Goal: Task Accomplishment & Management: Complete application form

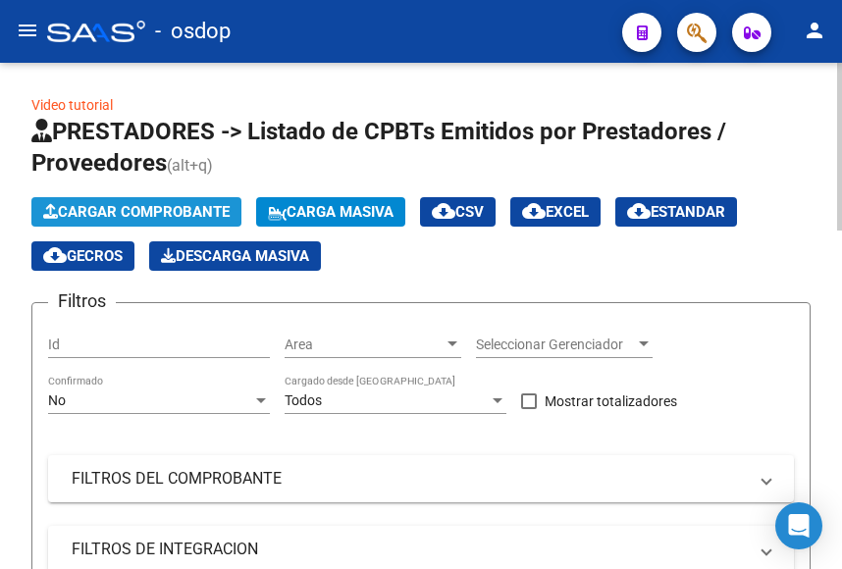
click at [176, 208] on span "Cargar Comprobante" at bounding box center [136, 212] width 187 height 18
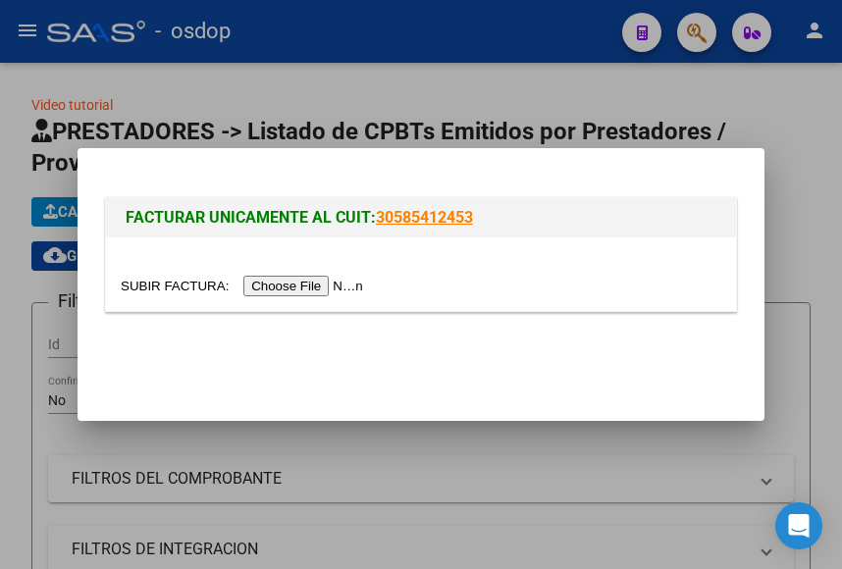
click at [295, 283] on input "file" at bounding box center [245, 286] width 248 height 21
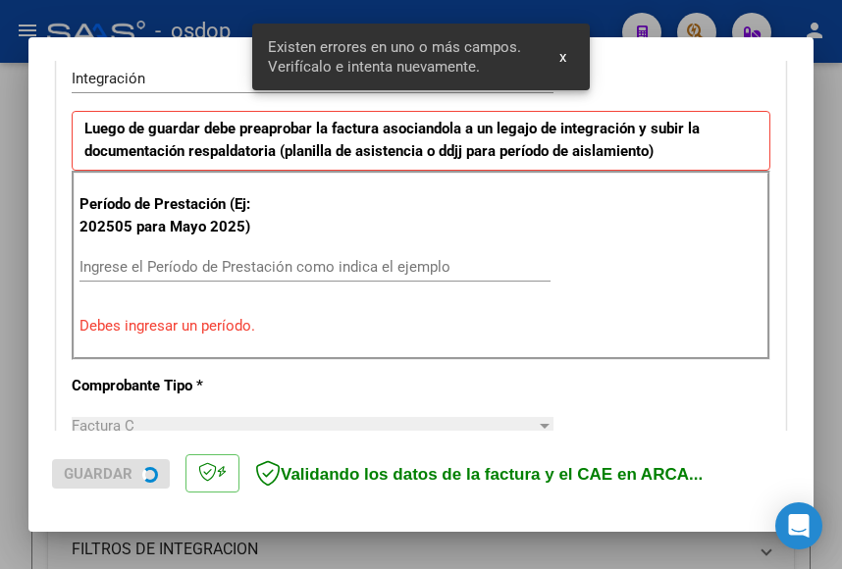
scroll to position [499, 0]
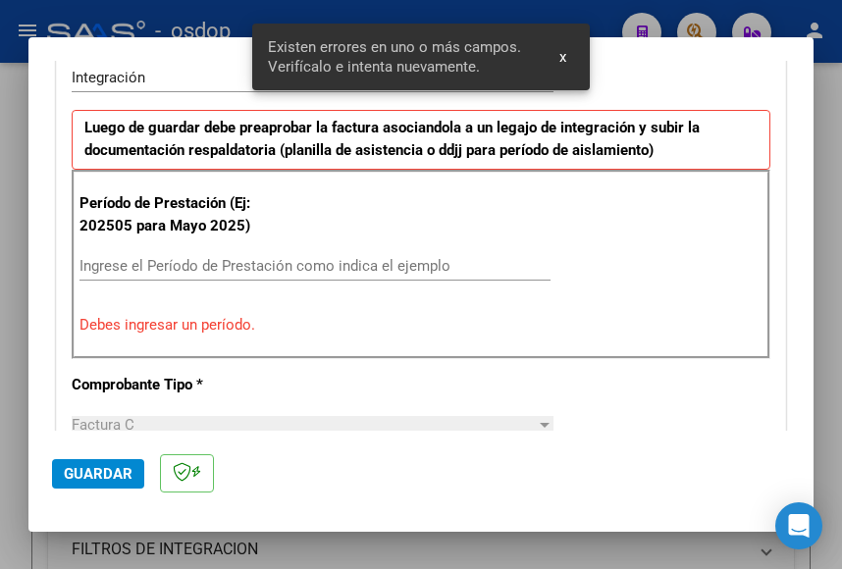
click at [131, 267] on input "Ingrese el Período de Prestación como indica el ejemplo" at bounding box center [315, 266] width 471 height 18
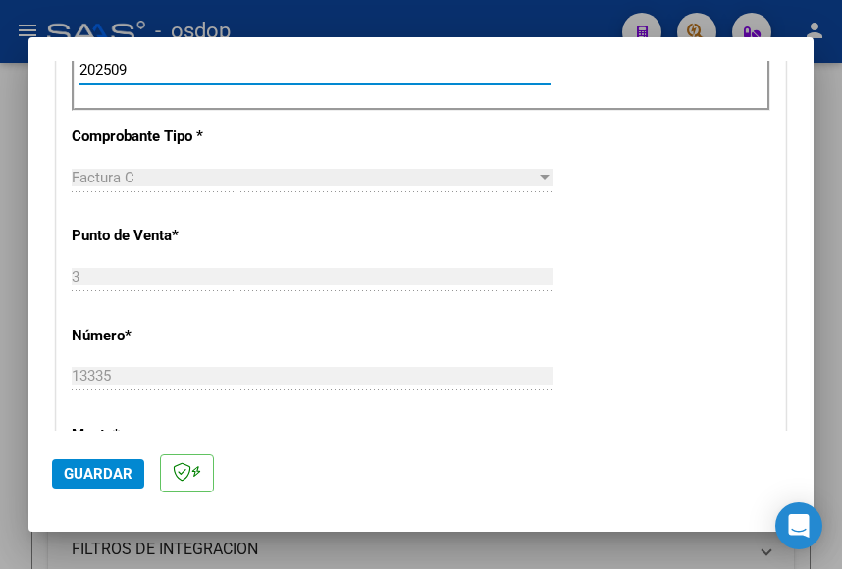
scroll to position [302, 0]
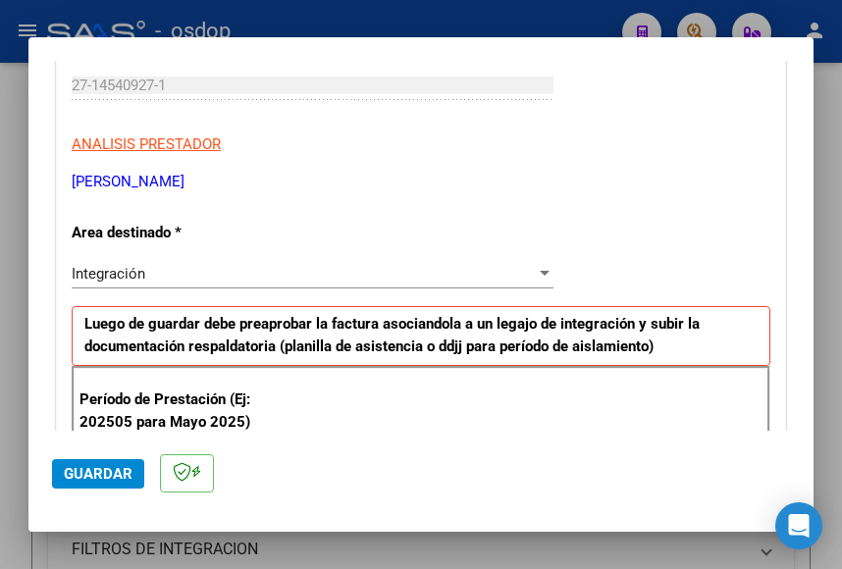
type input "202509"
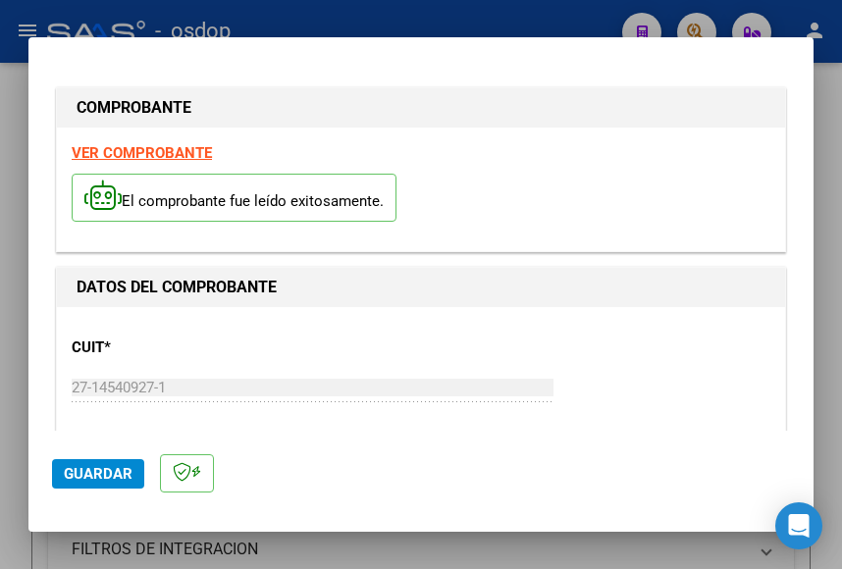
click at [131, 154] on strong "VER COMPROBANTE" at bounding box center [142, 153] width 140 height 18
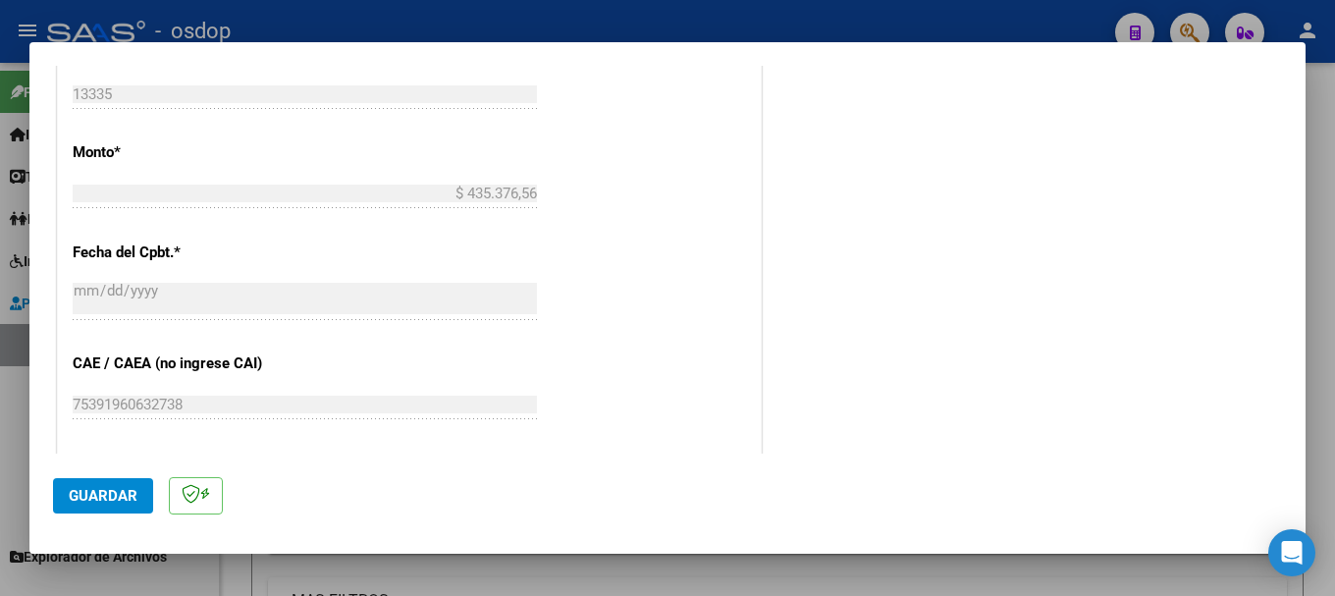
scroll to position [1452, 0]
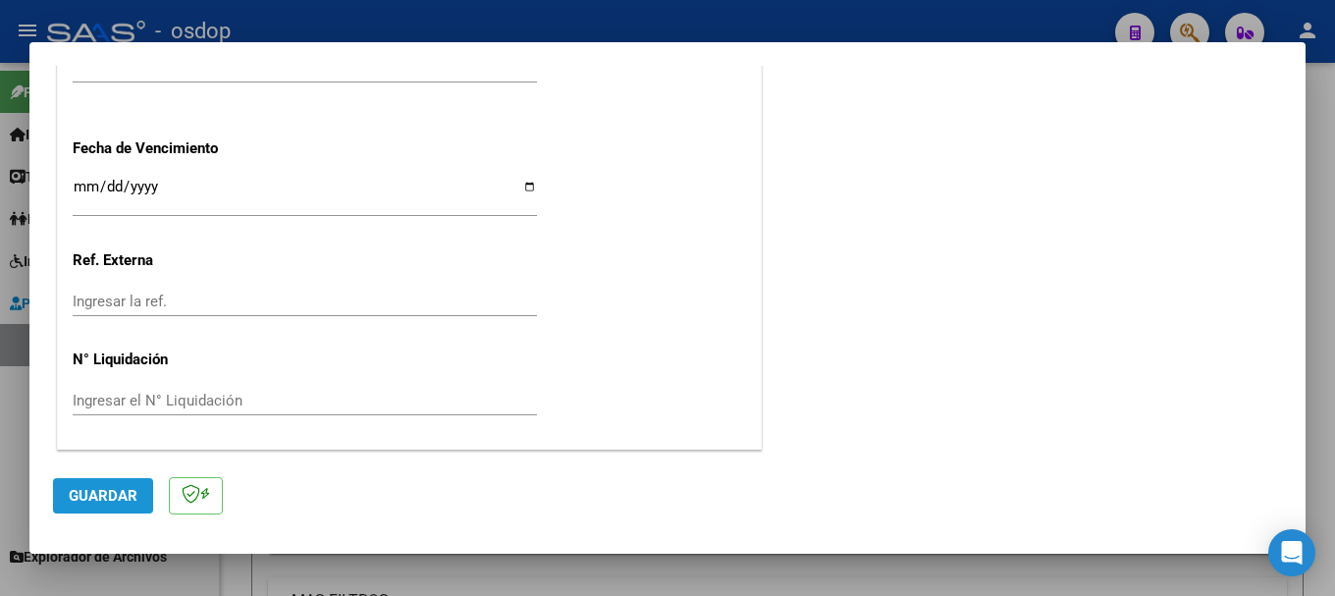
click at [91, 495] on span "Guardar" at bounding box center [103, 496] width 69 height 18
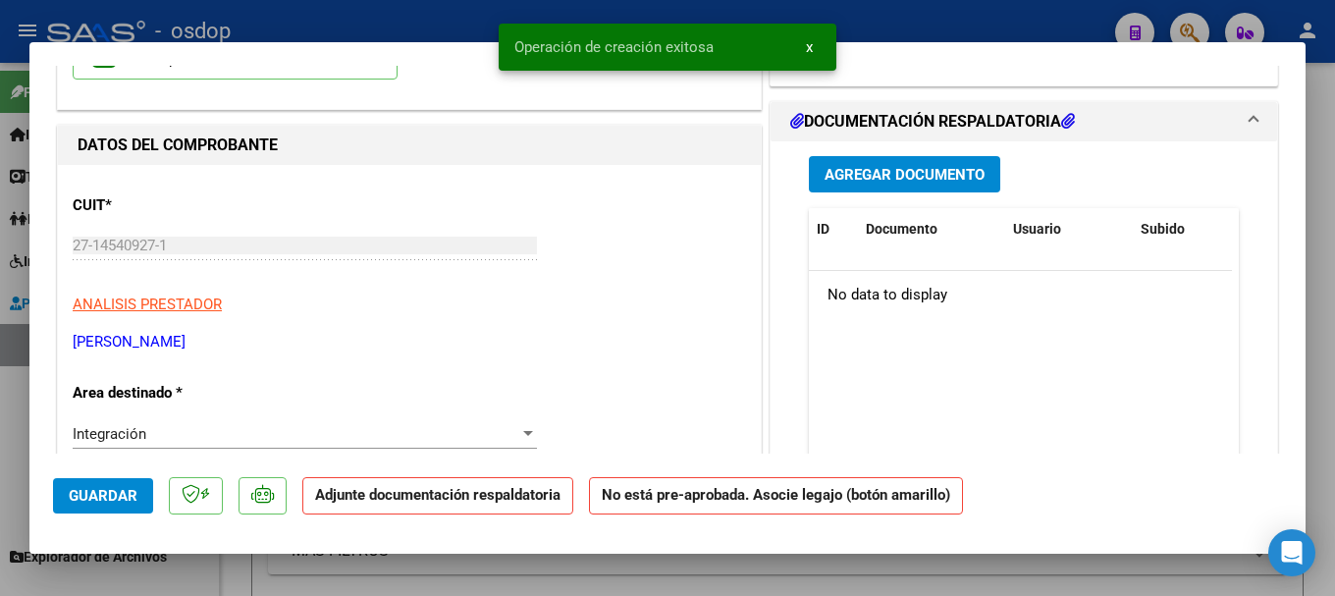
scroll to position [196, 0]
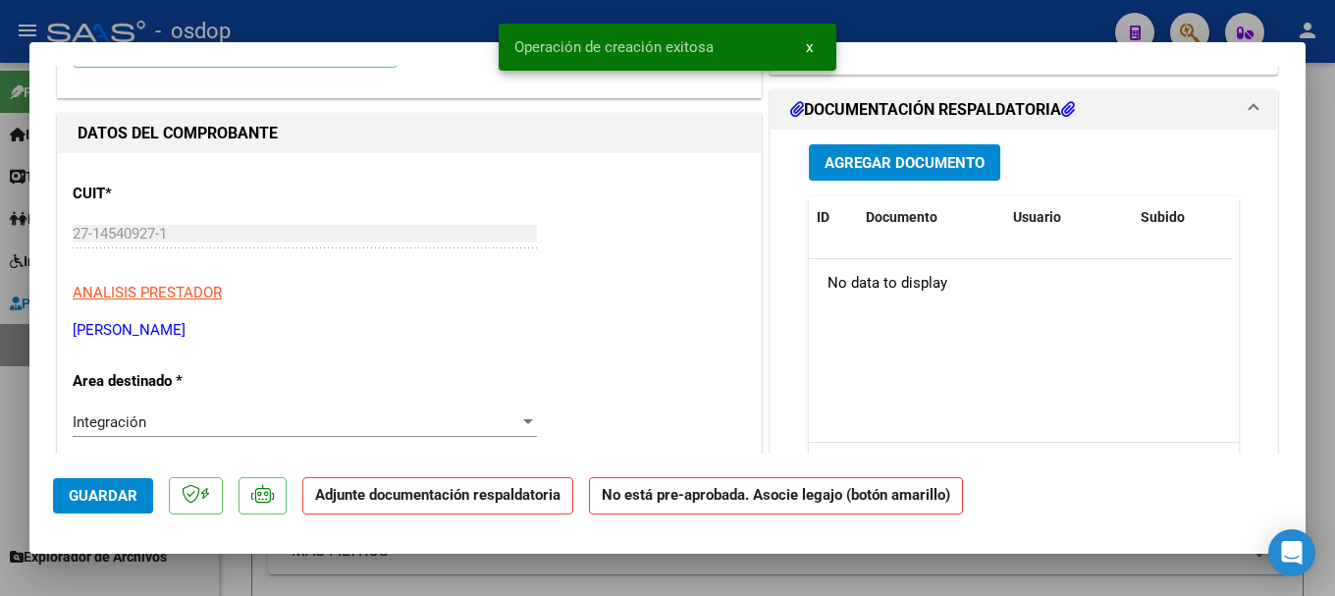
click at [899, 161] on span "Agregar Documento" at bounding box center [905, 163] width 160 height 18
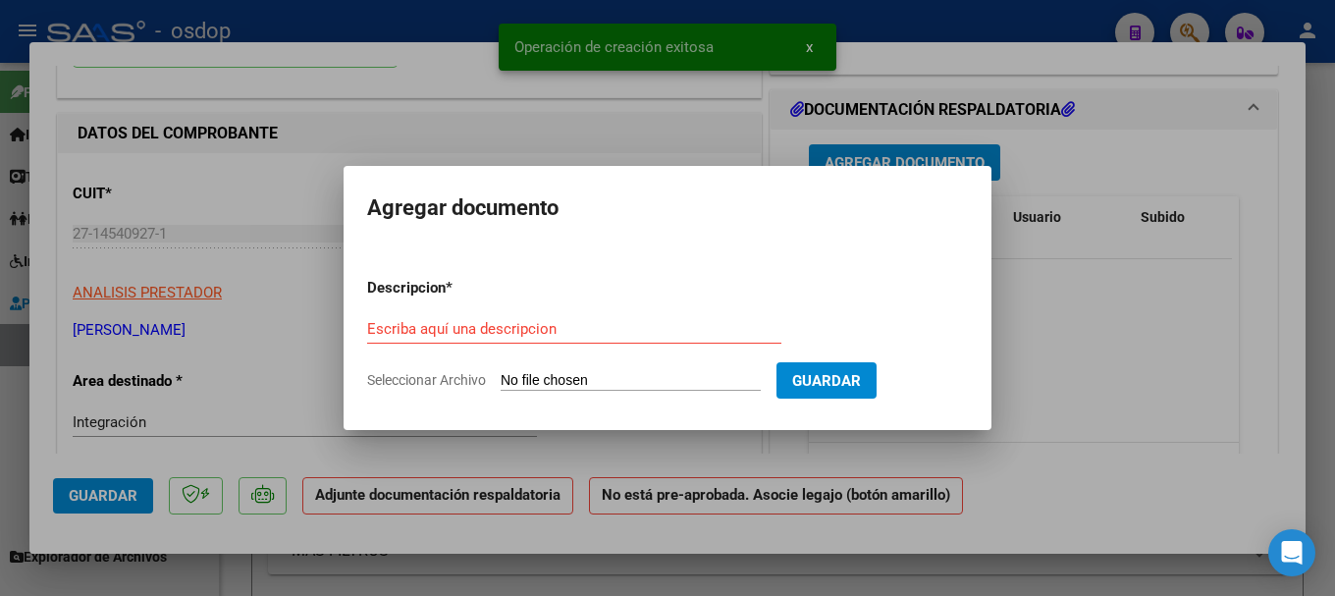
click at [644, 377] on input "Seleccionar Archivo" at bounding box center [631, 381] width 260 height 19
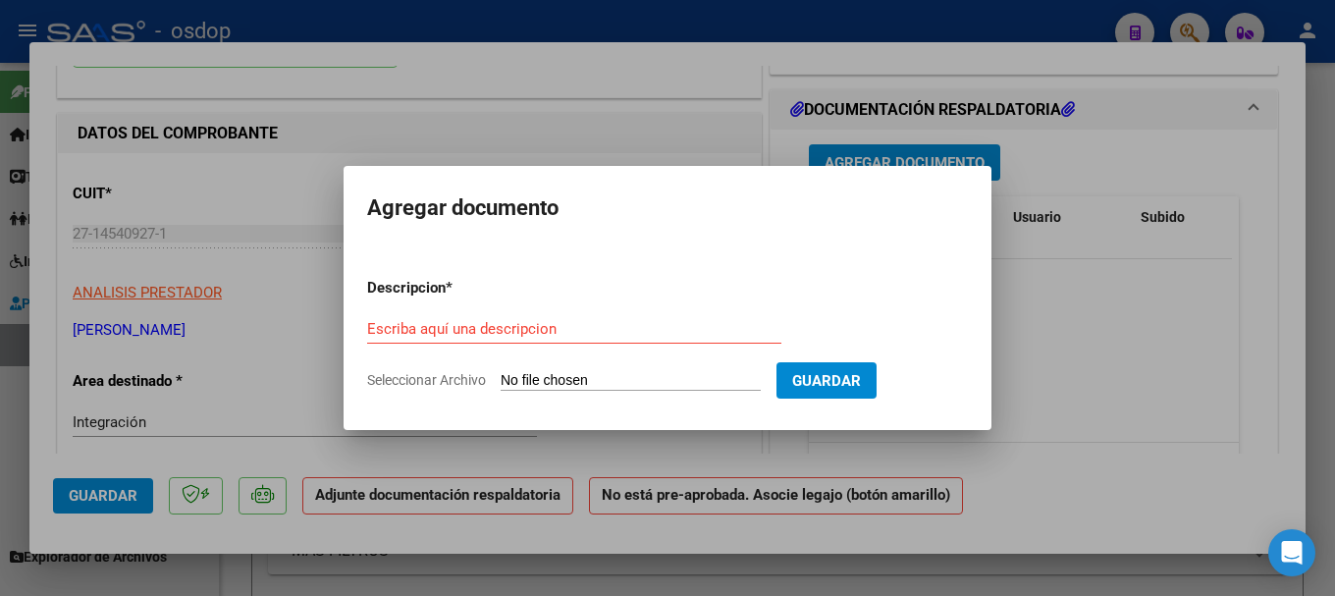
type input "C:\fakepath\[PERSON_NAME] Asistencia [DATE].pdf"
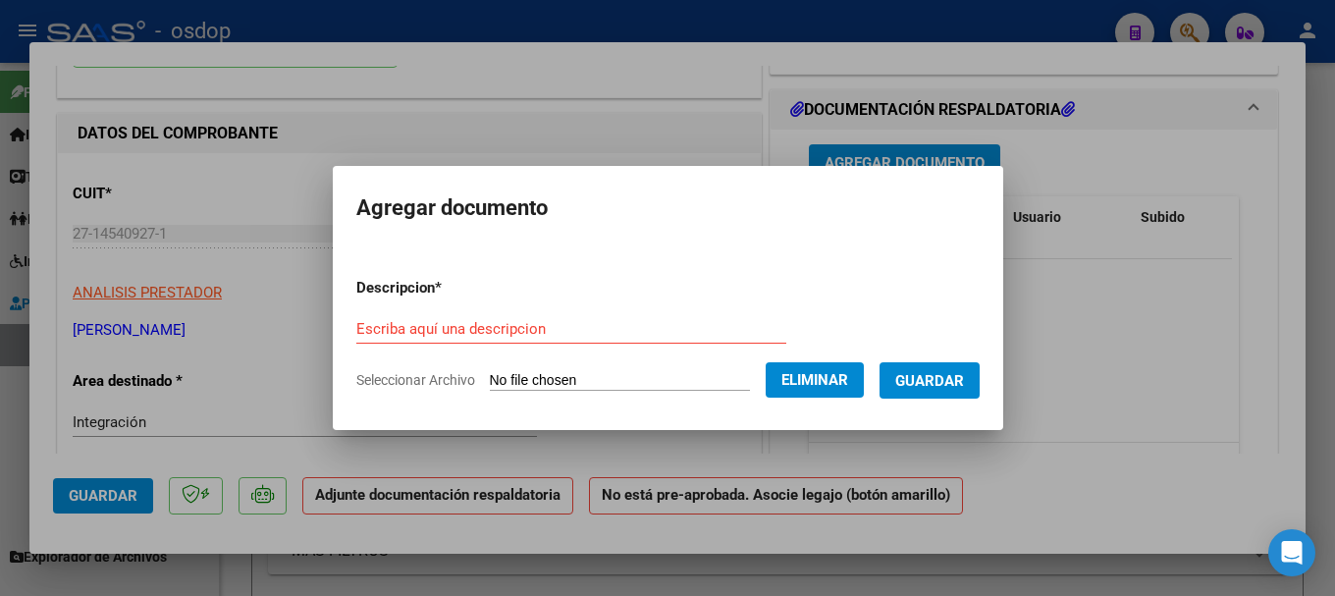
click at [420, 326] on input "Escriba aquí una descripcion" at bounding box center [571, 329] width 430 height 18
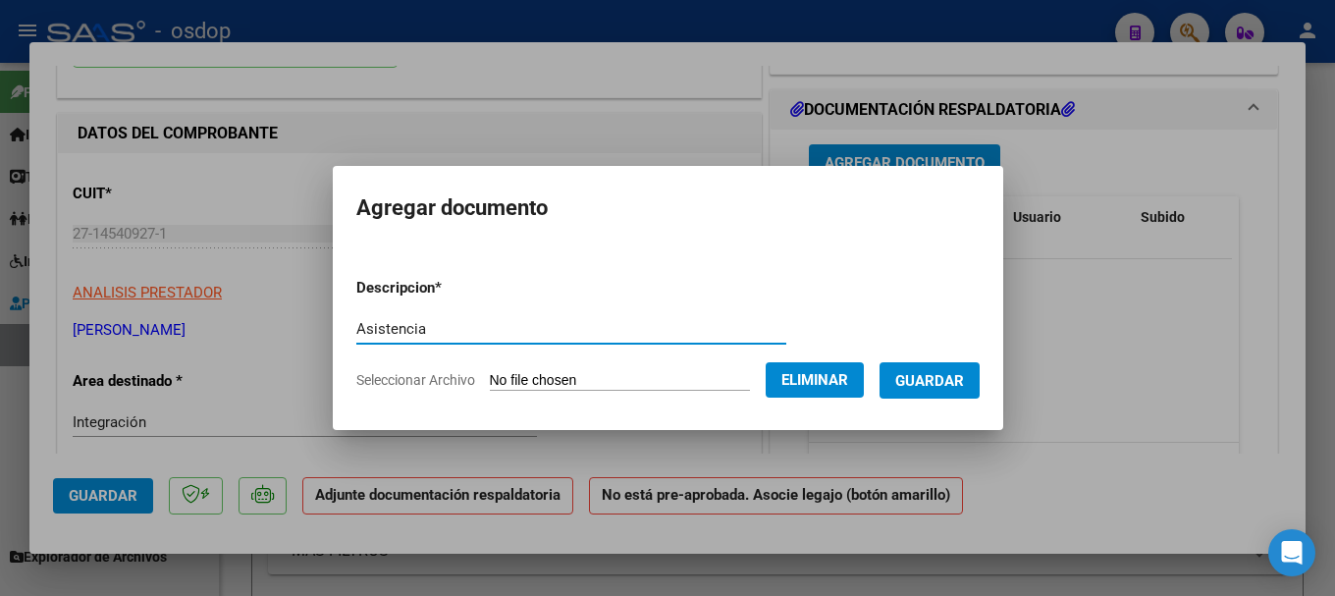
type input "Asistencia"
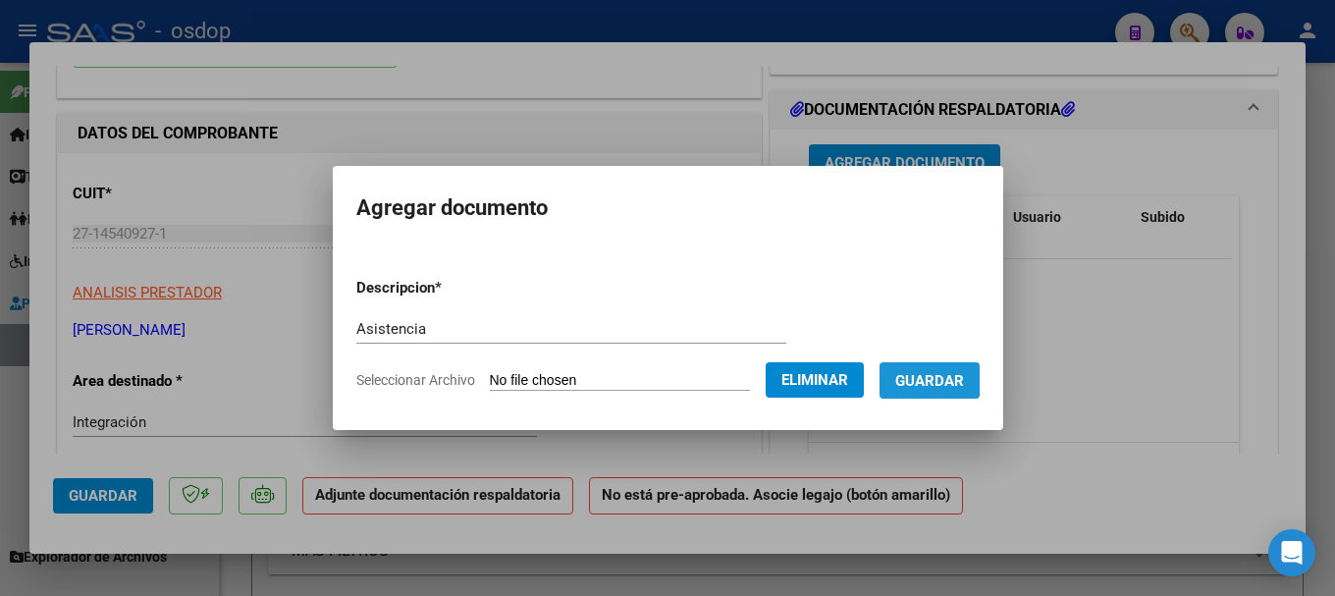
click at [950, 378] on span "Guardar" at bounding box center [929, 381] width 69 height 18
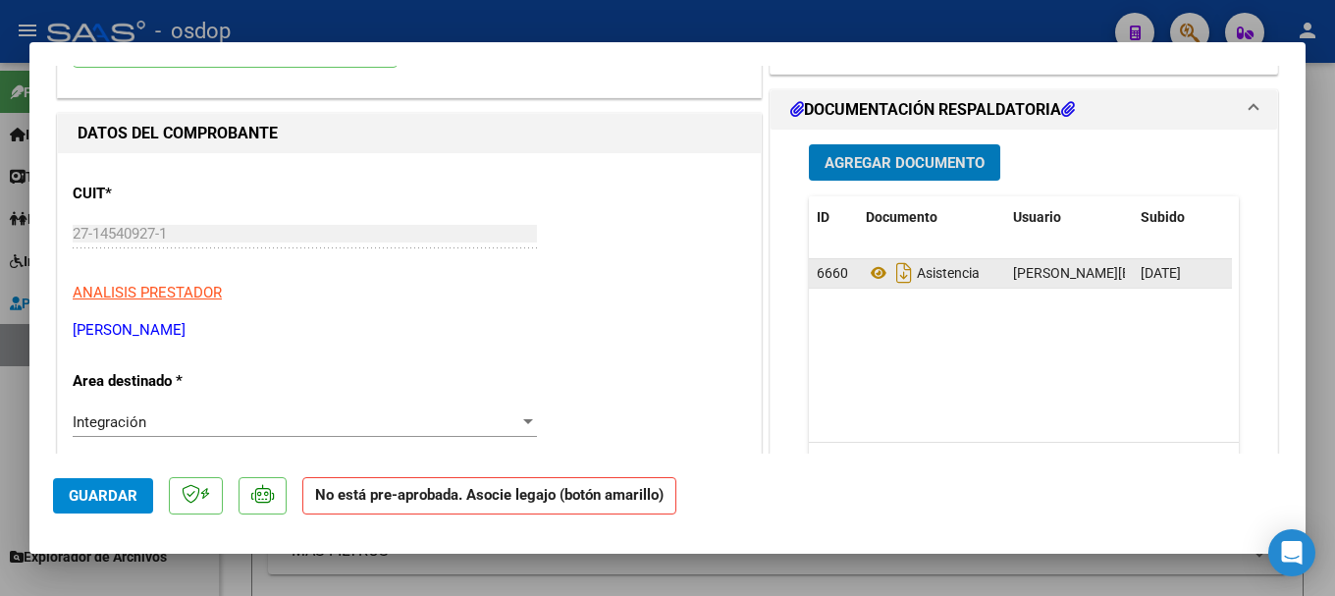
scroll to position [0, 0]
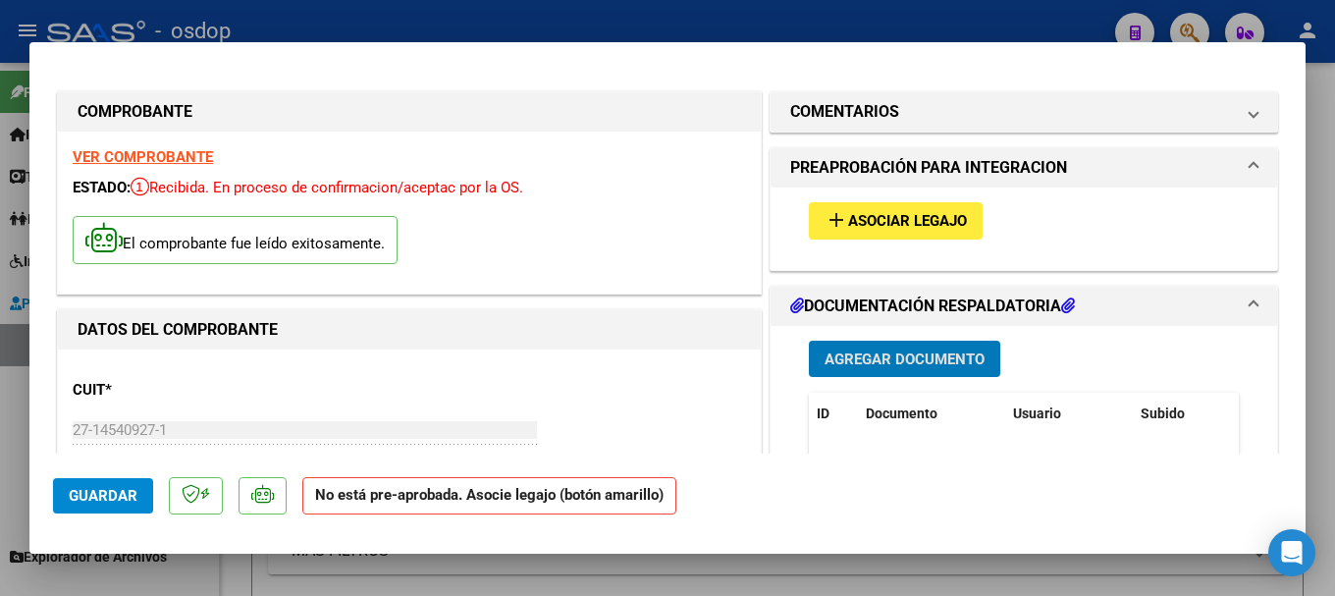
click at [888, 221] on span "Asociar Legajo" at bounding box center [907, 222] width 119 height 18
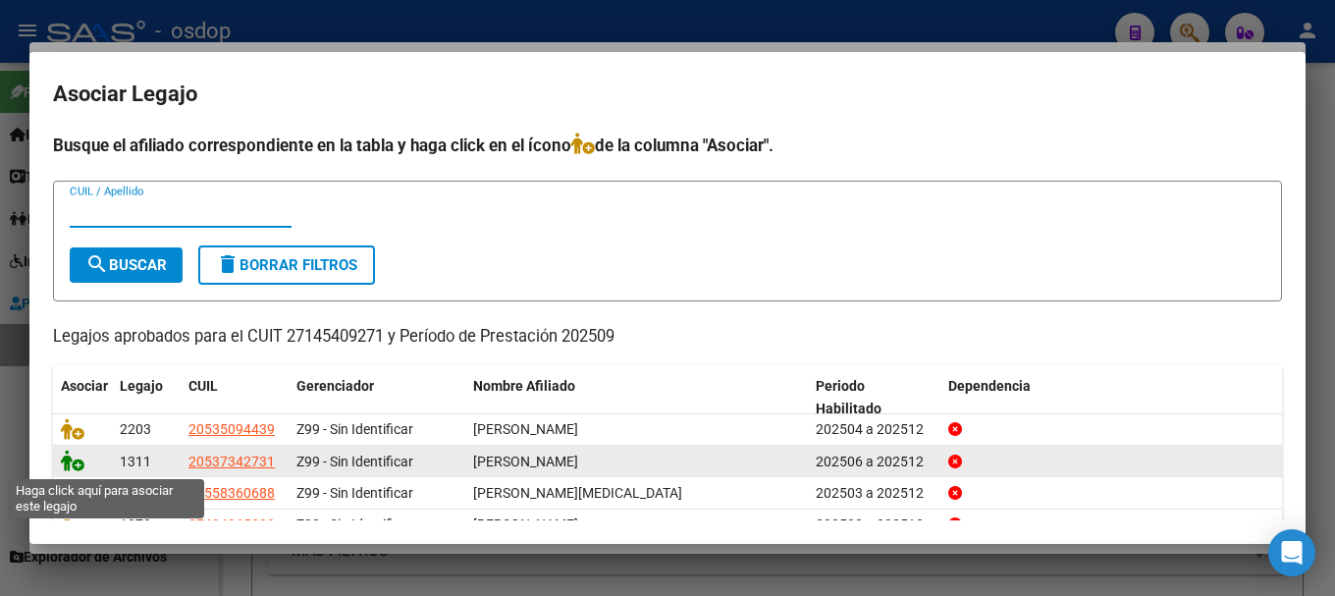
click at [65, 459] on icon at bounding box center [73, 461] width 24 height 22
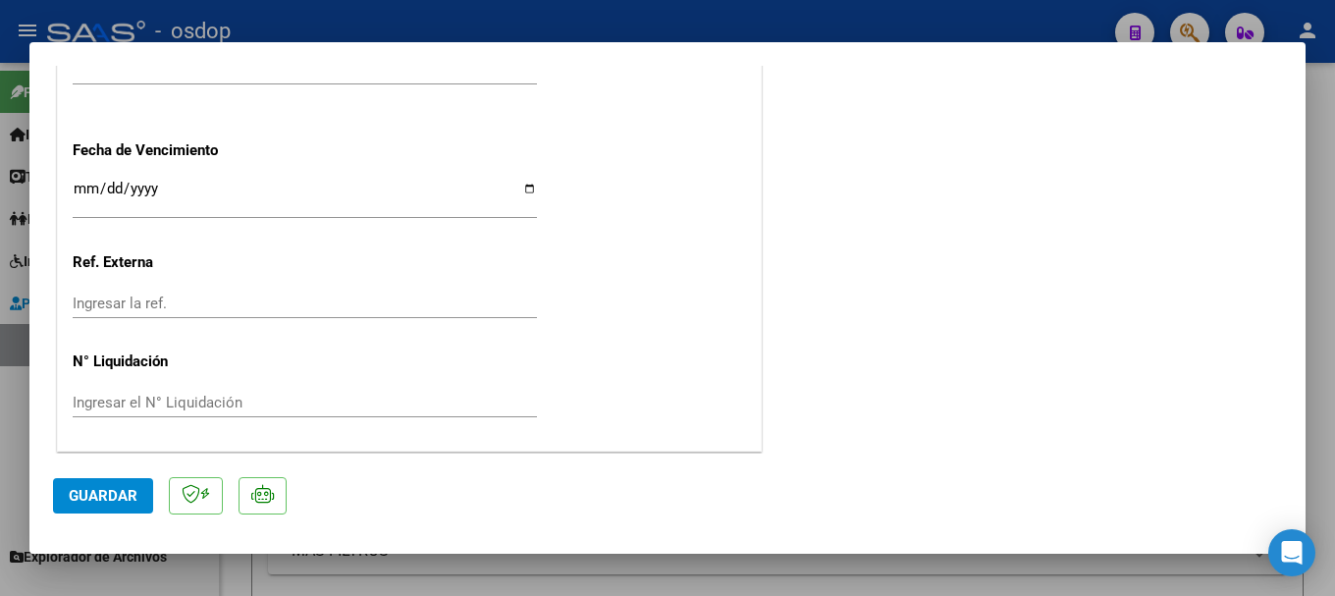
scroll to position [1481, 0]
click at [103, 490] on span "Guardar" at bounding box center [103, 496] width 69 height 18
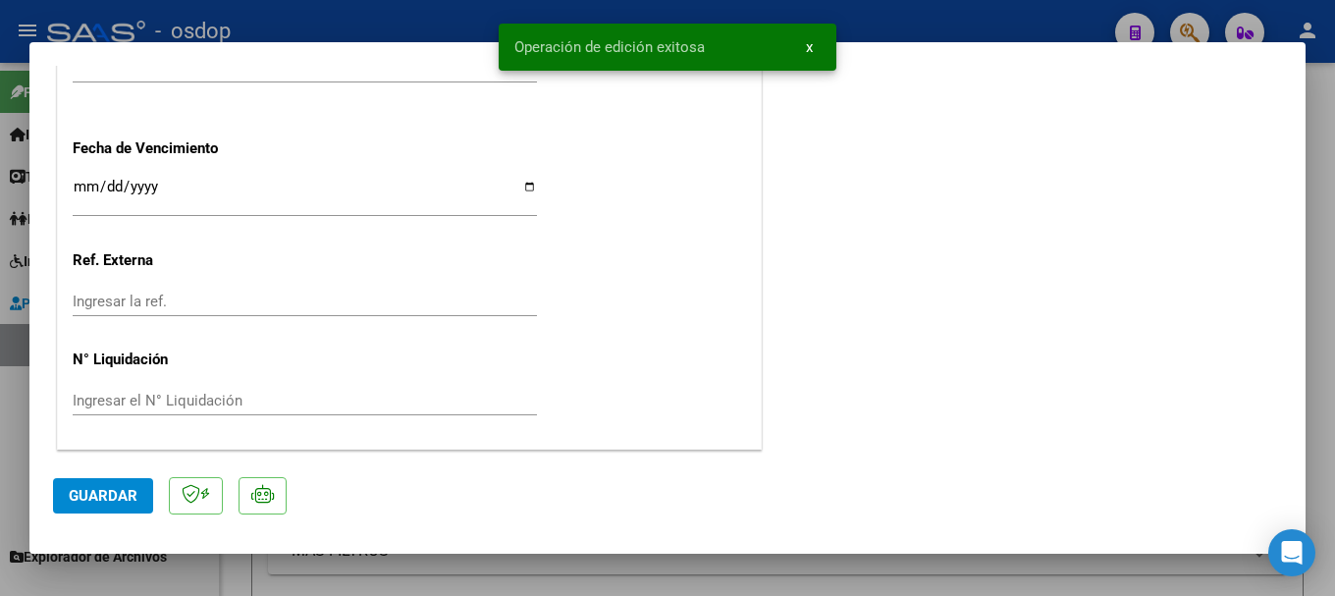
drag, startPoint x: 511, startPoint y: 42, endPoint x: 719, endPoint y: 41, distance: 207.1
click at [718, 41] on snack-bar-container "Operación de edición exitosa x" at bounding box center [668, 47] width 338 height 47
copy span "Operación de edición exitosa"
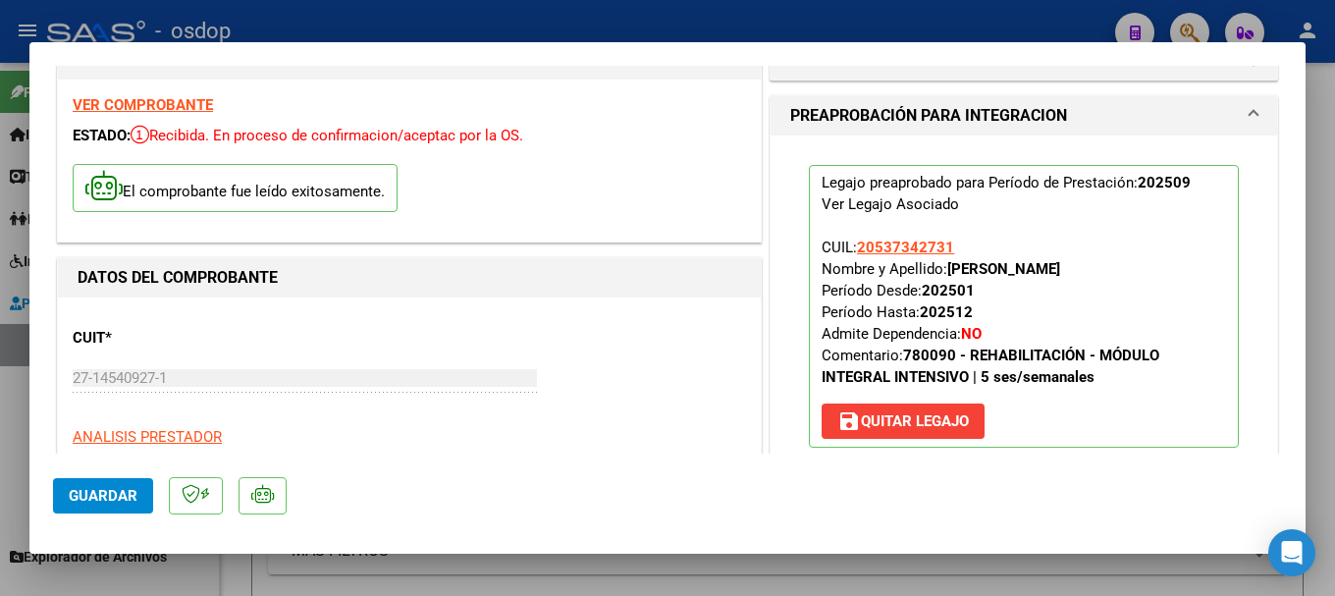
scroll to position [0, 0]
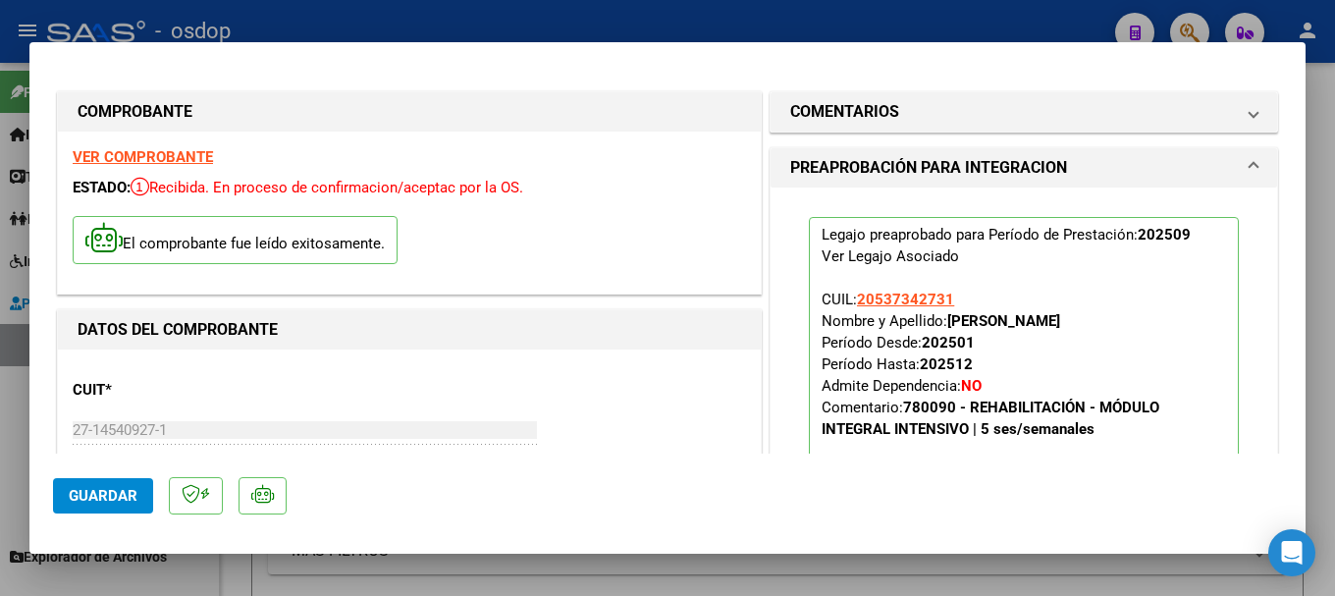
type input "$ 0,00"
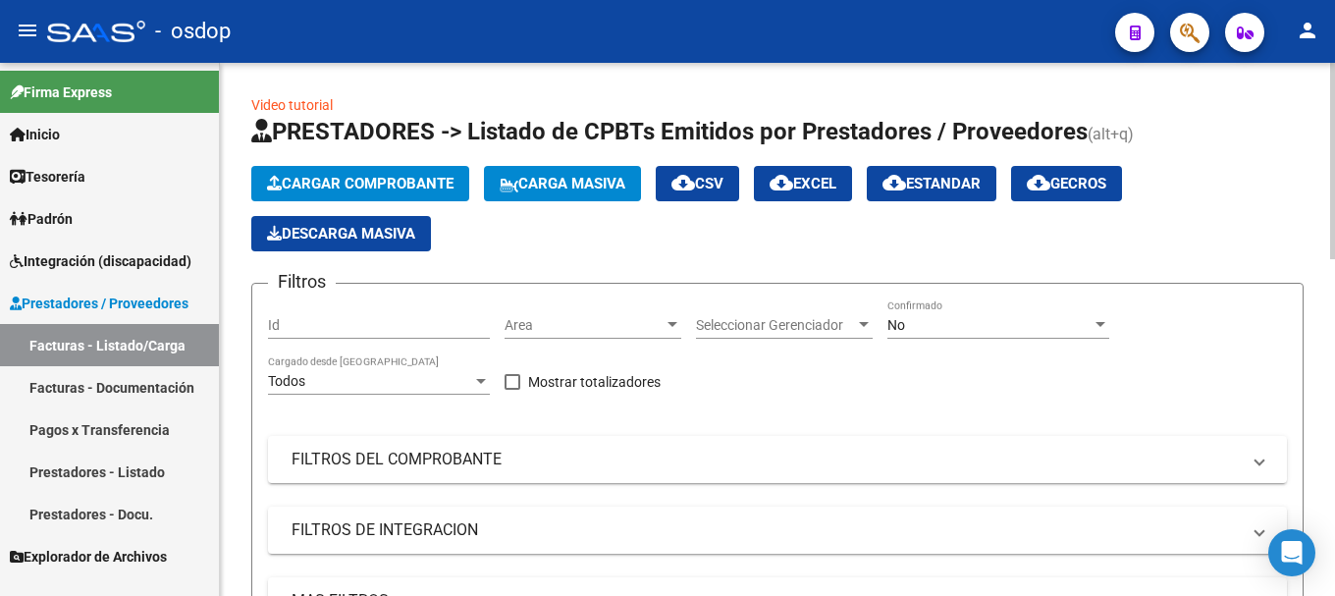
click at [379, 180] on span "Cargar Comprobante" at bounding box center [360, 184] width 187 height 18
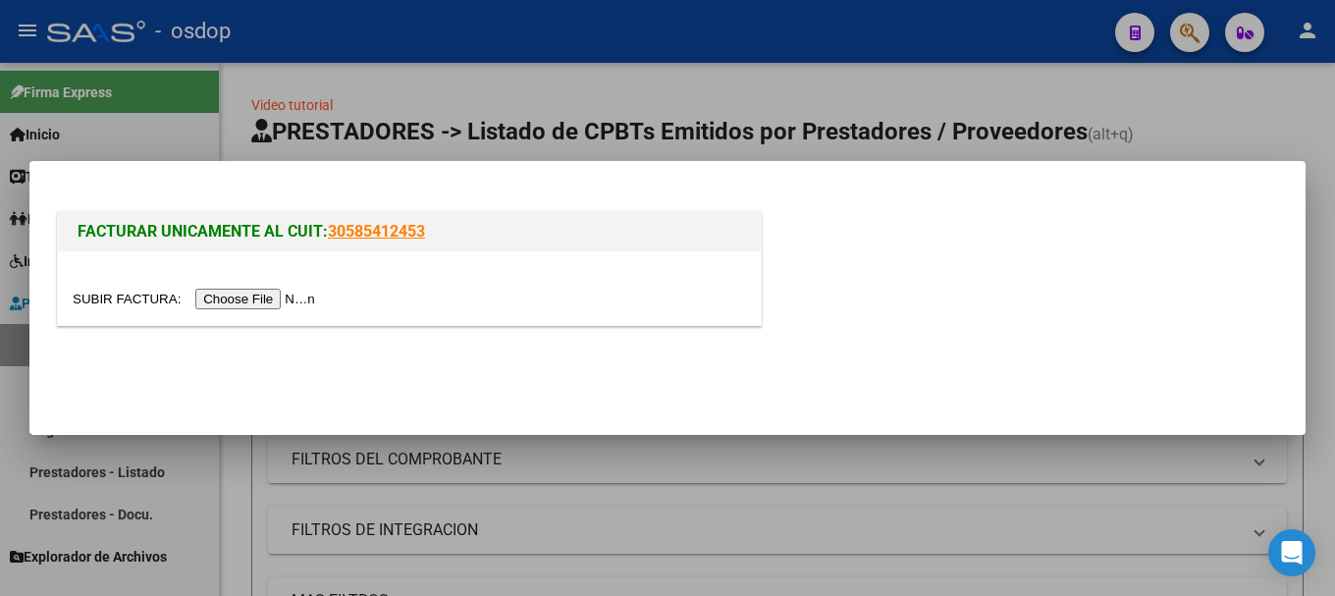
click at [275, 298] on input "file" at bounding box center [197, 299] width 248 height 21
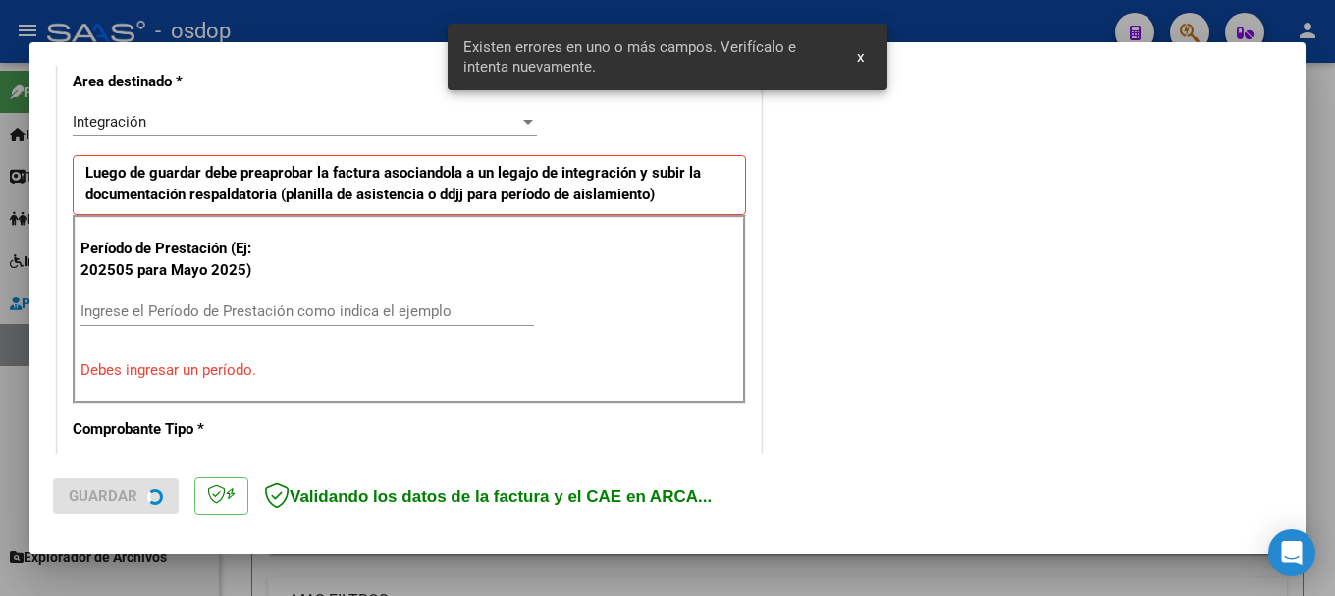
scroll to position [490, 0]
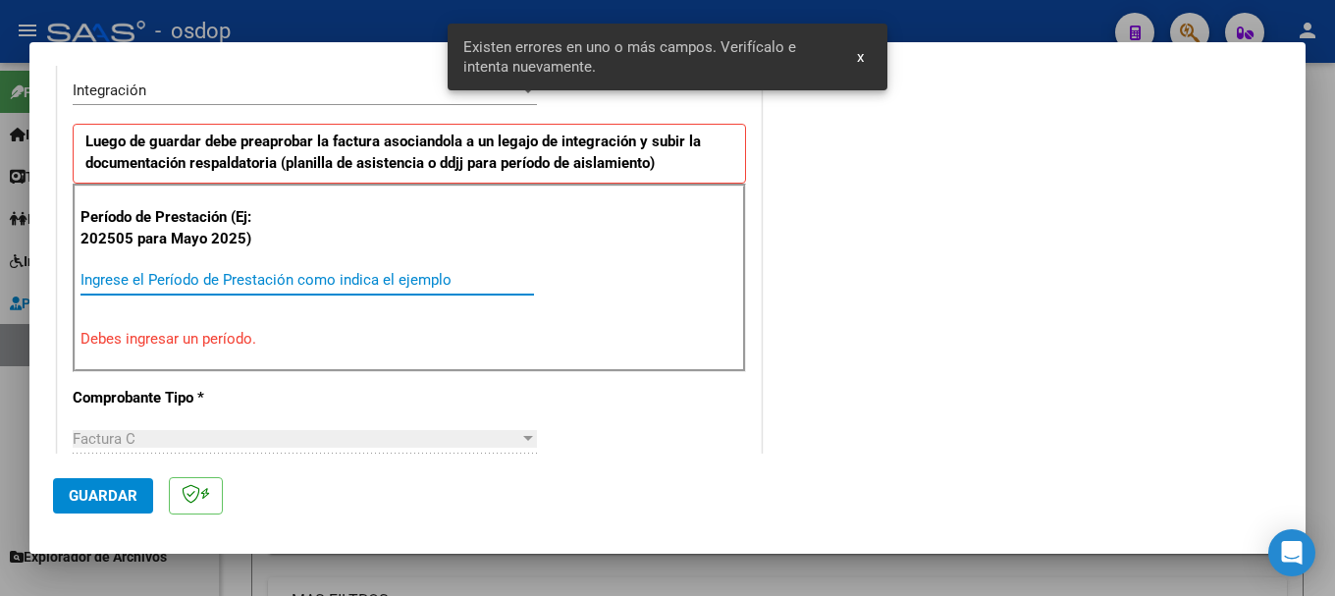
click at [140, 278] on input "Ingrese el Período de Prestación como indica el ejemplo" at bounding box center [307, 280] width 454 height 18
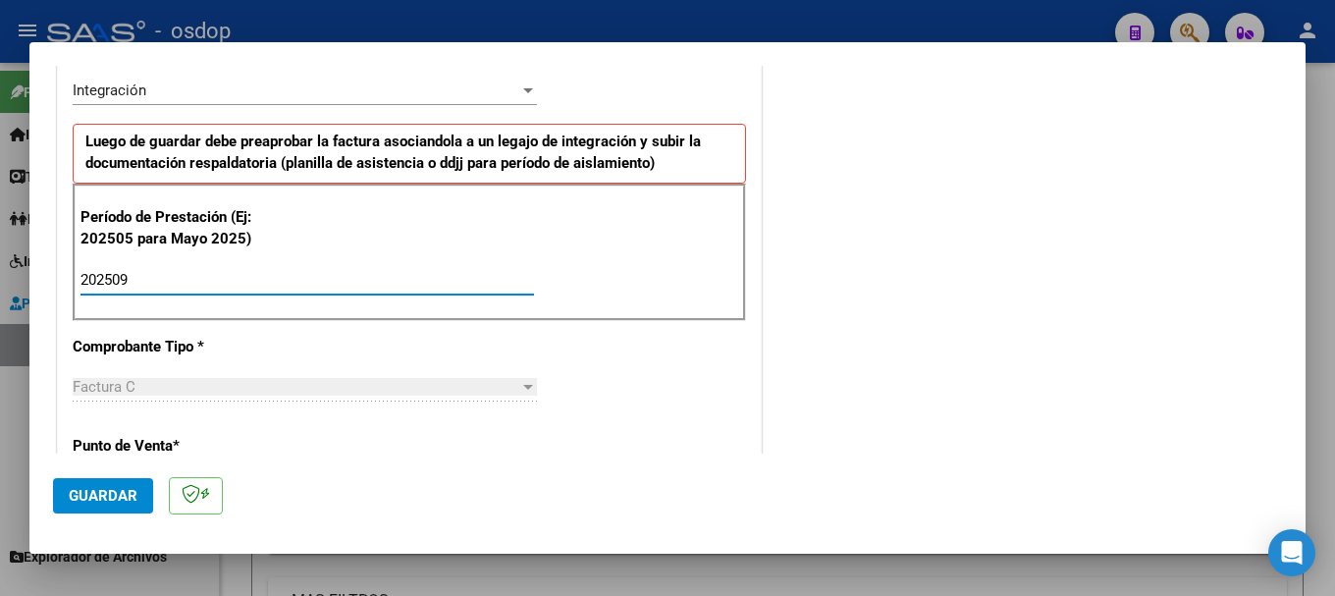
type input "202509"
click at [555, 299] on div "Período de Prestación (Ej: 202505 para Mayo 2025) 202509 Ingrese el Período de …" at bounding box center [409, 252] width 673 height 137
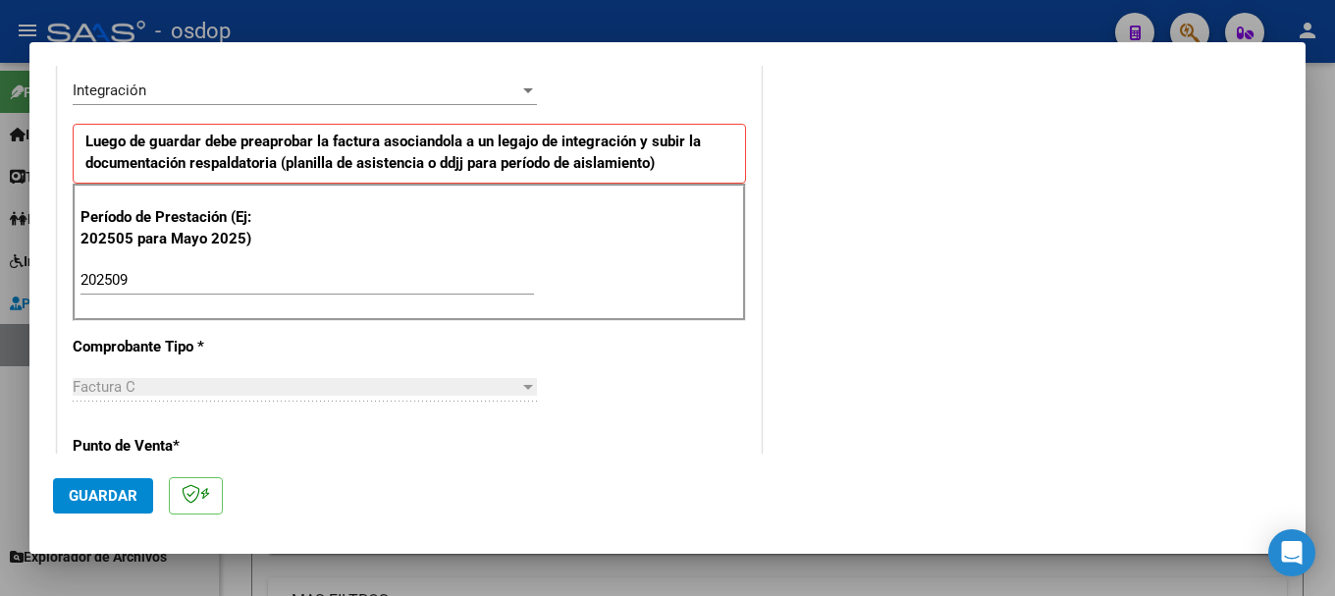
scroll to position [0, 0]
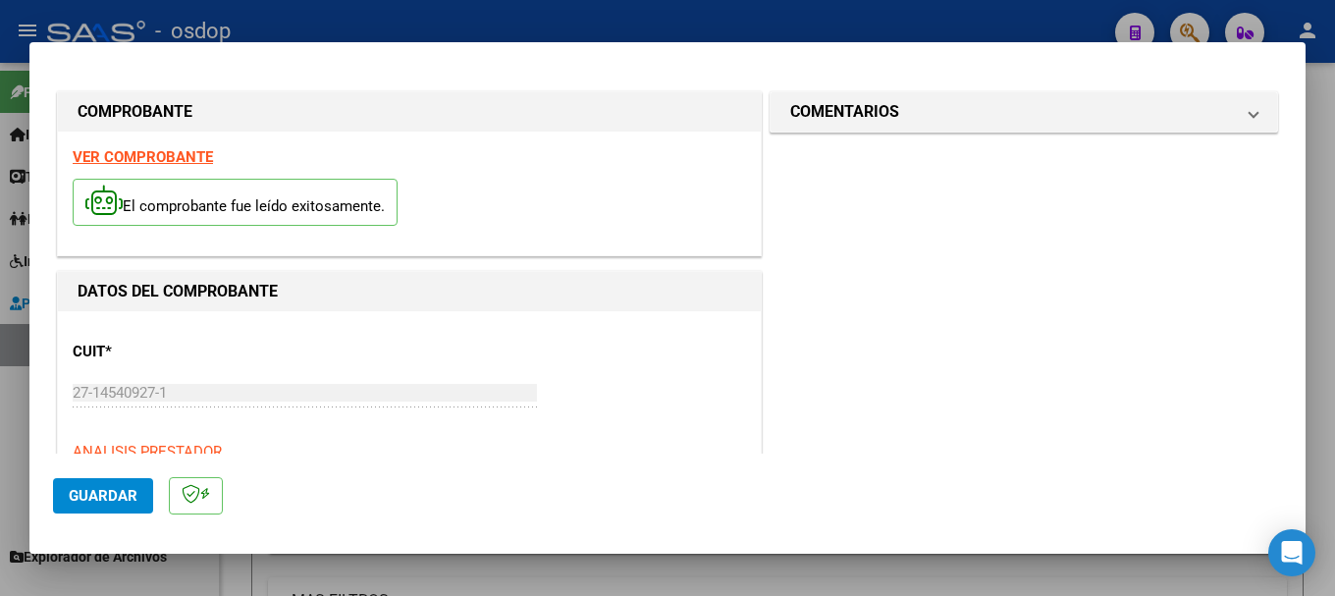
click at [149, 157] on strong "VER COMPROBANTE" at bounding box center [143, 157] width 140 height 18
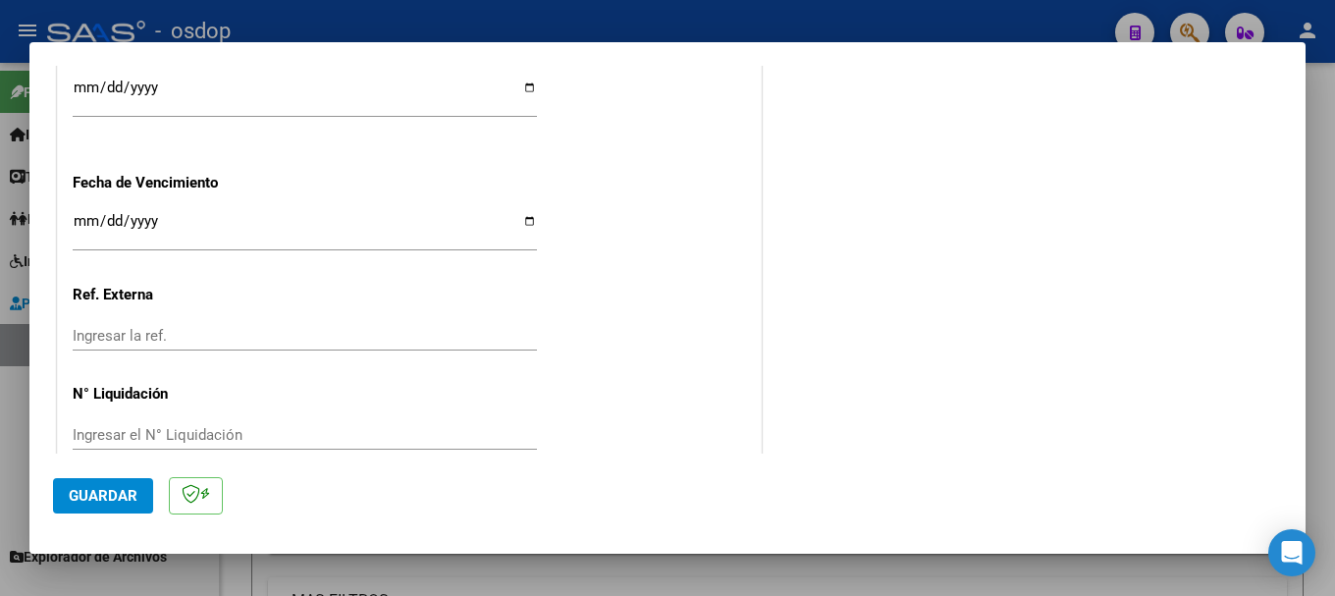
scroll to position [1452, 0]
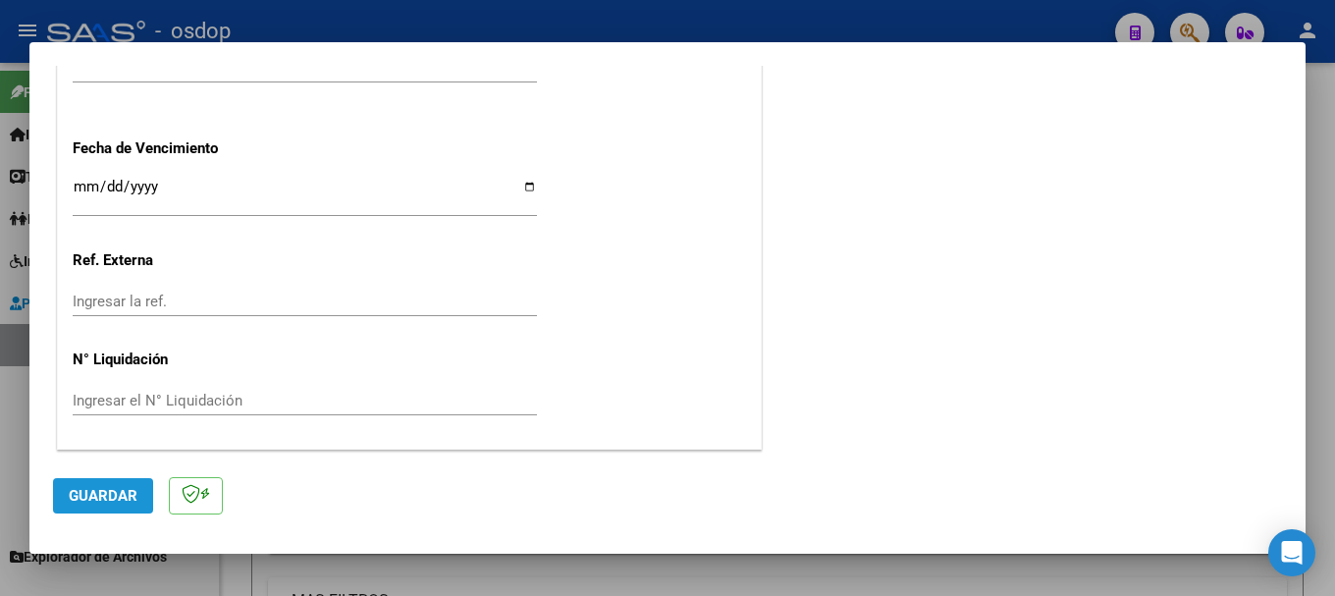
click at [112, 488] on span "Guardar" at bounding box center [103, 496] width 69 height 18
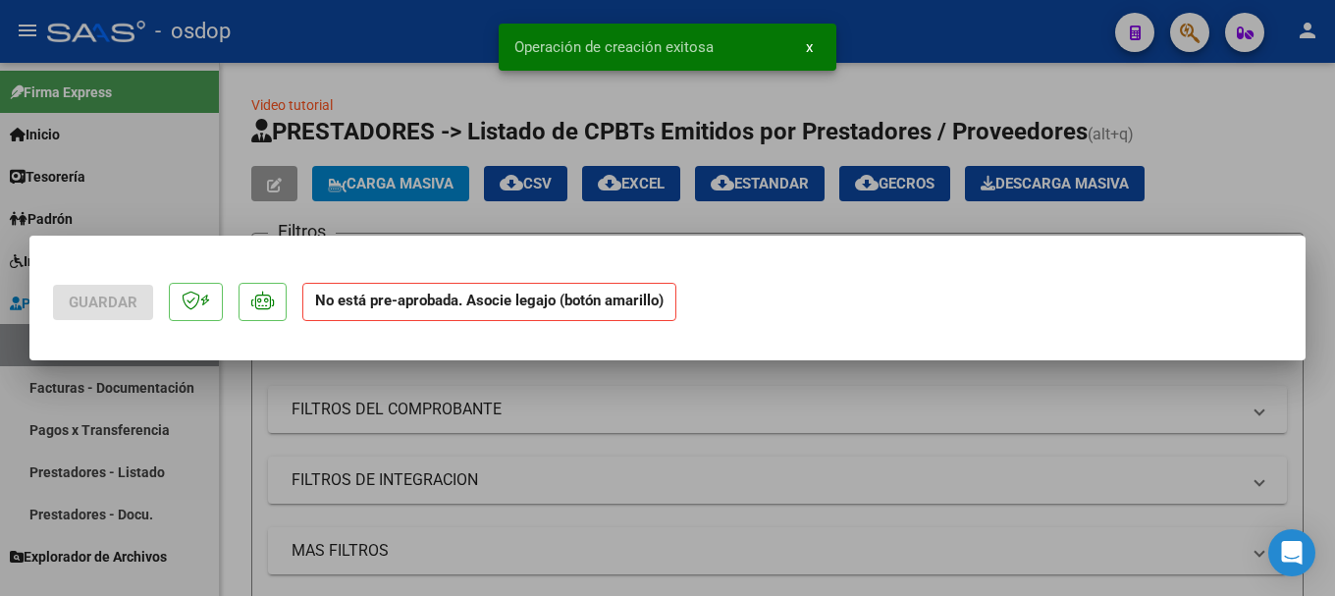
scroll to position [0, 0]
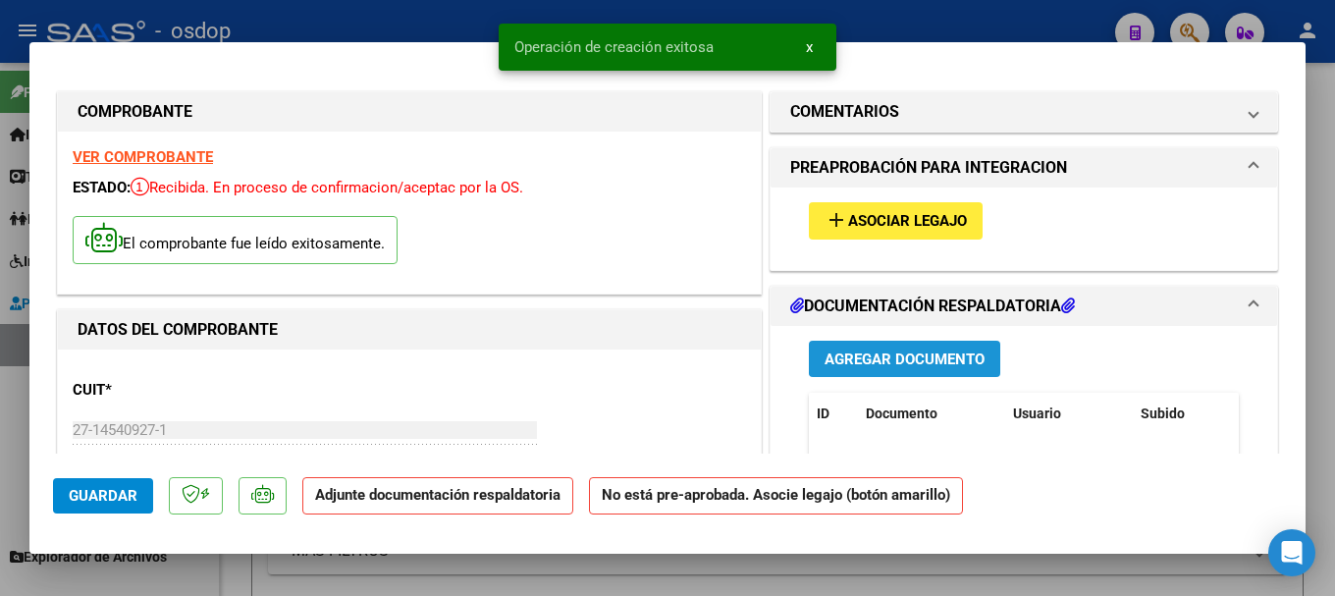
click at [912, 357] on span "Agregar Documento" at bounding box center [905, 359] width 160 height 18
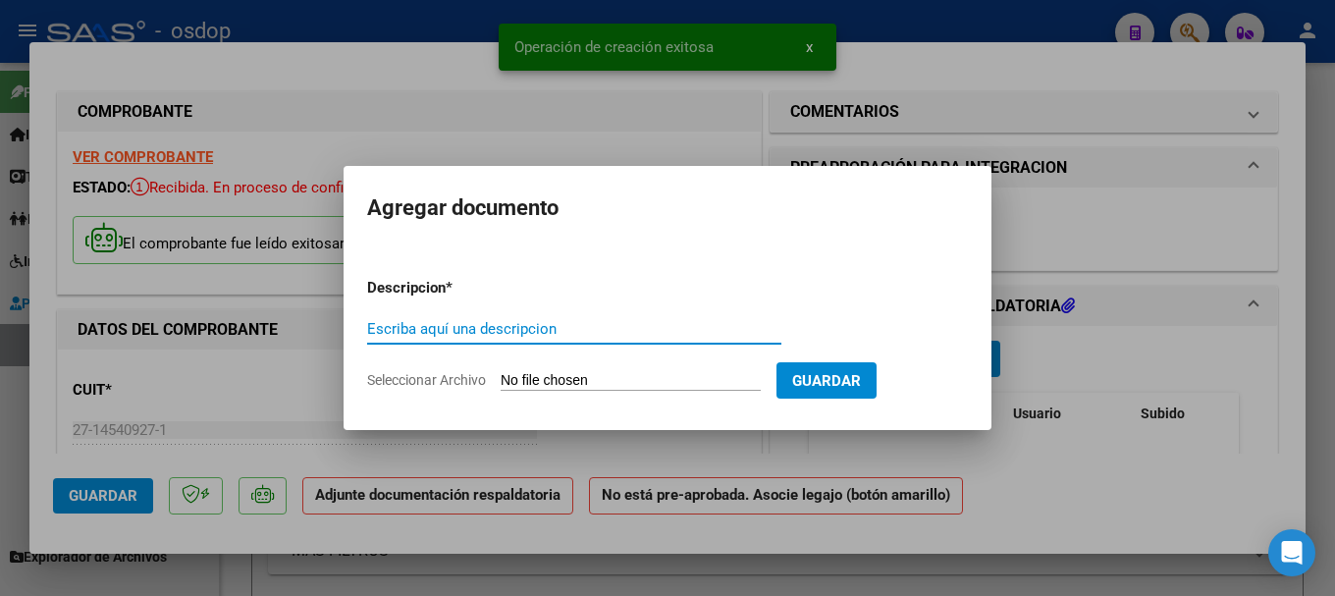
click at [581, 377] on input "Seleccionar Archivo" at bounding box center [631, 381] width 260 height 19
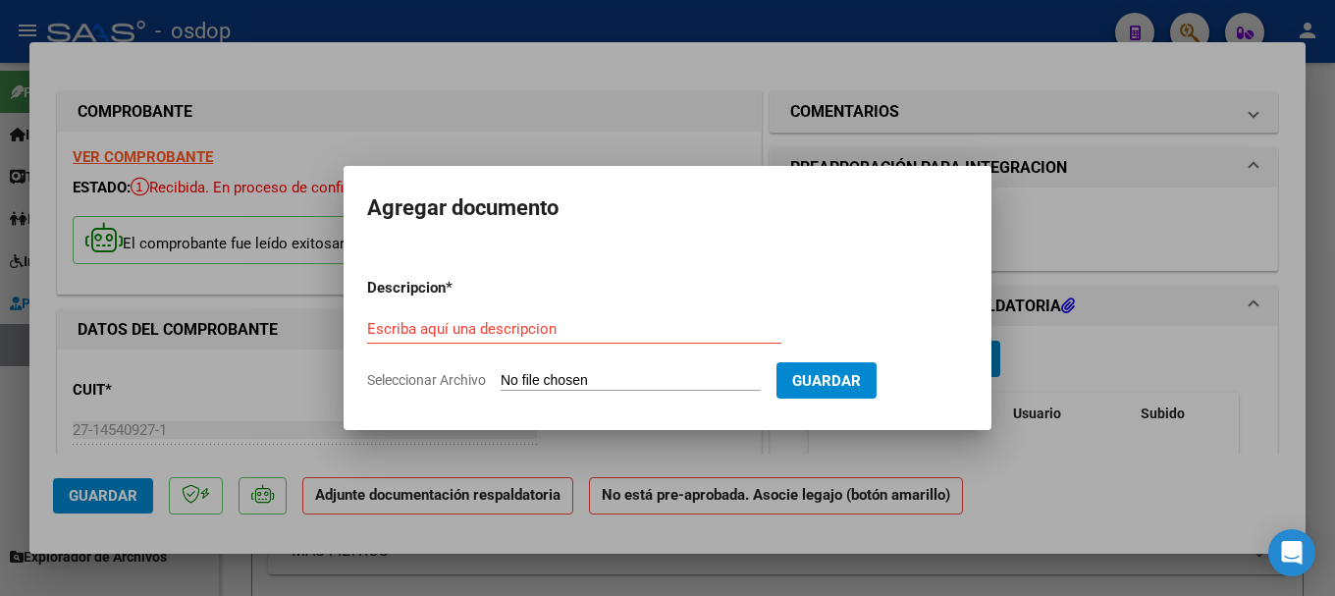
type input "C:\fakepath\[PERSON_NAME] Asistencia [DATE].pdf"
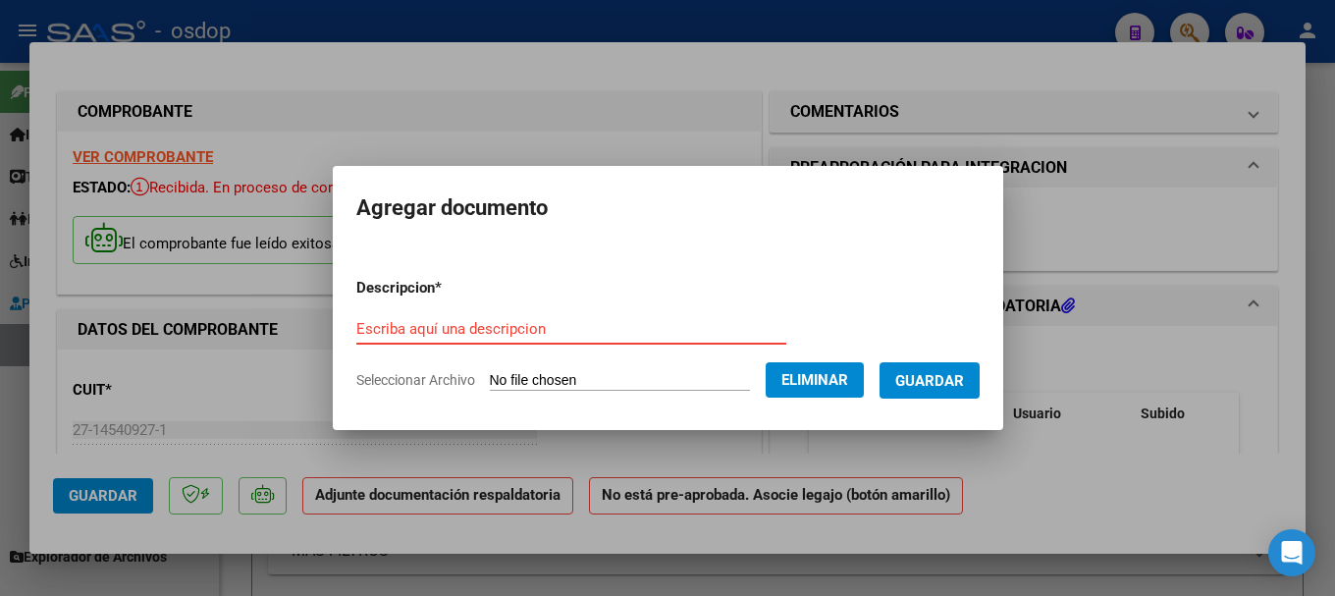
click at [452, 323] on input "Escriba aquí una descripcion" at bounding box center [571, 329] width 430 height 18
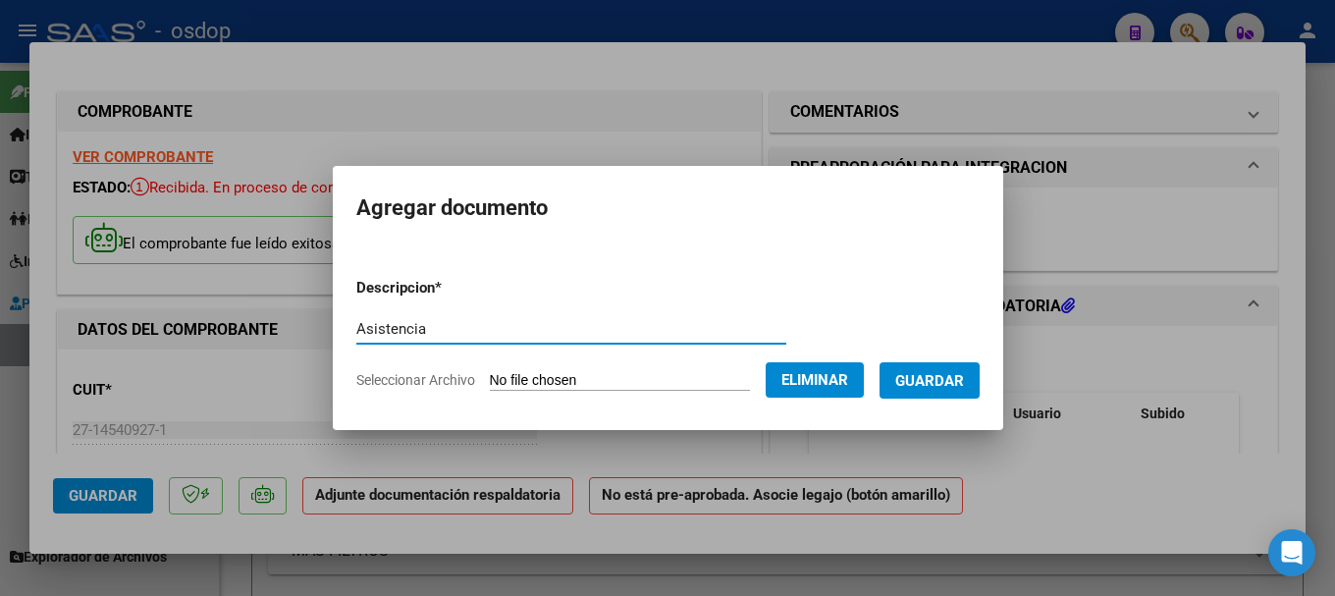
type input "Asistencia"
drag, startPoint x: 954, startPoint y: 383, endPoint x: 938, endPoint y: 376, distance: 17.1
click at [951, 381] on span "Guardar" at bounding box center [929, 381] width 69 height 18
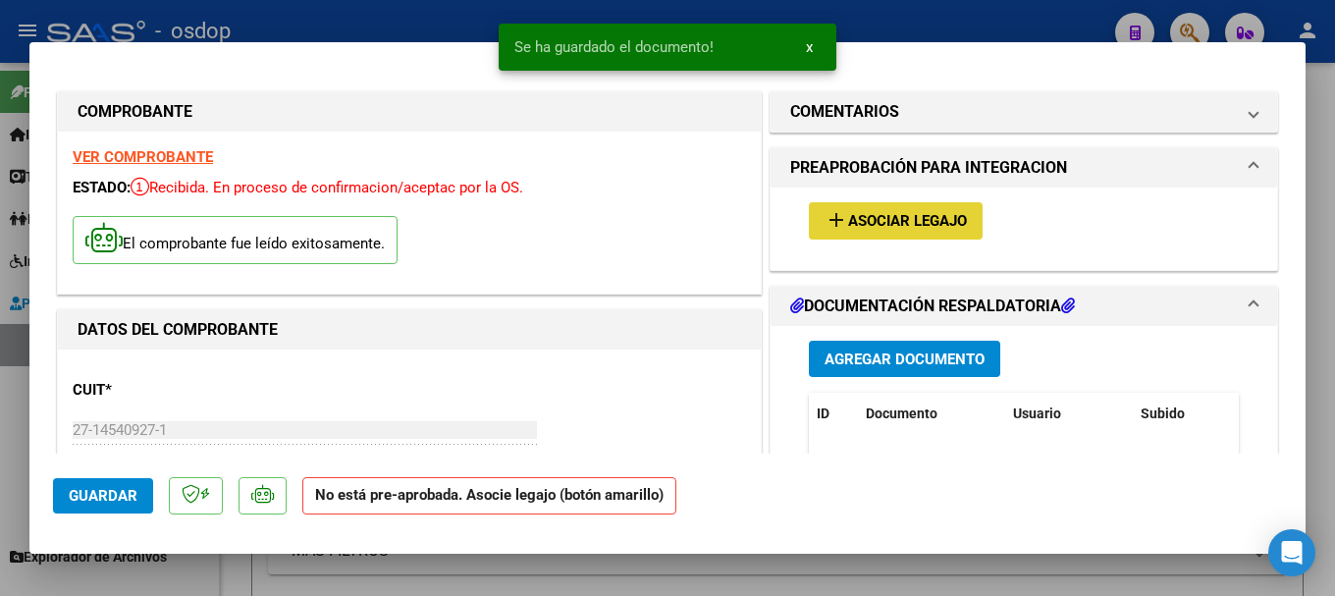
click at [859, 218] on span "Asociar Legajo" at bounding box center [907, 222] width 119 height 18
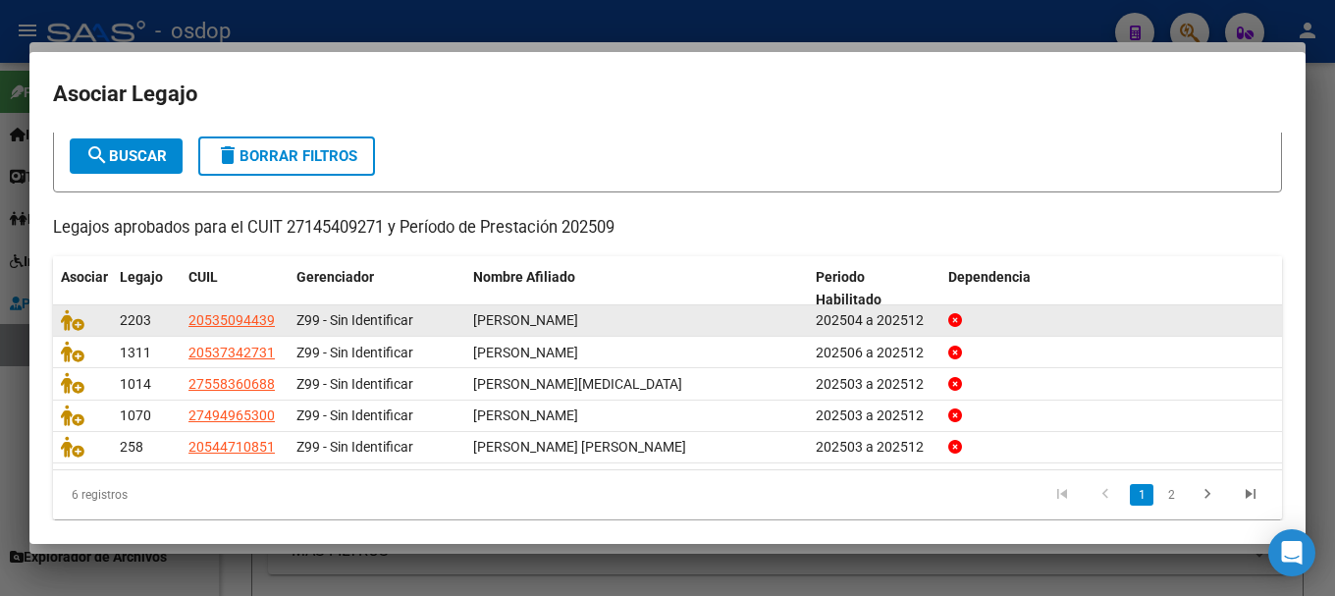
scroll to position [129, 0]
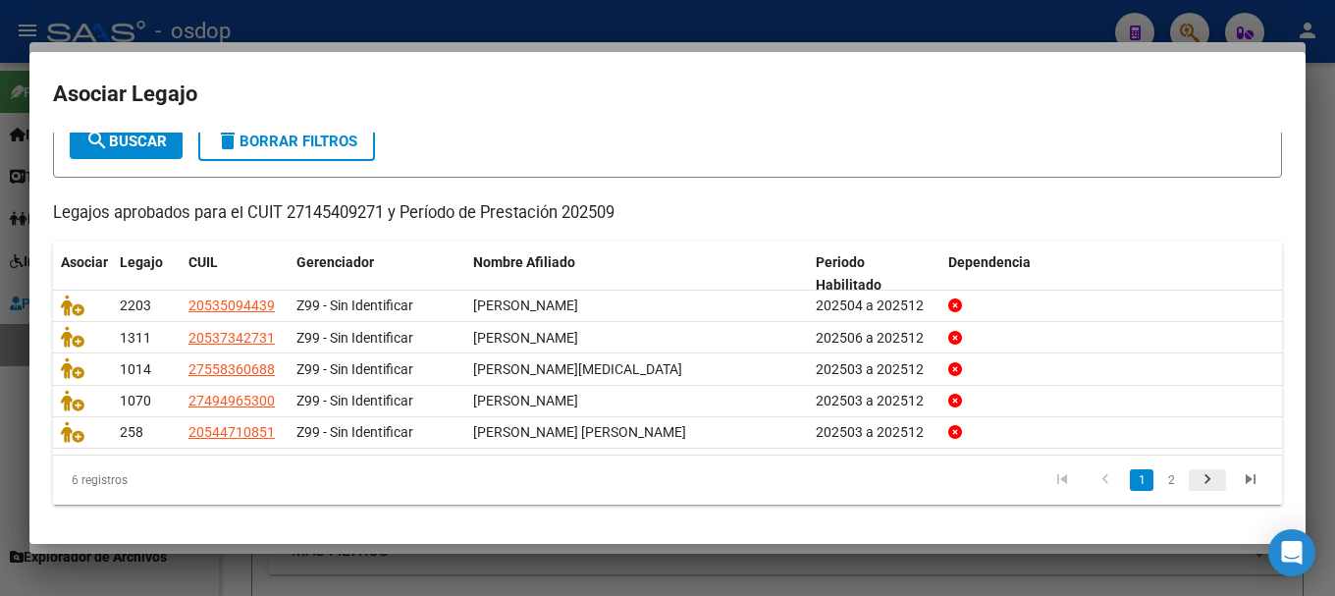
click at [1195, 478] on icon "go to next page" at bounding box center [1208, 482] width 26 height 24
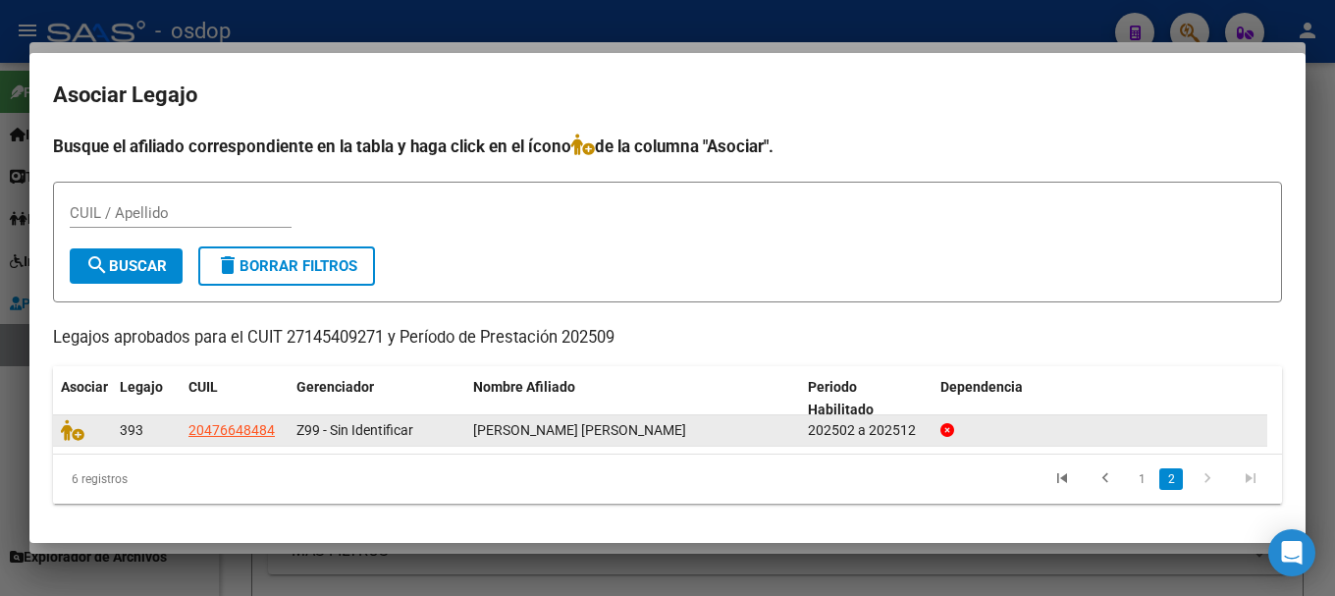
scroll to position [0, 0]
click at [62, 430] on icon at bounding box center [73, 430] width 24 height 22
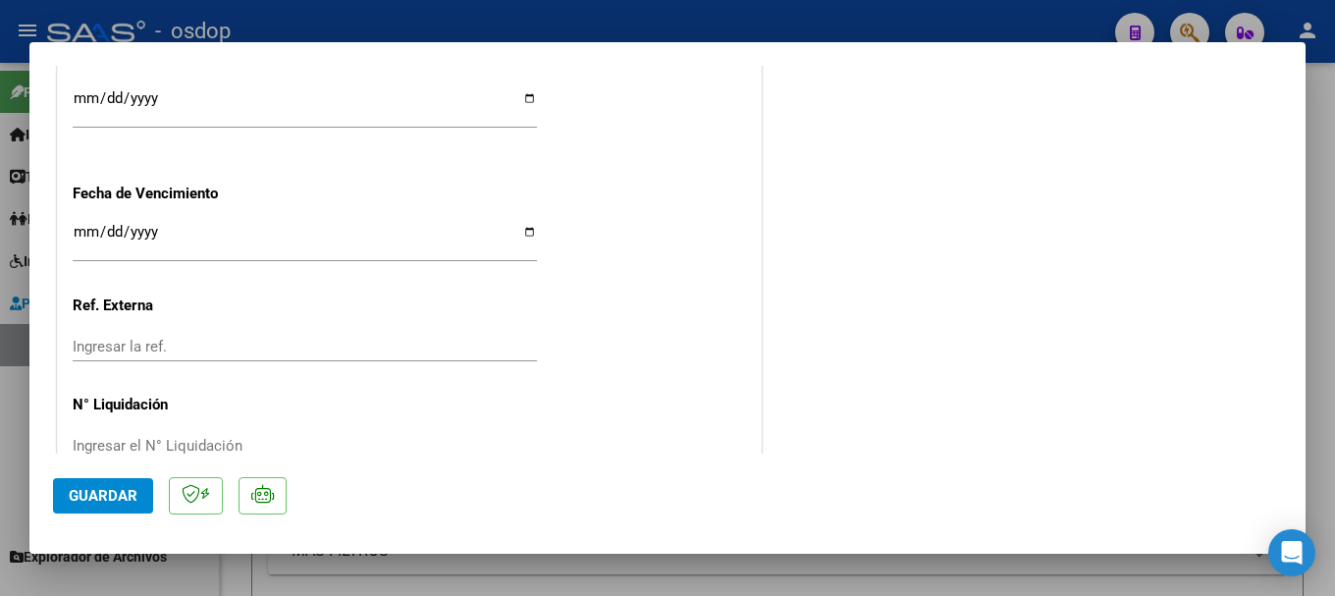
scroll to position [1481, 0]
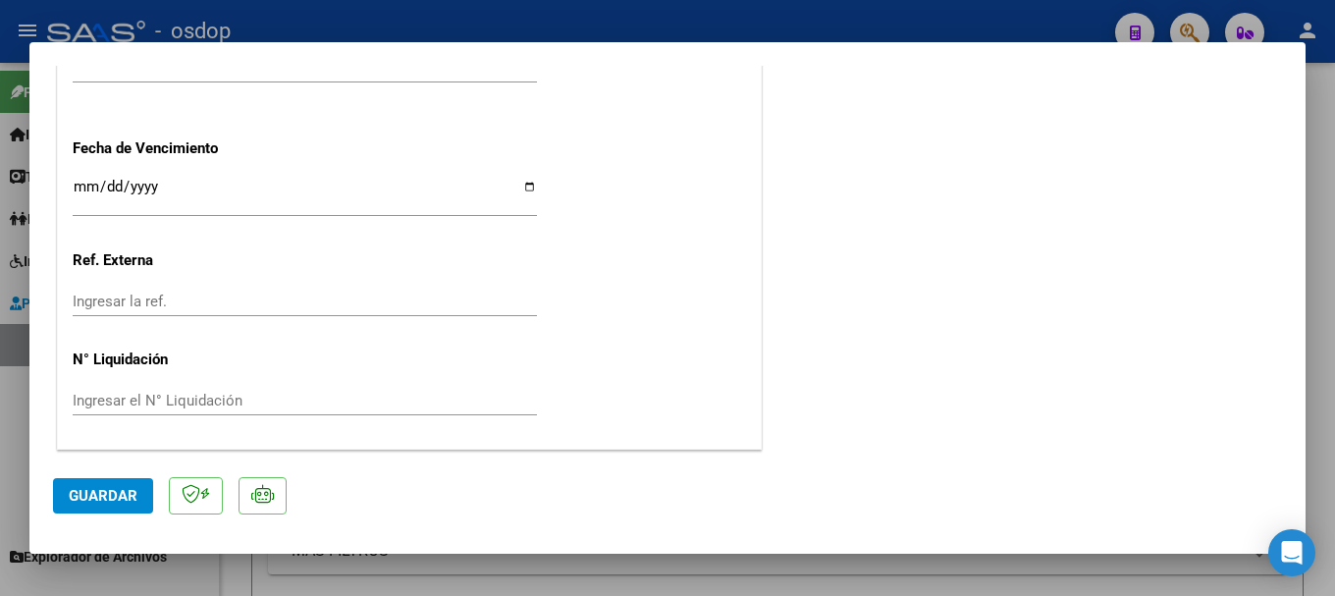
click at [117, 498] on span "Guardar" at bounding box center [103, 496] width 69 height 18
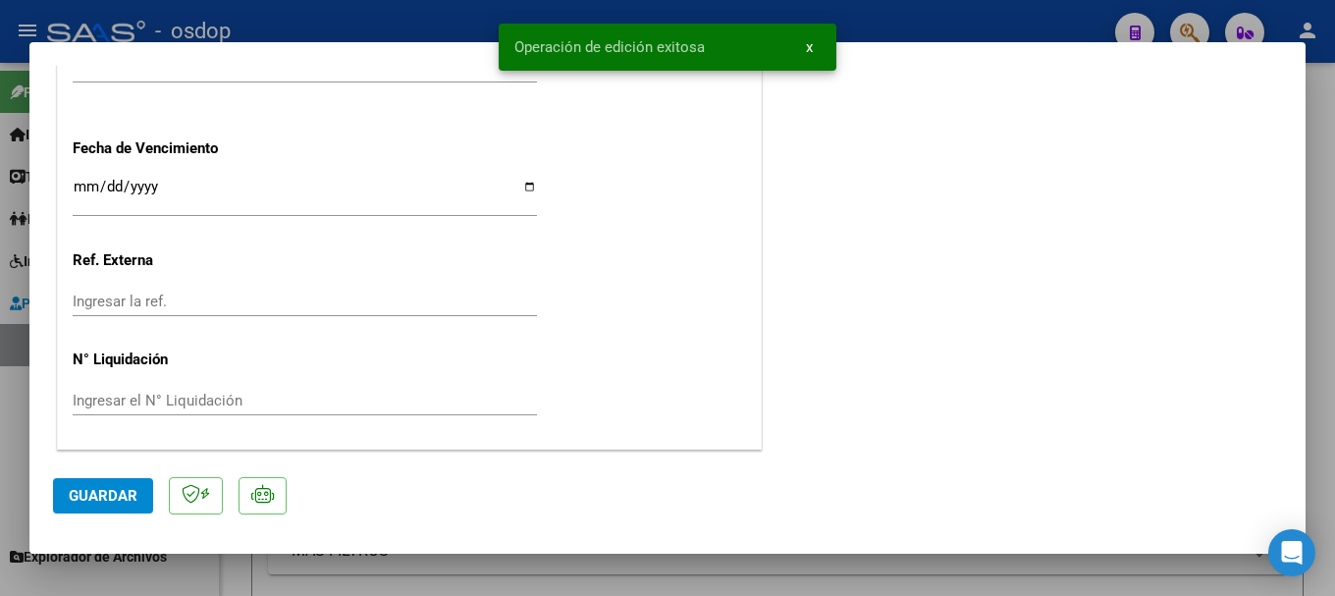
drag, startPoint x: 516, startPoint y: 47, endPoint x: 712, endPoint y: 38, distance: 195.6
click at [712, 38] on simple-snack-bar "Operación de edición exitosa x" at bounding box center [667, 47] width 306 height 20
copy span "Operación de edición exitosa"
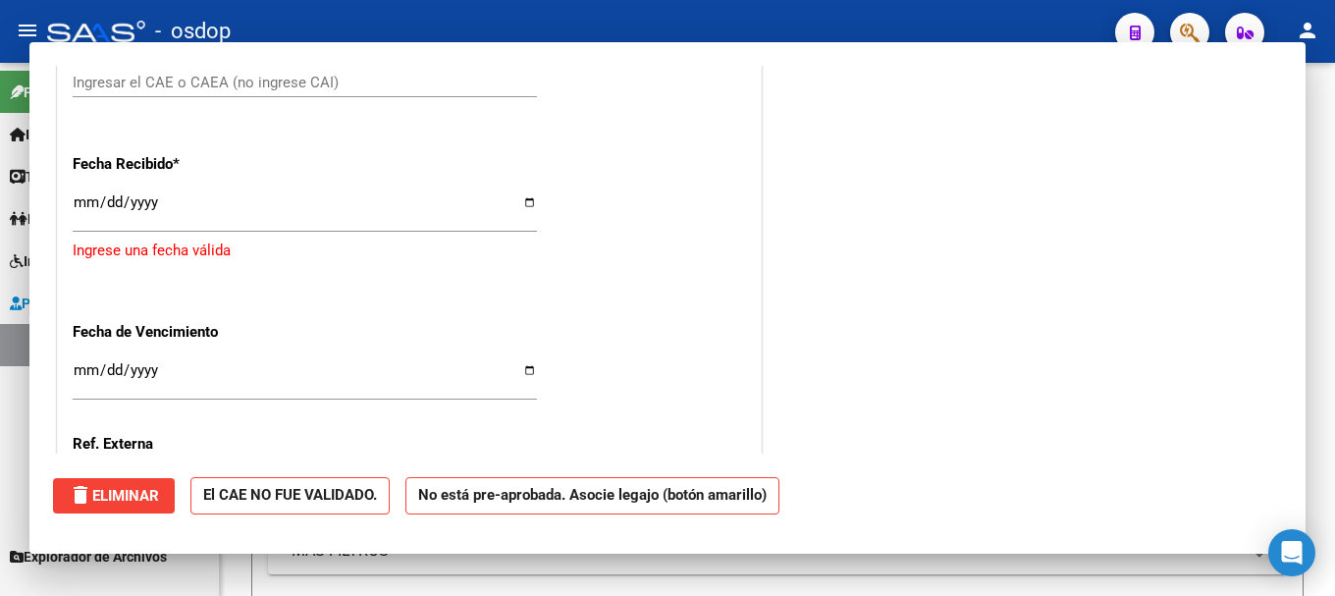
scroll to position [0, 0]
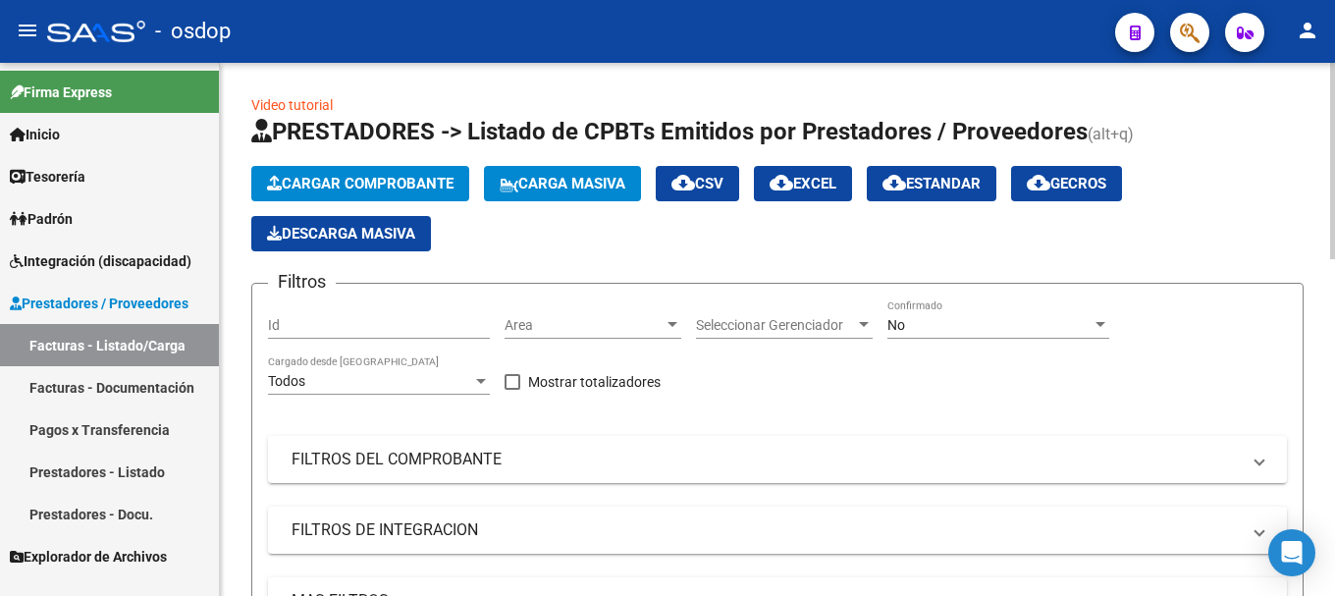
click at [364, 177] on span "Cargar Comprobante" at bounding box center [360, 184] width 187 height 18
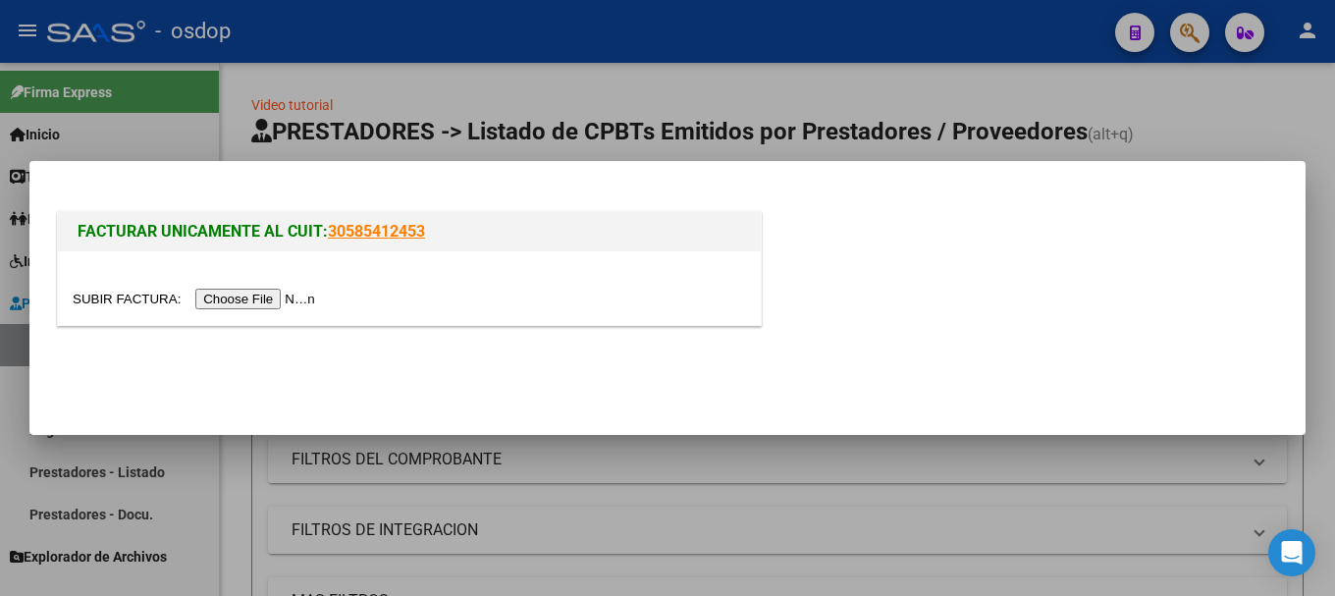
click at [277, 297] on input "file" at bounding box center [197, 299] width 248 height 21
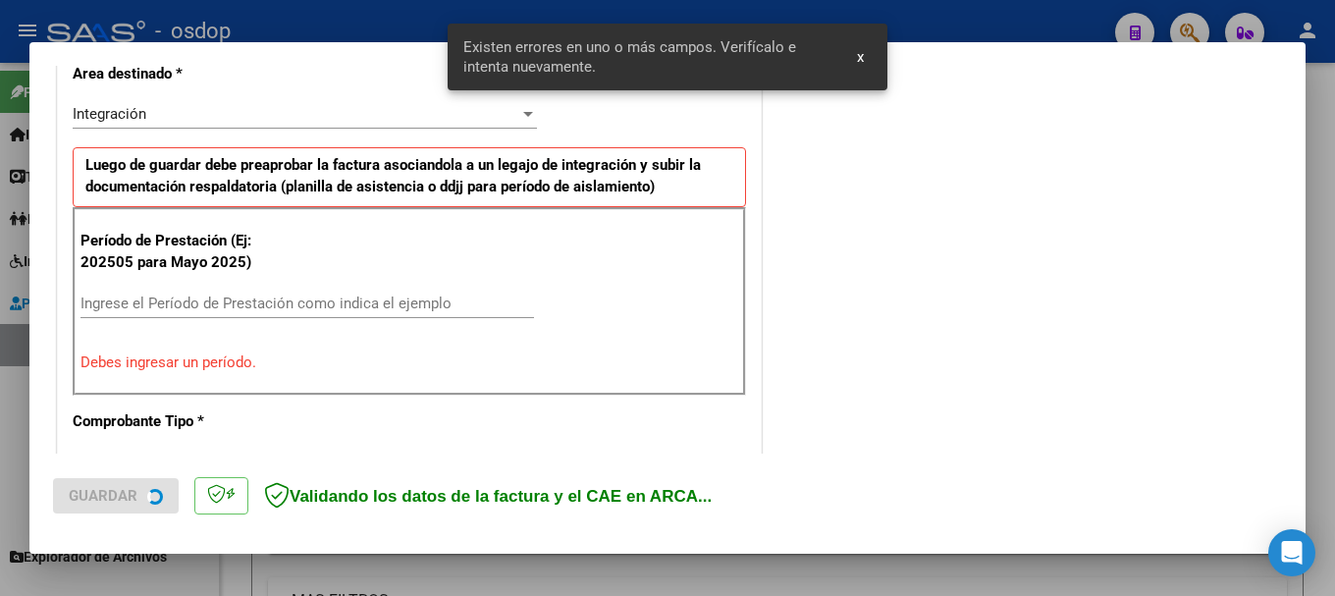
scroll to position [490, 0]
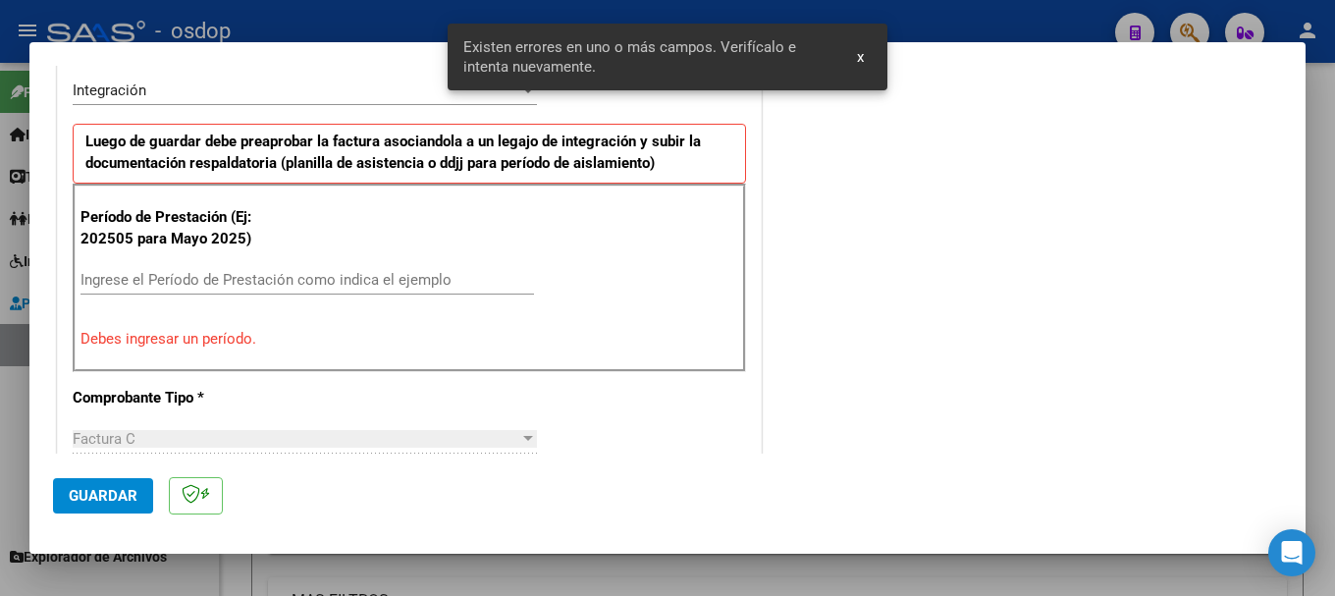
click at [133, 278] on input "Ingrese el Período de Prestación como indica el ejemplo" at bounding box center [307, 280] width 454 height 18
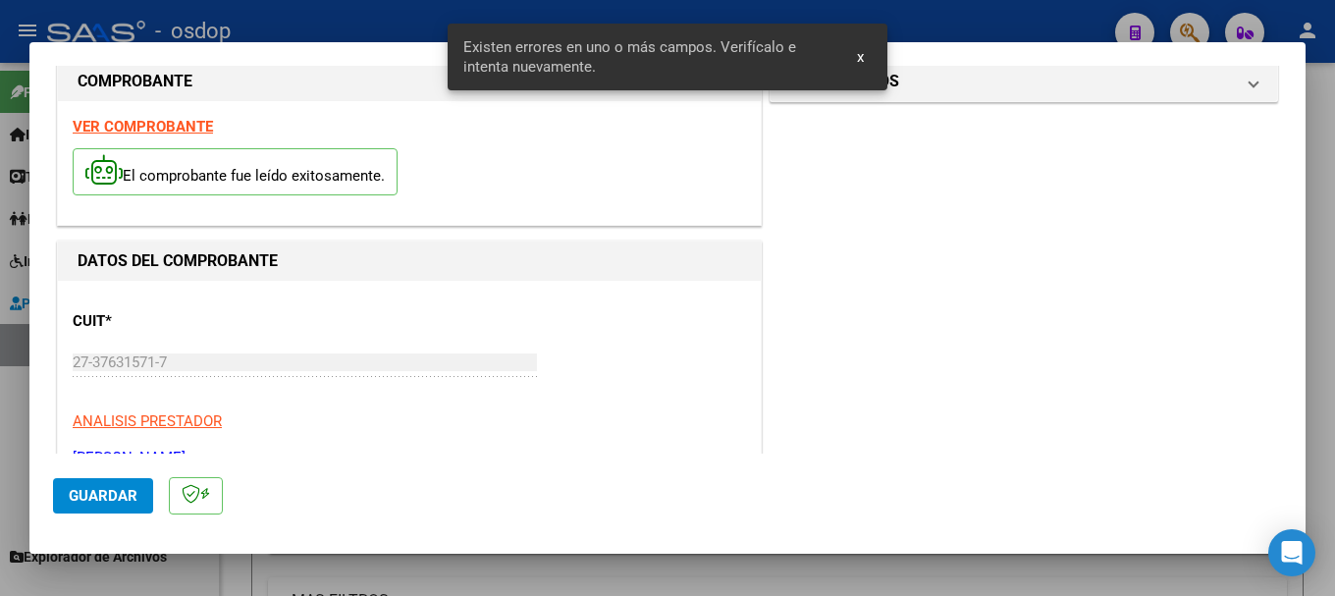
scroll to position [0, 0]
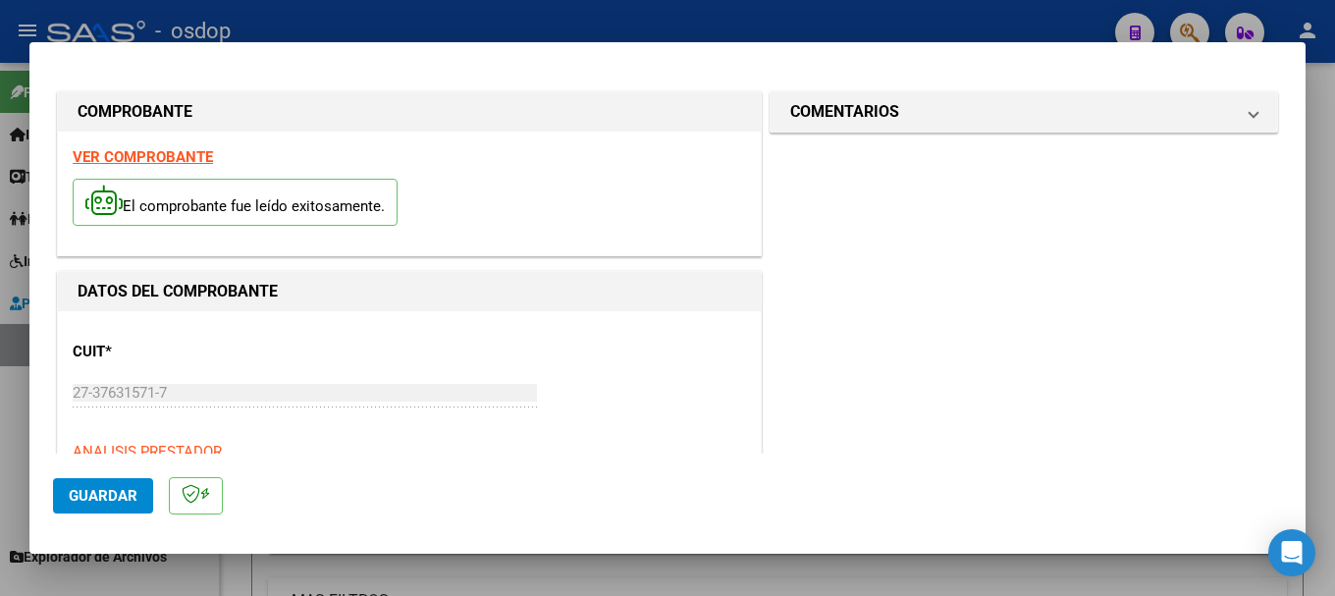
type input "202509"
click at [171, 157] on strong "VER COMPROBANTE" at bounding box center [143, 157] width 140 height 18
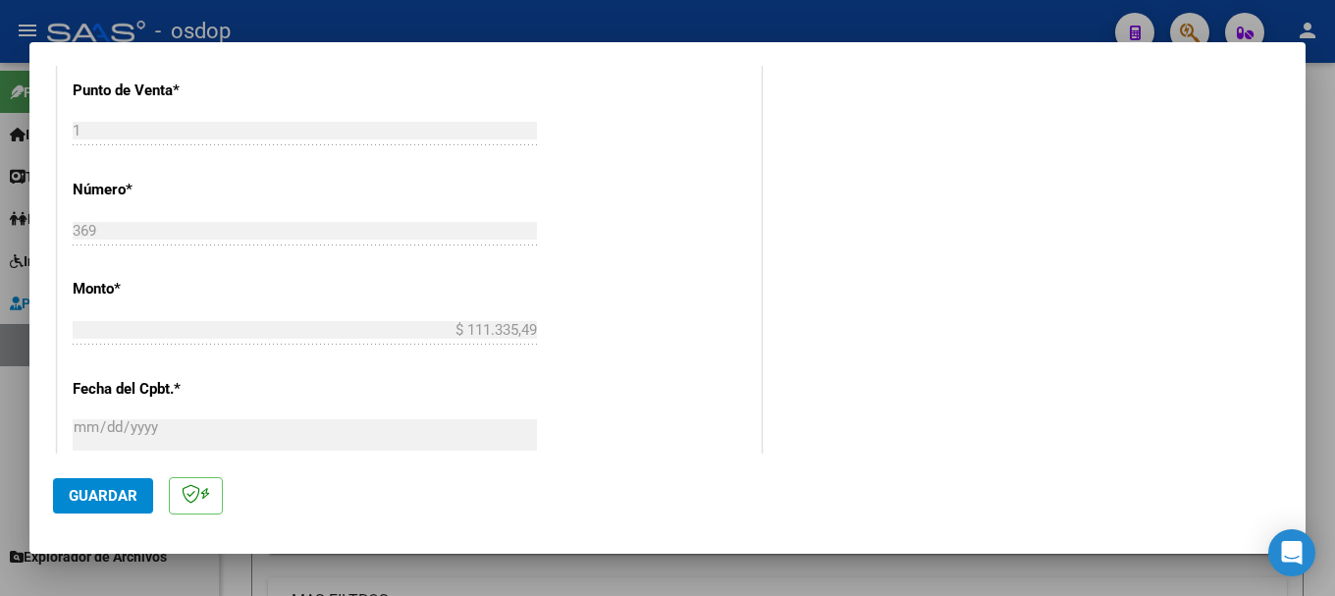
scroll to position [1080, 0]
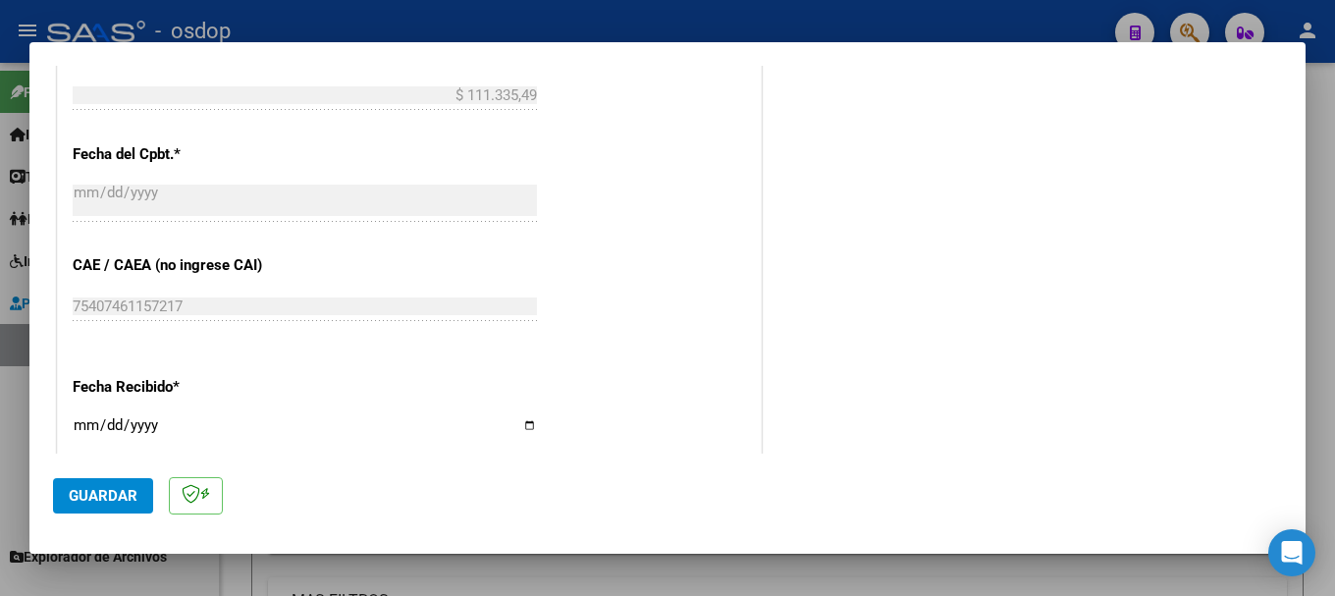
drag, startPoint x: 118, startPoint y: 495, endPoint x: 130, endPoint y: 491, distance: 12.4
click at [117, 495] on span "Guardar" at bounding box center [103, 496] width 69 height 18
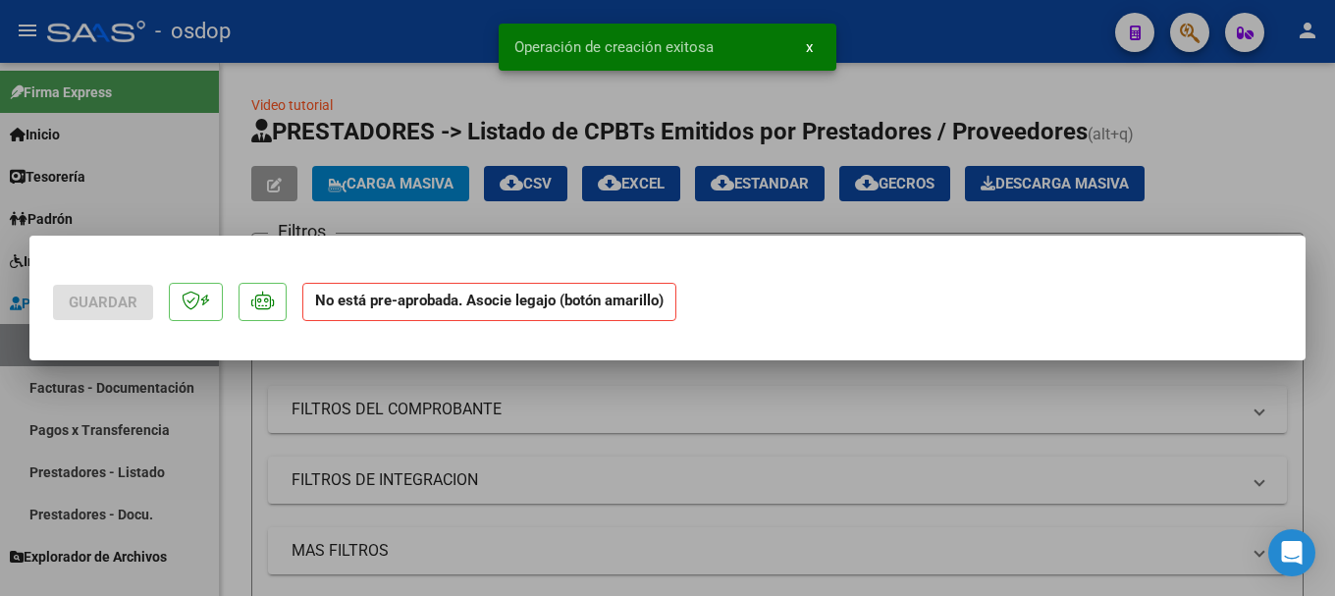
scroll to position [0, 0]
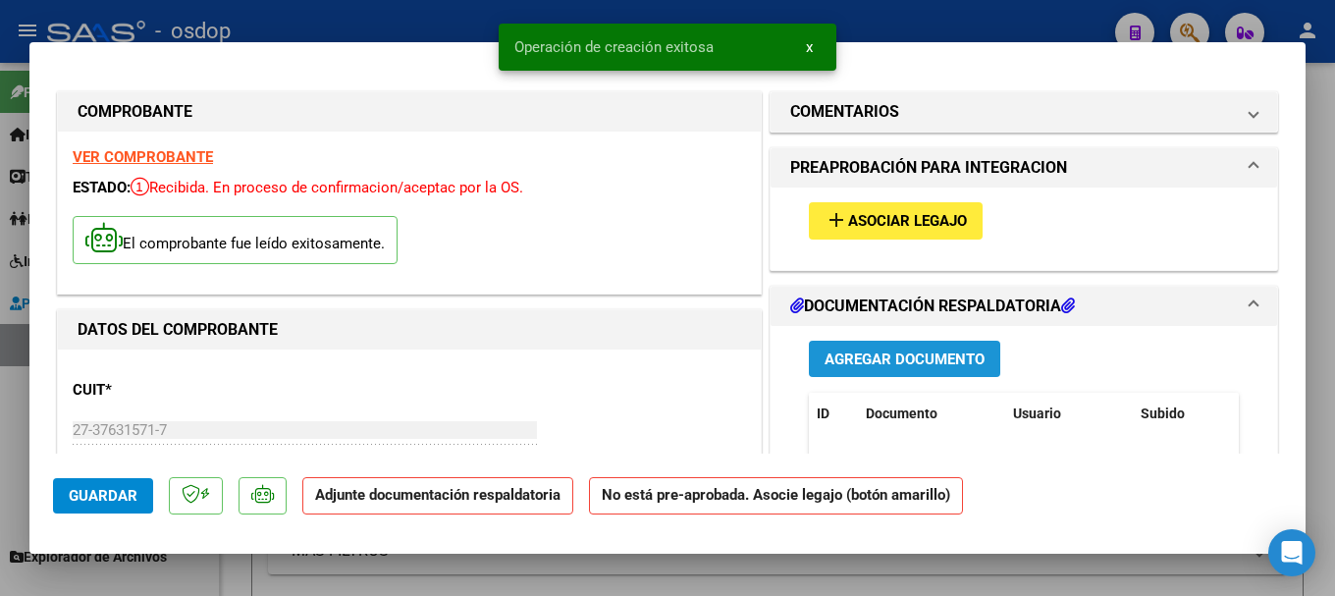
click at [882, 351] on span "Agregar Documento" at bounding box center [905, 359] width 160 height 18
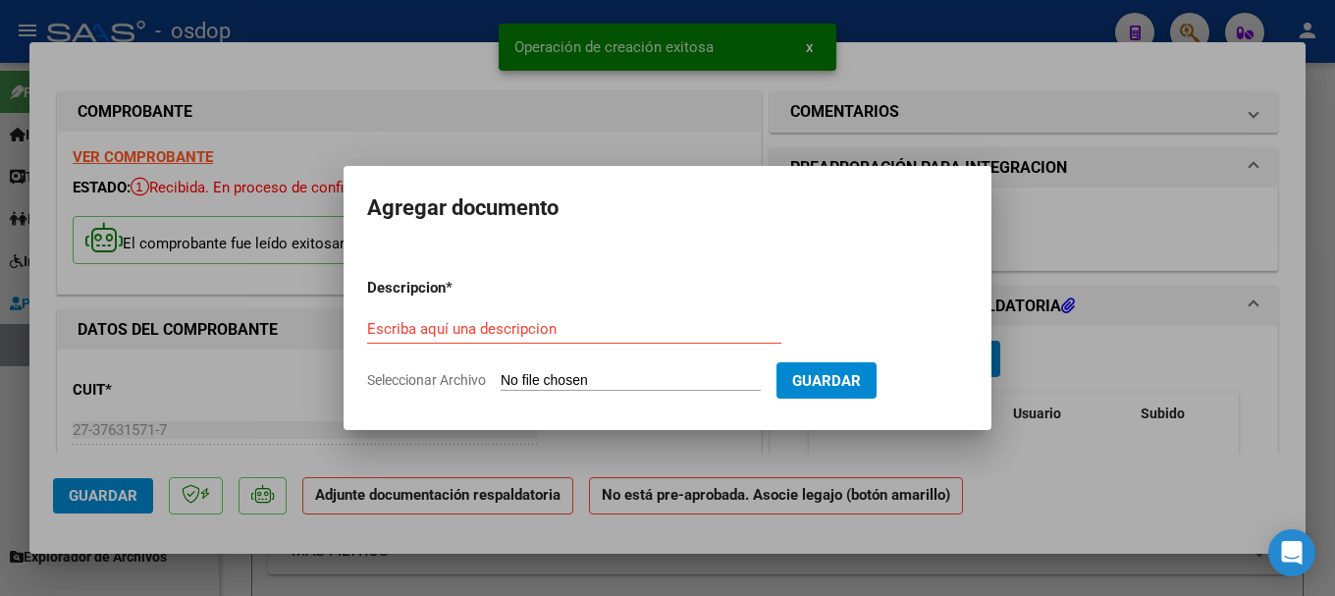
click at [610, 380] on input "Seleccionar Archivo" at bounding box center [631, 381] width 260 height 19
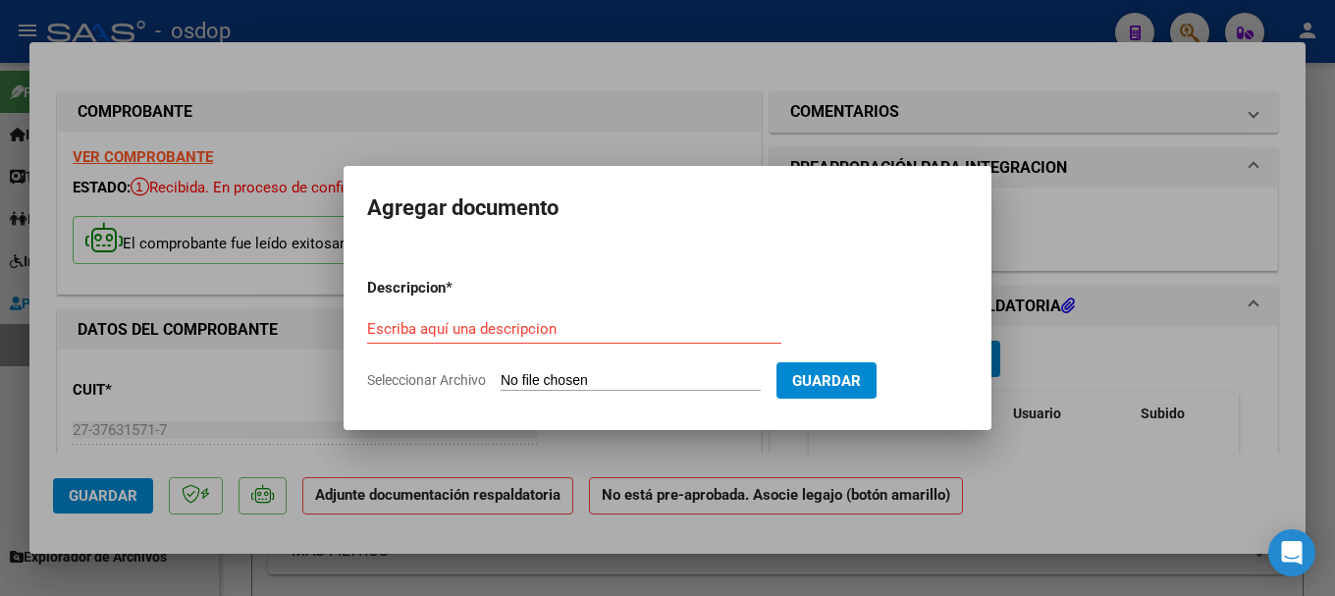
type input "C:\fakepath\[PERSON_NAME] septiembre.pdf"
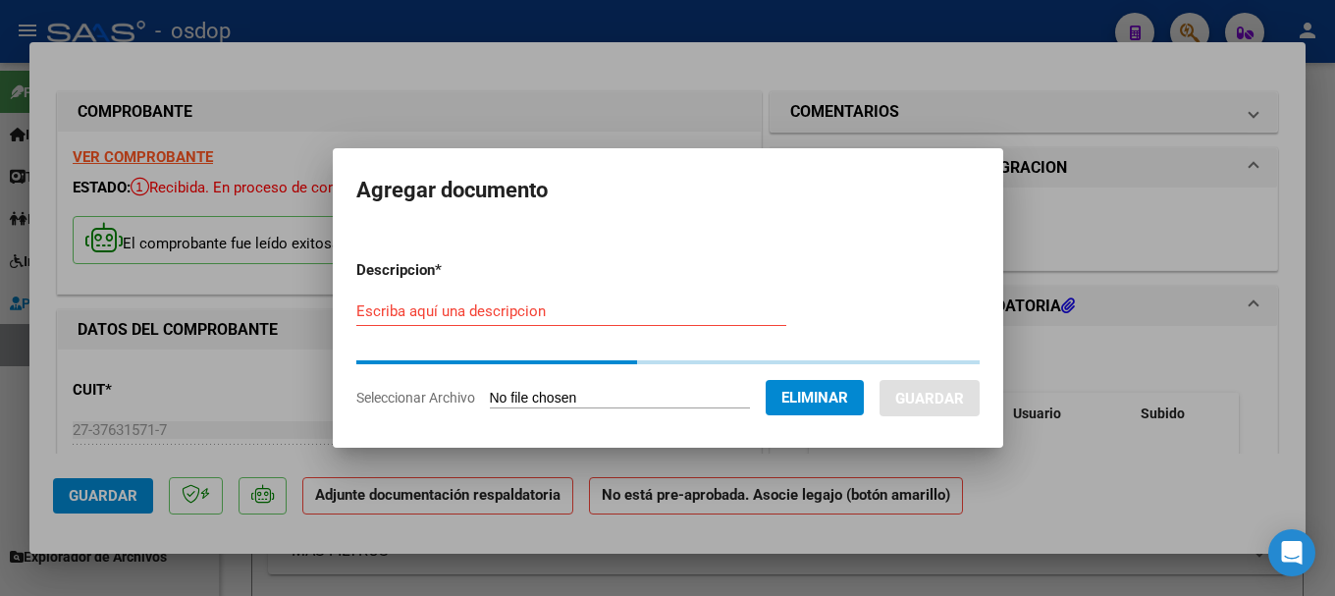
click at [406, 310] on input "Escriba aquí una descripcion" at bounding box center [571, 311] width 430 height 18
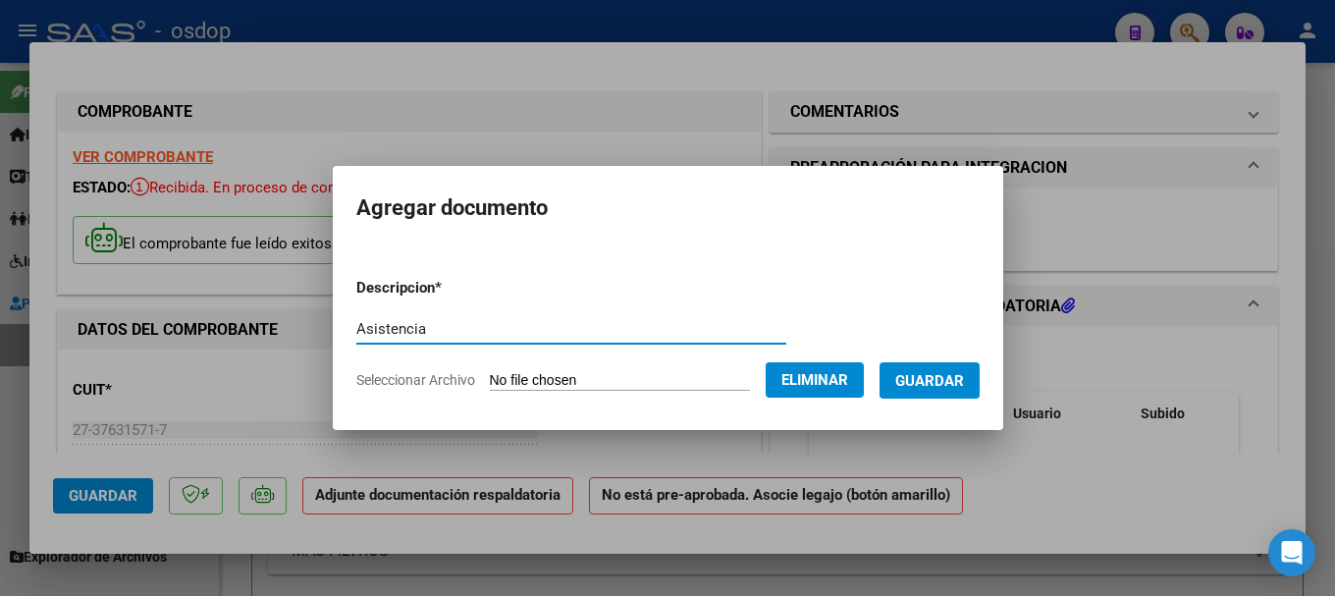
type input "Asistencia"
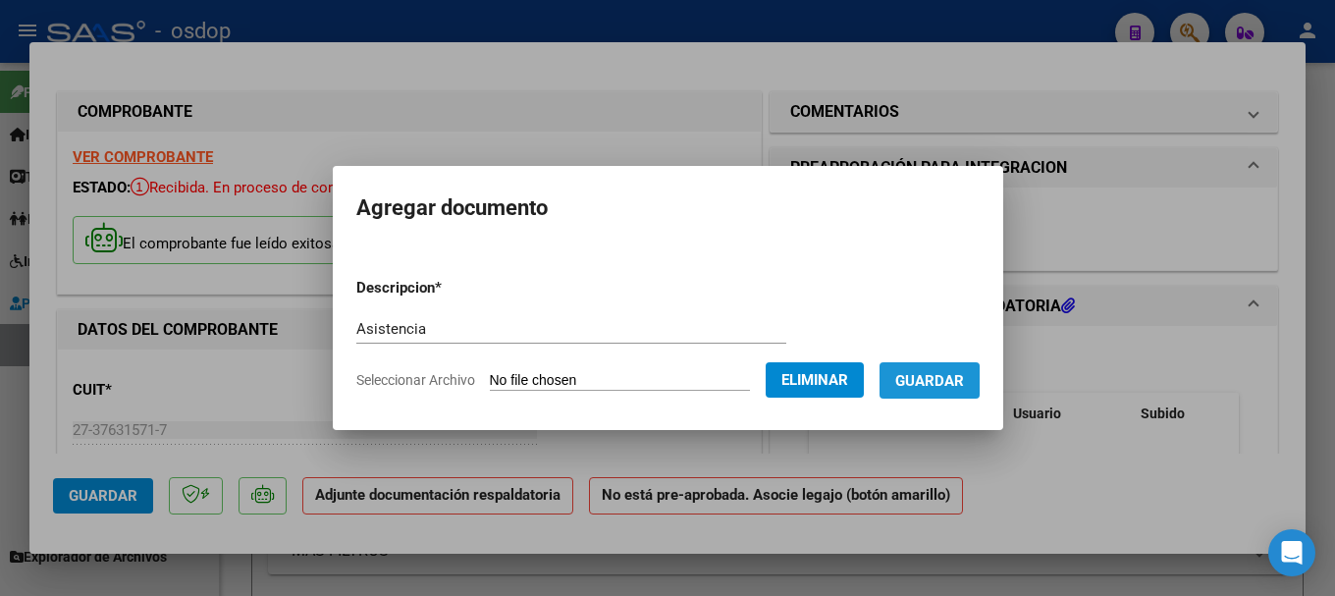
click at [946, 382] on span "Guardar" at bounding box center [929, 381] width 69 height 18
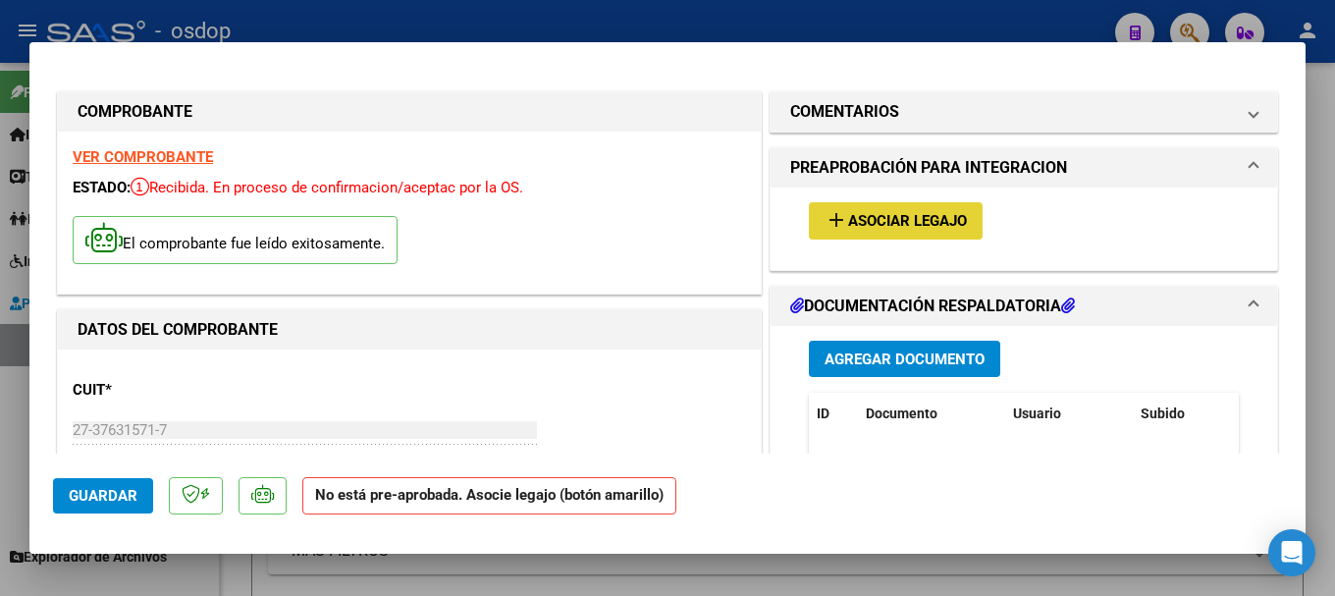
click at [863, 223] on span "Asociar Legajo" at bounding box center [907, 222] width 119 height 18
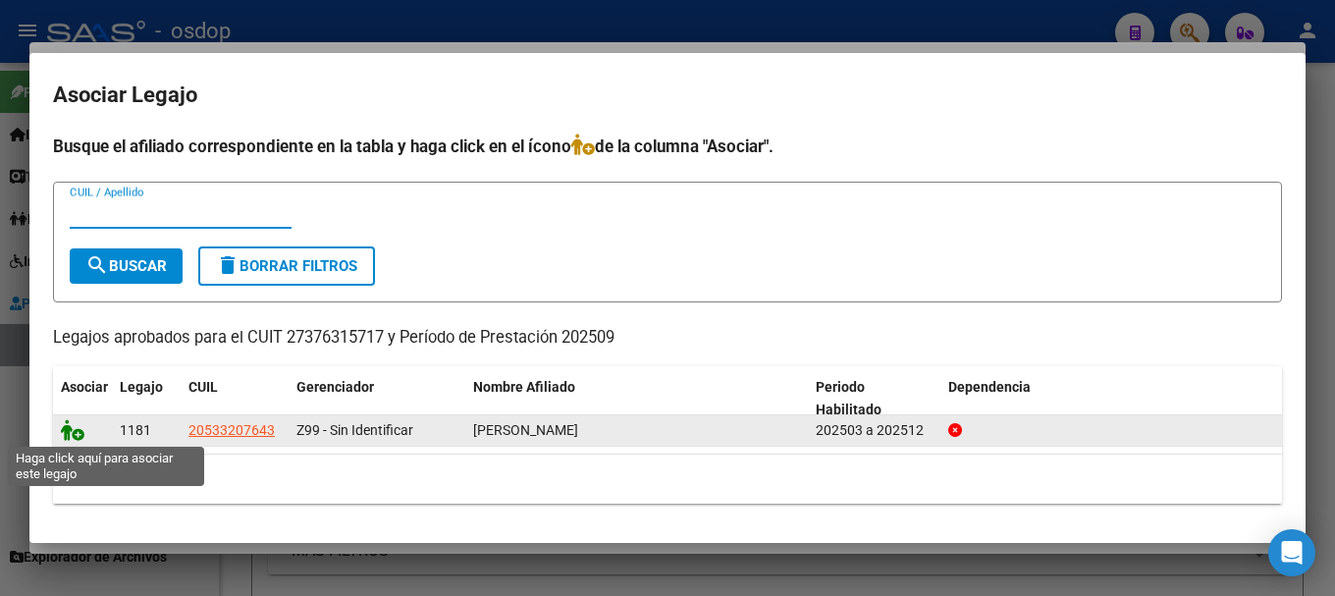
click at [65, 427] on icon at bounding box center [73, 430] width 24 height 22
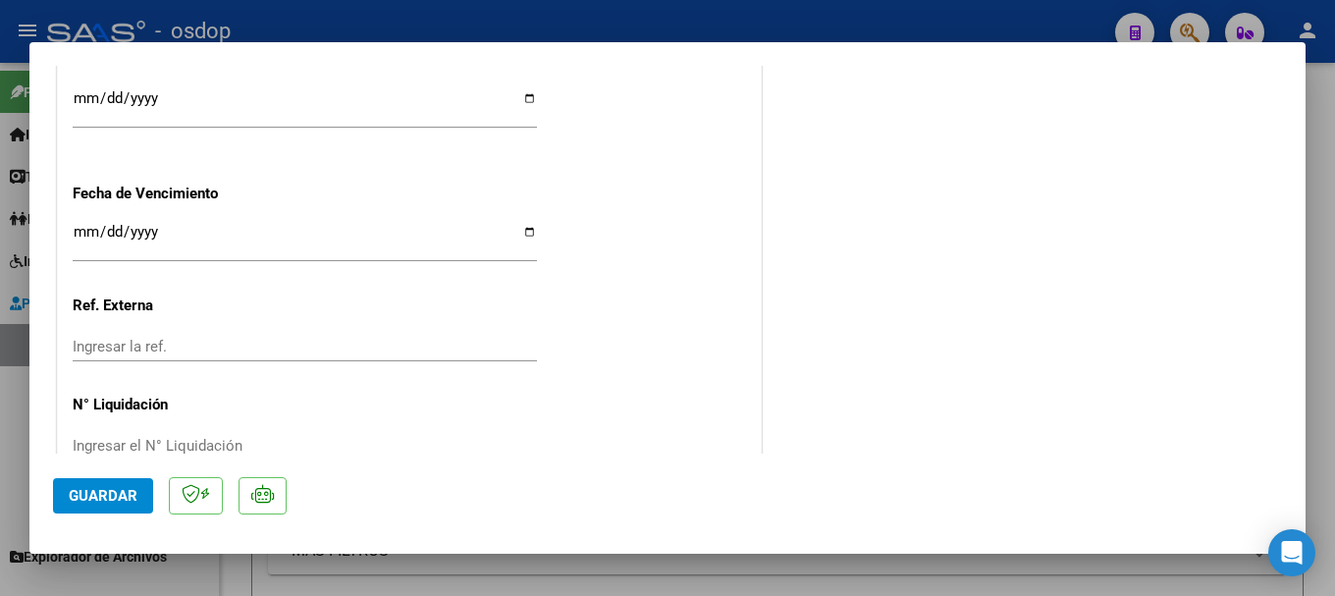
scroll to position [1481, 0]
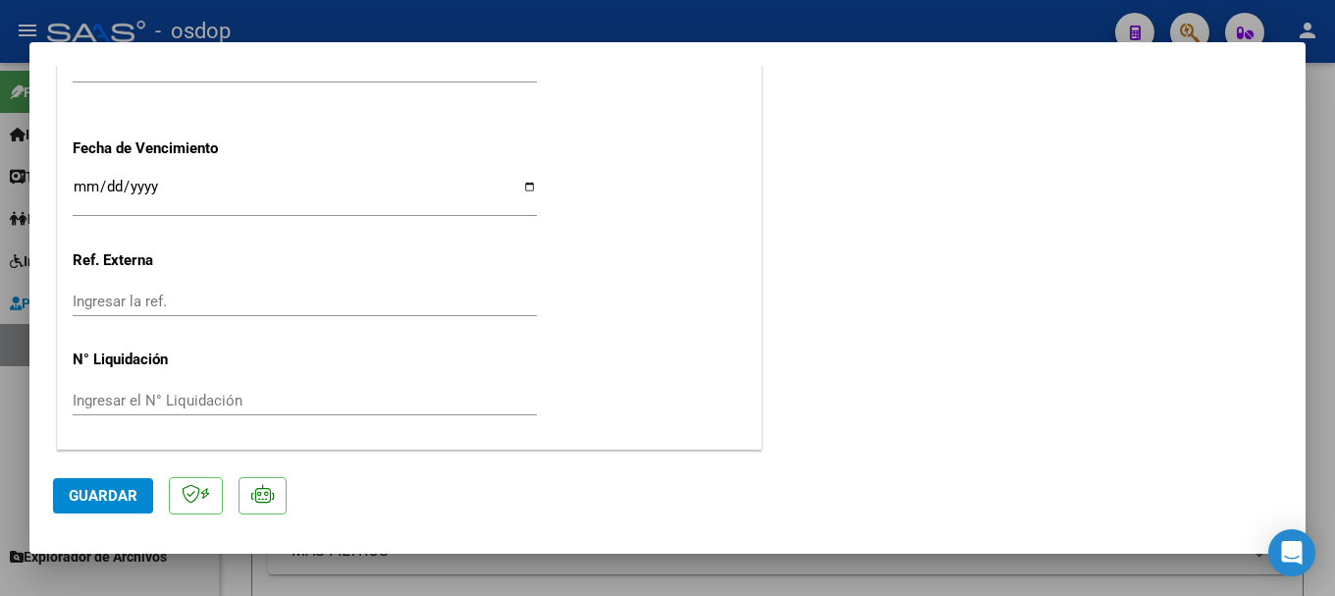
click at [120, 495] on span "Guardar" at bounding box center [103, 496] width 69 height 18
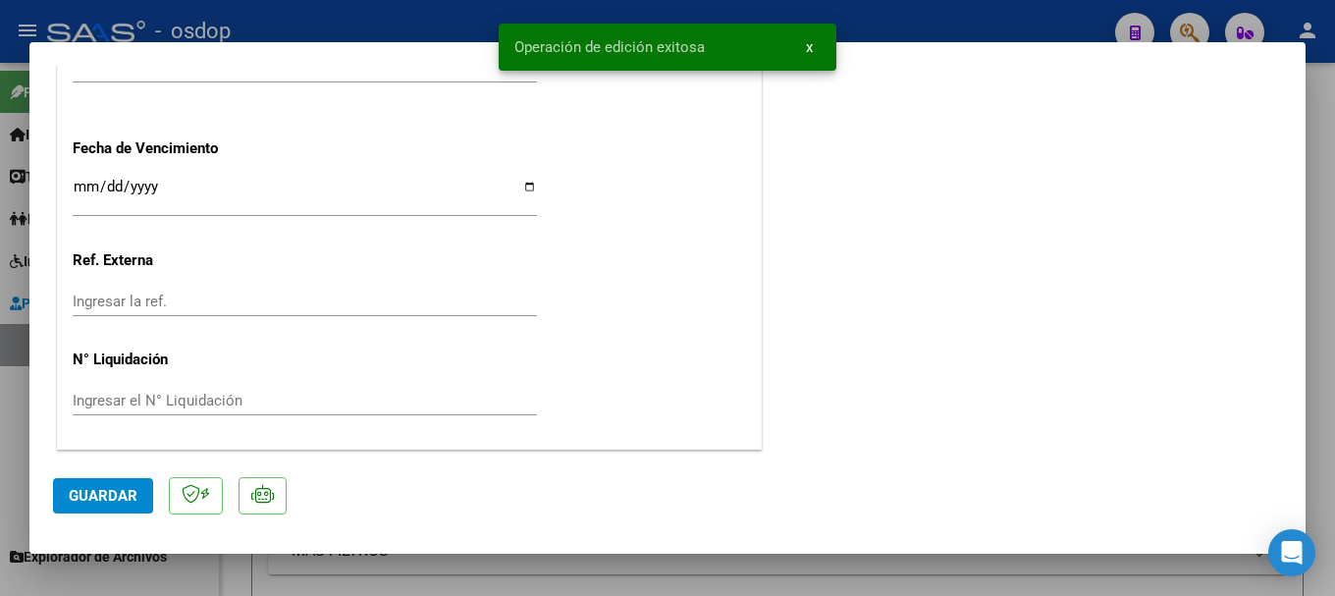
drag, startPoint x: 513, startPoint y: 42, endPoint x: 716, endPoint y: 67, distance: 203.7
click at [719, 50] on snack-bar-container "Operación de edición exitosa x" at bounding box center [668, 47] width 338 height 47
copy span "Operación de edición exitosa"
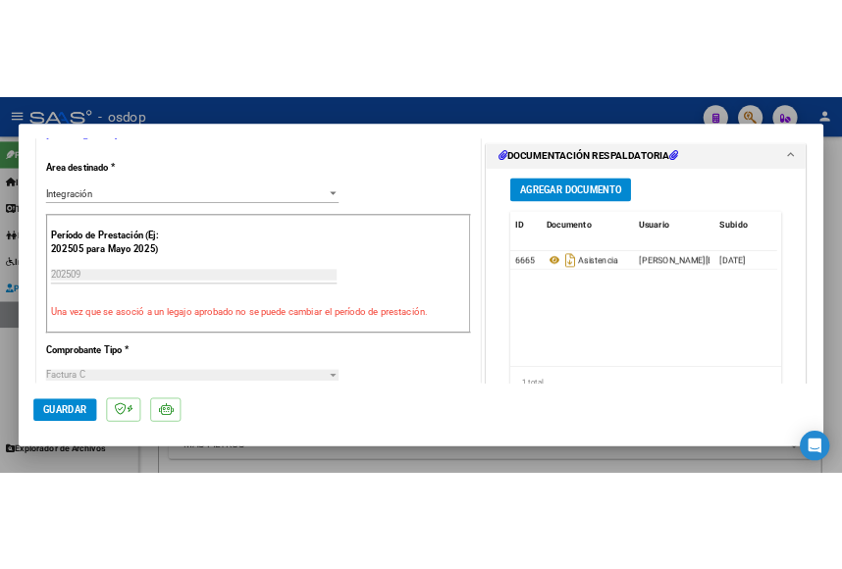
scroll to position [107, 0]
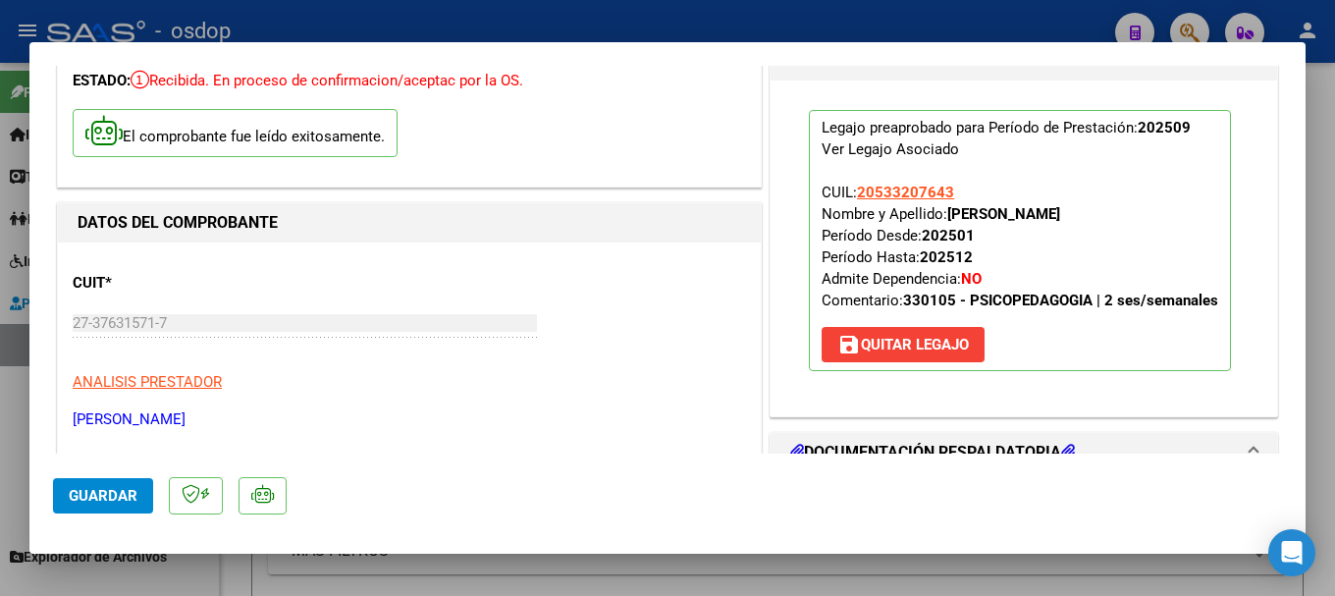
type input "$ 0,00"
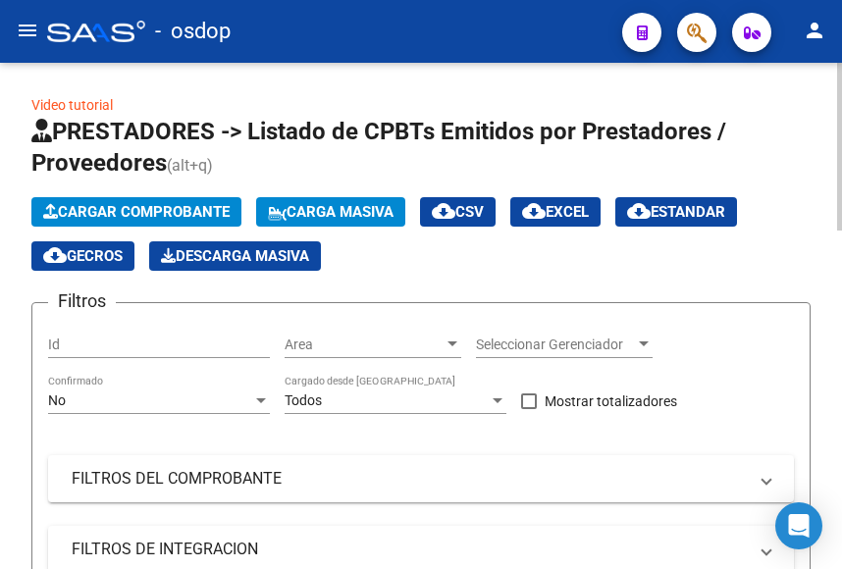
click at [153, 205] on span "Cargar Comprobante" at bounding box center [136, 212] width 187 height 18
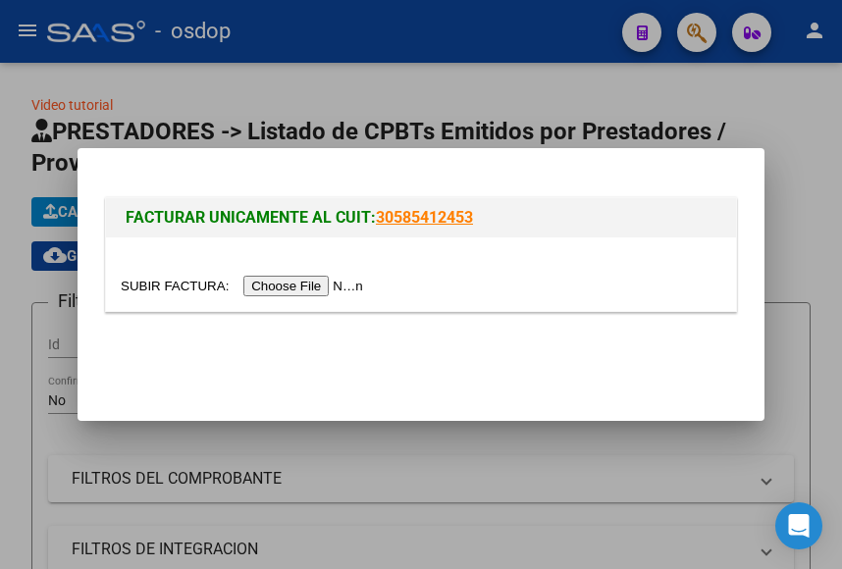
click at [281, 283] on input "file" at bounding box center [245, 286] width 248 height 21
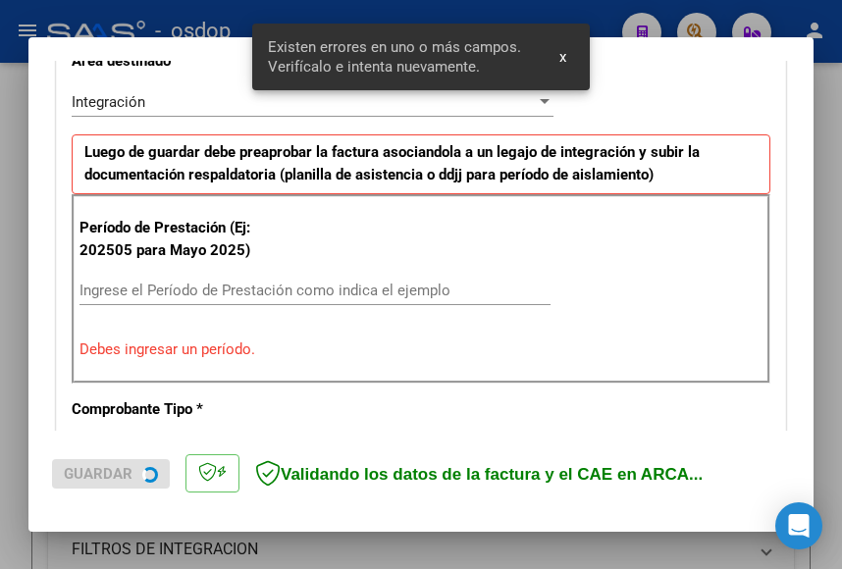
scroll to position [499, 0]
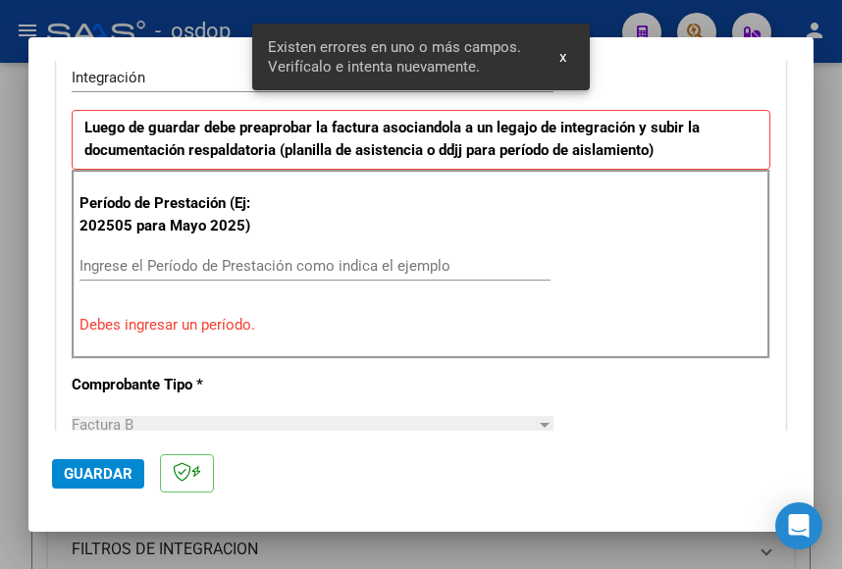
click at [345, 263] on input "Ingrese el Período de Prestación como indica el ejemplo" at bounding box center [315, 266] width 471 height 18
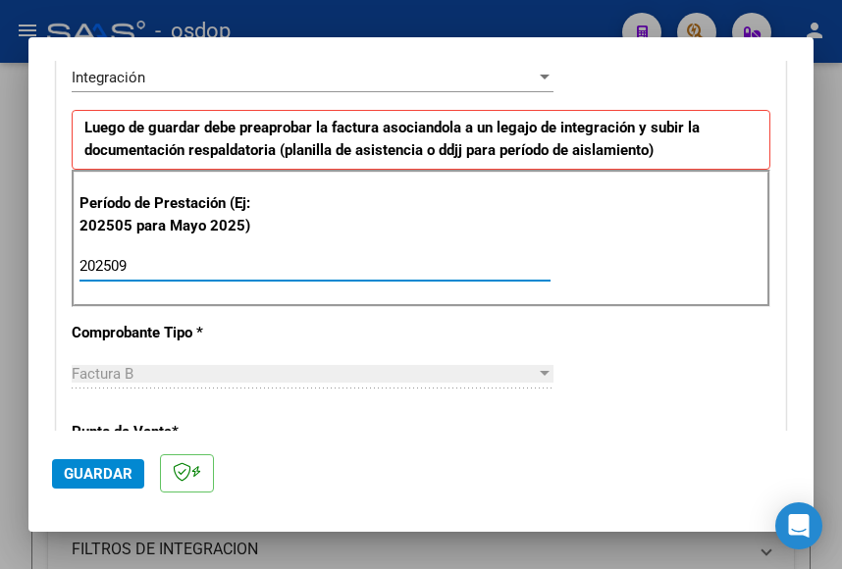
type input "202509"
click at [527, 283] on div "202509 Ingrese el Período de Prestación como indica el ejemplo" at bounding box center [315, 275] width 471 height 48
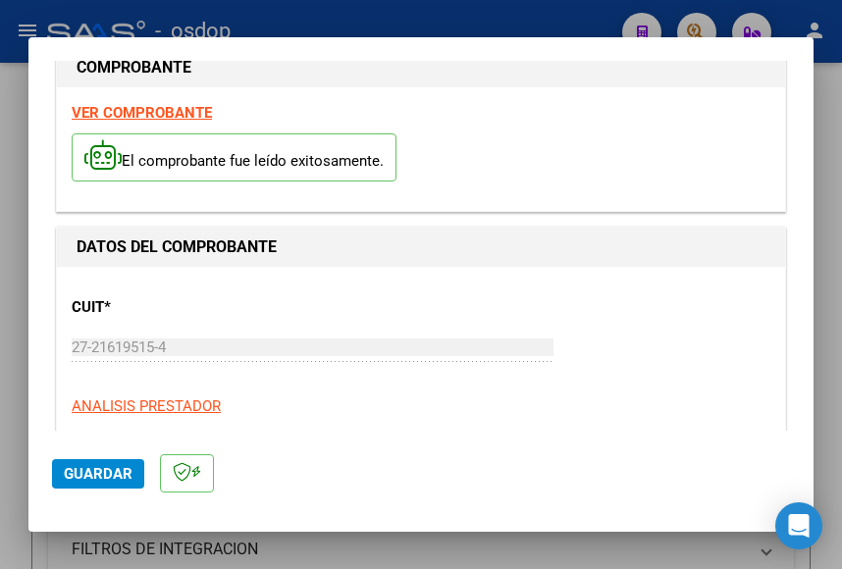
scroll to position [8, 0]
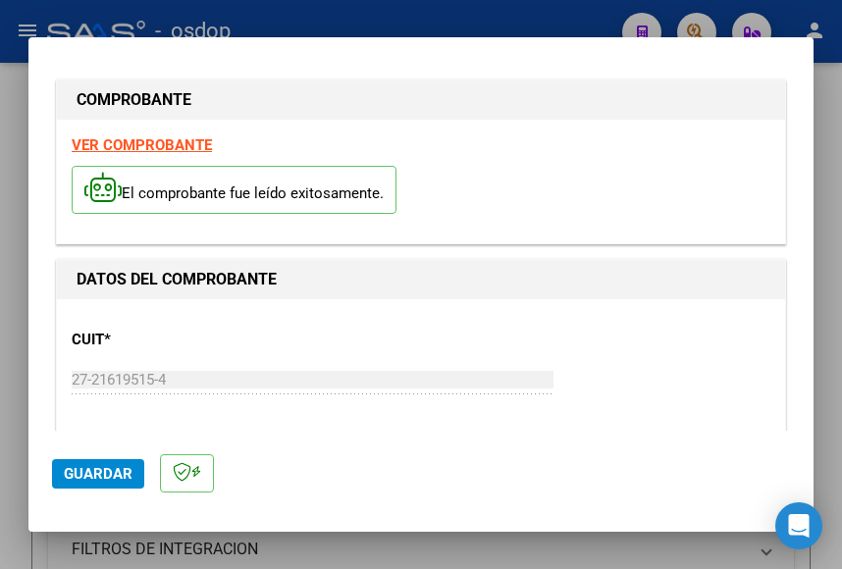
click at [130, 144] on strong "VER COMPROBANTE" at bounding box center [142, 145] width 140 height 18
click at [108, 467] on span "Guardar" at bounding box center [98, 474] width 69 height 18
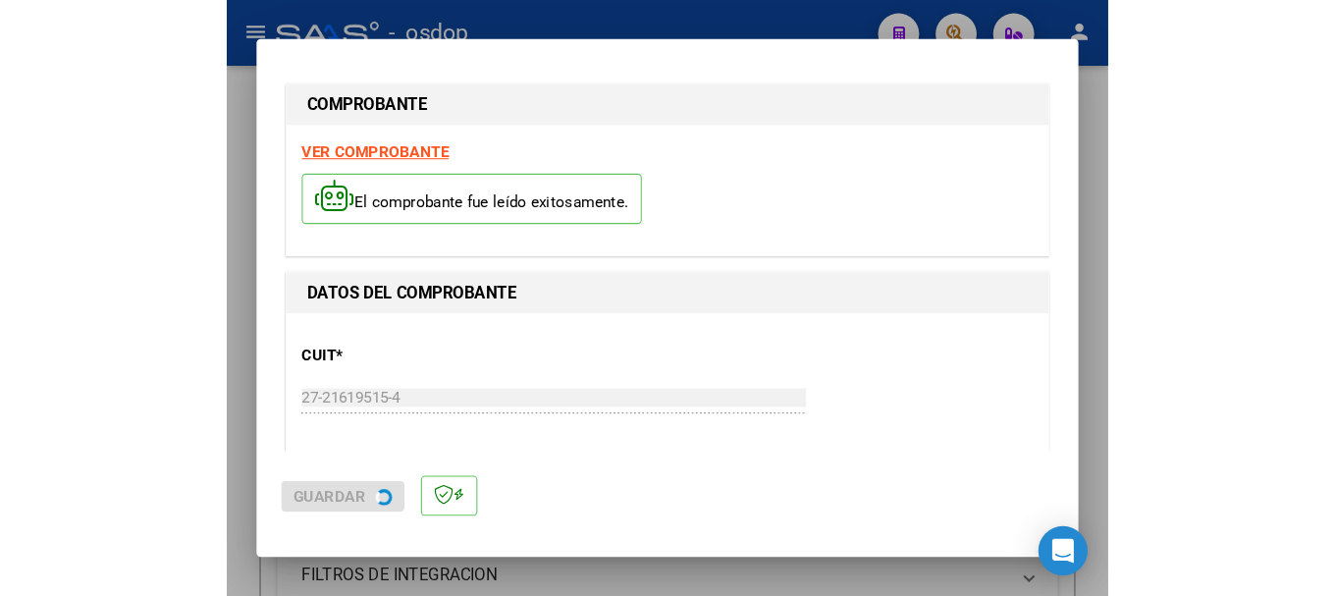
scroll to position [0, 0]
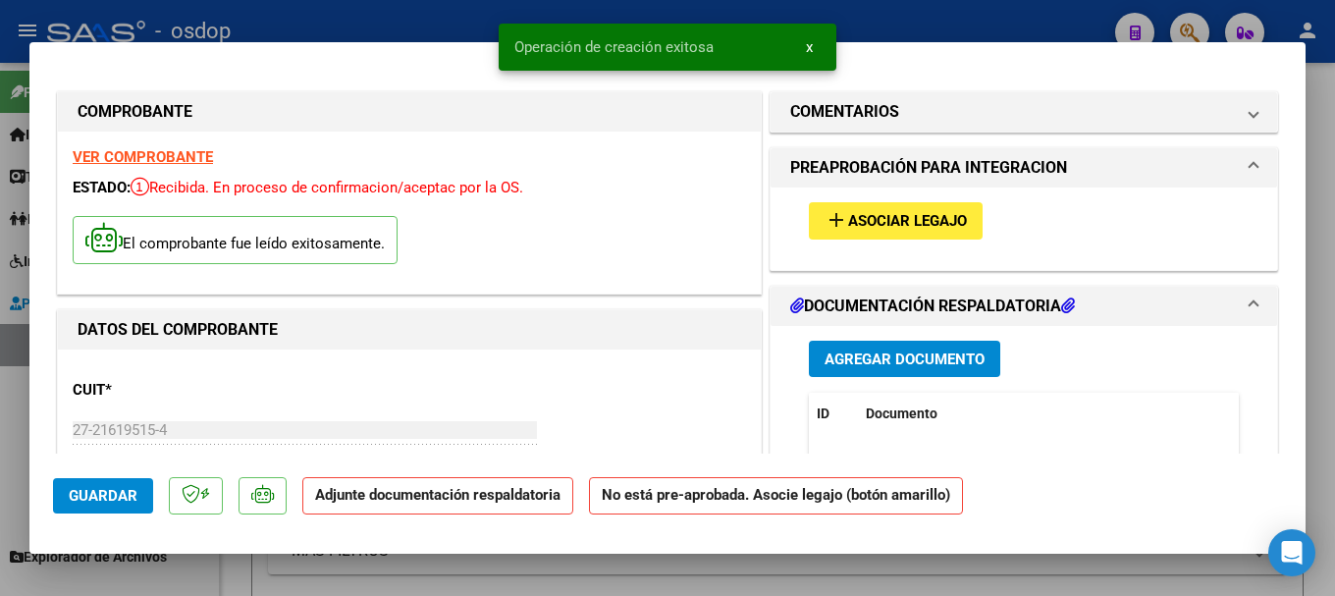
click at [904, 352] on span "Agregar Documento" at bounding box center [905, 359] width 160 height 18
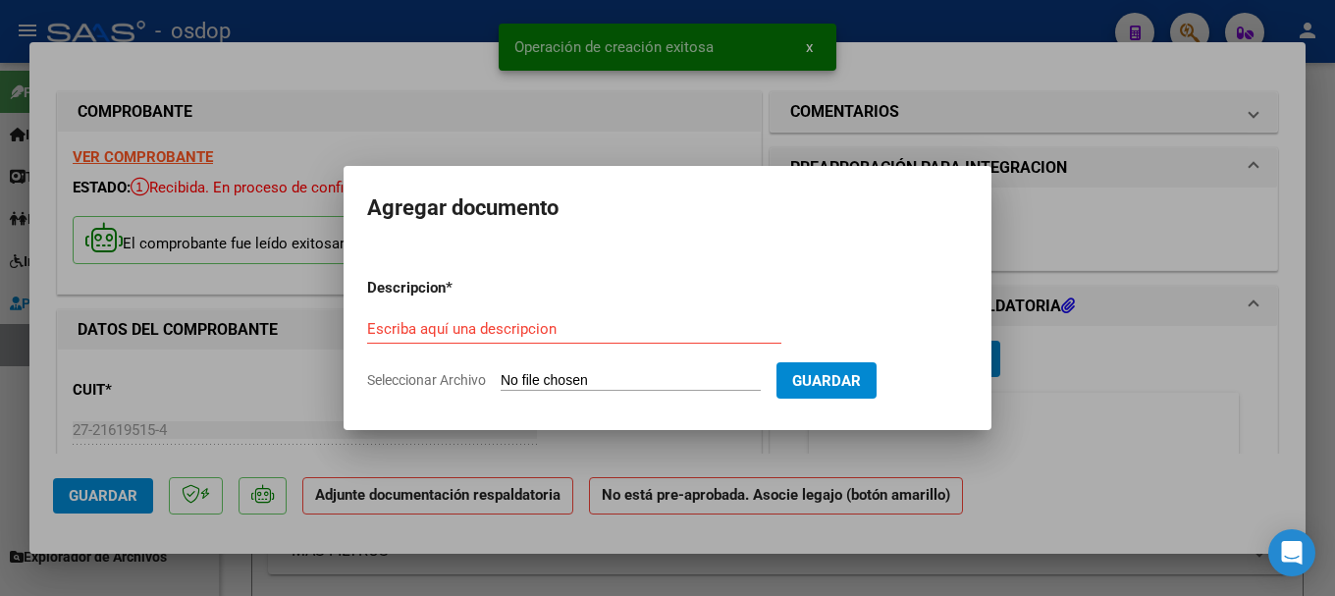
click at [646, 380] on input "Seleccionar Archivo" at bounding box center [631, 381] width 260 height 19
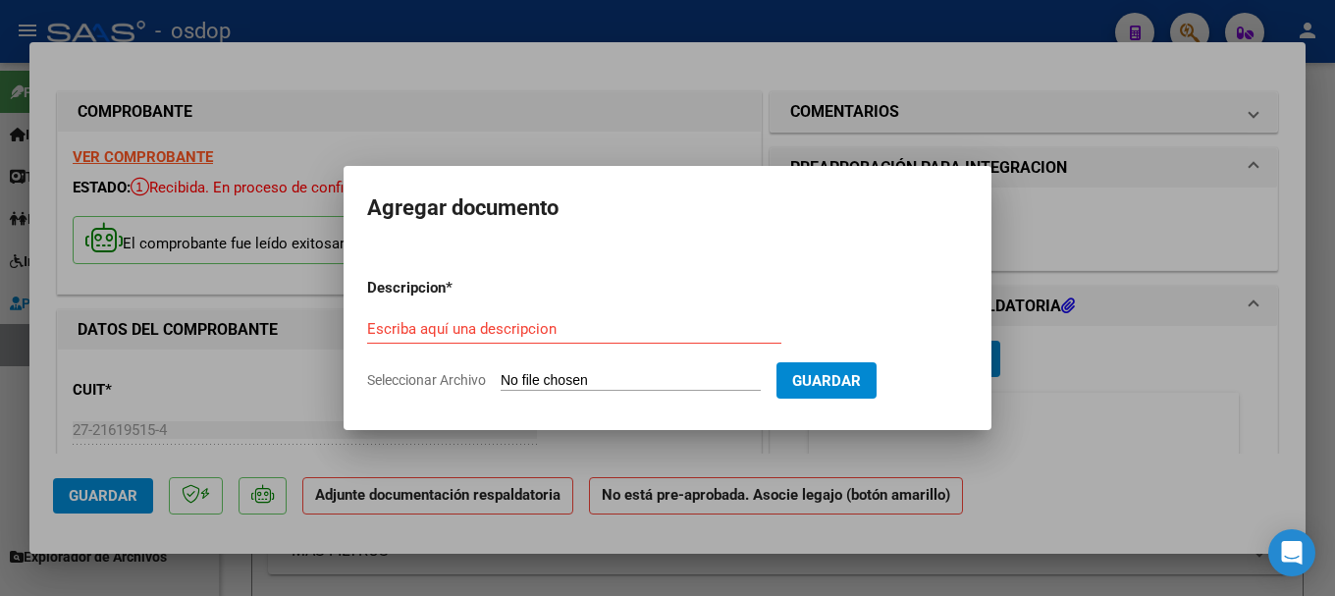
type input "C:\fakepath\Doc 10-02 08 (4).pdf"
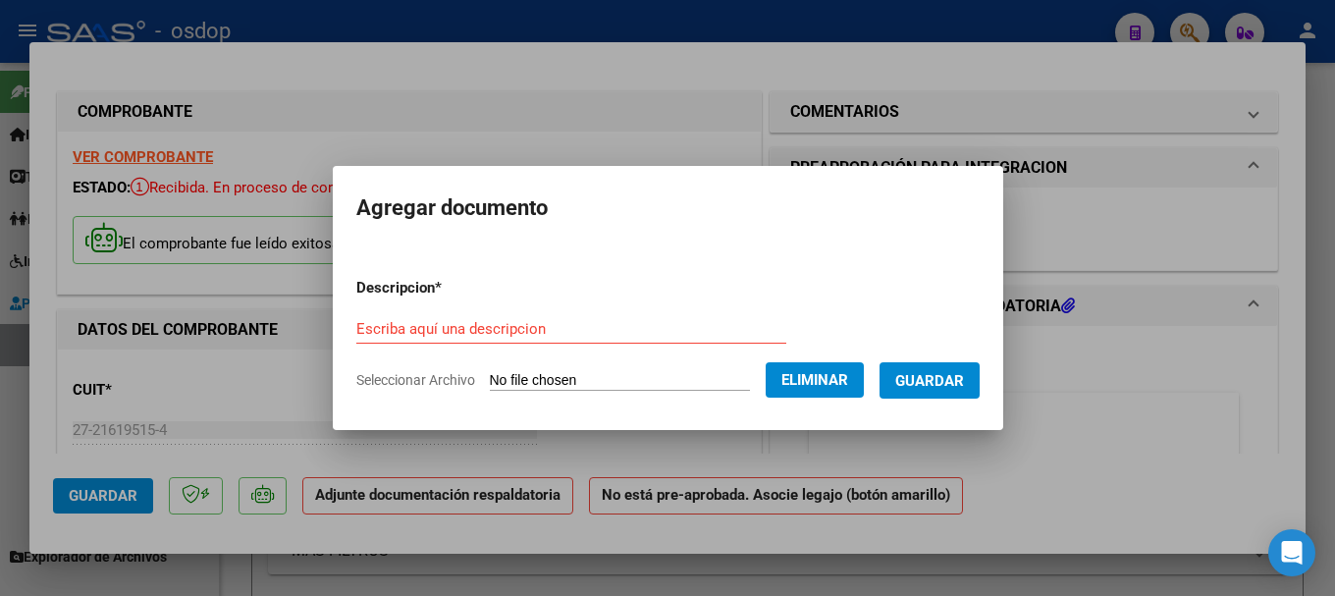
click at [411, 330] on input "Escriba aquí una descripcion" at bounding box center [571, 329] width 430 height 18
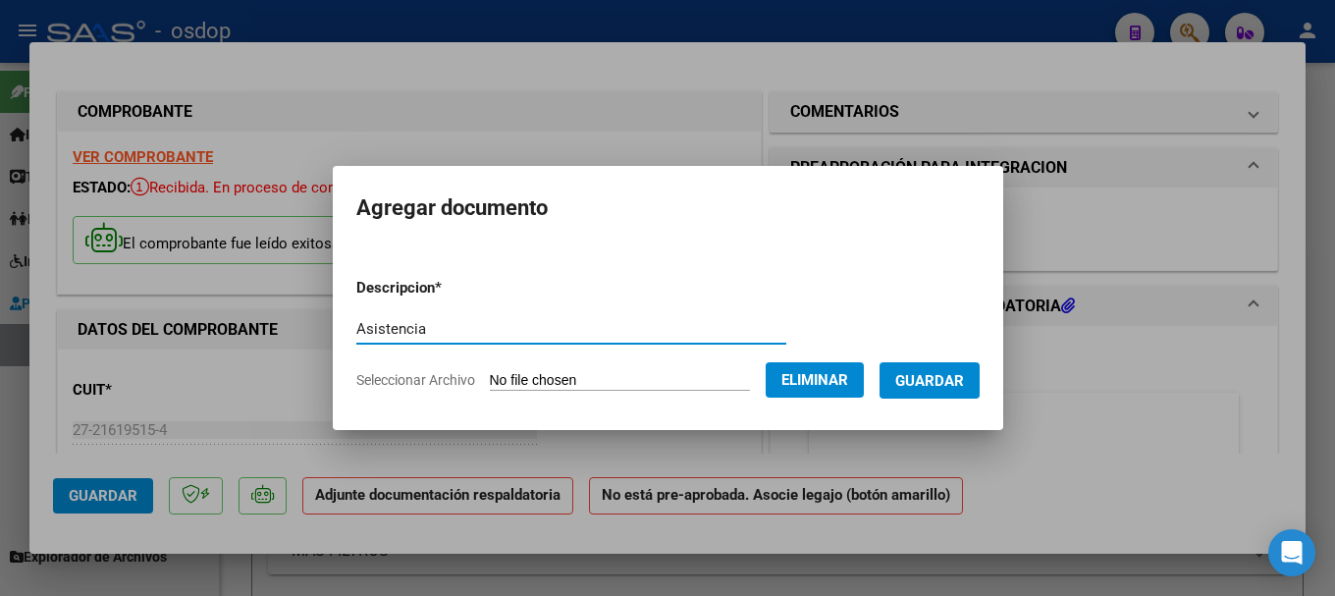
type input "Asistencia"
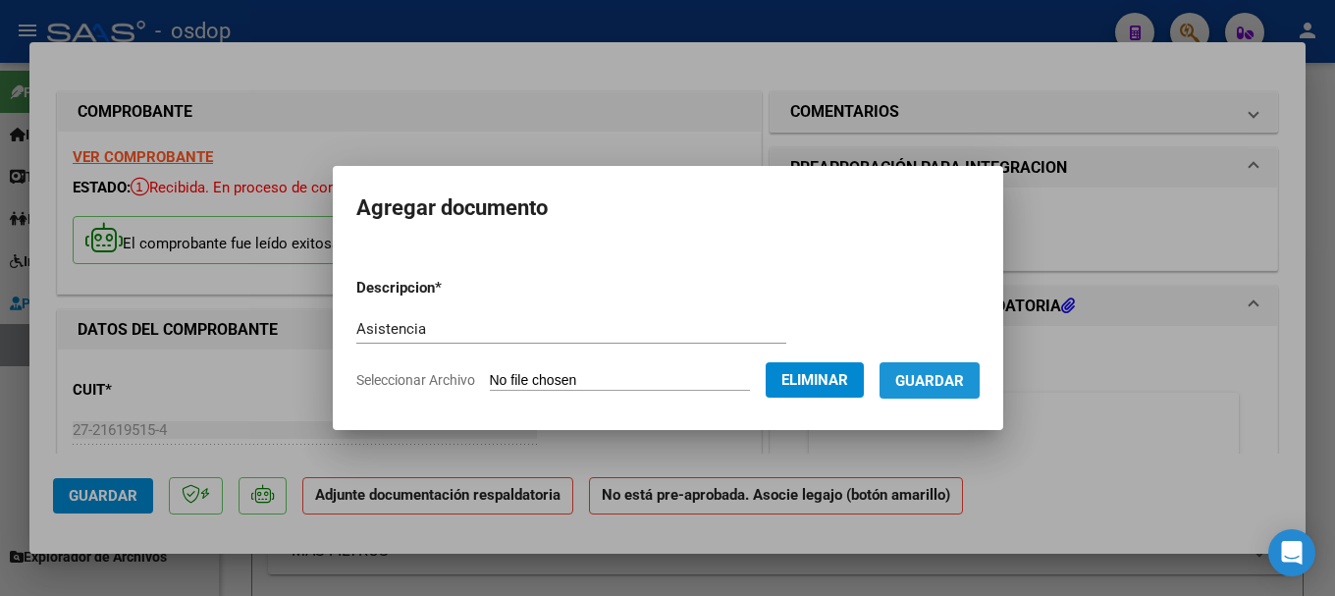
click at [941, 386] on span "Guardar" at bounding box center [929, 381] width 69 height 18
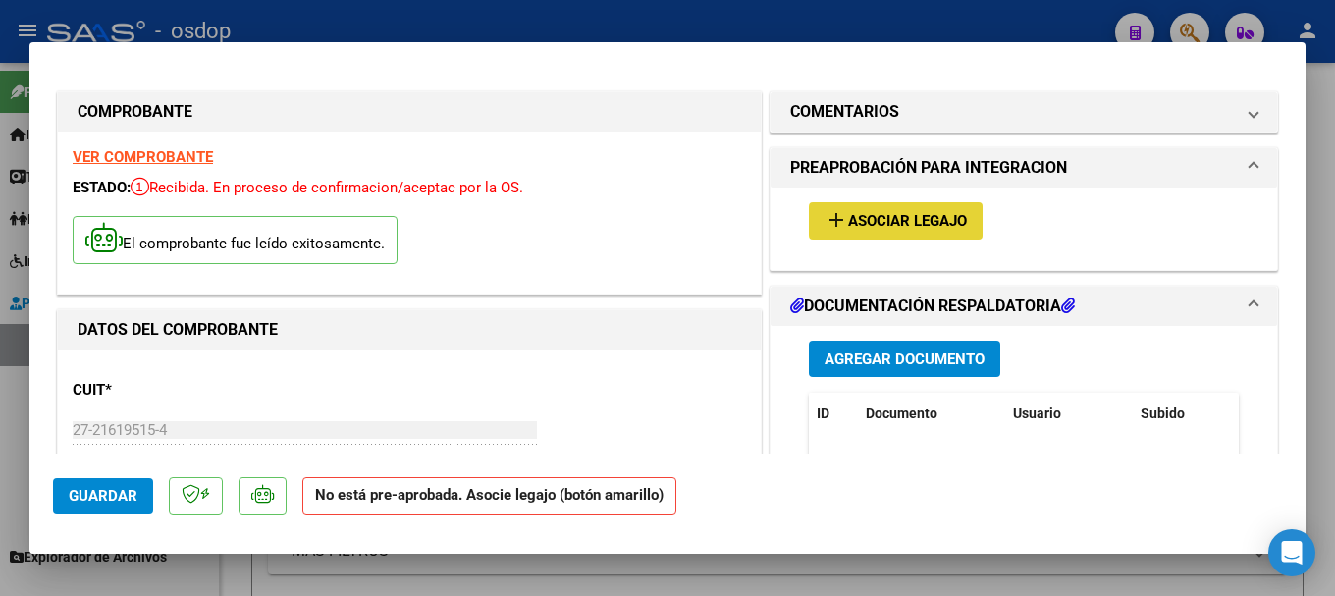
click at [904, 221] on span "Asociar Legajo" at bounding box center [907, 222] width 119 height 18
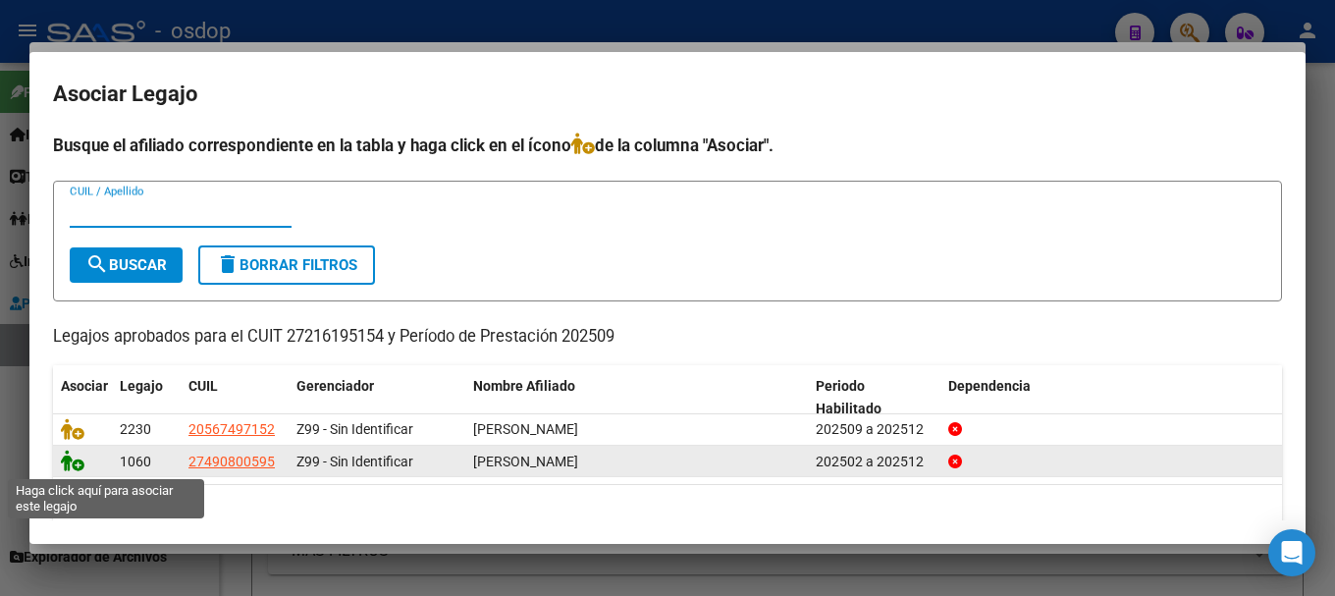
click at [66, 459] on icon at bounding box center [73, 461] width 24 height 22
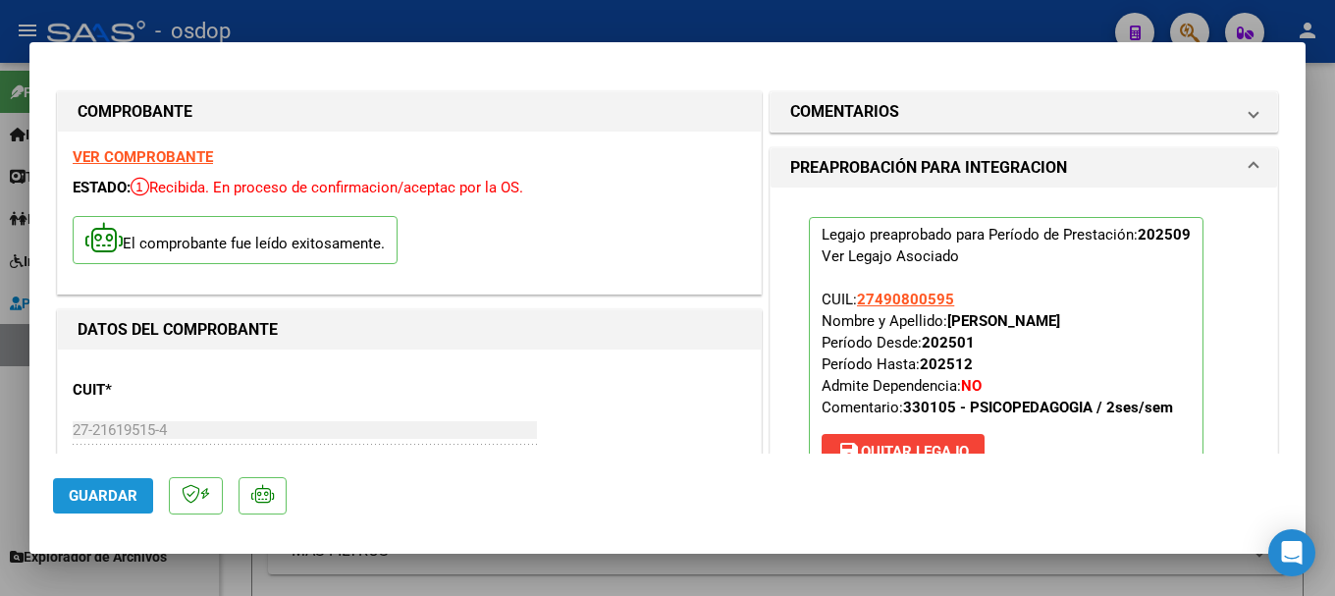
click at [96, 492] on span "Guardar" at bounding box center [103, 496] width 69 height 18
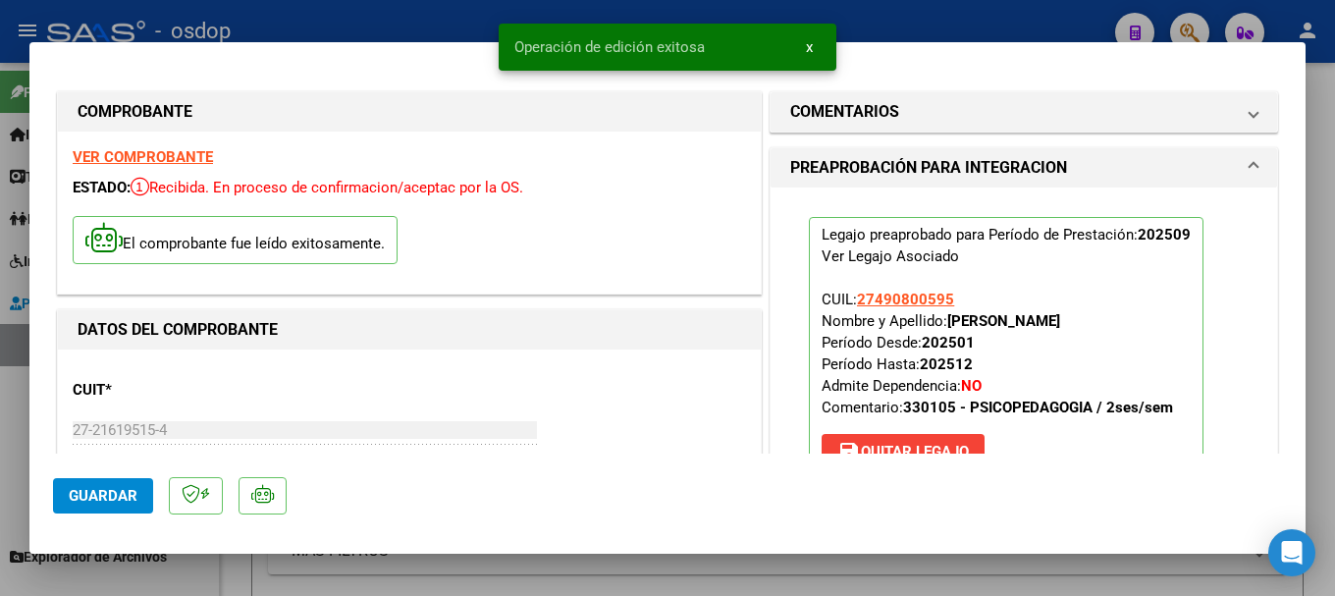
drag, startPoint x: 515, startPoint y: 37, endPoint x: 717, endPoint y: 33, distance: 201.3
click at [717, 33] on snack-bar-container "Operación de edición exitosa x" at bounding box center [668, 47] width 338 height 47
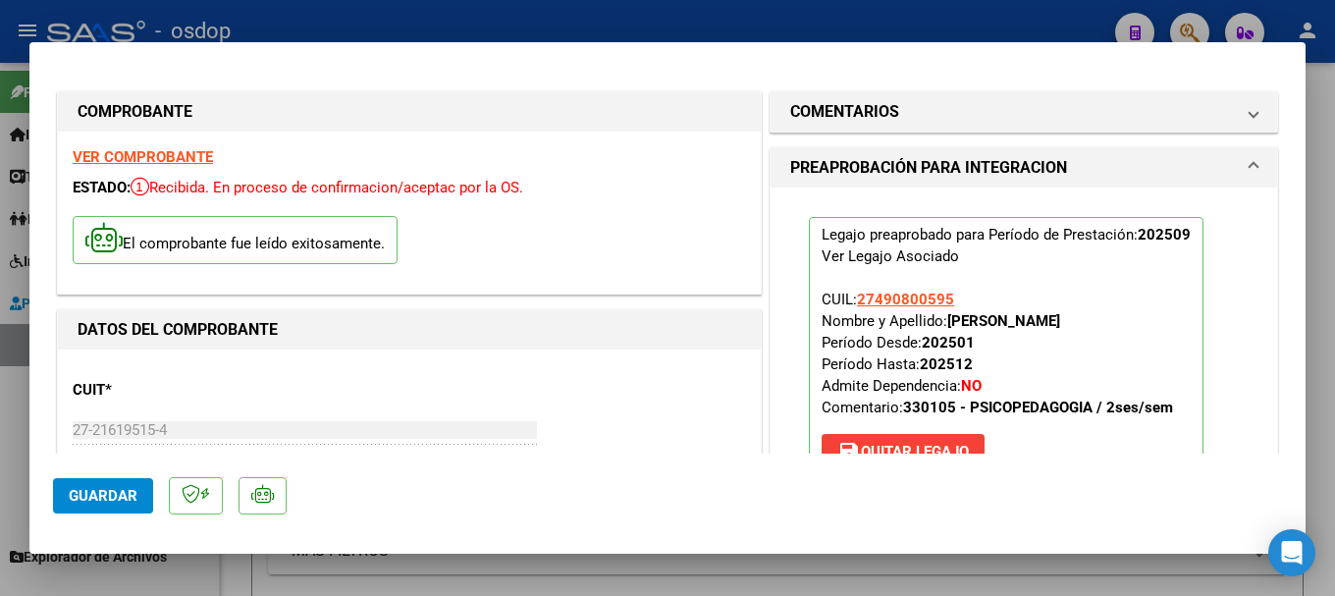
copy span "Operación de edición exitosa"
drag, startPoint x: 70, startPoint y: 492, endPoint x: 213, endPoint y: 425, distance: 158.1
click at [71, 492] on span "Guardar" at bounding box center [103, 496] width 69 height 18
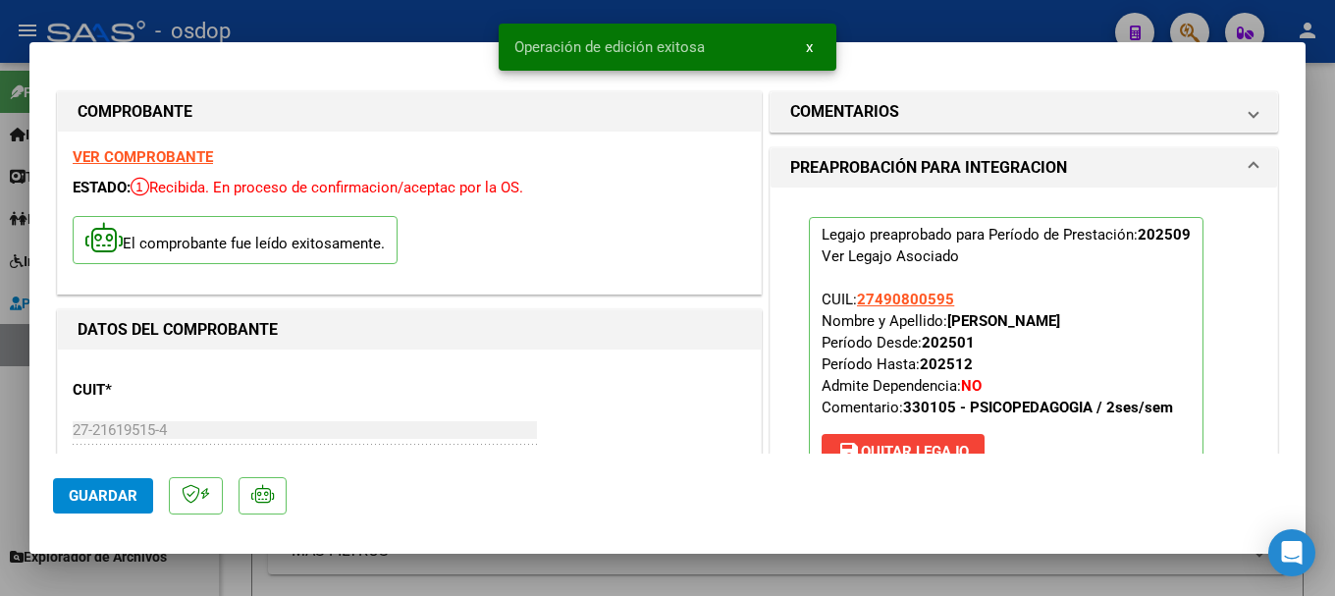
drag, startPoint x: 515, startPoint y: 38, endPoint x: 739, endPoint y: 36, distance: 223.8
click at [739, 36] on snack-bar-container "Operación de edición exitosa x" at bounding box center [668, 47] width 338 height 47
copy span "Operación de edición exitosa"
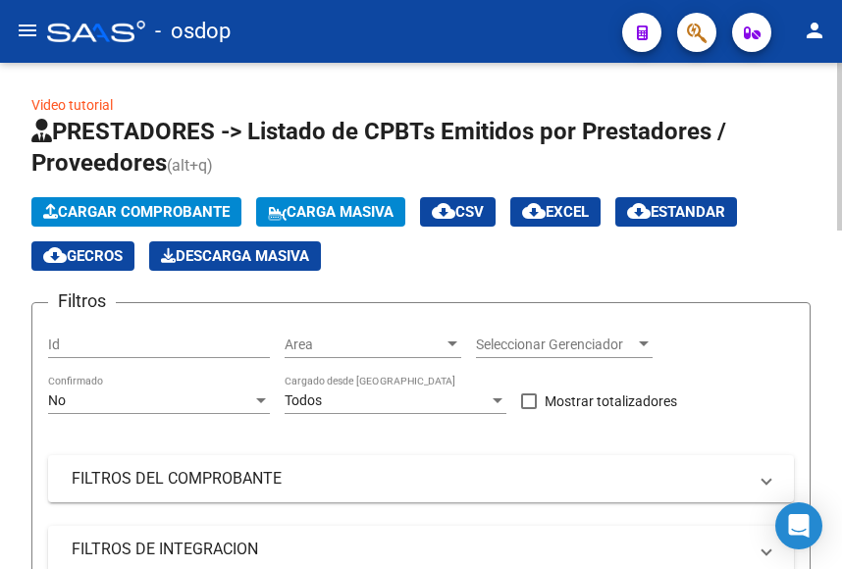
click at [137, 212] on span "Cargar Comprobante" at bounding box center [136, 212] width 187 height 18
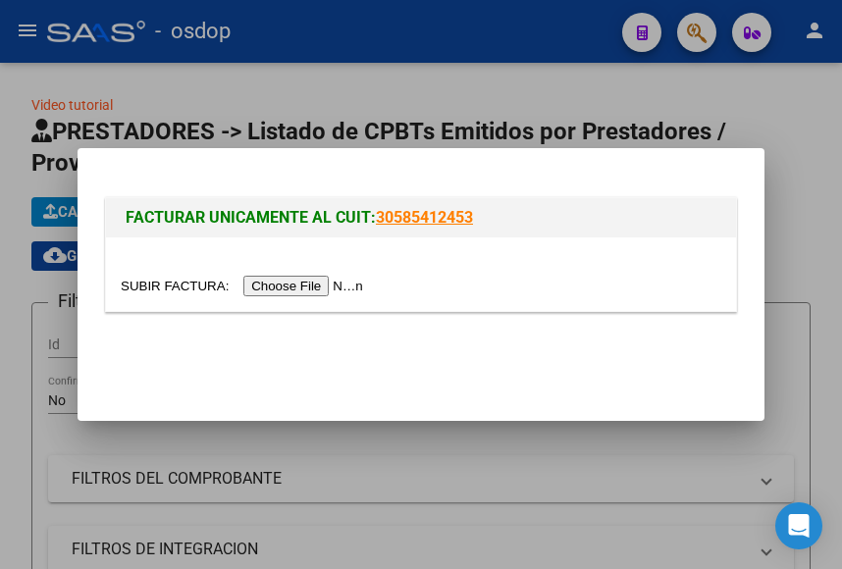
click at [294, 282] on input "file" at bounding box center [245, 286] width 248 height 21
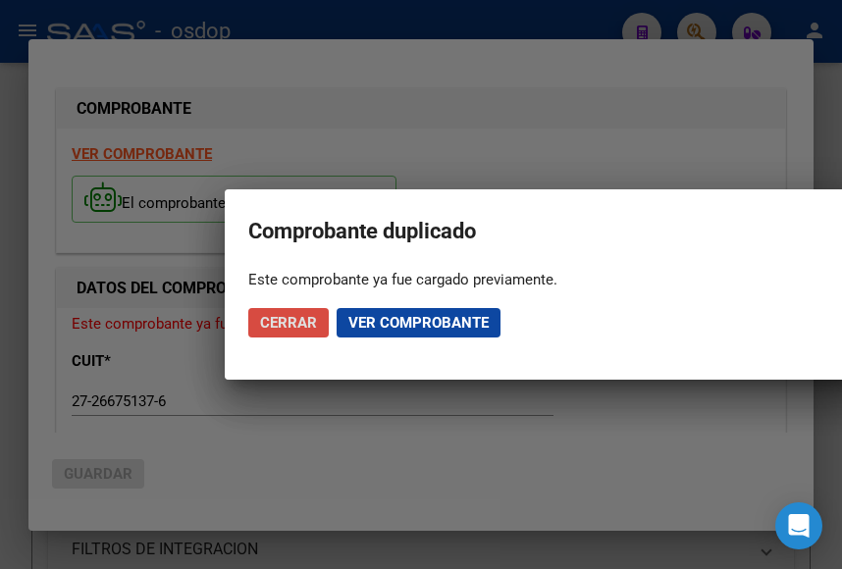
click at [309, 320] on span "Cerrar" at bounding box center [288, 323] width 57 height 18
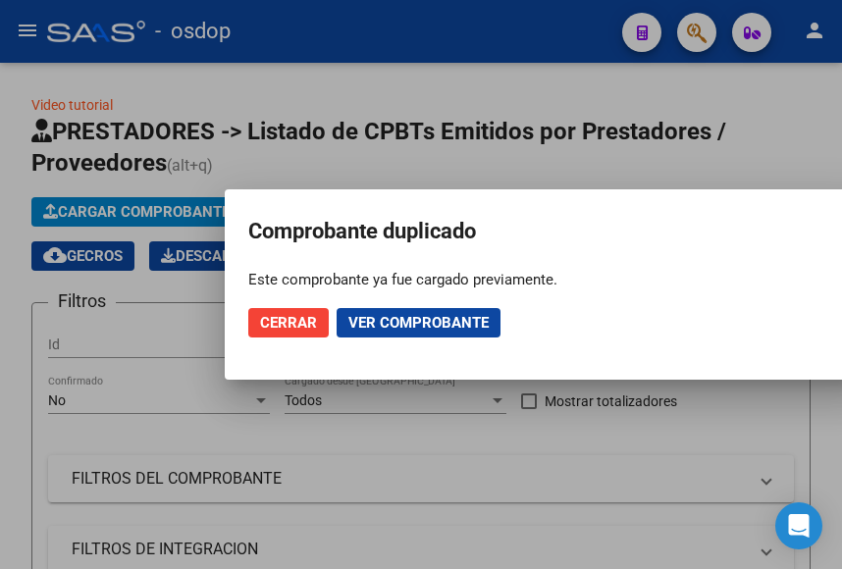
click at [278, 319] on span "Cerrar" at bounding box center [288, 323] width 57 height 18
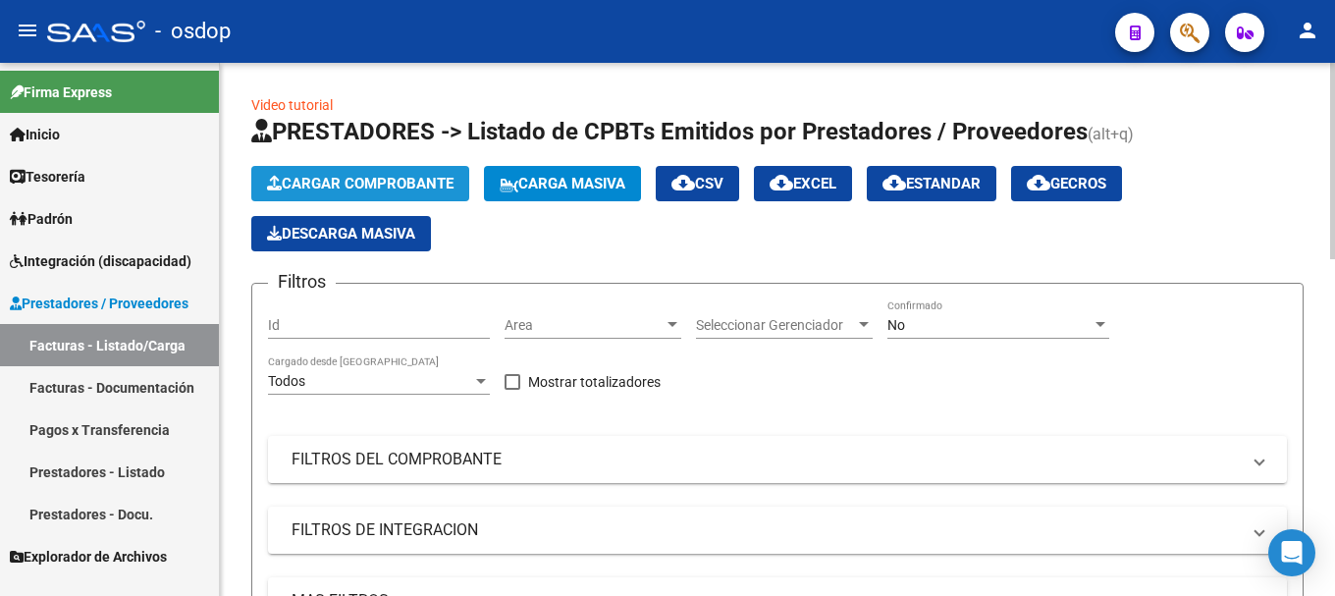
click at [385, 186] on span "Cargar Comprobante" at bounding box center [360, 184] width 187 height 18
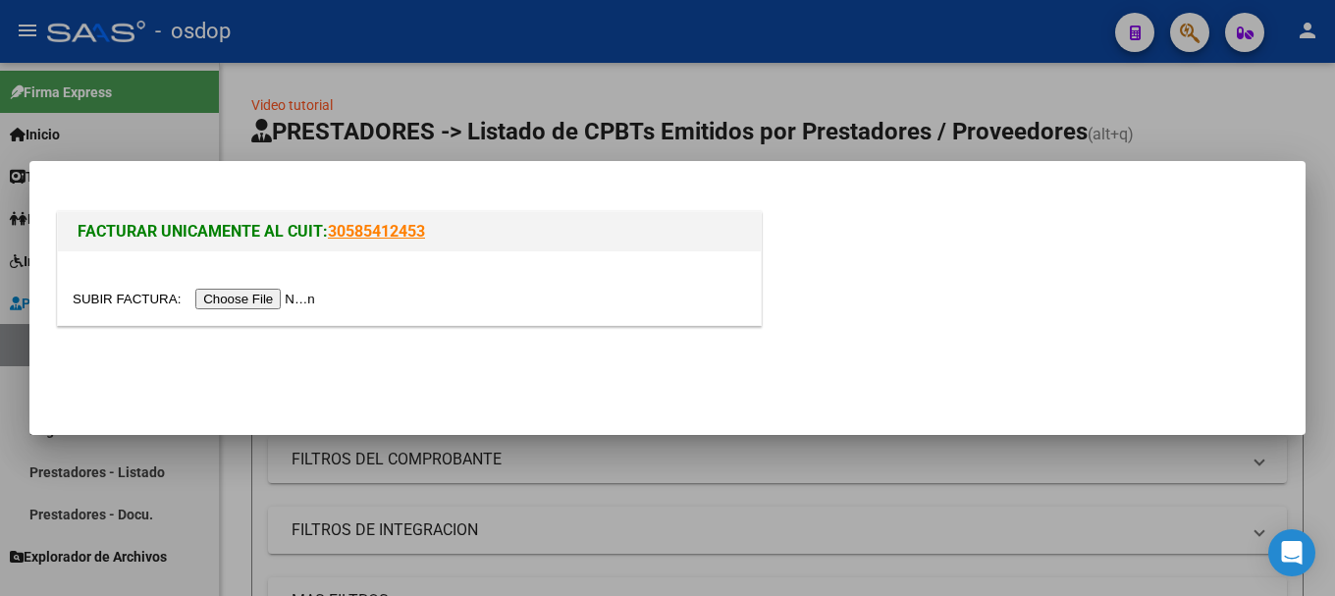
click at [259, 298] on input "file" at bounding box center [197, 299] width 248 height 21
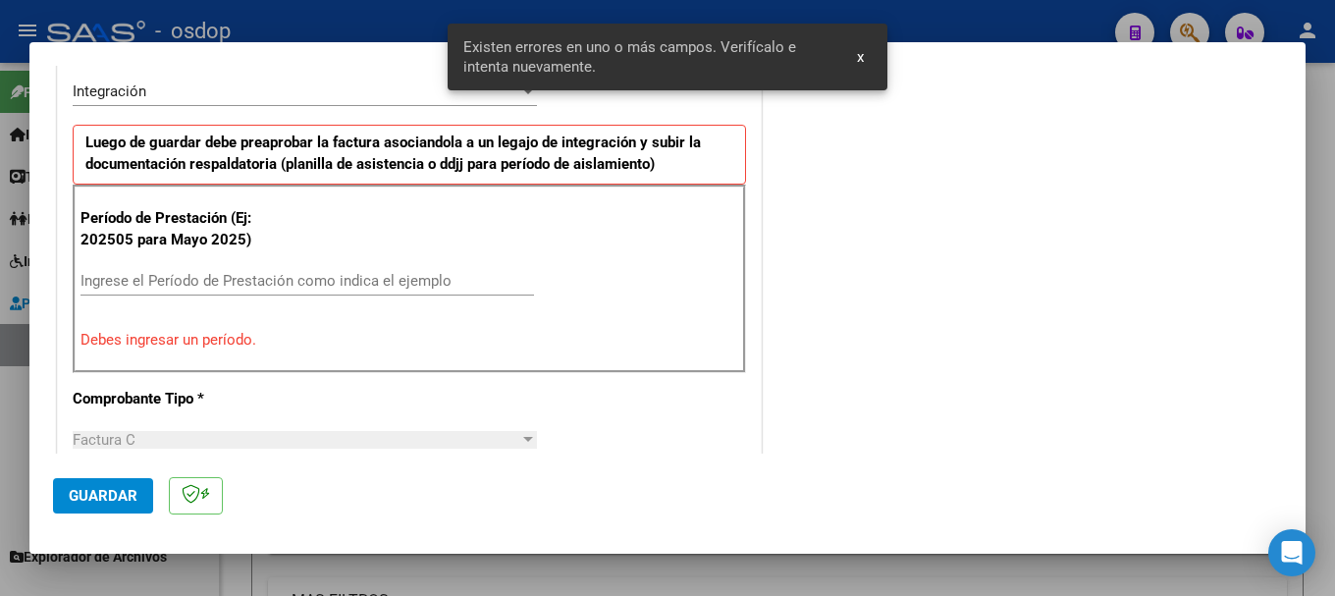
scroll to position [456, 0]
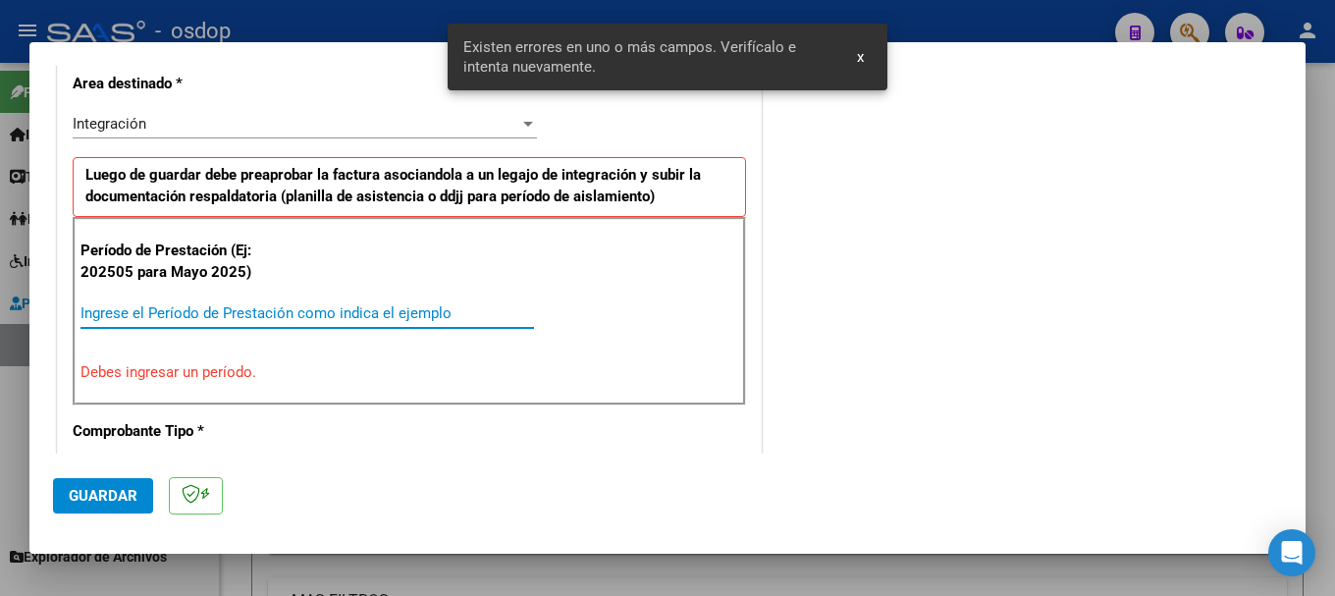
click at [191, 307] on input "Ingrese el Período de Prestación como indica el ejemplo" at bounding box center [307, 313] width 454 height 18
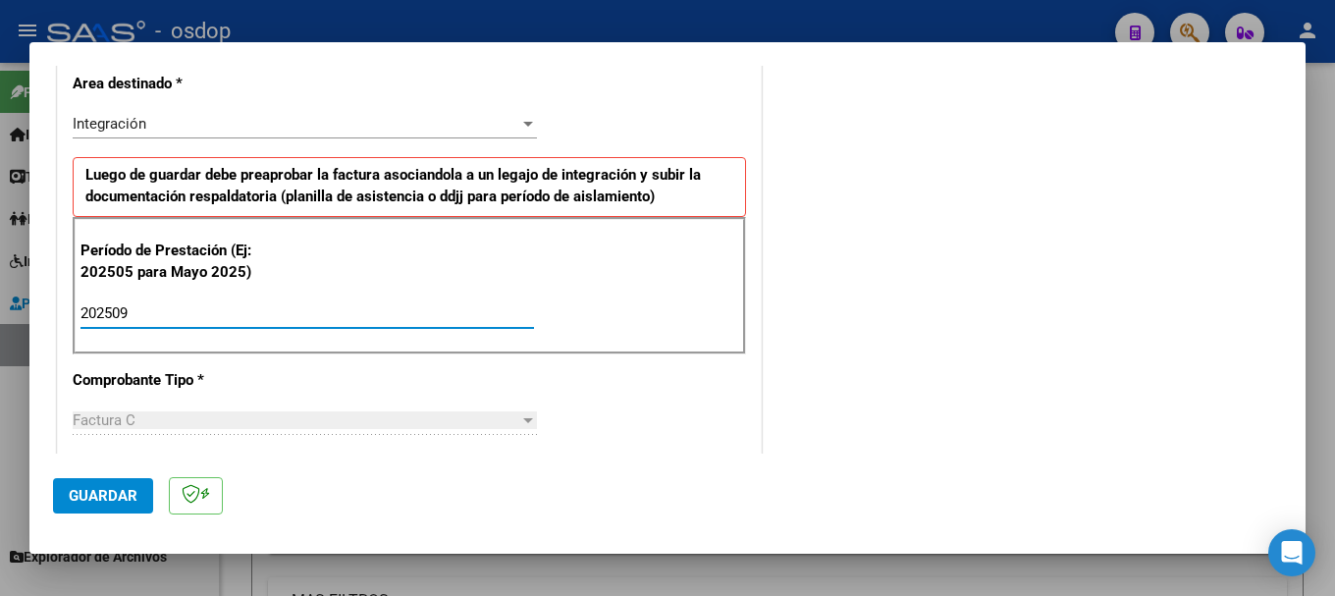
click at [447, 306] on input "202509" at bounding box center [307, 313] width 454 height 18
type input "202509"
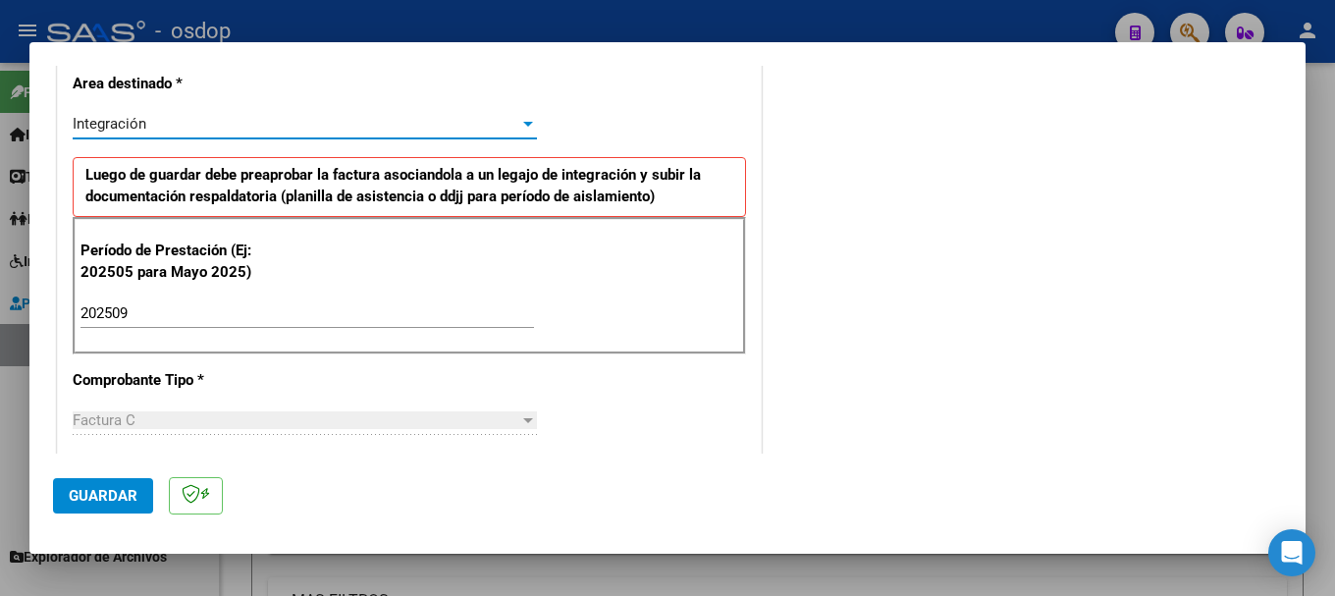
click at [451, 132] on div "Integración" at bounding box center [296, 124] width 447 height 18
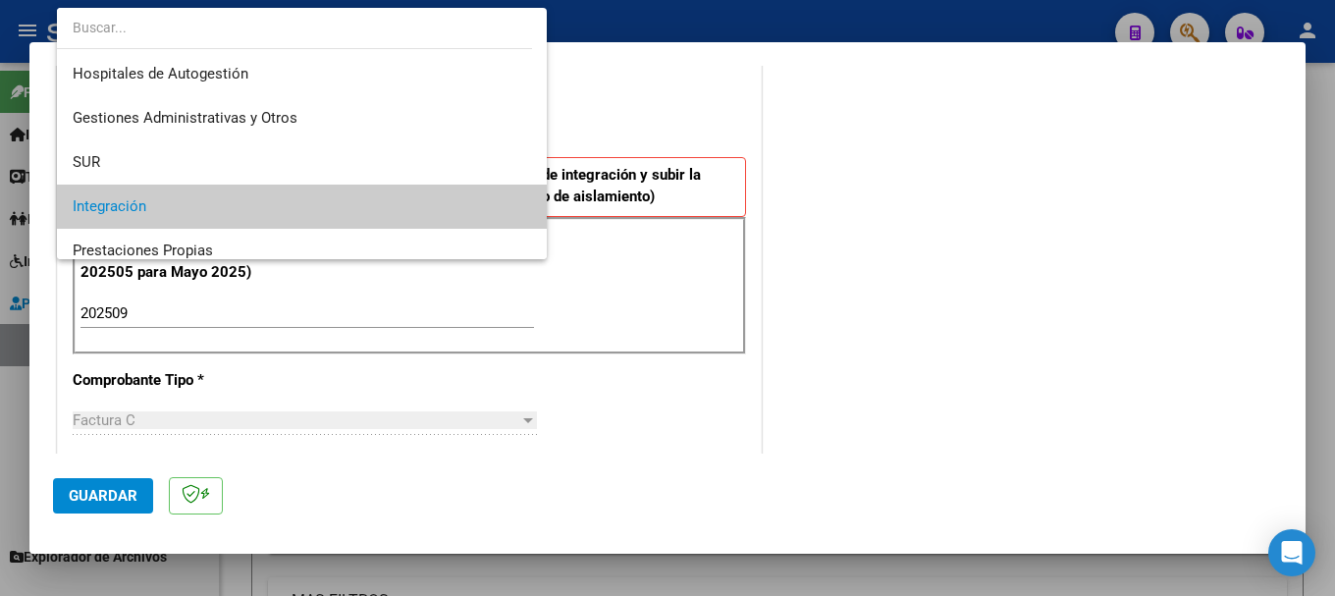
scroll to position [83, 0]
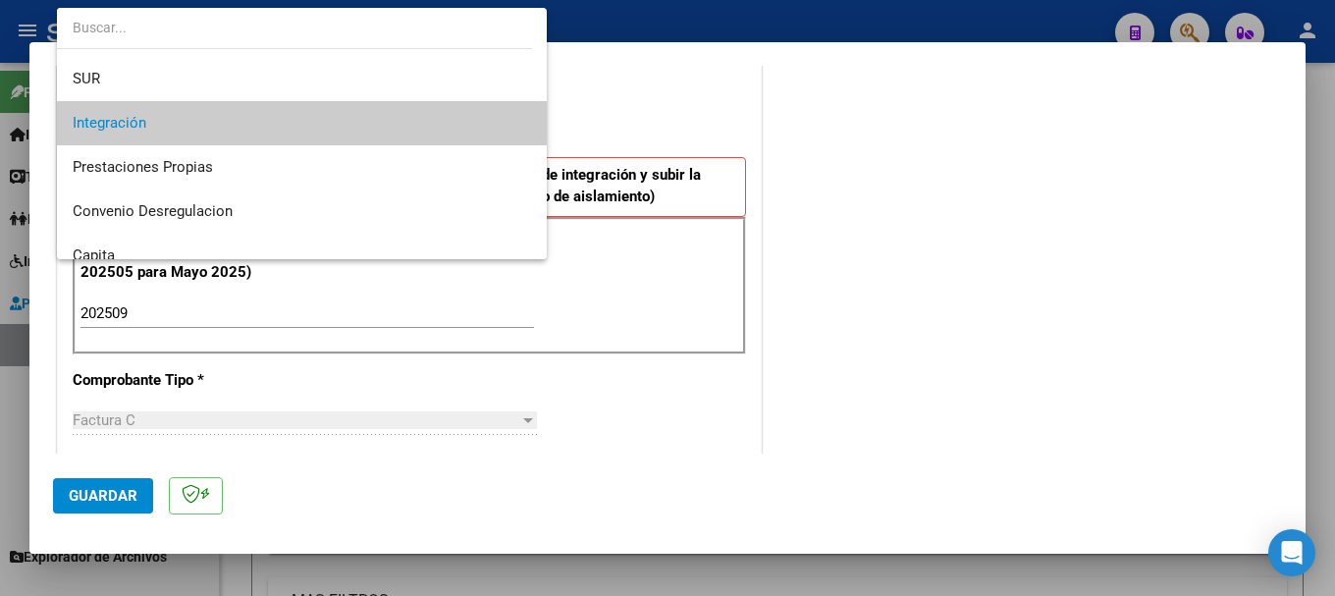
click at [451, 132] on span "Integración" at bounding box center [302, 123] width 458 height 44
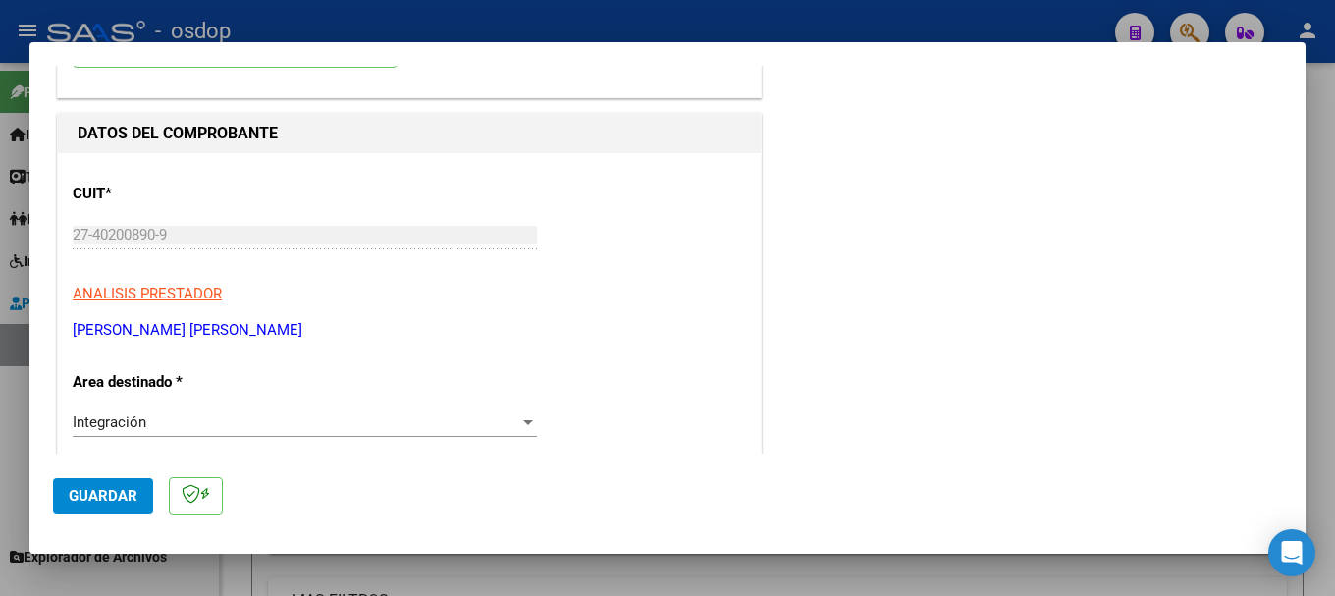
scroll to position [0, 0]
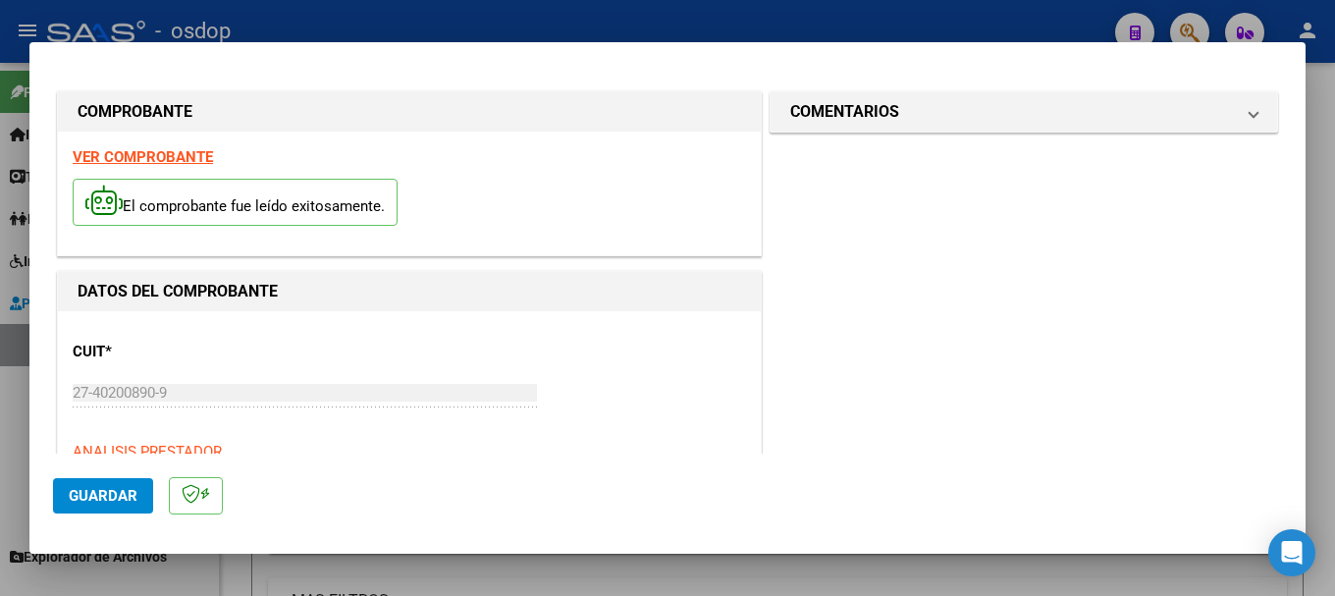
click at [167, 156] on strong "VER COMPROBANTE" at bounding box center [143, 157] width 140 height 18
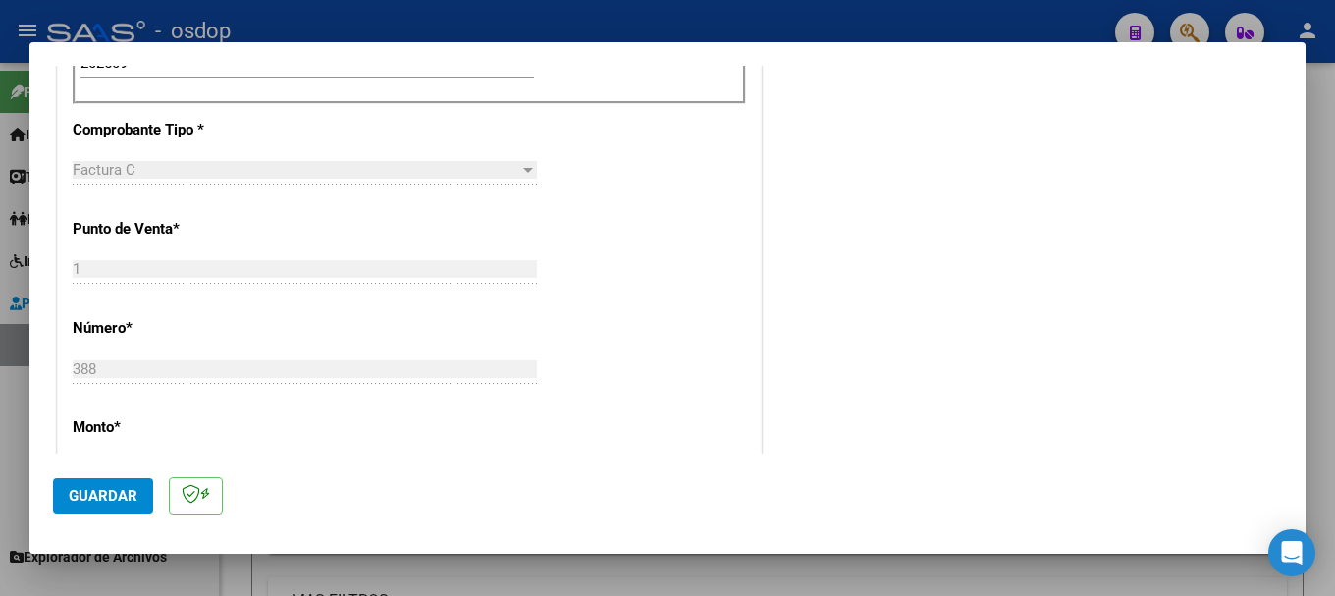
scroll to position [982, 0]
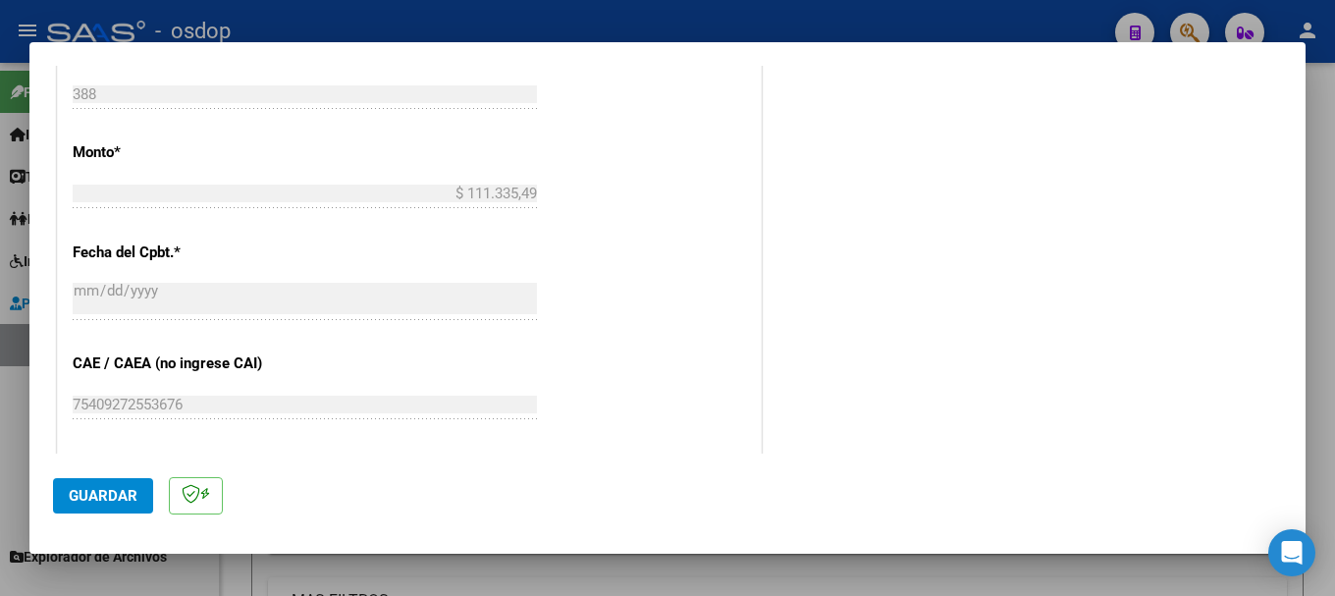
click at [117, 493] on span "Guardar" at bounding box center [103, 496] width 69 height 18
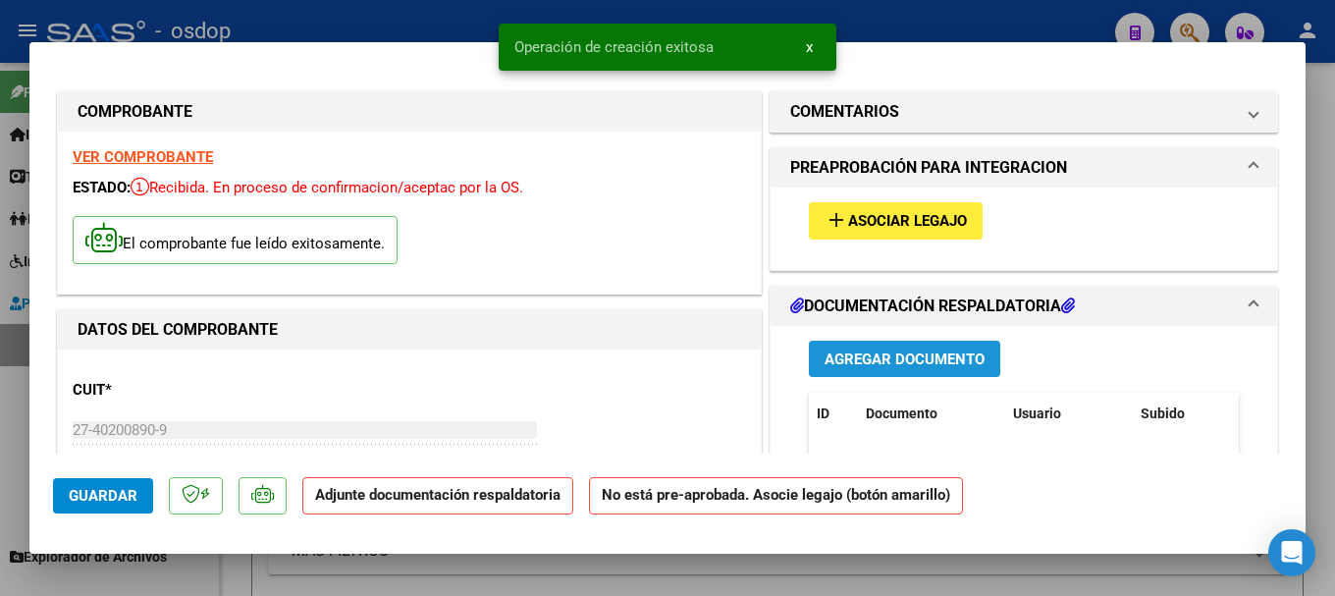
click at [912, 350] on span "Agregar Documento" at bounding box center [905, 359] width 160 height 18
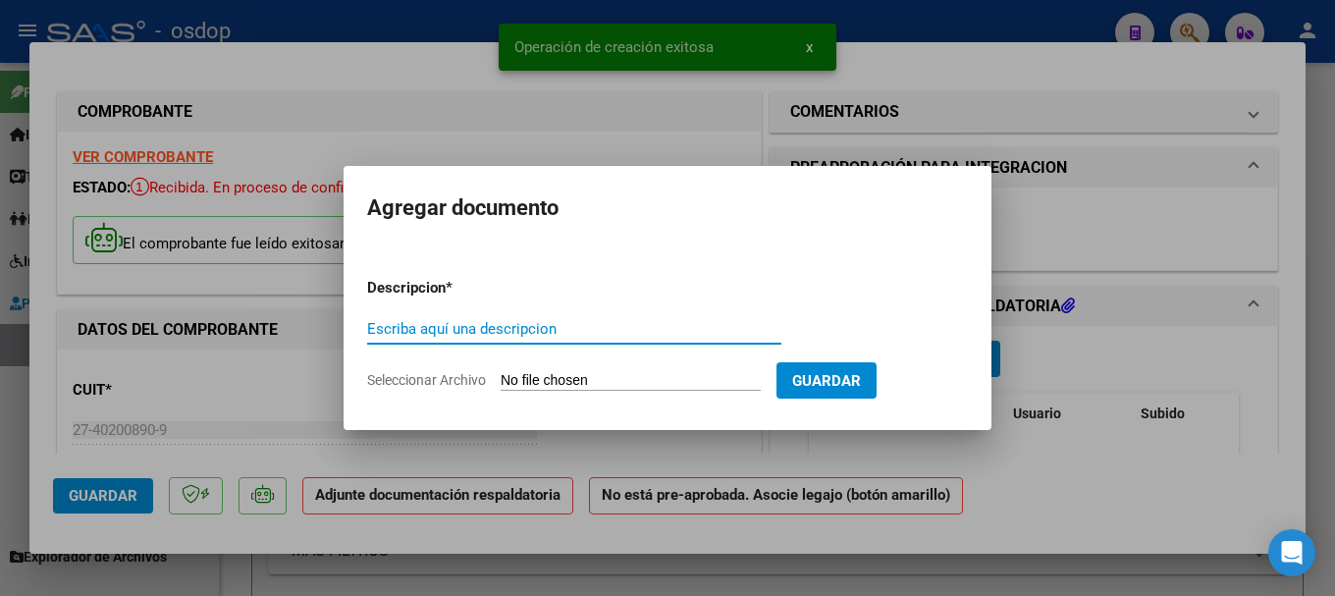
click at [589, 383] on input "Seleccionar Archivo" at bounding box center [631, 381] width 260 height 19
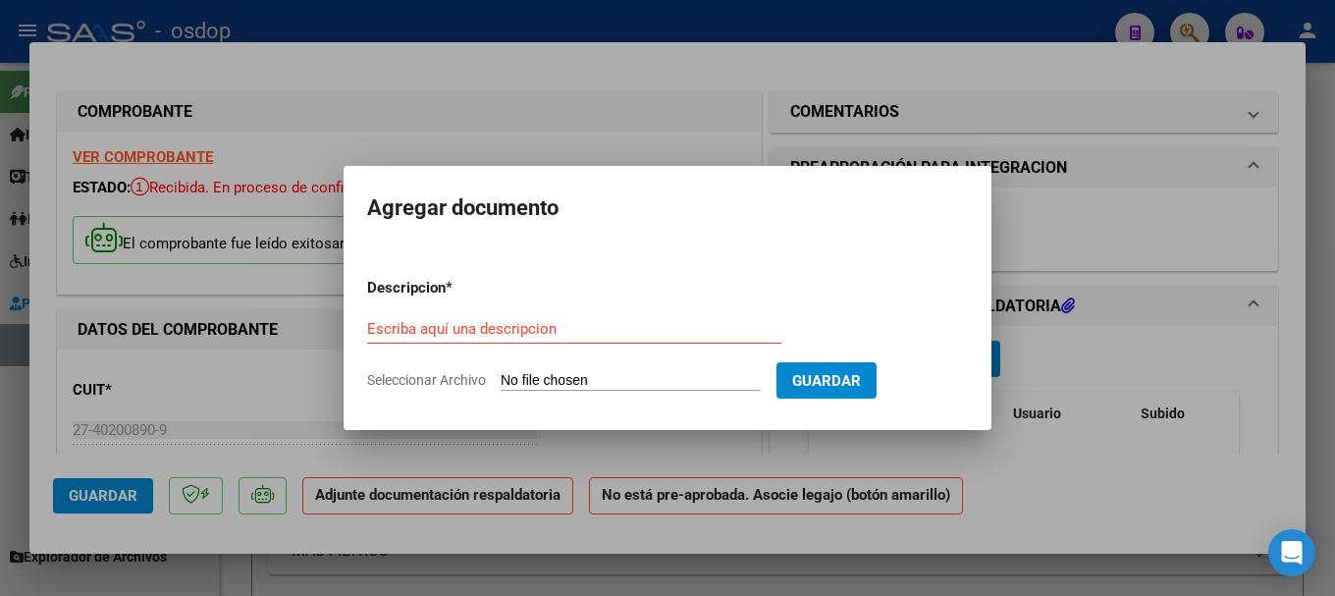
type input "C:\fakepath\asistencia [PERSON_NAME] [DATE].pdf"
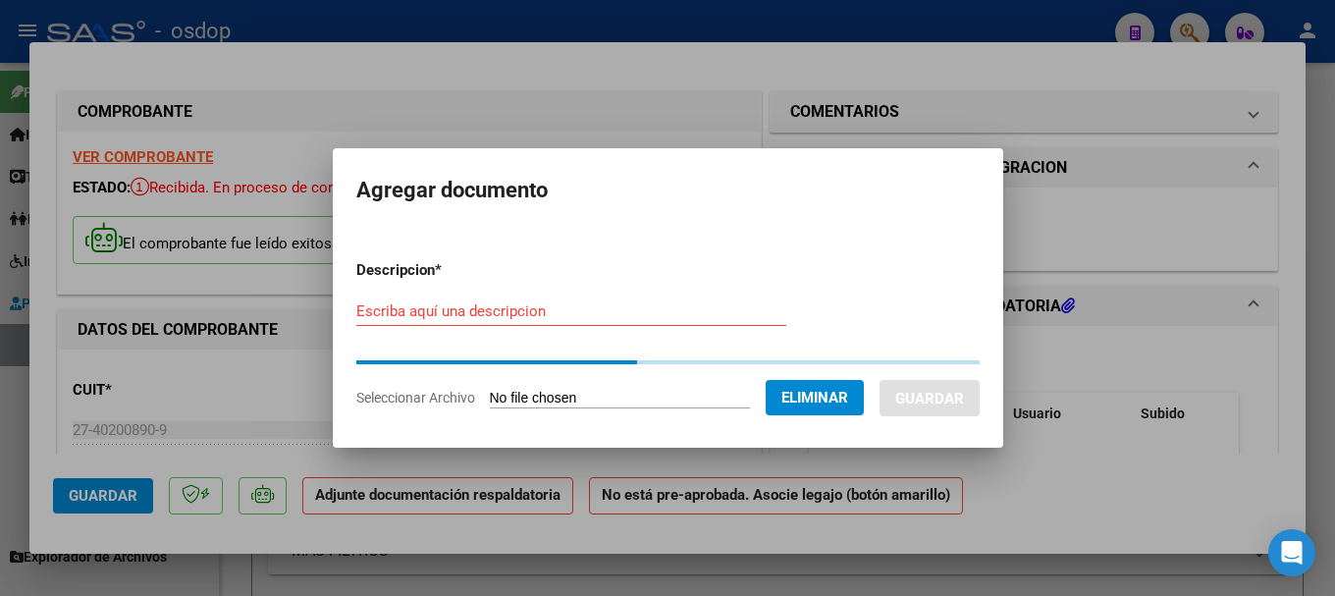
click at [414, 308] on form "Descripcion * Escriba aquí una descripcion Seleccionar Archivo Eliminar Guardar" at bounding box center [667, 333] width 623 height 179
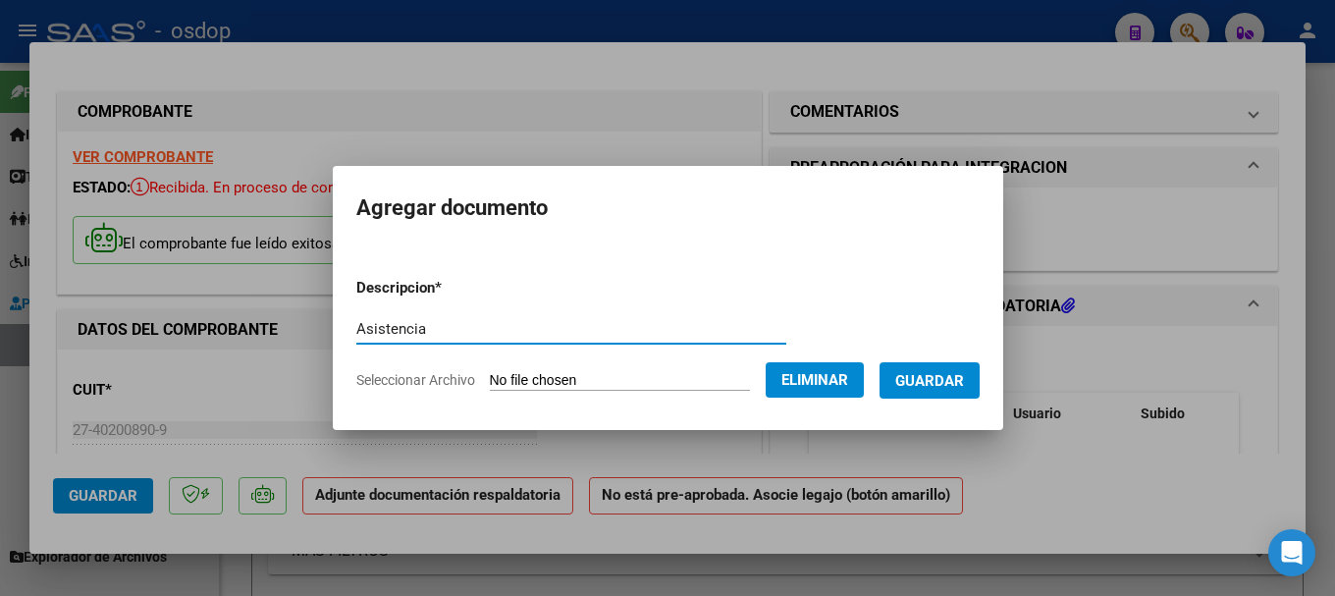
type input "Asistencia"
click at [959, 378] on span "Guardar" at bounding box center [929, 381] width 69 height 18
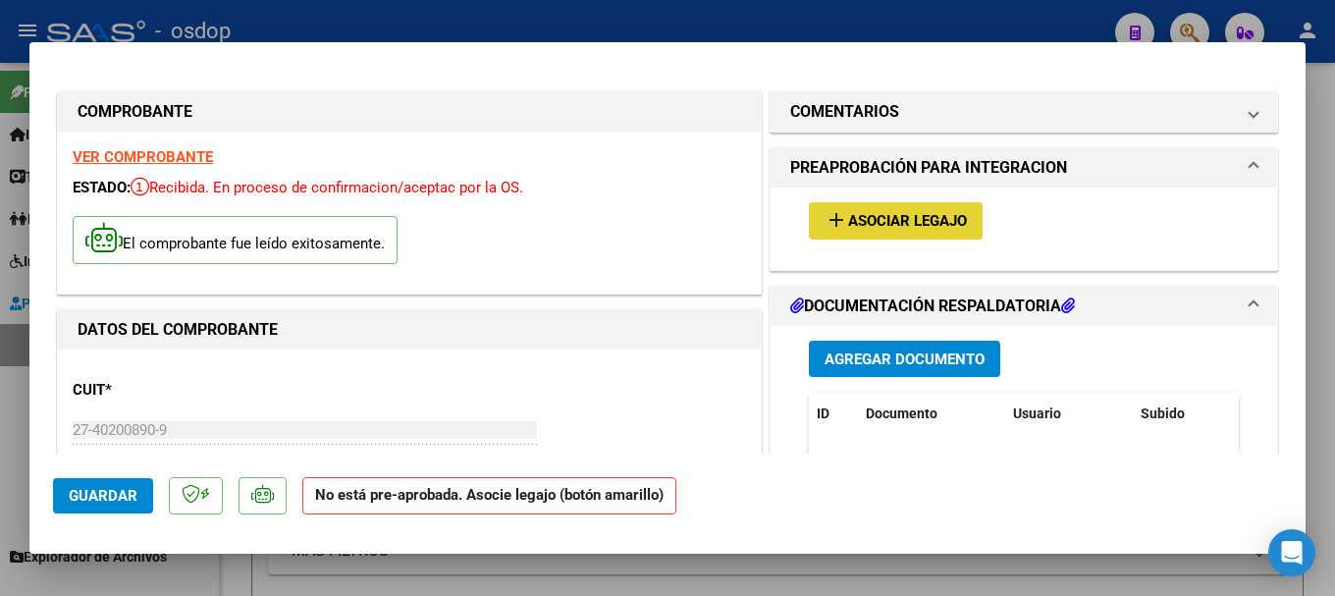
click at [858, 224] on span "Asociar Legajo" at bounding box center [907, 222] width 119 height 18
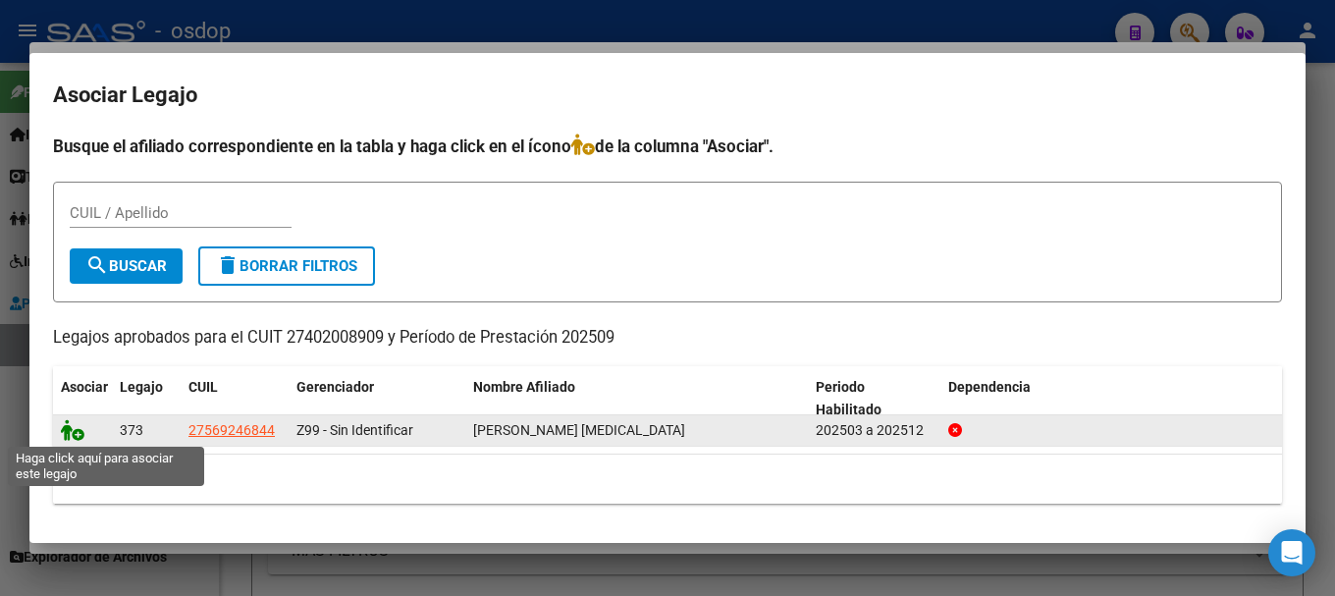
click at [67, 429] on icon at bounding box center [73, 430] width 24 height 22
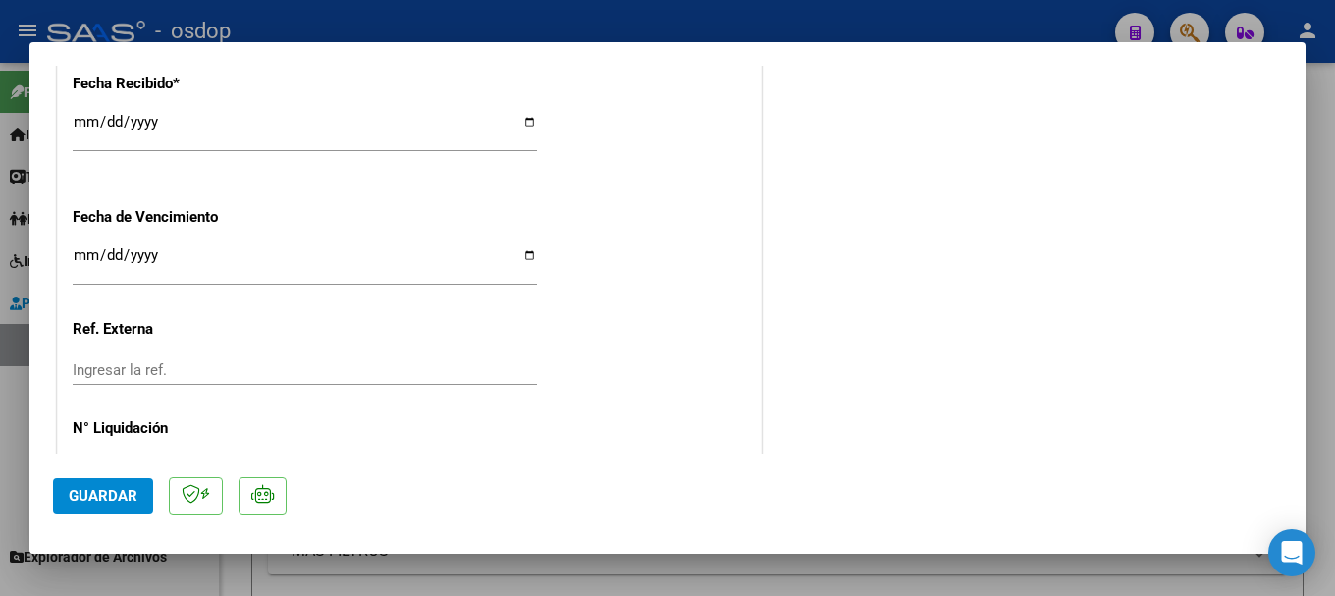
scroll to position [1481, 0]
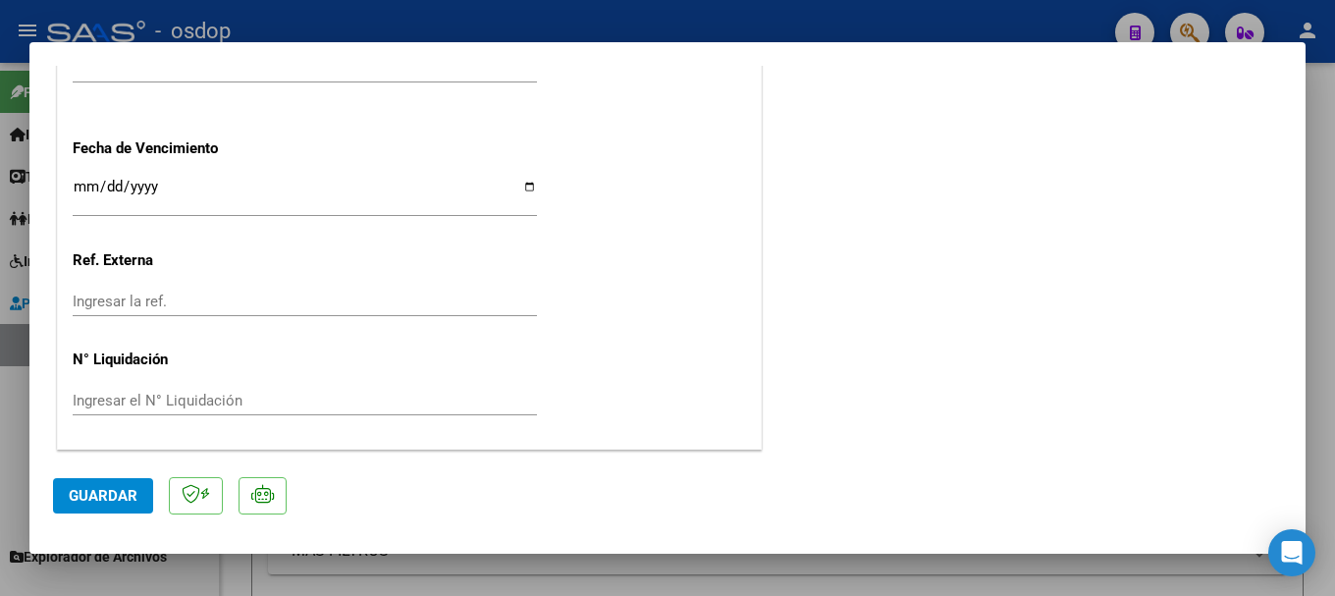
click at [111, 487] on span "Guardar" at bounding box center [103, 496] width 69 height 18
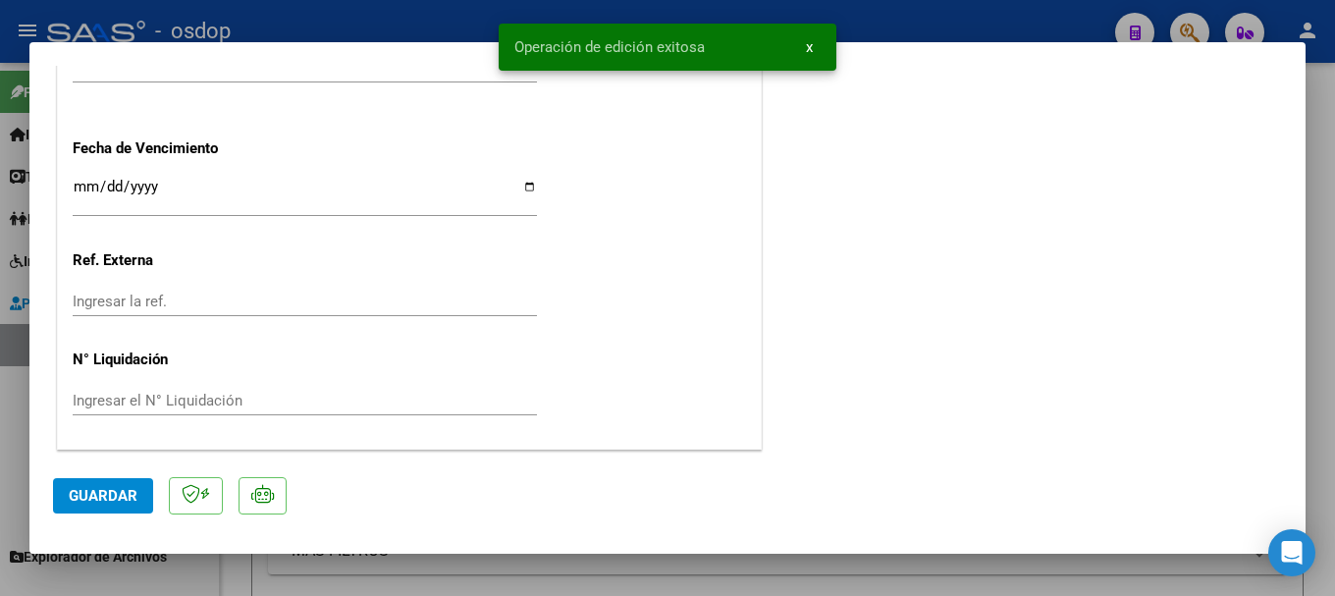
drag, startPoint x: 514, startPoint y: 39, endPoint x: 674, endPoint y: 42, distance: 160.0
click at [719, 36] on snack-bar-container "Operación de edición exitosa x" at bounding box center [668, 47] width 338 height 47
copy span "Operación de edición exitosa"
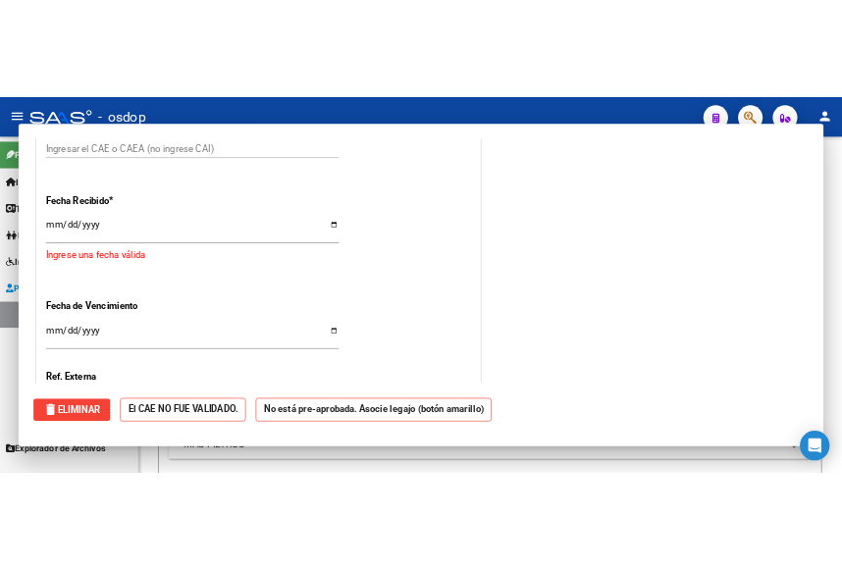
scroll to position [0, 0]
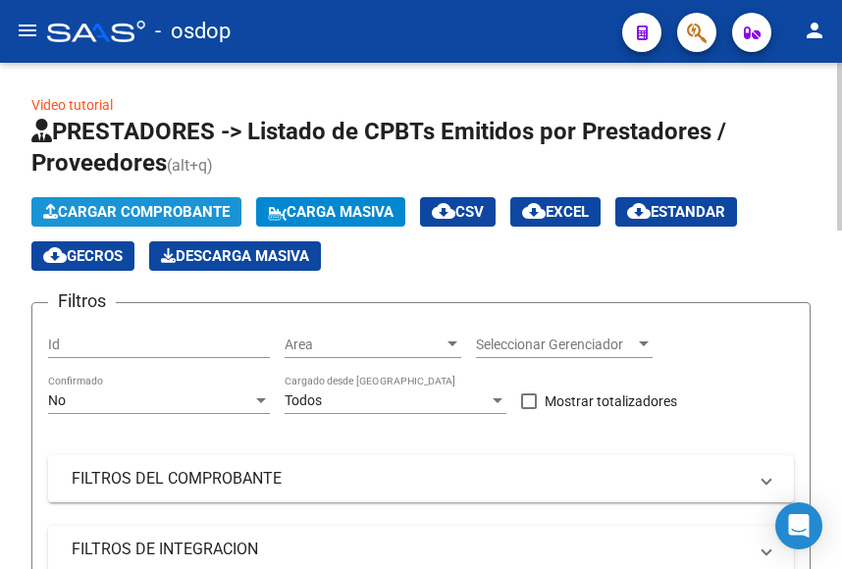
click at [159, 208] on span "Cargar Comprobante" at bounding box center [136, 212] width 187 height 18
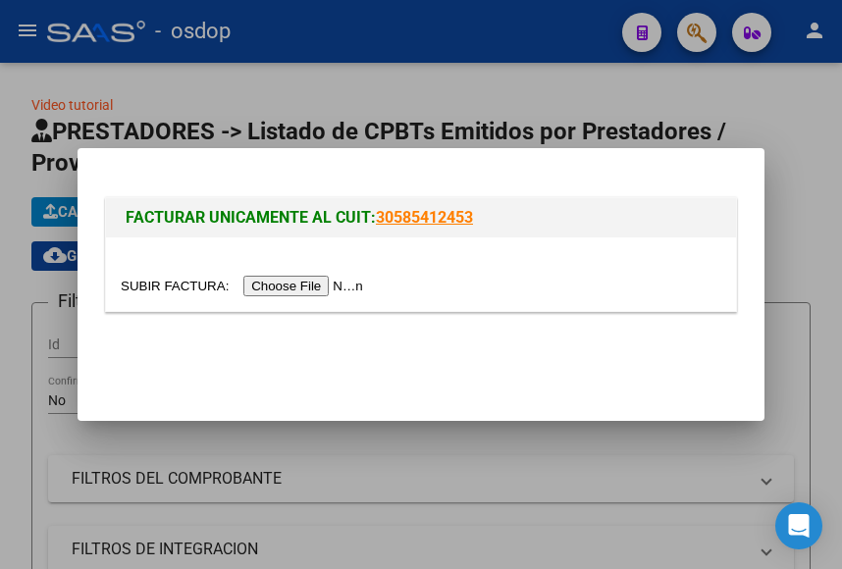
click at [299, 288] on input "file" at bounding box center [245, 286] width 248 height 21
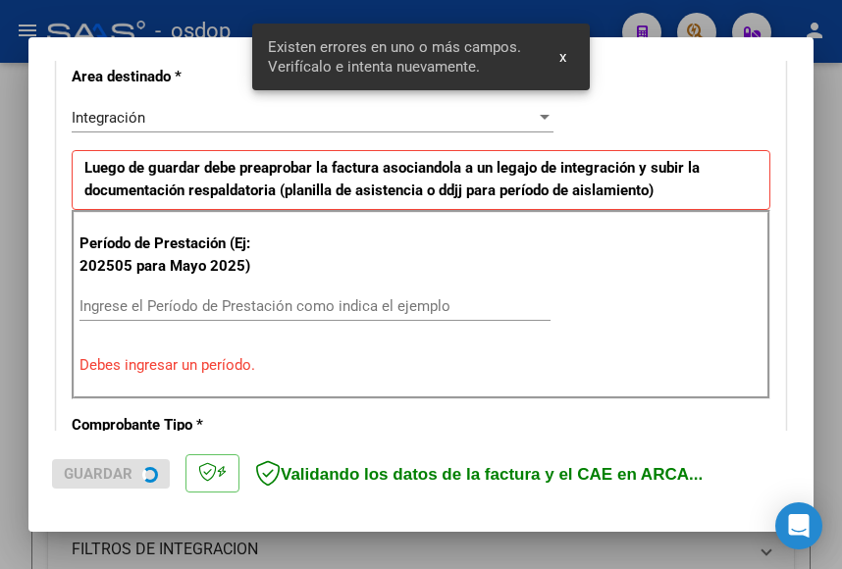
scroll to position [461, 0]
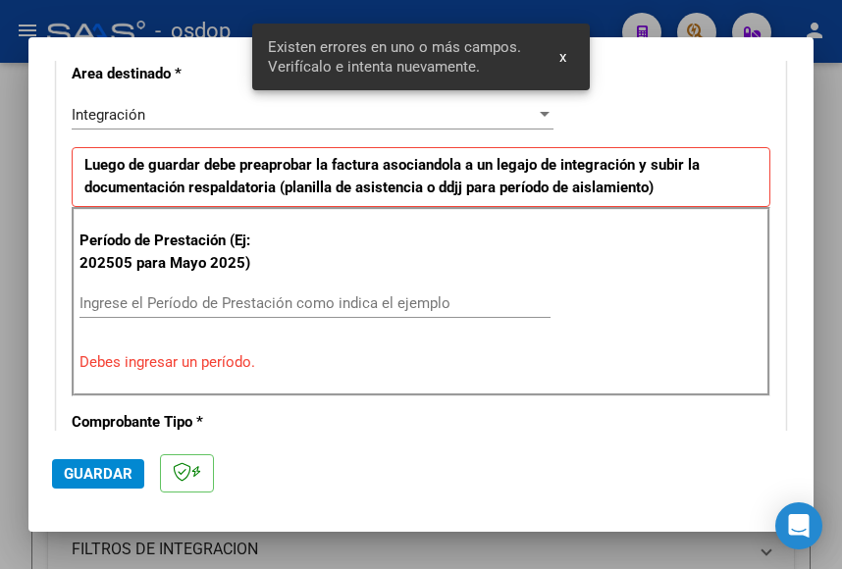
click at [139, 302] on input "Ingrese el Período de Prestación como indica el ejemplo" at bounding box center [315, 304] width 471 height 18
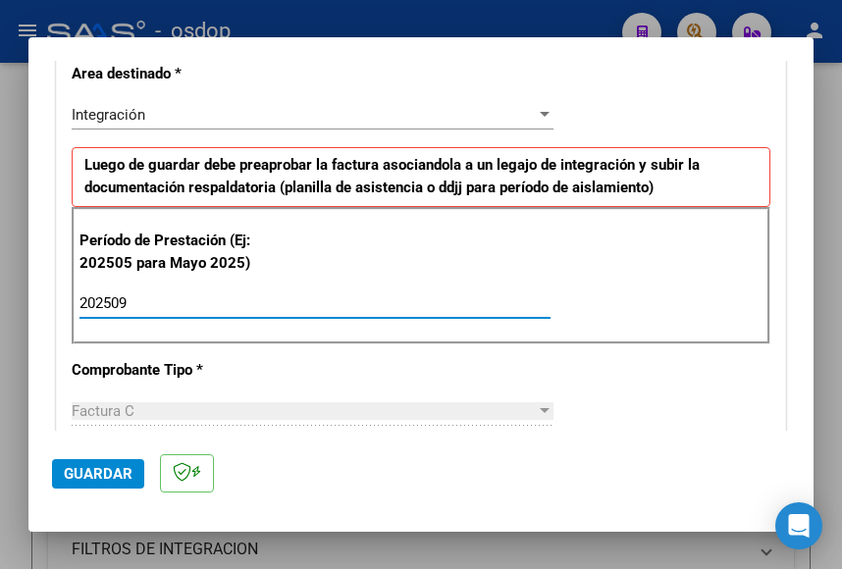
type input "202509"
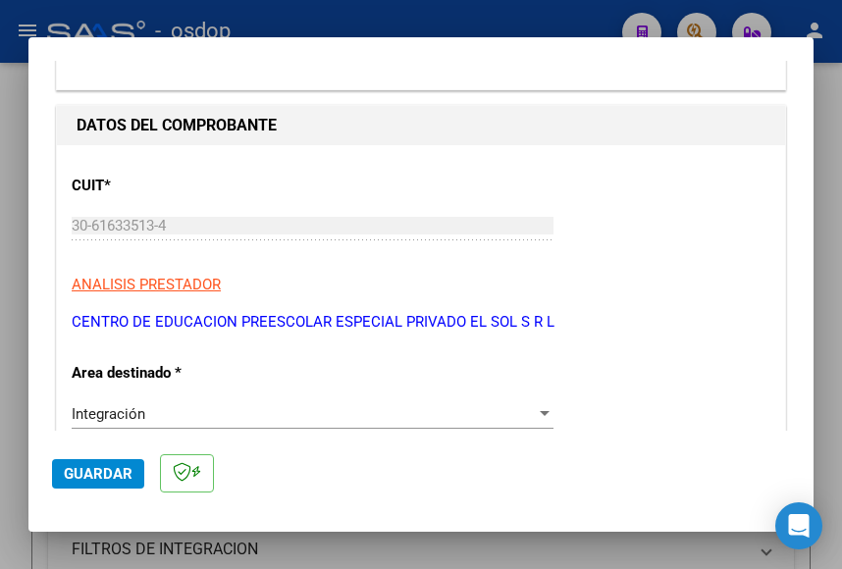
scroll to position [0, 0]
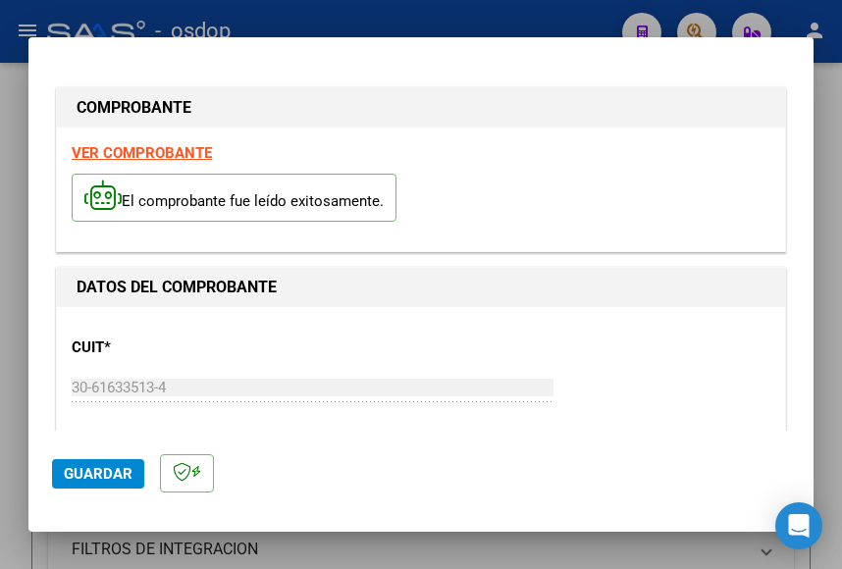
click at [123, 145] on strong "VER COMPROBANTE" at bounding box center [142, 153] width 140 height 18
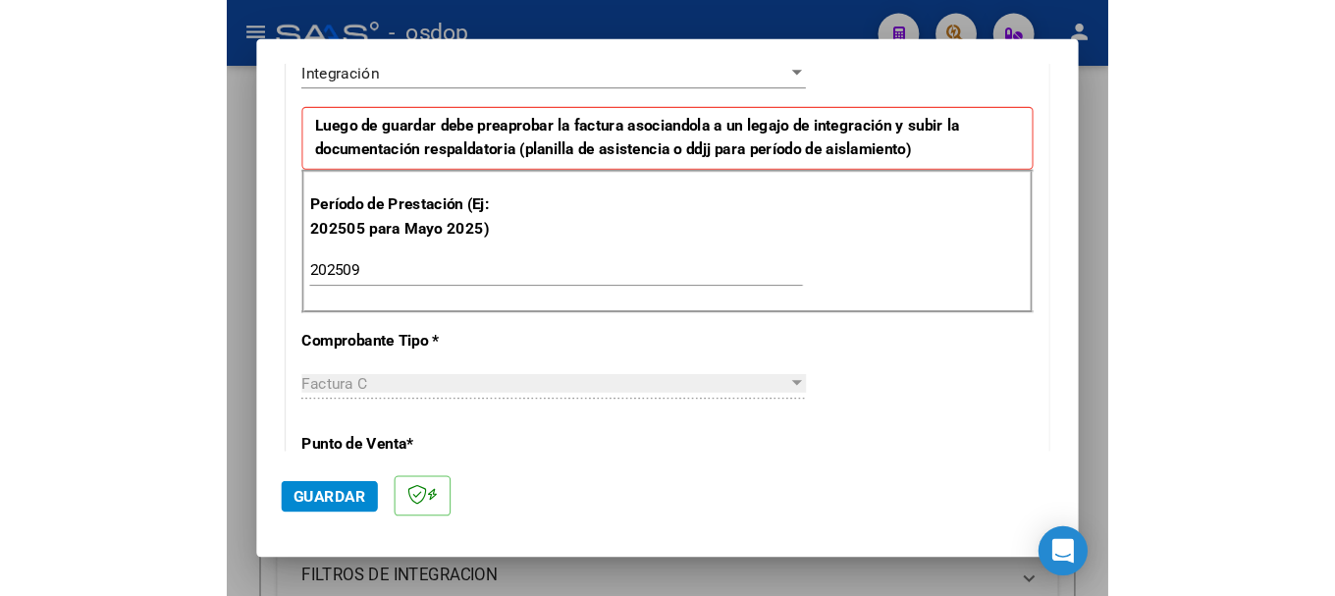
scroll to position [687, 0]
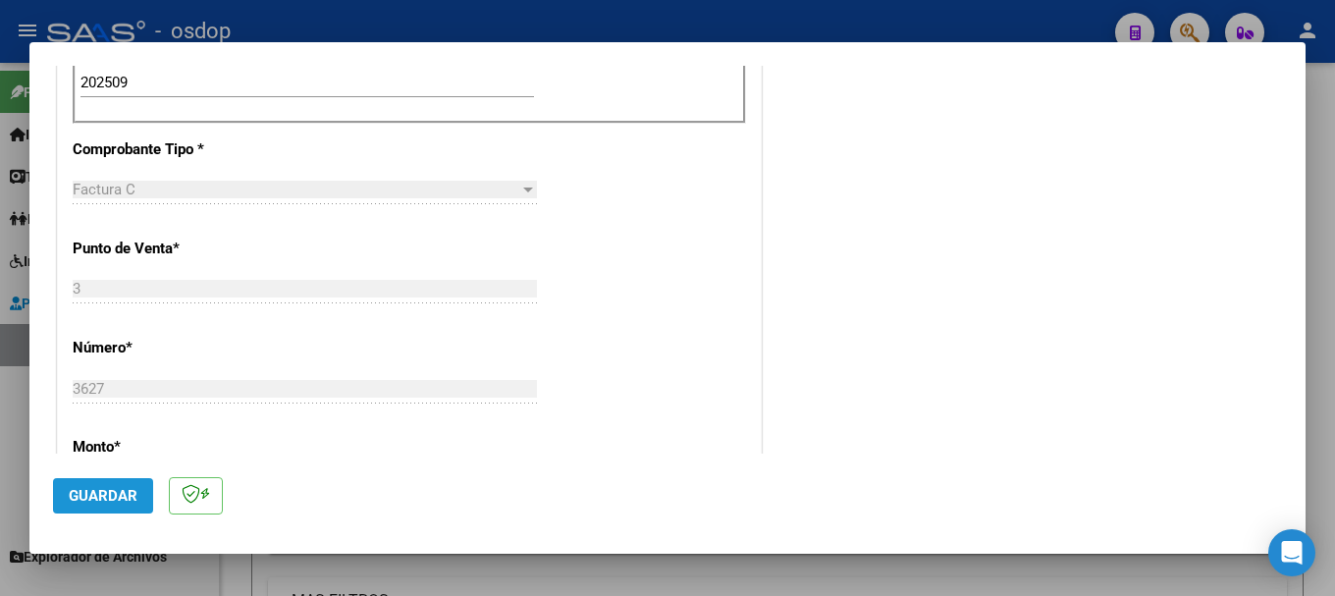
click at [98, 493] on span "Guardar" at bounding box center [103, 496] width 69 height 18
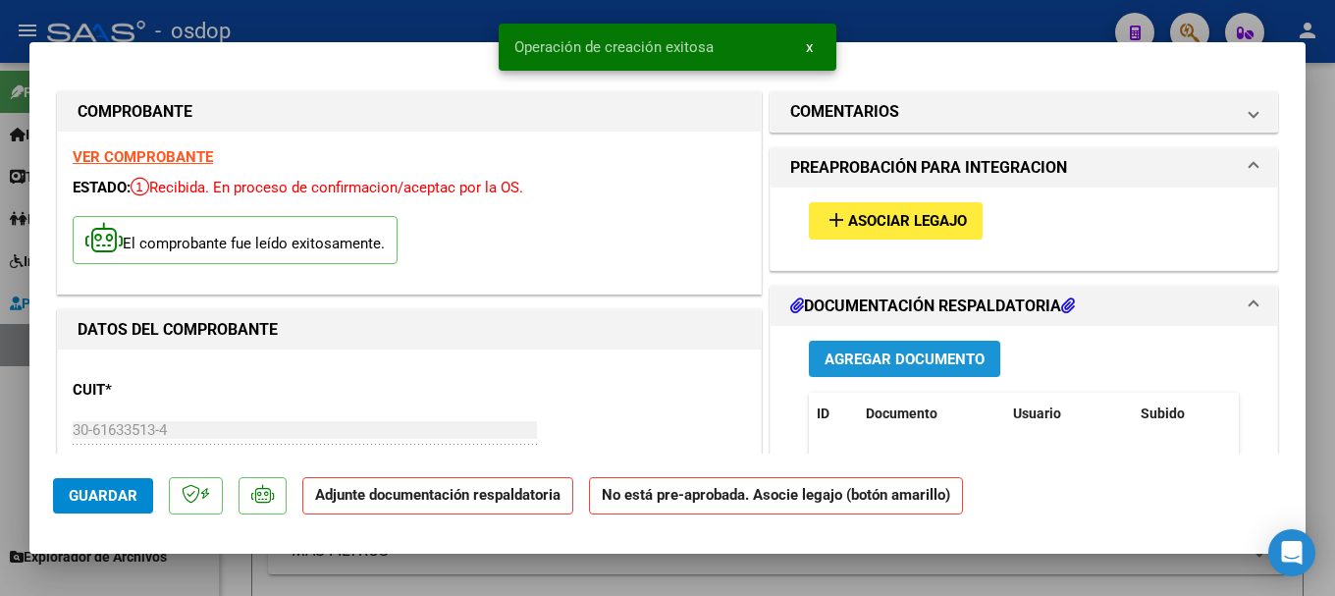
click at [882, 362] on span "Agregar Documento" at bounding box center [905, 359] width 160 height 18
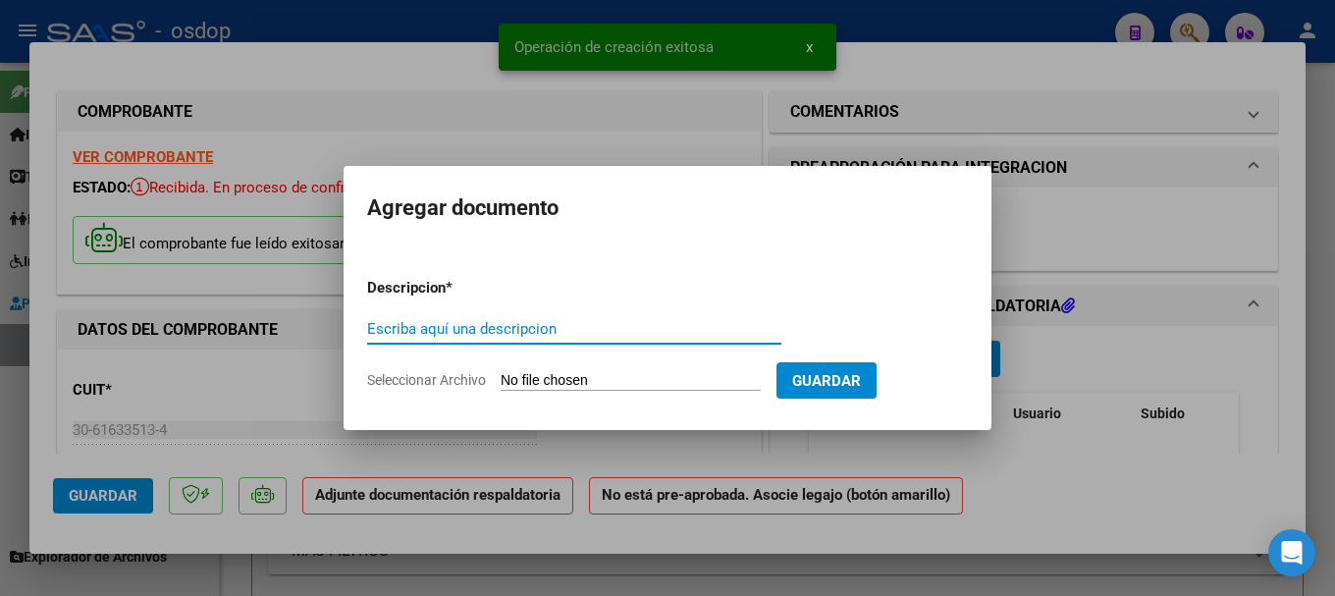
click at [562, 383] on input "Seleccionar Archivo" at bounding box center [631, 381] width 260 height 19
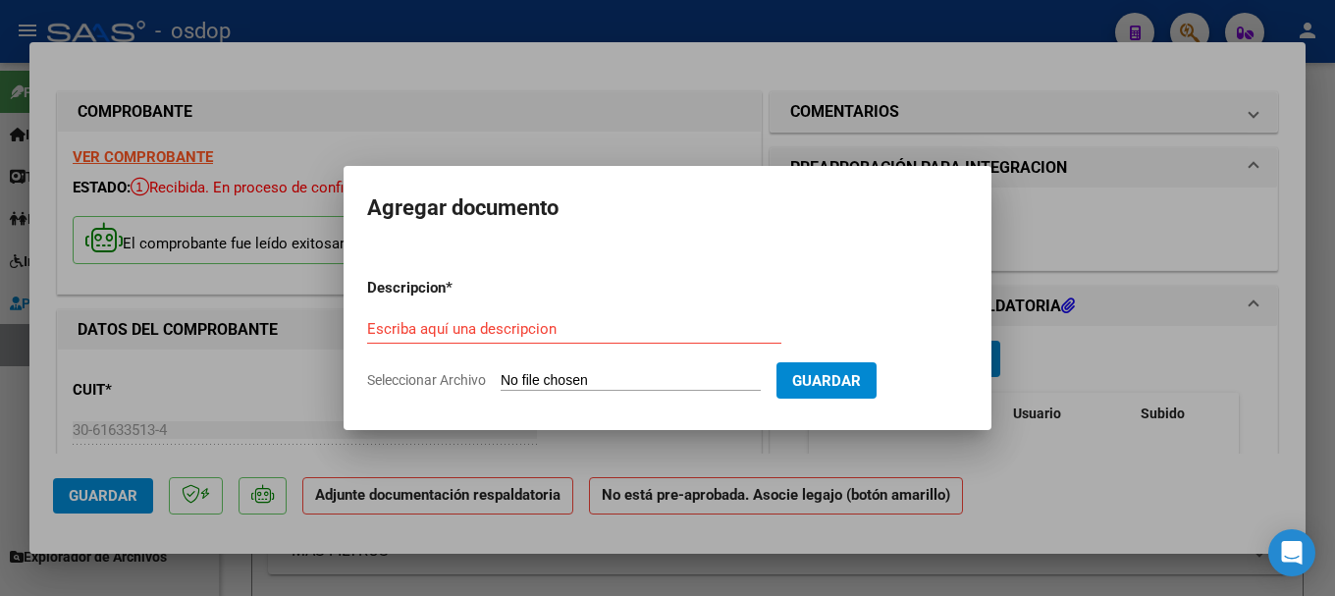
type input "C:\fakepath\[PERSON_NAME][GEOGRAPHIC_DATA] [GEOGRAPHIC_DATA] 09-2025.pdf"
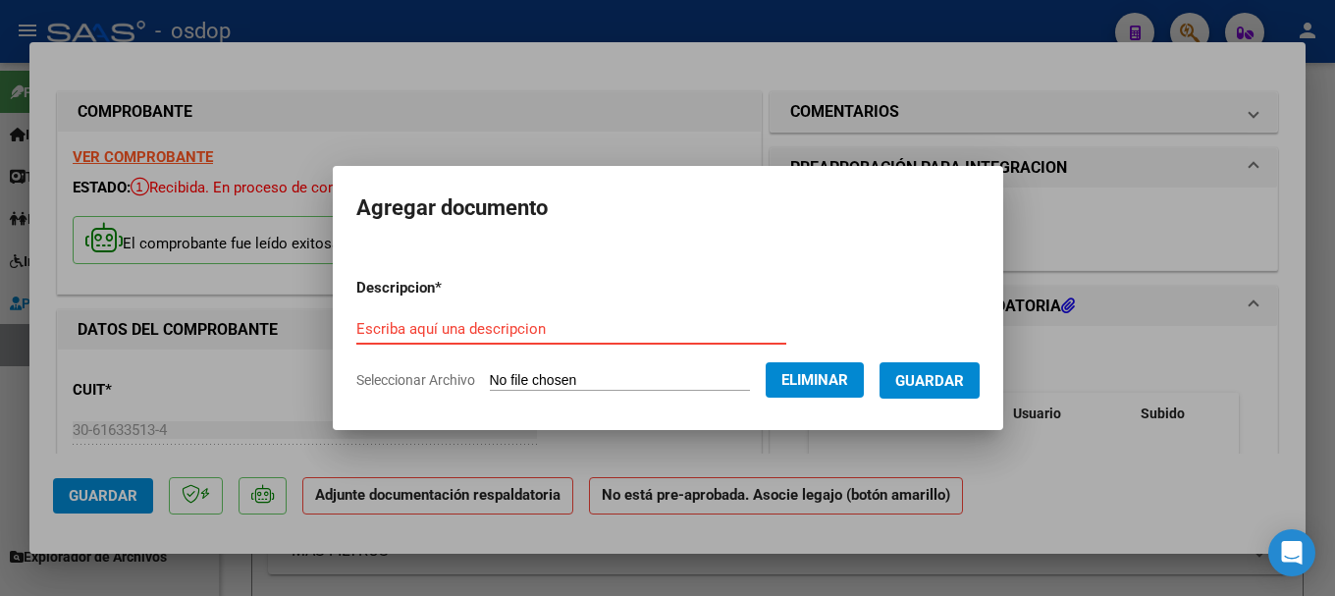
click at [505, 330] on input "Escriba aquí una descripcion" at bounding box center [571, 329] width 430 height 18
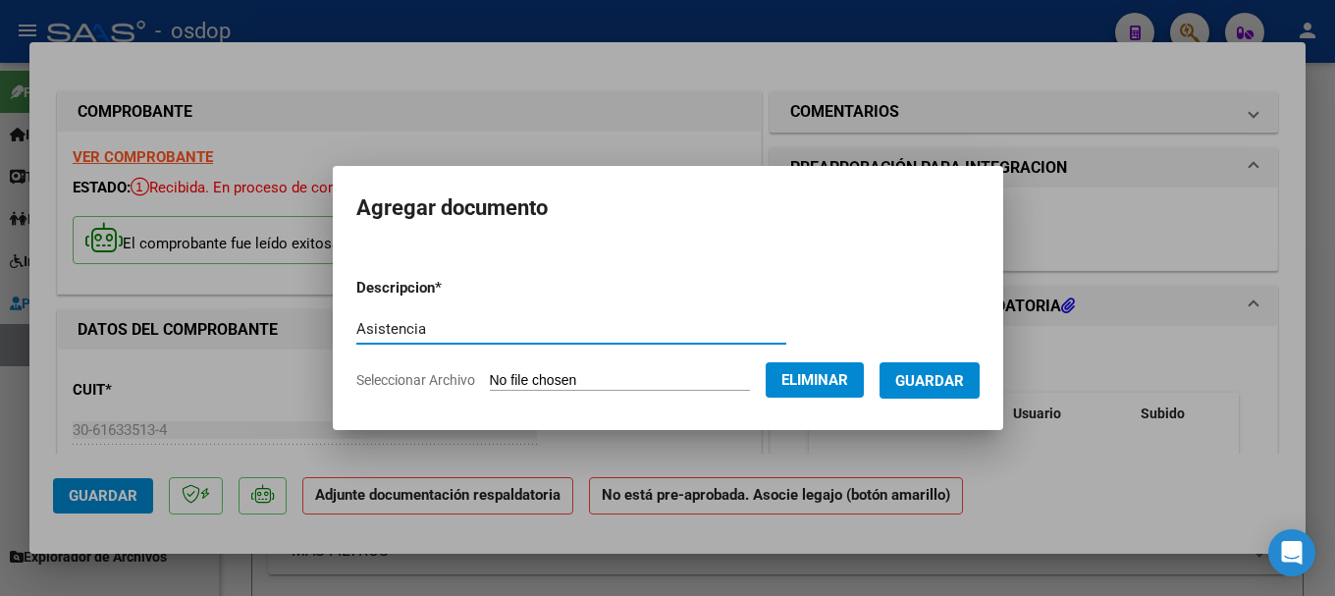
type input "Asistencia"
click at [943, 369] on button "Guardar" at bounding box center [930, 380] width 100 height 36
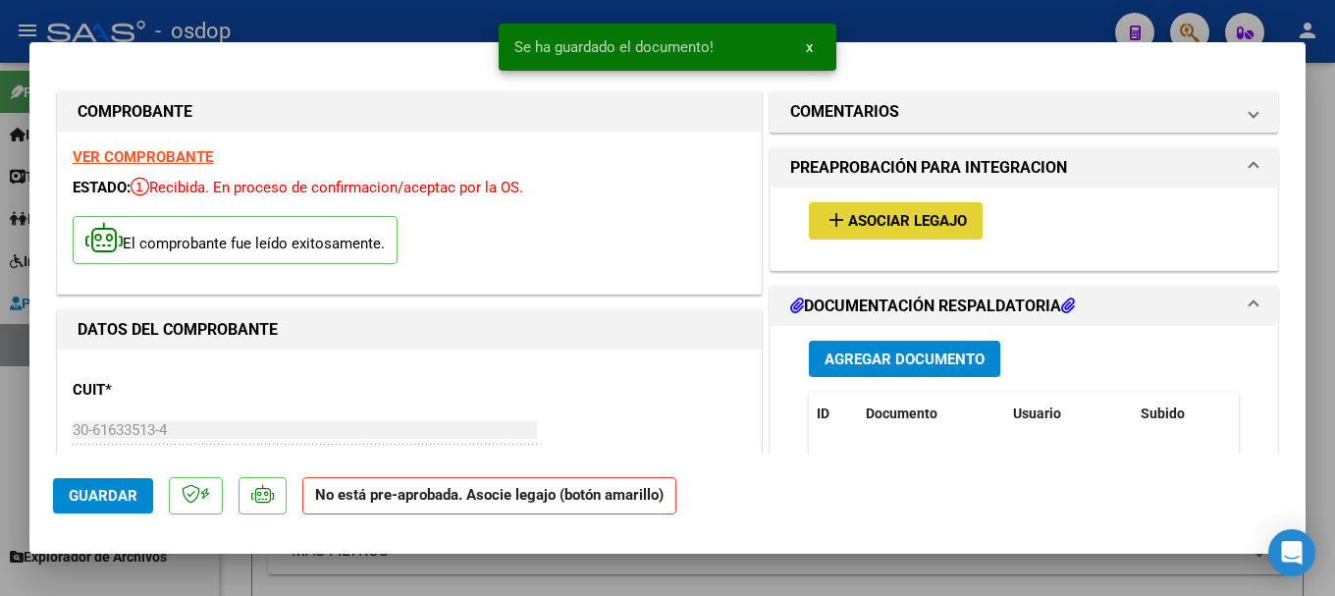
click at [888, 216] on span "Asociar Legajo" at bounding box center [907, 222] width 119 height 18
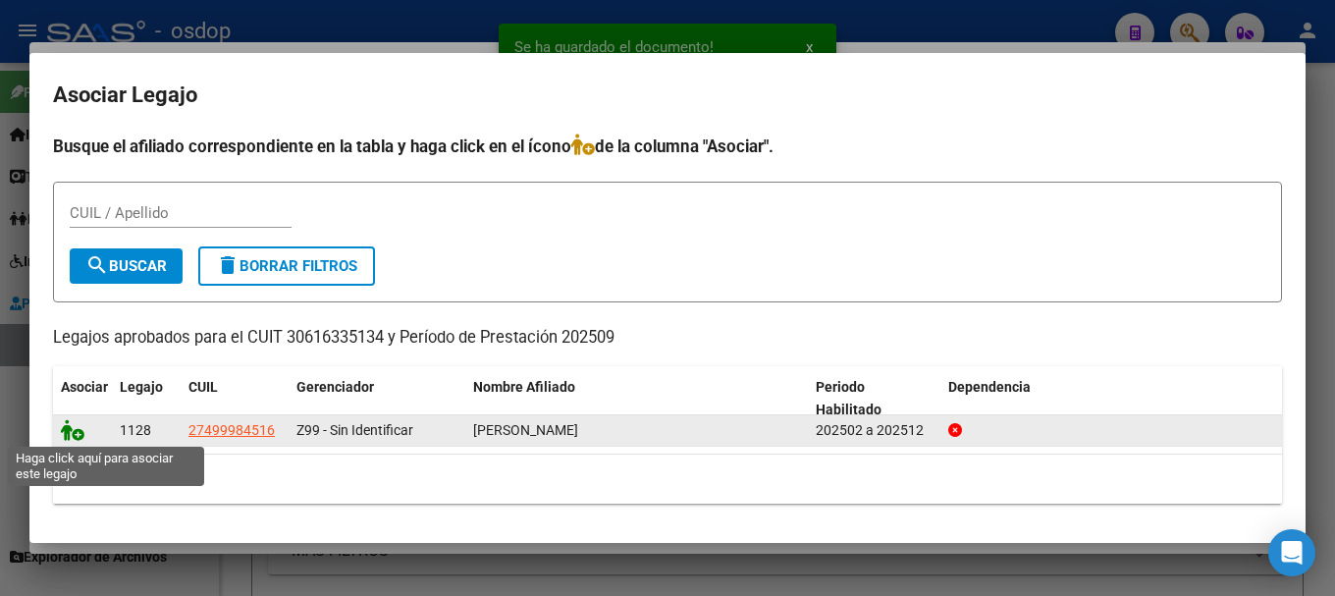
click at [66, 427] on icon at bounding box center [73, 430] width 24 height 22
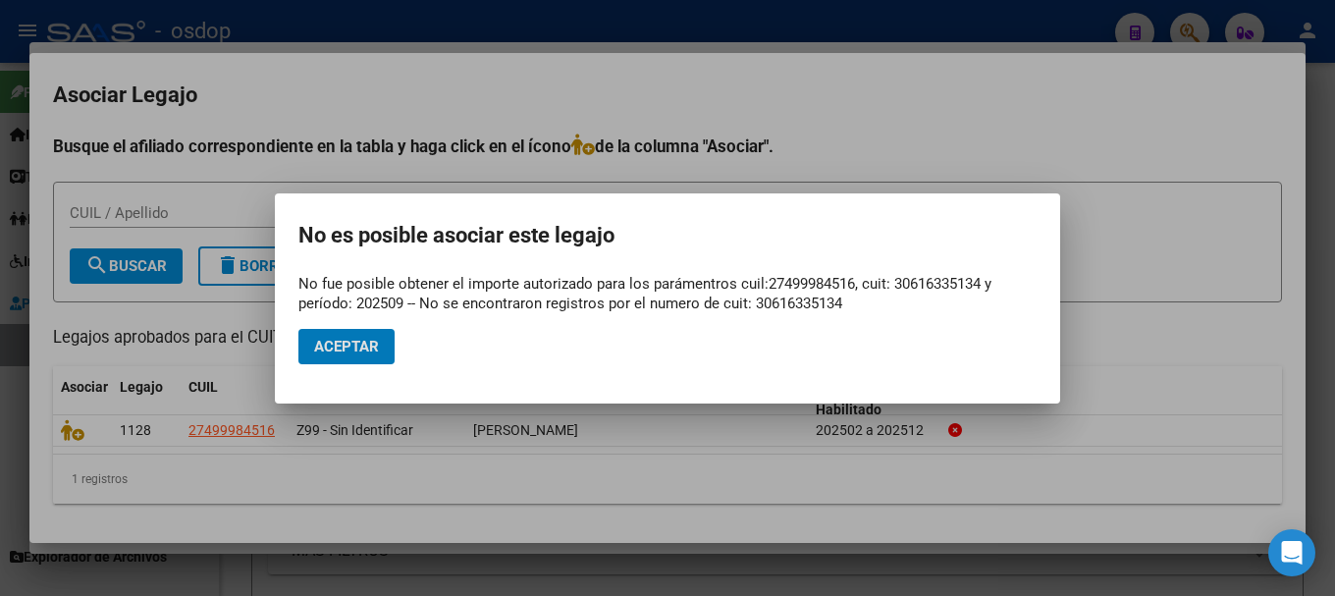
click at [365, 335] on button "Aceptar" at bounding box center [346, 346] width 96 height 35
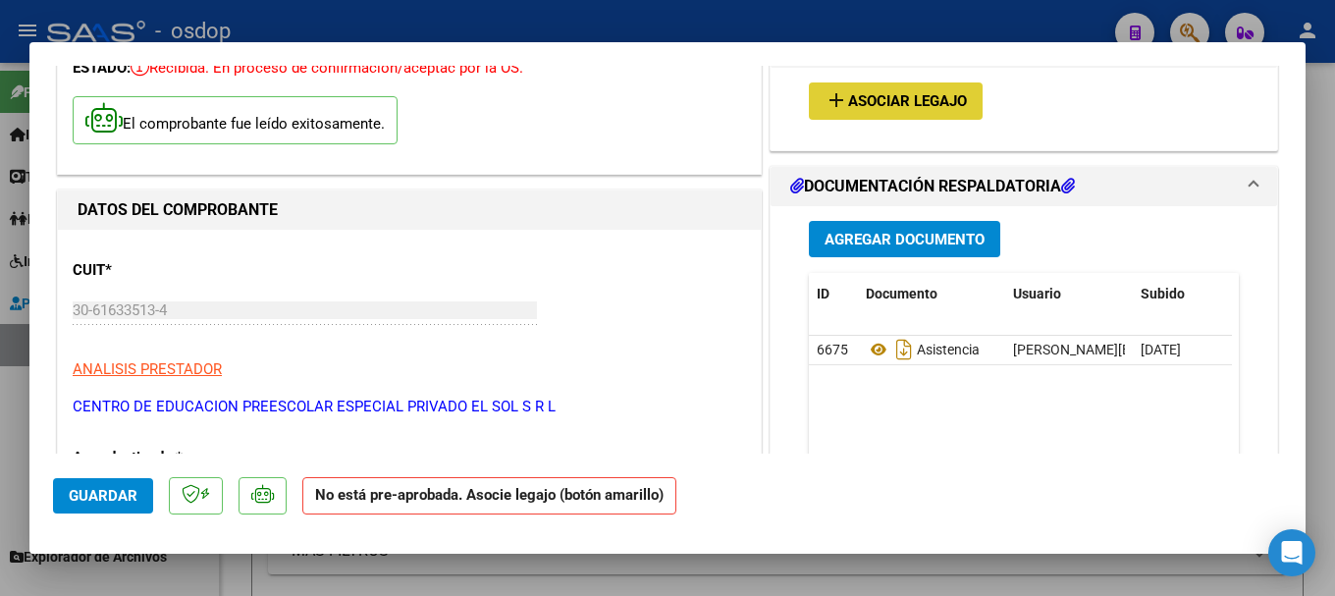
scroll to position [196, 0]
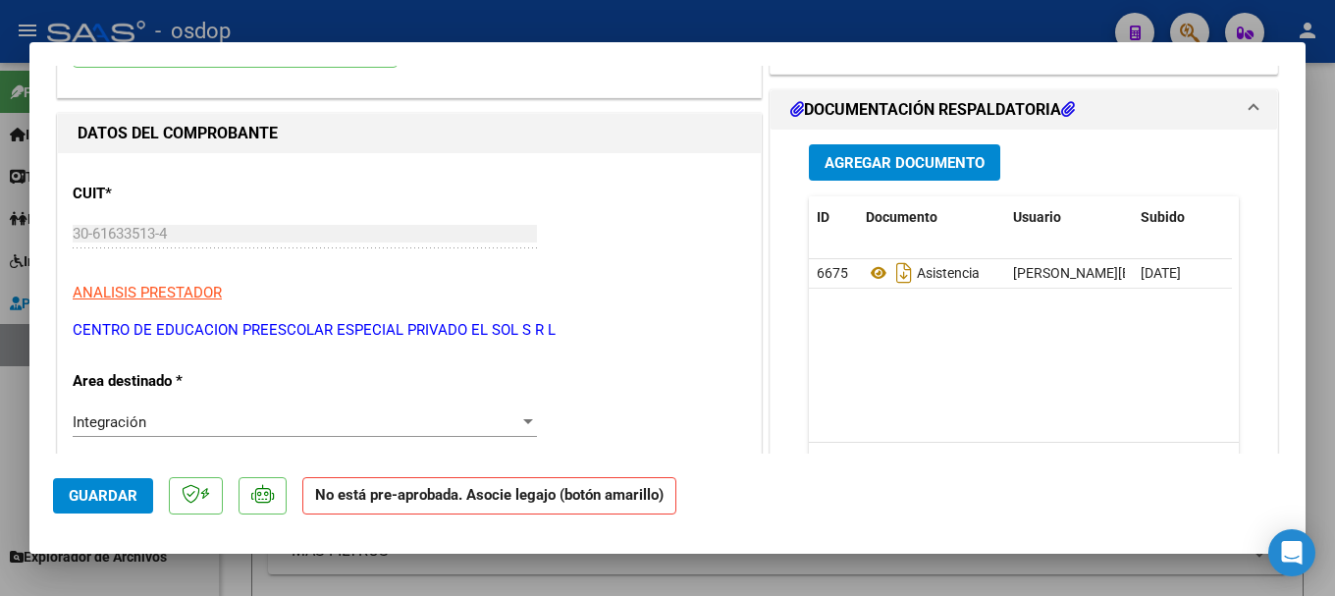
type input "$ 0,00"
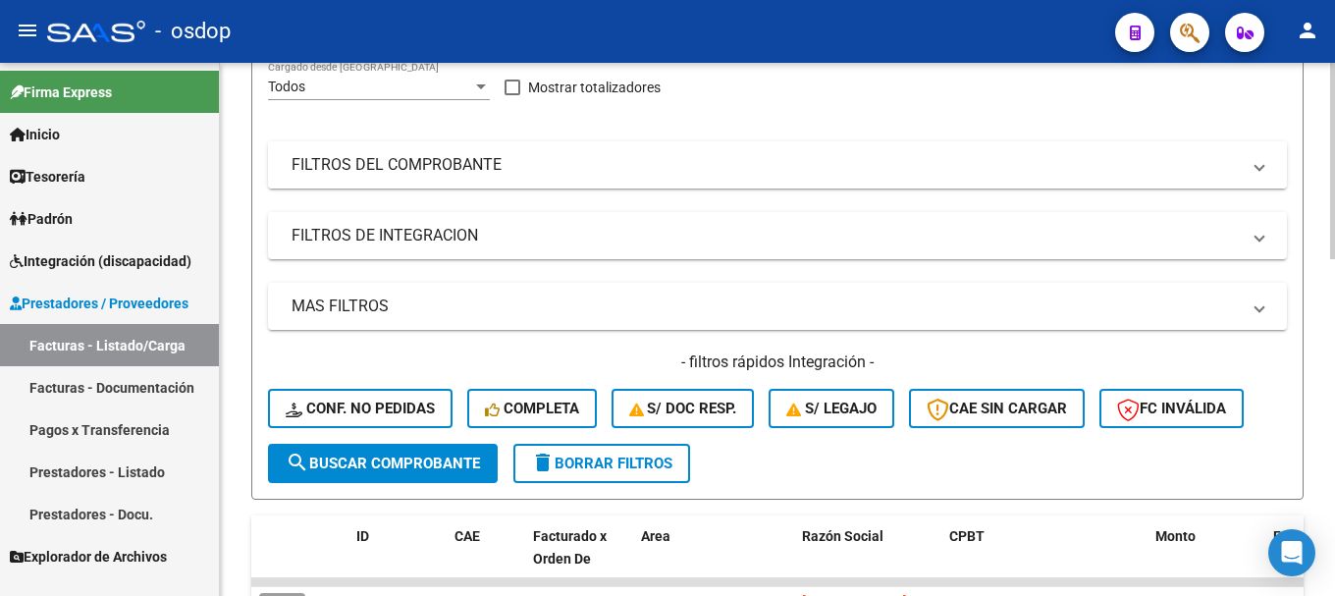
scroll to position [393, 0]
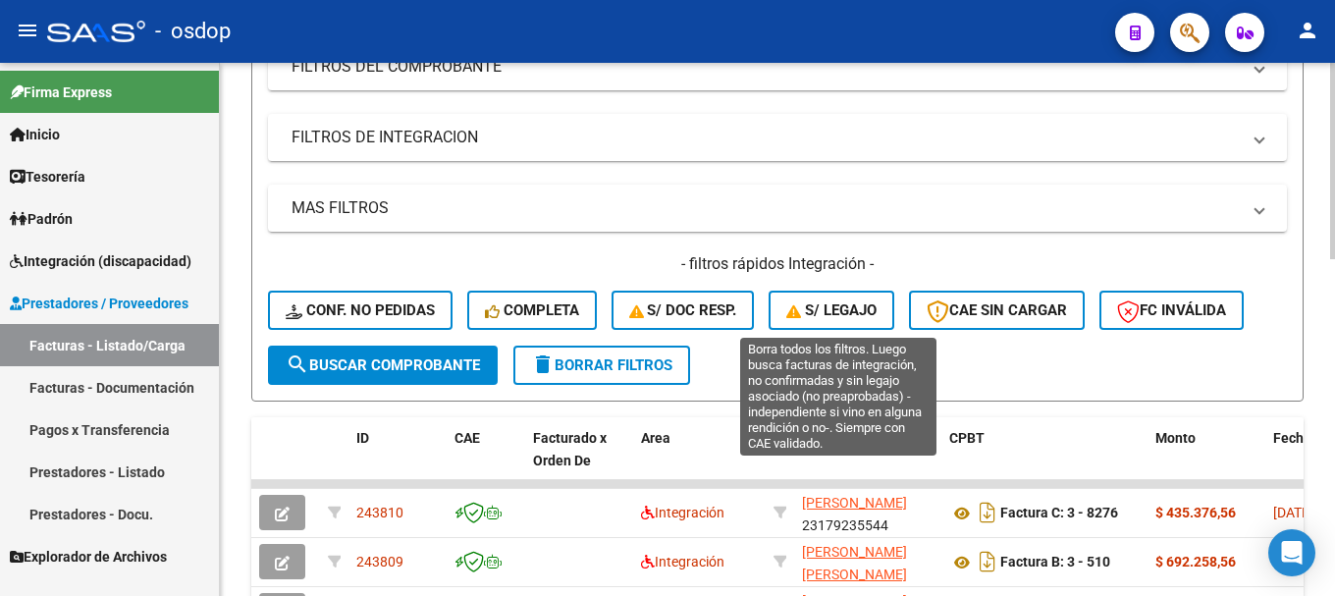
click at [846, 312] on span "S/ legajo" at bounding box center [831, 310] width 90 height 18
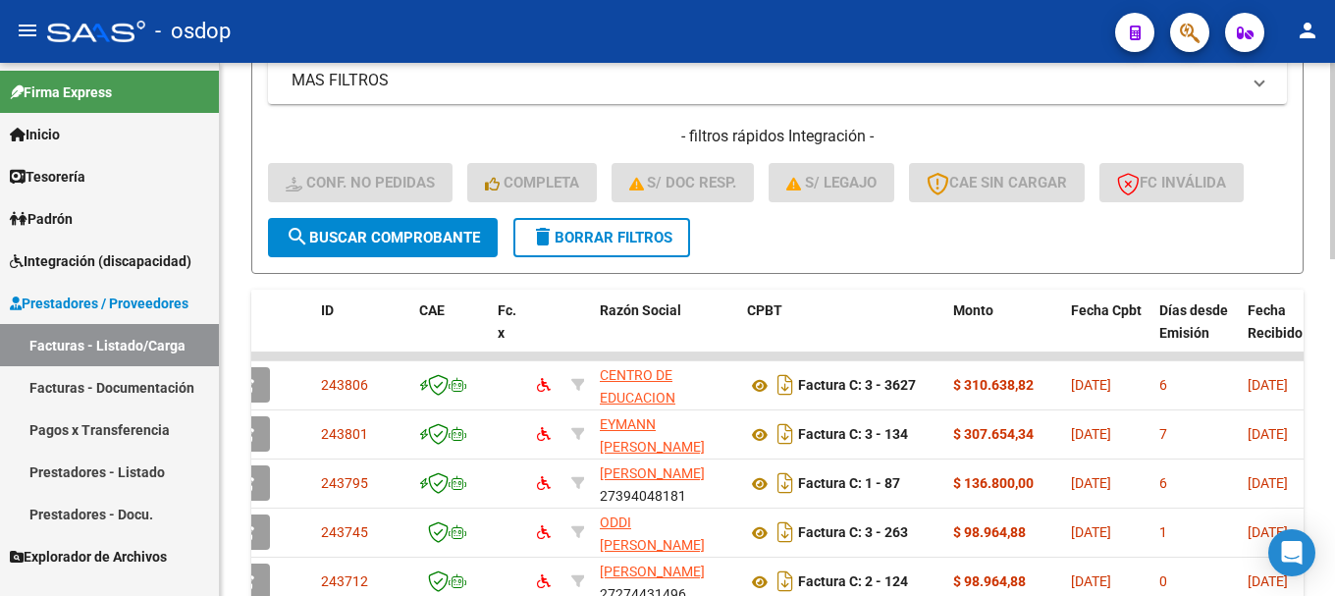
scroll to position [518, 0]
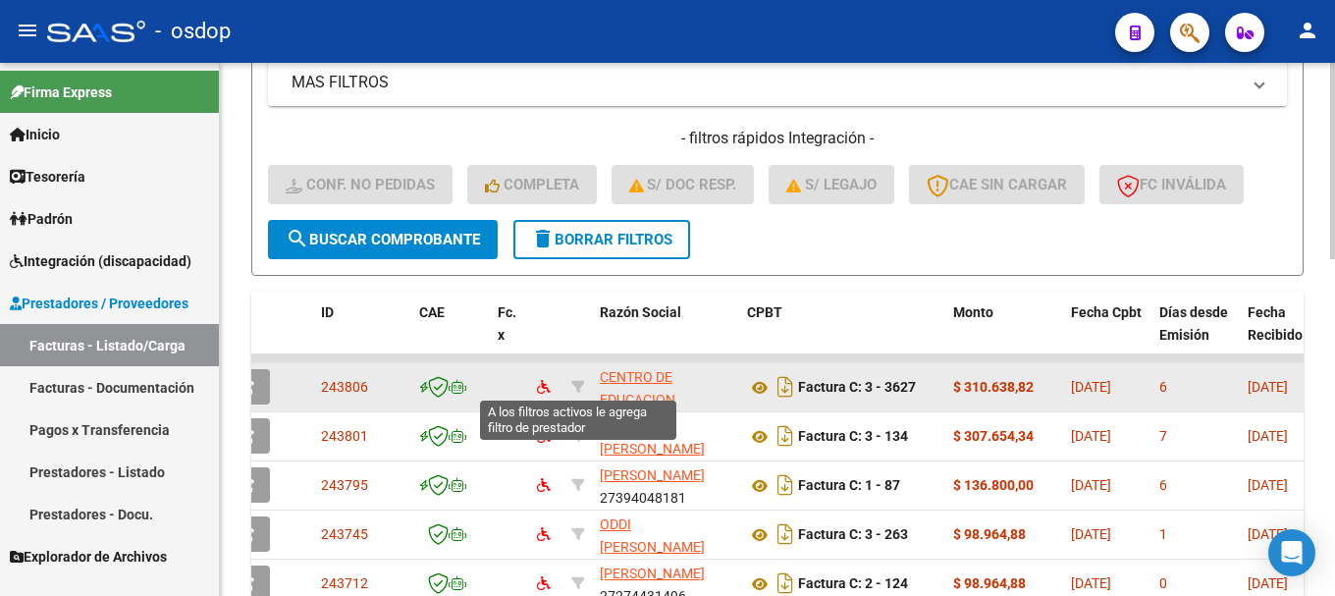
drag, startPoint x: 306, startPoint y: 383, endPoint x: 358, endPoint y: 388, distance: 52.3
drag, startPoint x: 322, startPoint y: 389, endPoint x: 374, endPoint y: 383, distance: 52.4
click at [374, 383] on div "243806" at bounding box center [362, 387] width 82 height 23
copy span "243806"
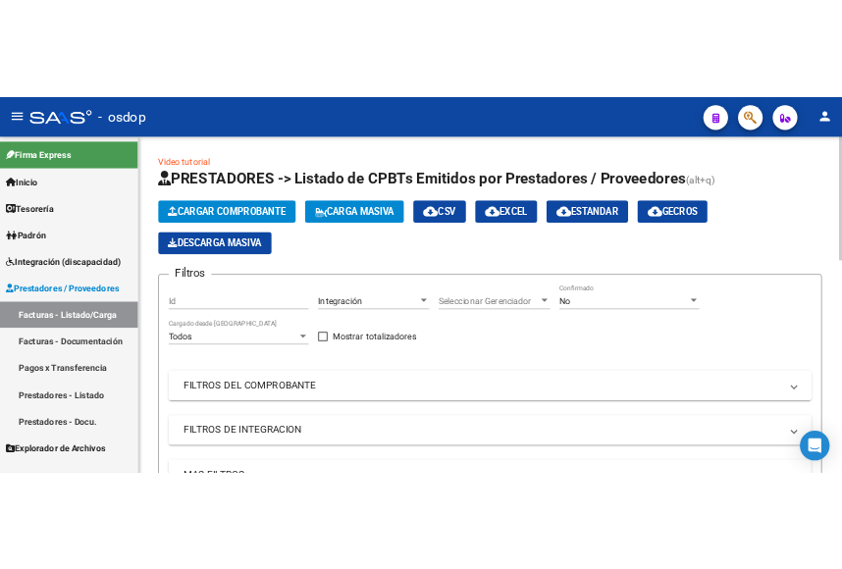
scroll to position [0, 0]
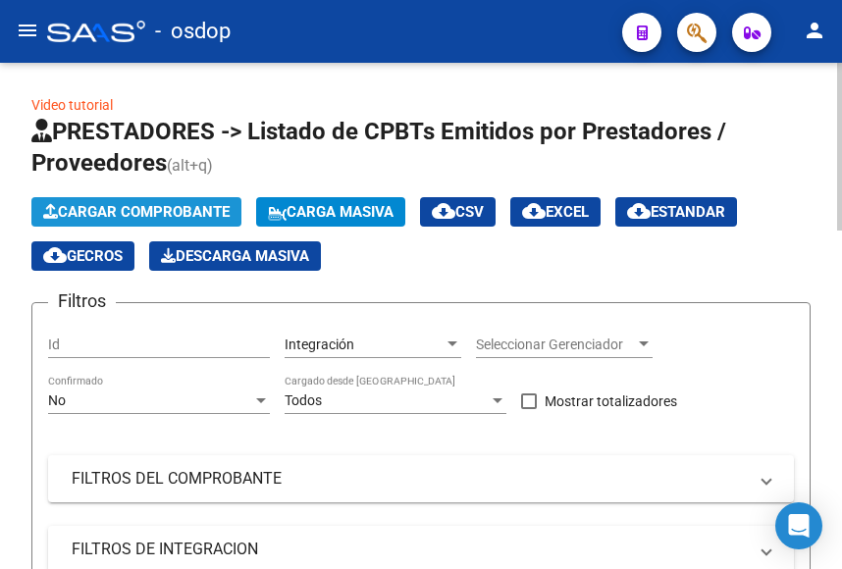
click at [138, 207] on span "Cargar Comprobante" at bounding box center [136, 212] width 187 height 18
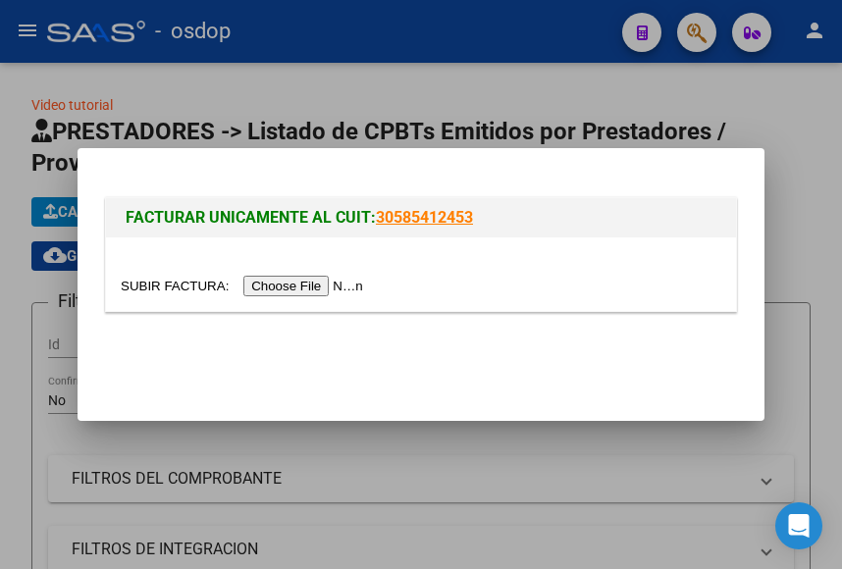
click at [321, 282] on input "file" at bounding box center [245, 286] width 248 height 21
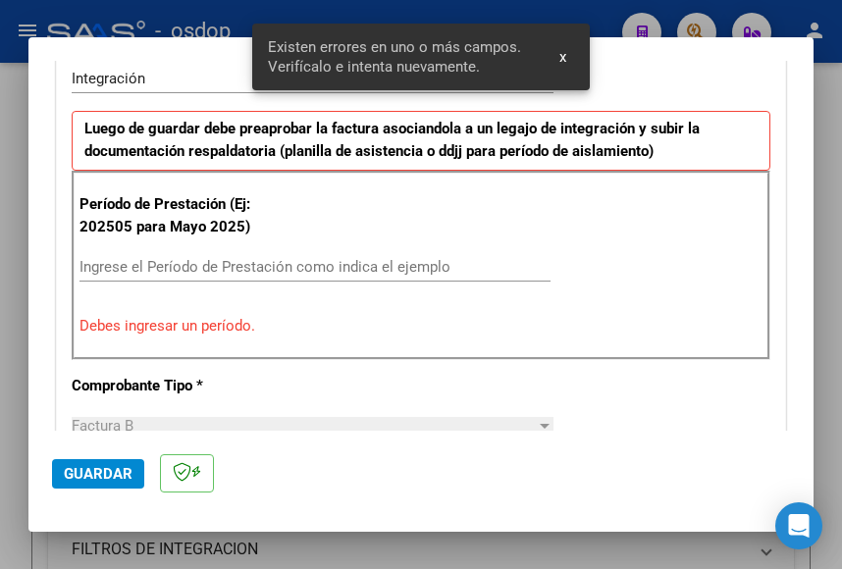
scroll to position [499, 0]
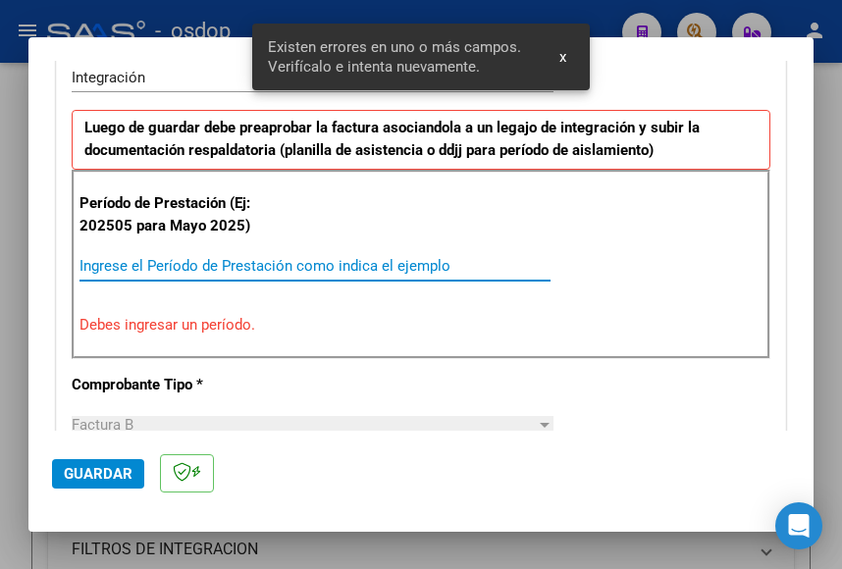
click at [113, 263] on input "Ingrese el Período de Prestación como indica el ejemplo" at bounding box center [315, 266] width 471 height 18
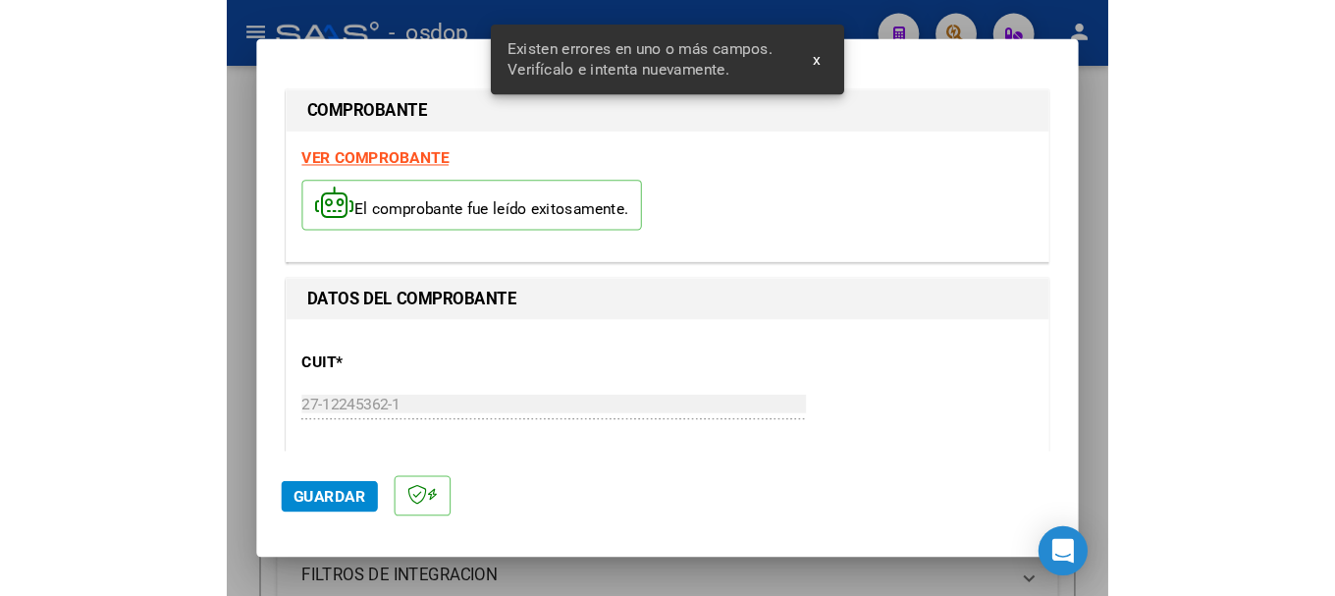
scroll to position [0, 0]
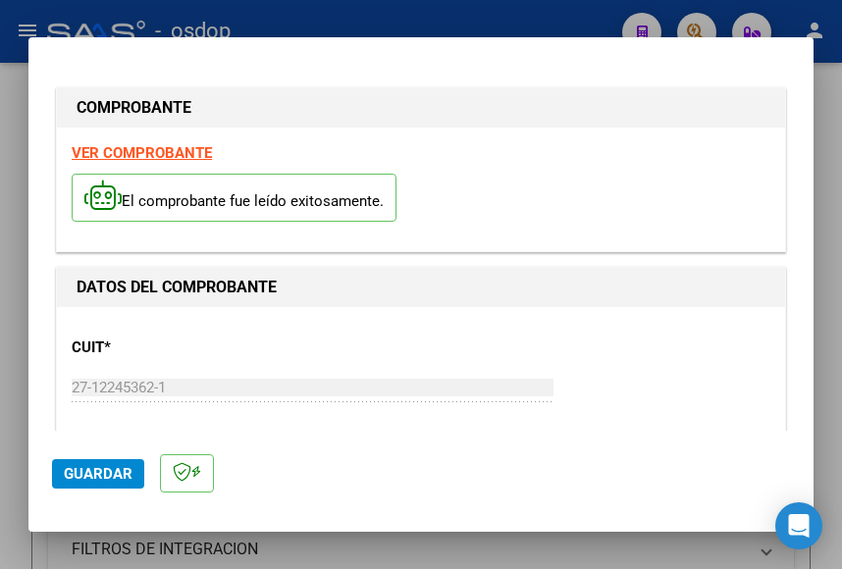
type input "202509"
click at [135, 149] on strong "VER COMPROBANTE" at bounding box center [142, 153] width 140 height 18
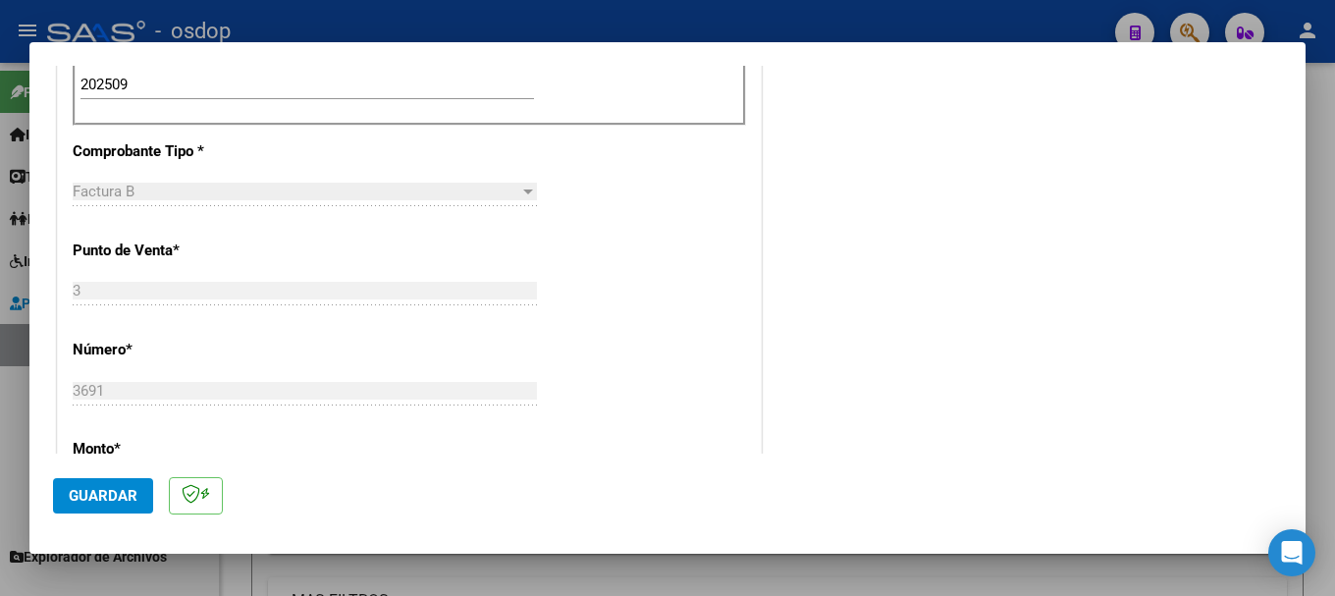
scroll to position [687, 0]
click at [114, 500] on span "Guardar" at bounding box center [103, 496] width 69 height 18
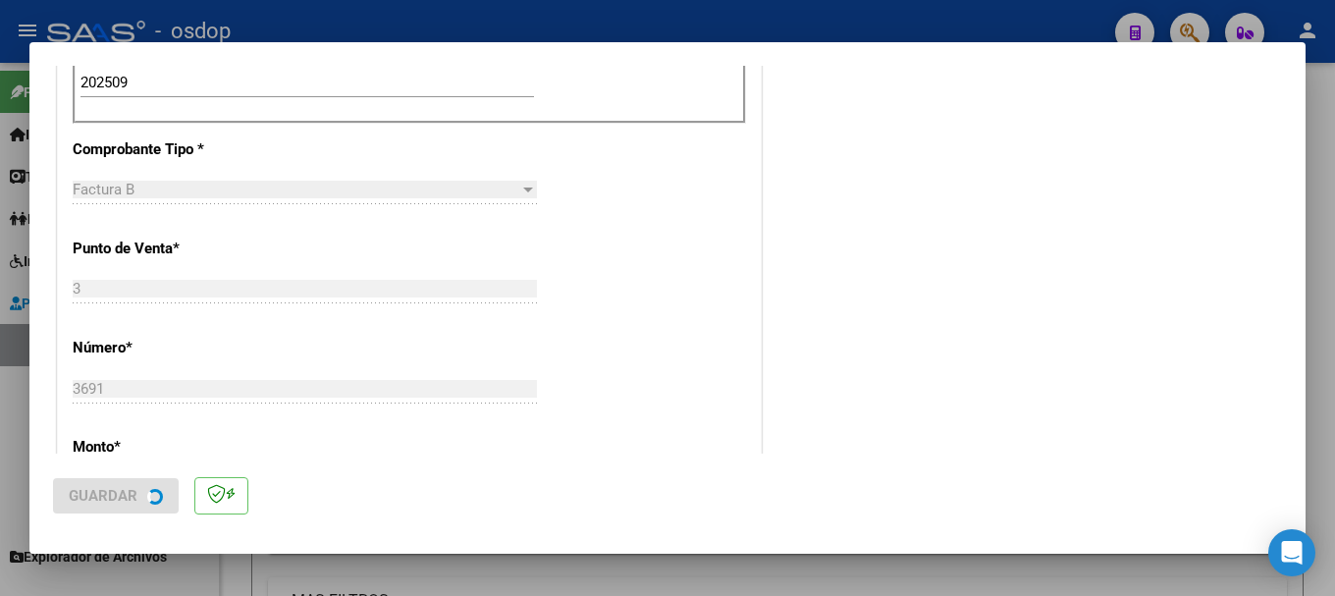
scroll to position [0, 0]
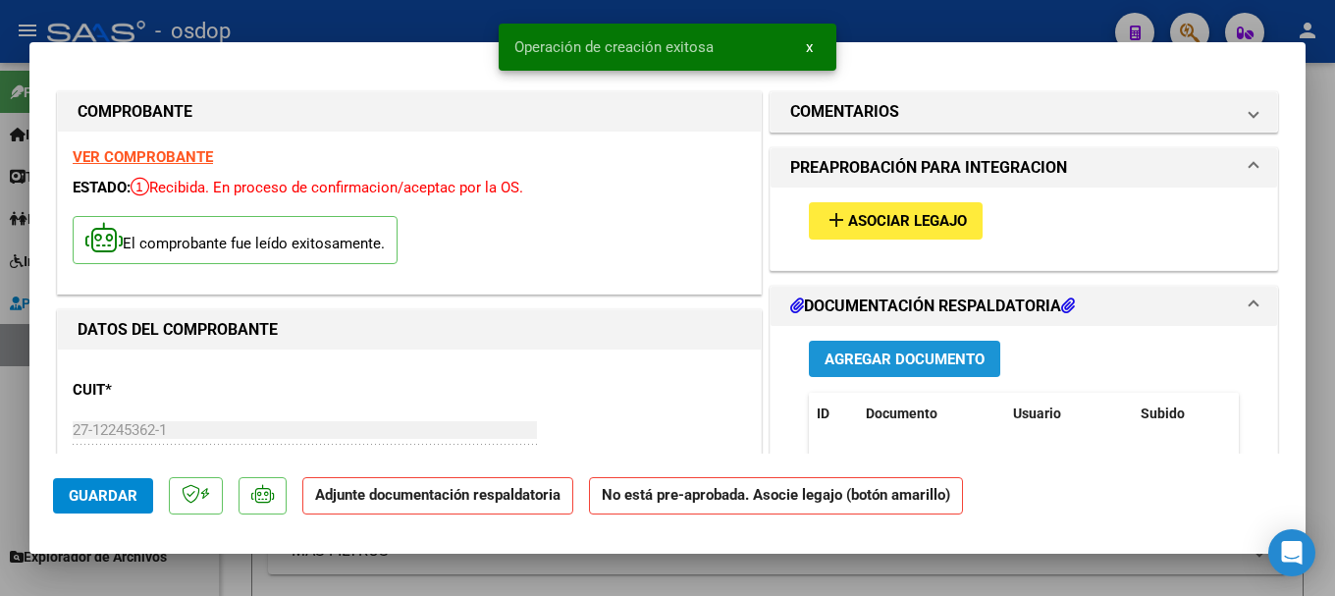
click at [893, 354] on span "Agregar Documento" at bounding box center [905, 359] width 160 height 18
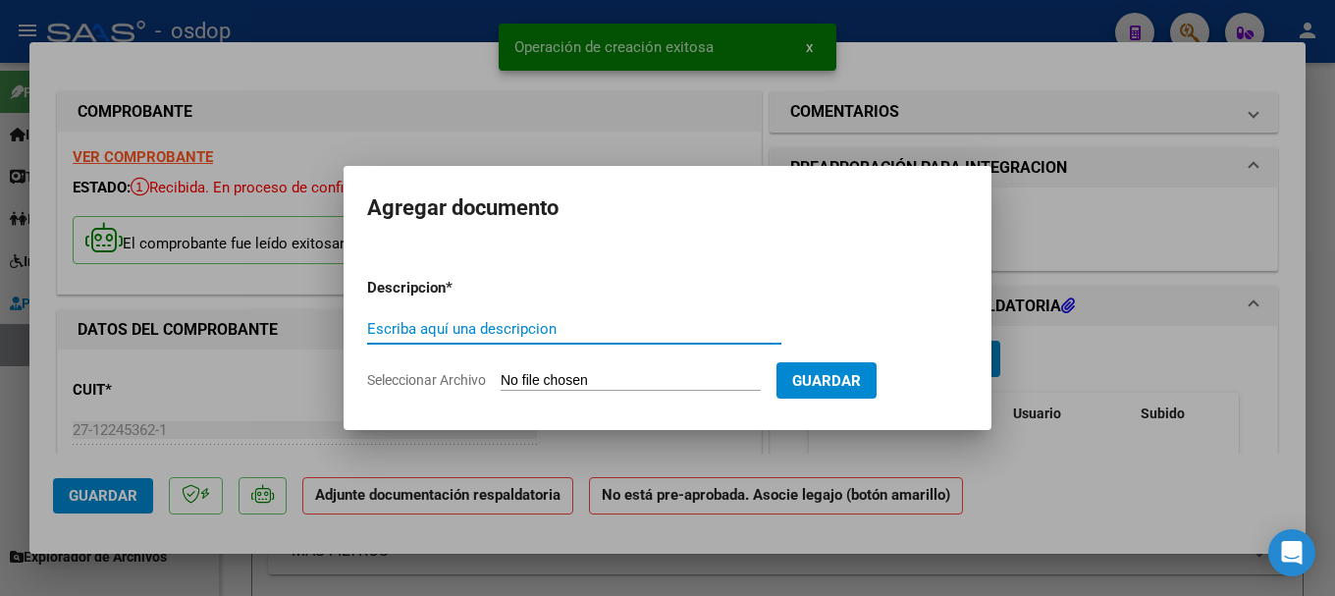
click at [660, 377] on input "Seleccionar Archivo" at bounding box center [631, 381] width 260 height 19
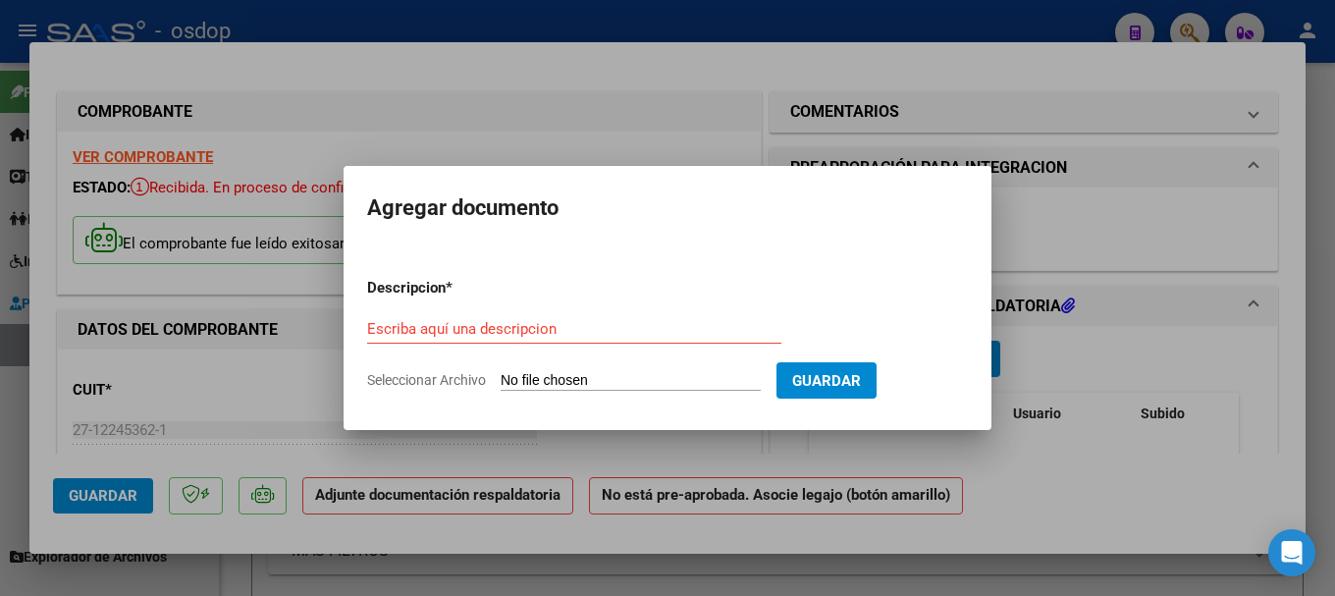
type input "C:\fakepath\[PERSON_NAME] [DATE].pdf"
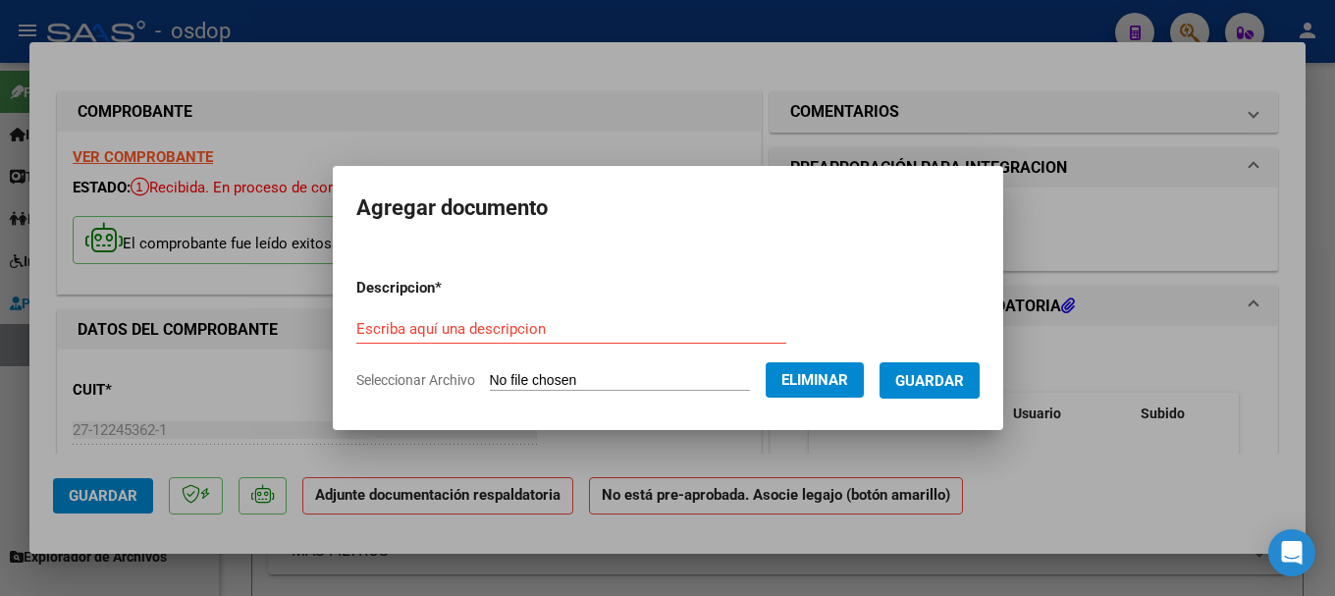
click at [456, 317] on div "Escriba aquí una descripcion" at bounding box center [571, 328] width 430 height 29
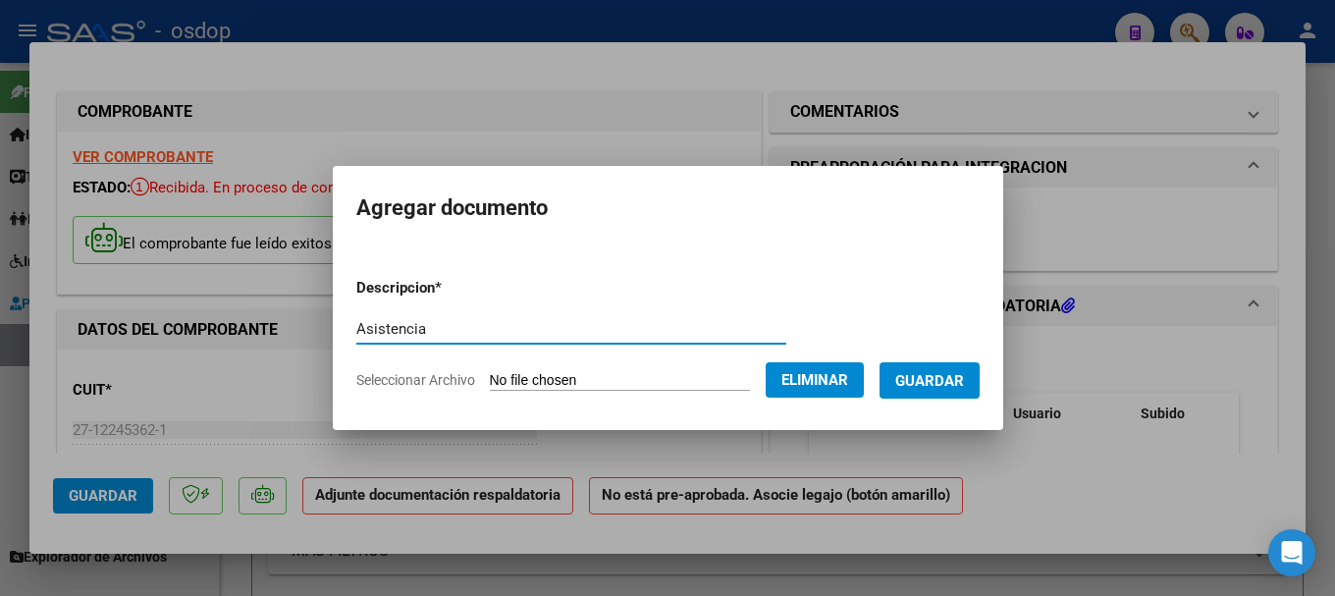
type input "Asistencia"
click at [944, 373] on span "Guardar" at bounding box center [929, 381] width 69 height 18
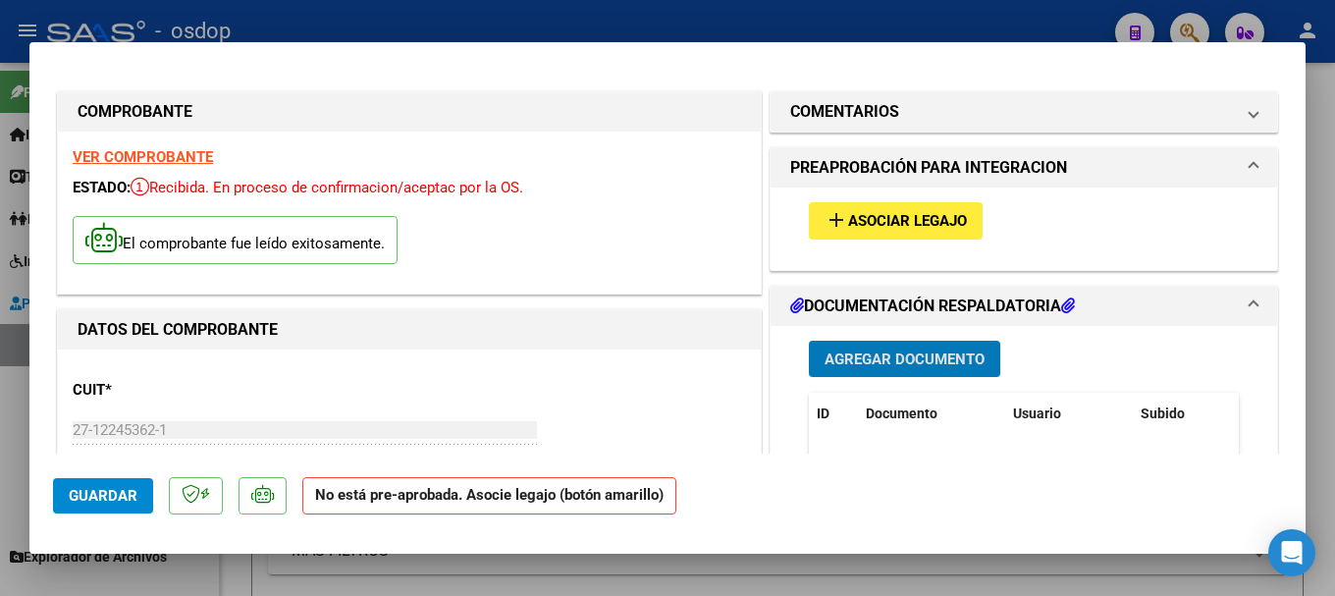
click at [873, 213] on span "Asociar Legajo" at bounding box center [907, 222] width 119 height 18
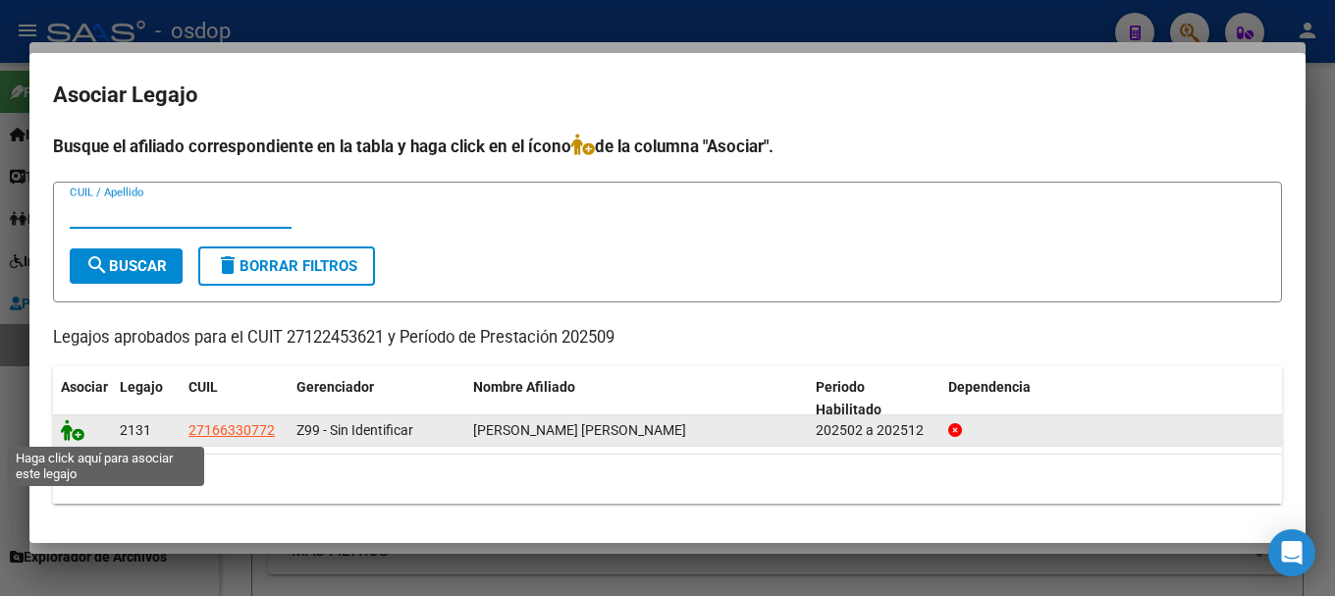
click at [62, 429] on icon at bounding box center [73, 430] width 24 height 22
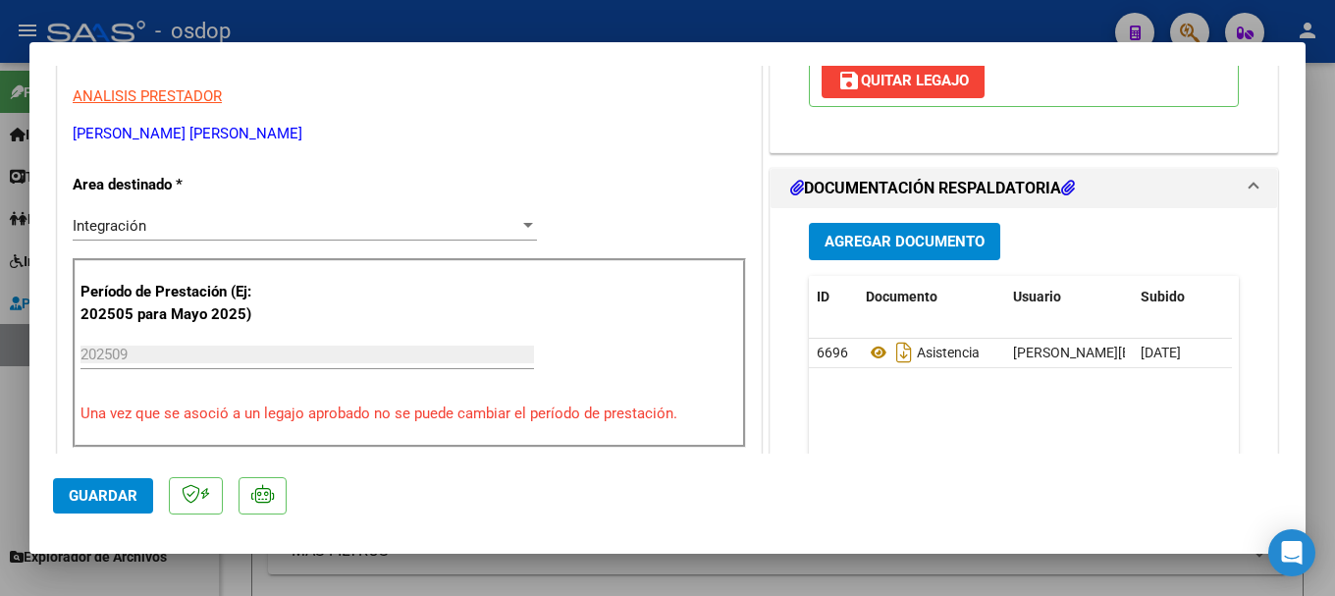
scroll to position [687, 0]
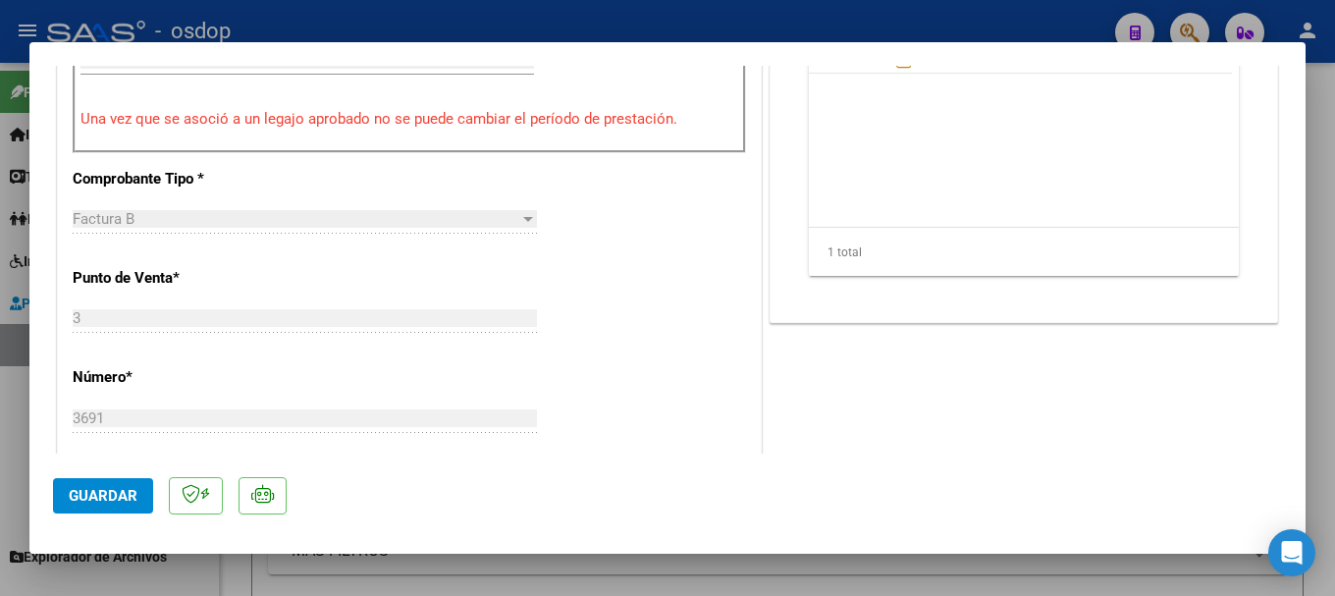
click at [107, 496] on span "Guardar" at bounding box center [103, 496] width 69 height 18
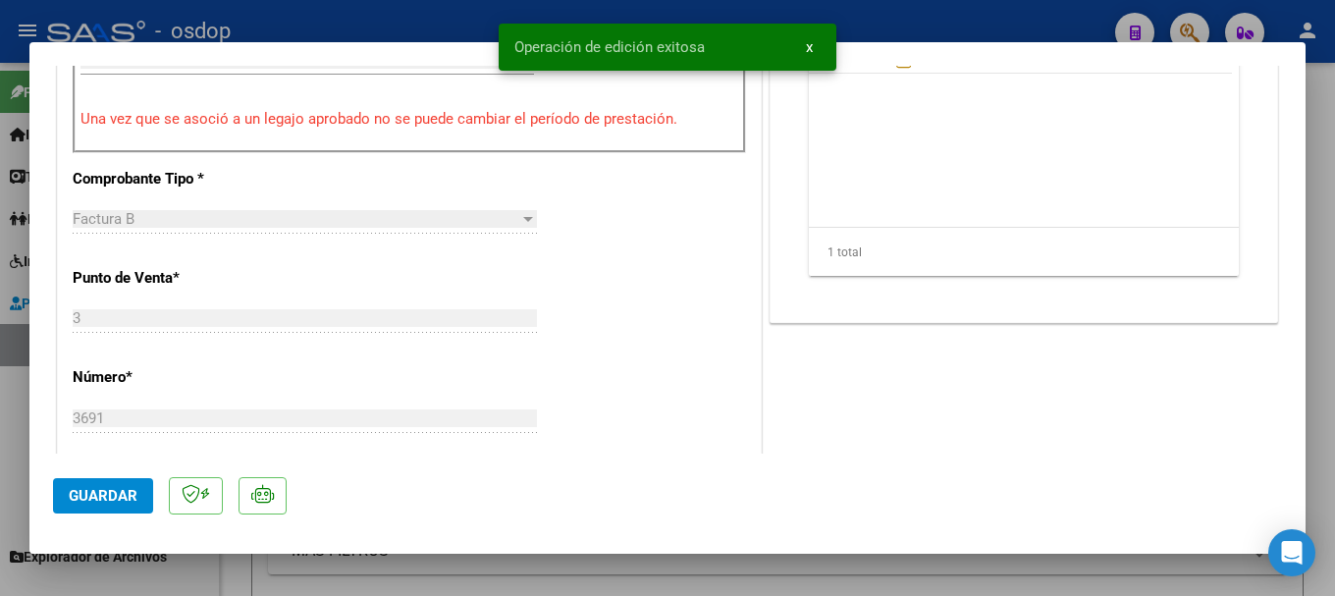
drag, startPoint x: 510, startPoint y: 49, endPoint x: 724, endPoint y: 40, distance: 214.2
click at [724, 40] on snack-bar-container "Operación de edición exitosa x" at bounding box center [668, 47] width 338 height 47
copy span "Operación de edición exitosa"
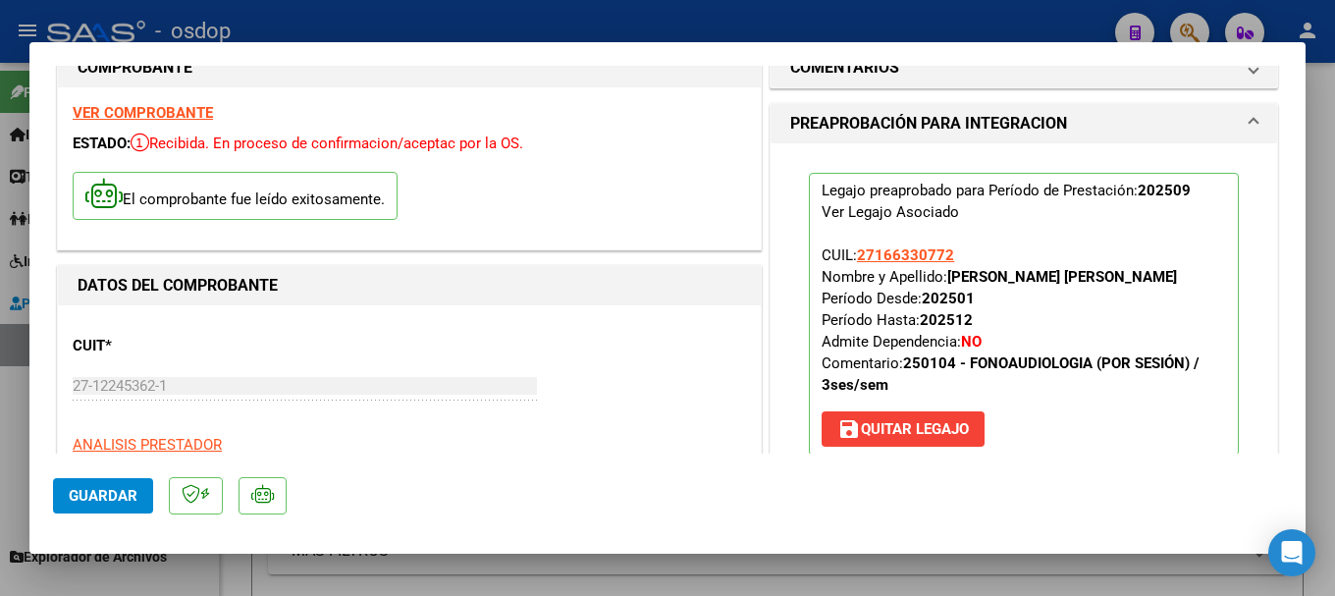
scroll to position [0, 0]
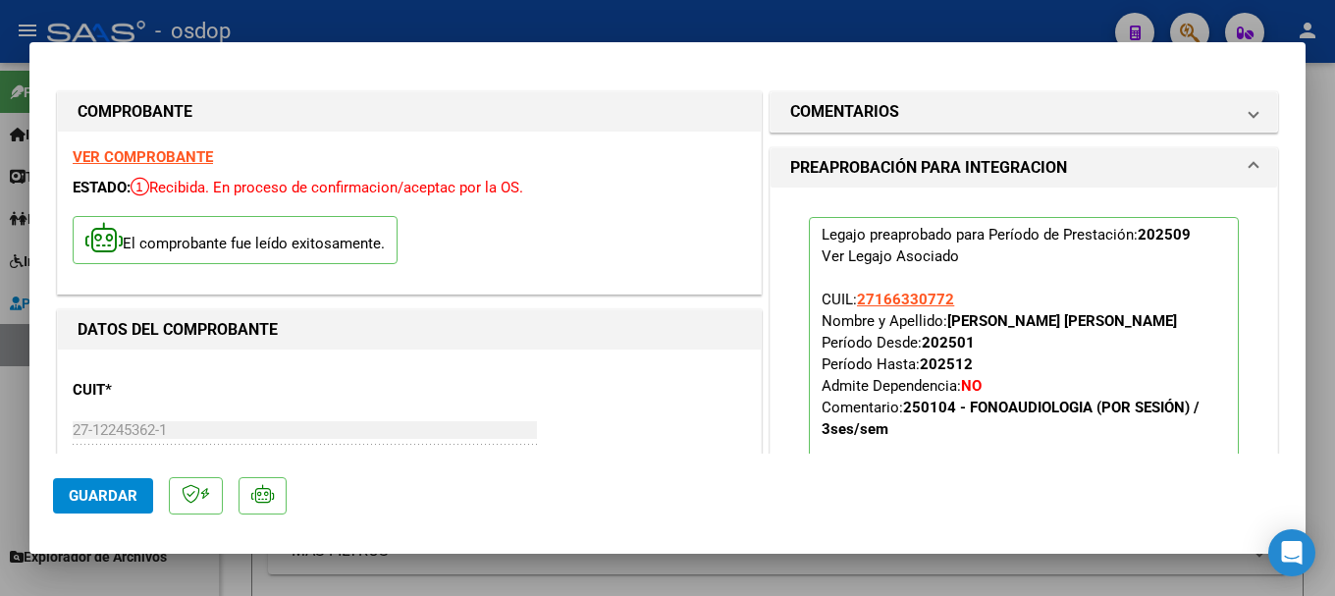
type input "$ 0,00"
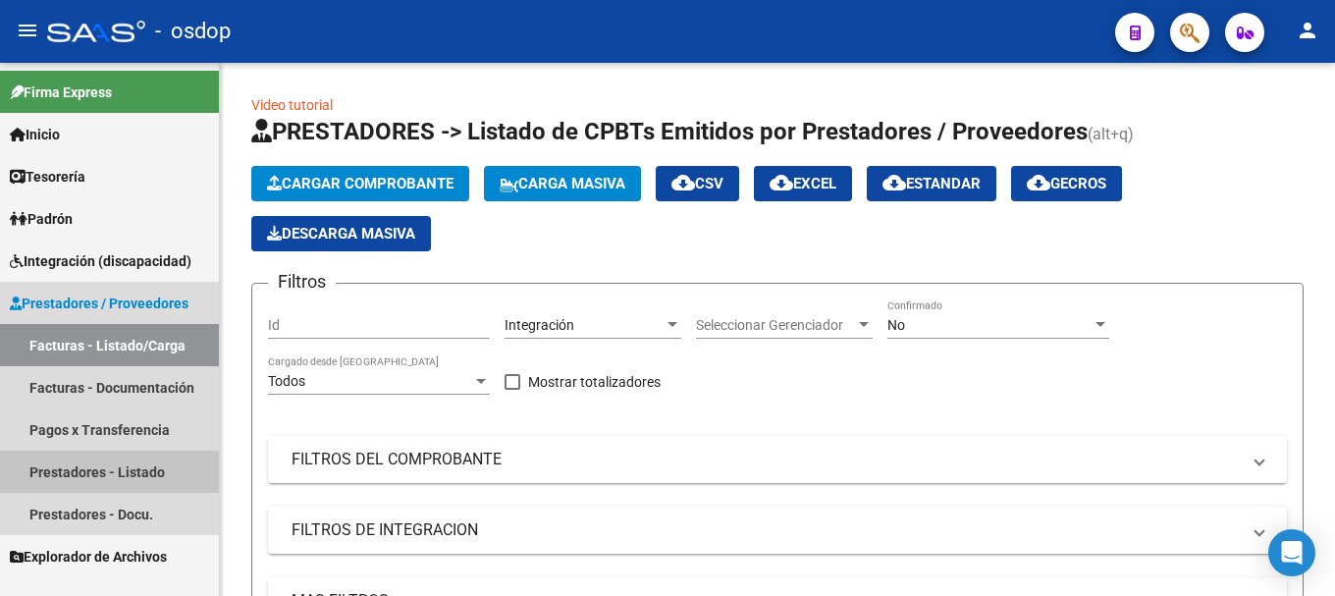
click at [114, 468] on link "Prestadores - Listado" at bounding box center [109, 472] width 219 height 42
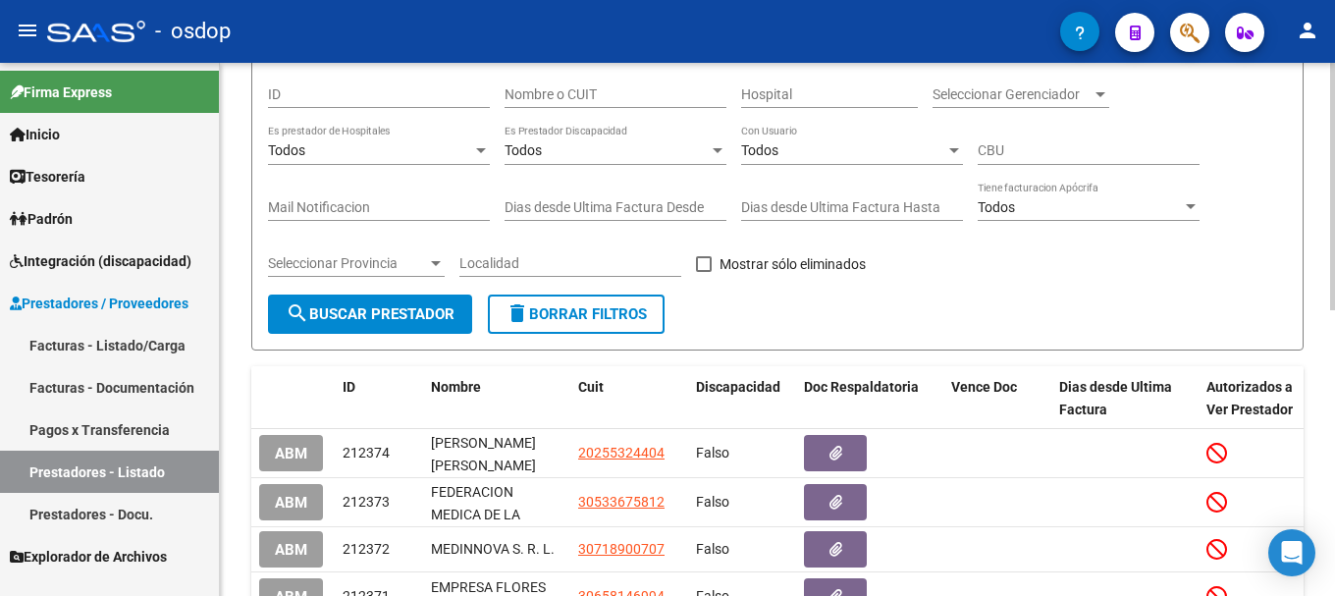
scroll to position [124, 0]
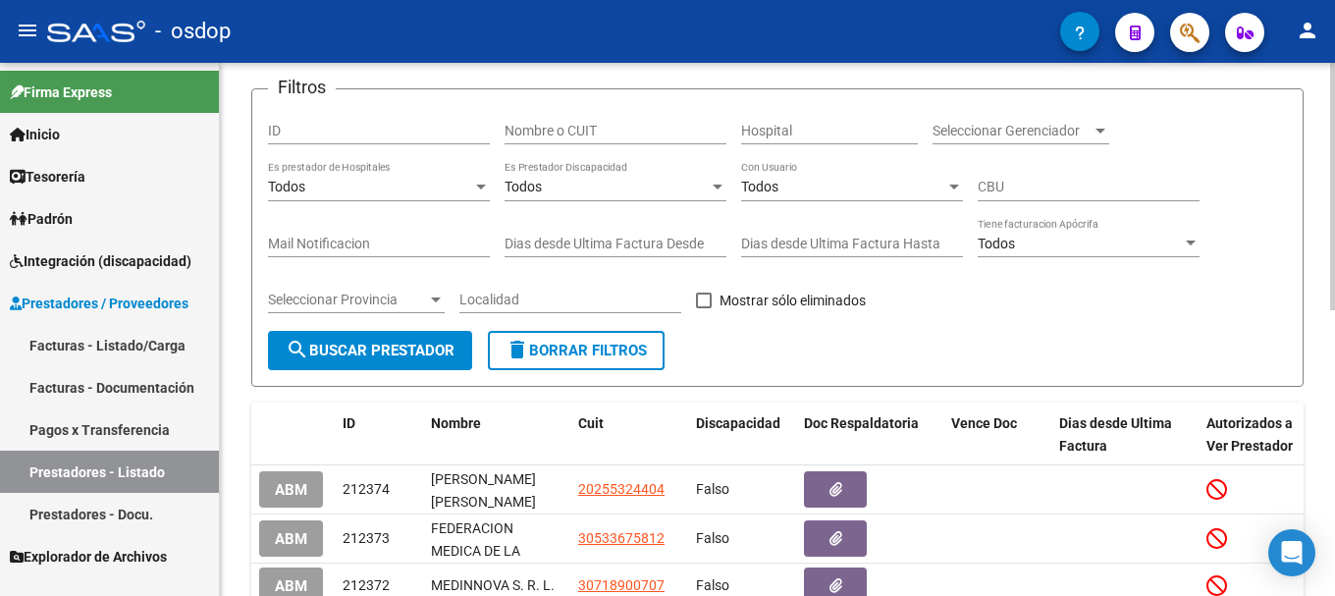
click at [346, 350] on span "search Buscar Prestador" at bounding box center [370, 351] width 169 height 18
click at [590, 123] on input "Nombre o CUIT" at bounding box center [616, 131] width 222 height 17
type input "30616335134"
click at [417, 345] on span "search Buscar Prestador" at bounding box center [370, 351] width 169 height 18
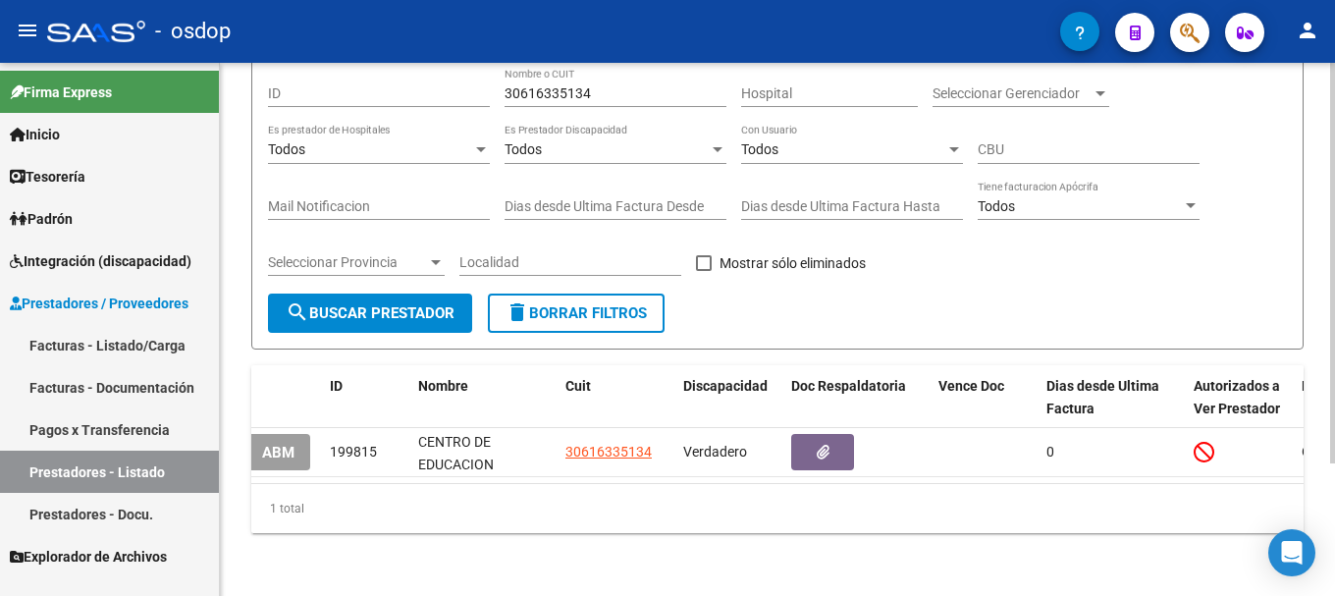
scroll to position [0, 0]
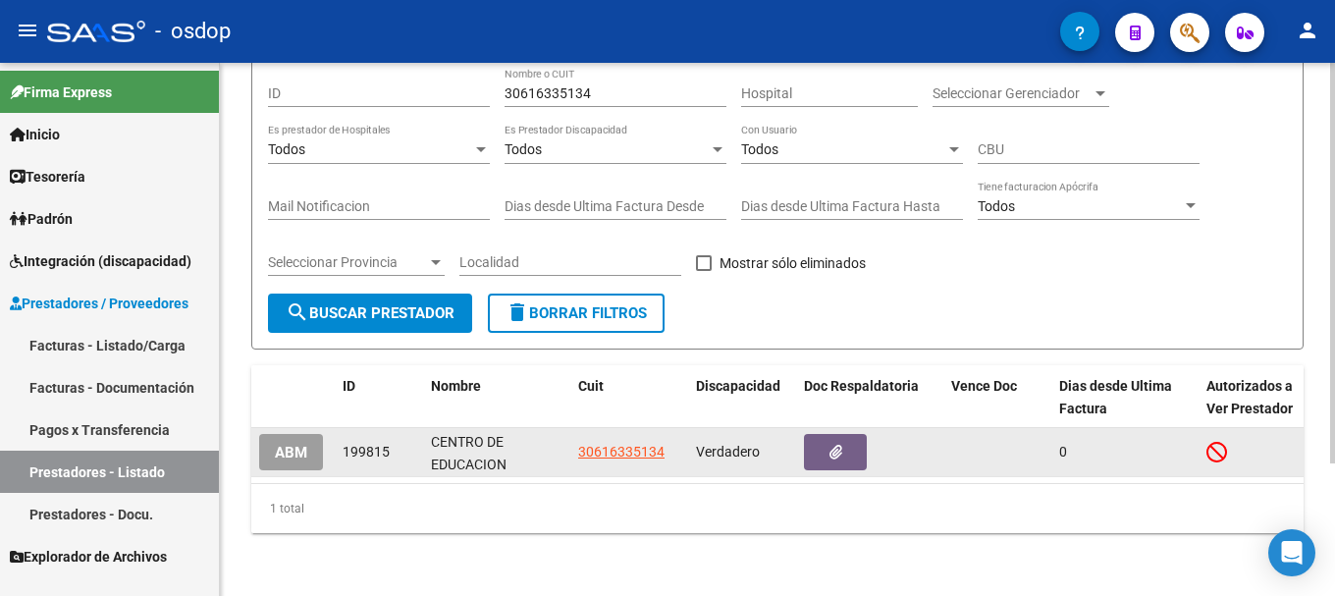
drag, startPoint x: 346, startPoint y: 436, endPoint x: 560, endPoint y: 437, distance: 214.0
click at [560, 437] on div "ABM 199815 CENTRO DE EDUCACION PREESCOLAR ESPECIAL PRIVADO EL SOL S R L 3061633…" at bounding box center [980, 452] width 1458 height 49
drag, startPoint x: 340, startPoint y: 429, endPoint x: 402, endPoint y: 432, distance: 62.9
click at [402, 432] on datatable-body-cell "199815" at bounding box center [379, 452] width 88 height 48
copy span "199815"
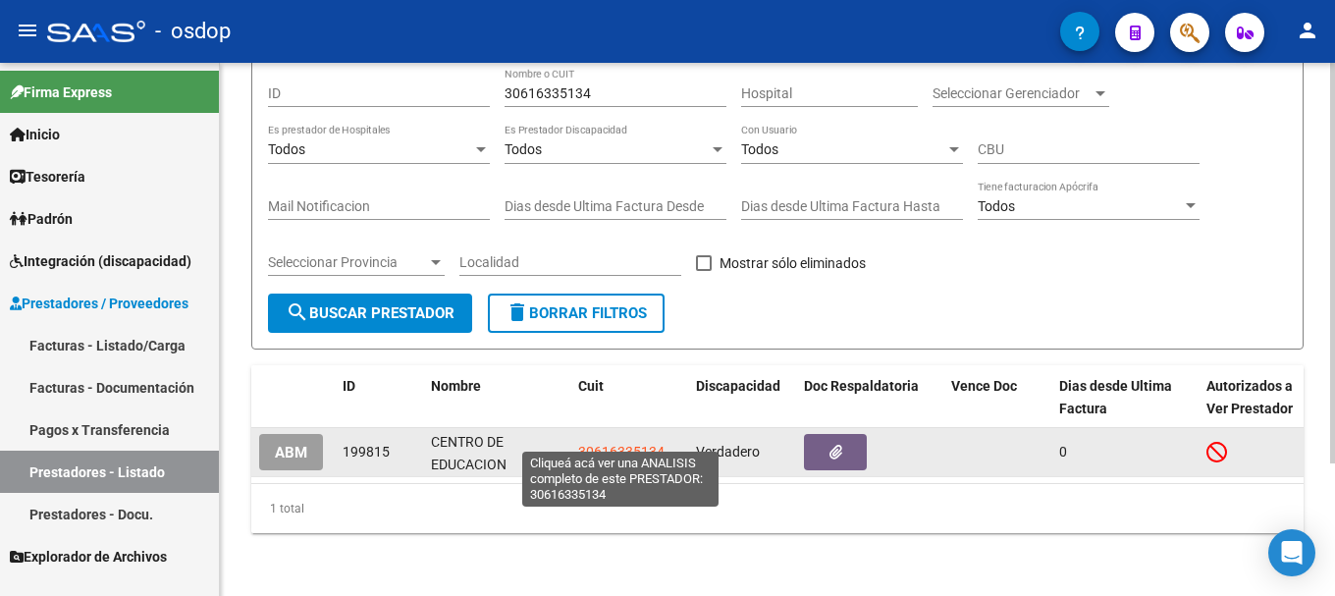
click at [620, 444] on span "30616335134" at bounding box center [621, 452] width 86 height 16
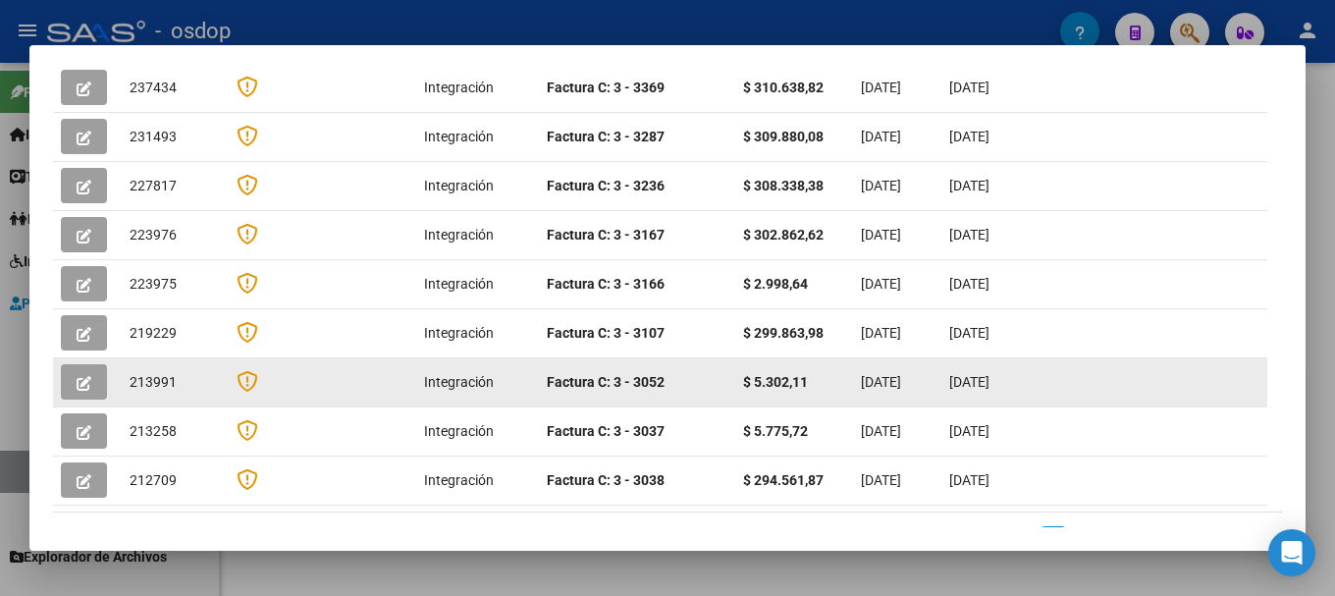
scroll to position [639, 0]
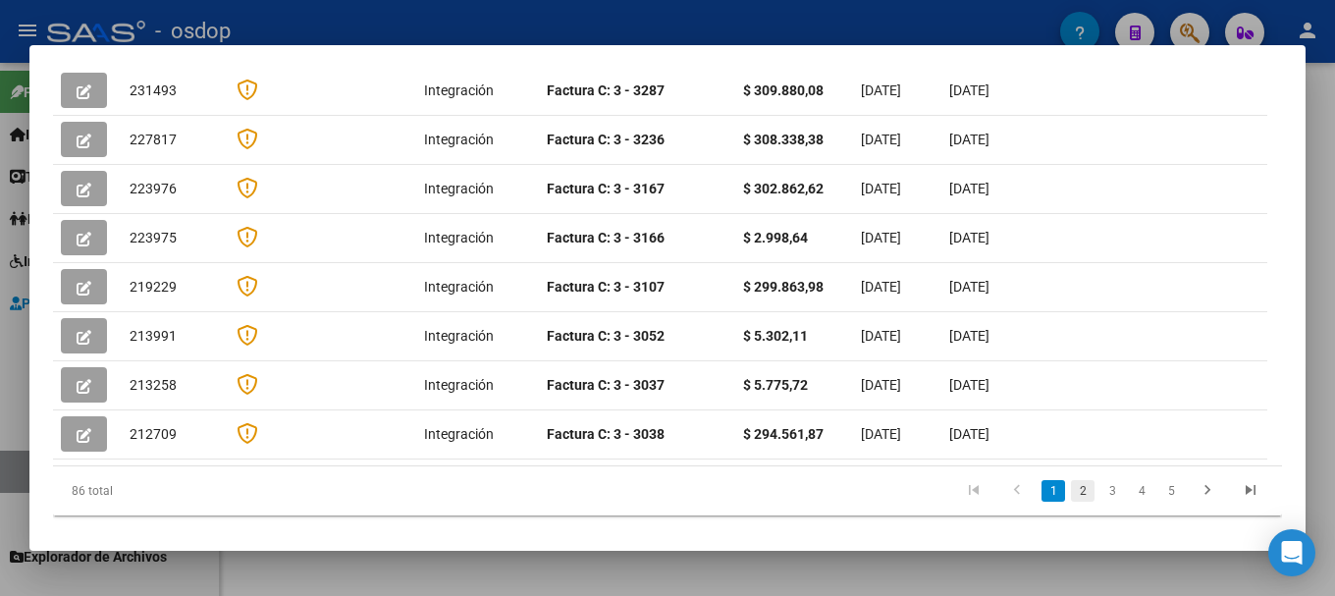
click at [1071, 480] on link "2" at bounding box center [1083, 491] width 24 height 22
click at [1100, 480] on link "3" at bounding box center [1112, 491] width 24 height 22
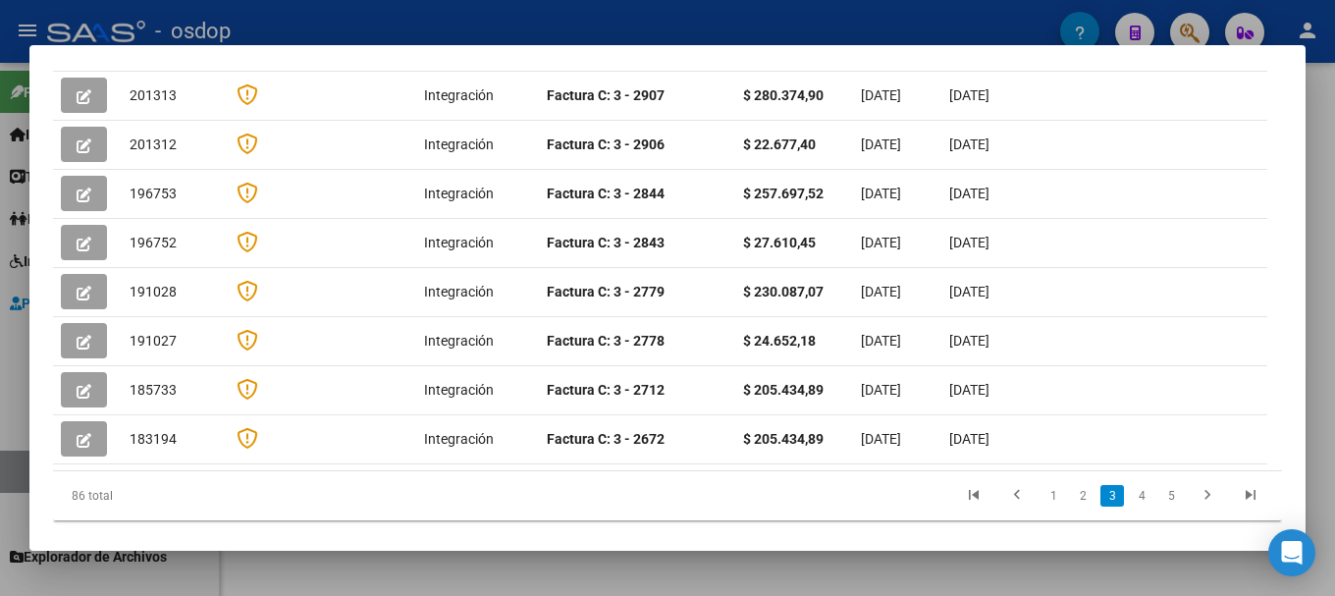
scroll to position [644, 0]
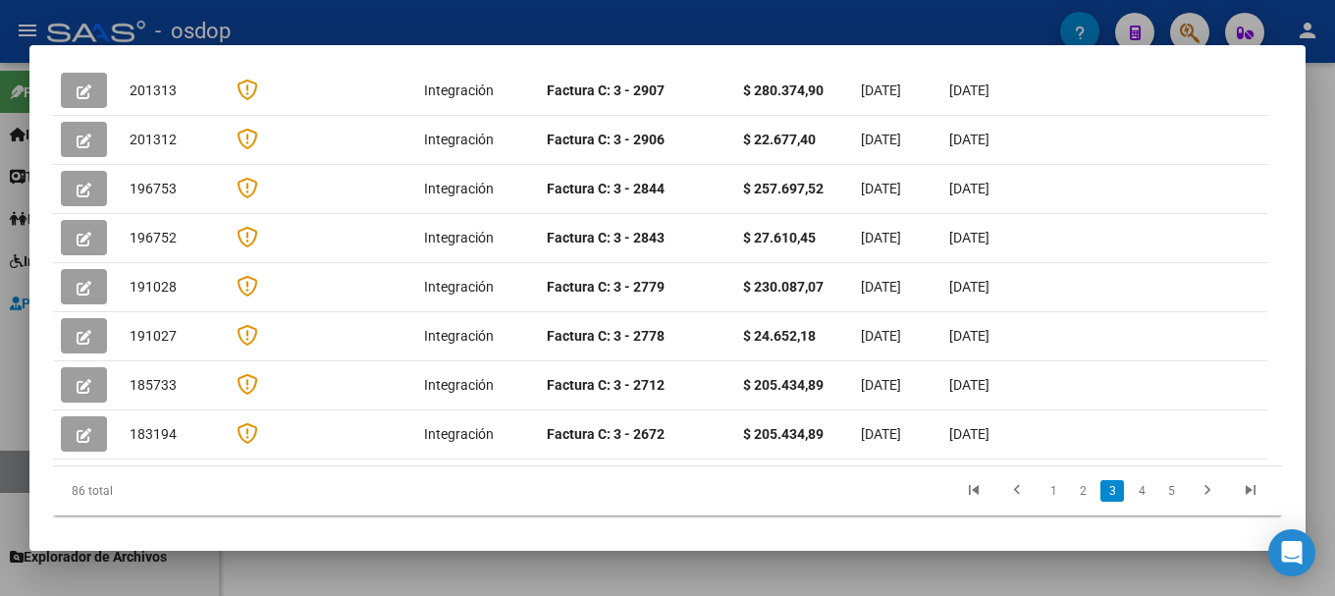
click at [1127, 466] on div "86 total 1 2 3 4 5" at bounding box center [667, 490] width 1229 height 49
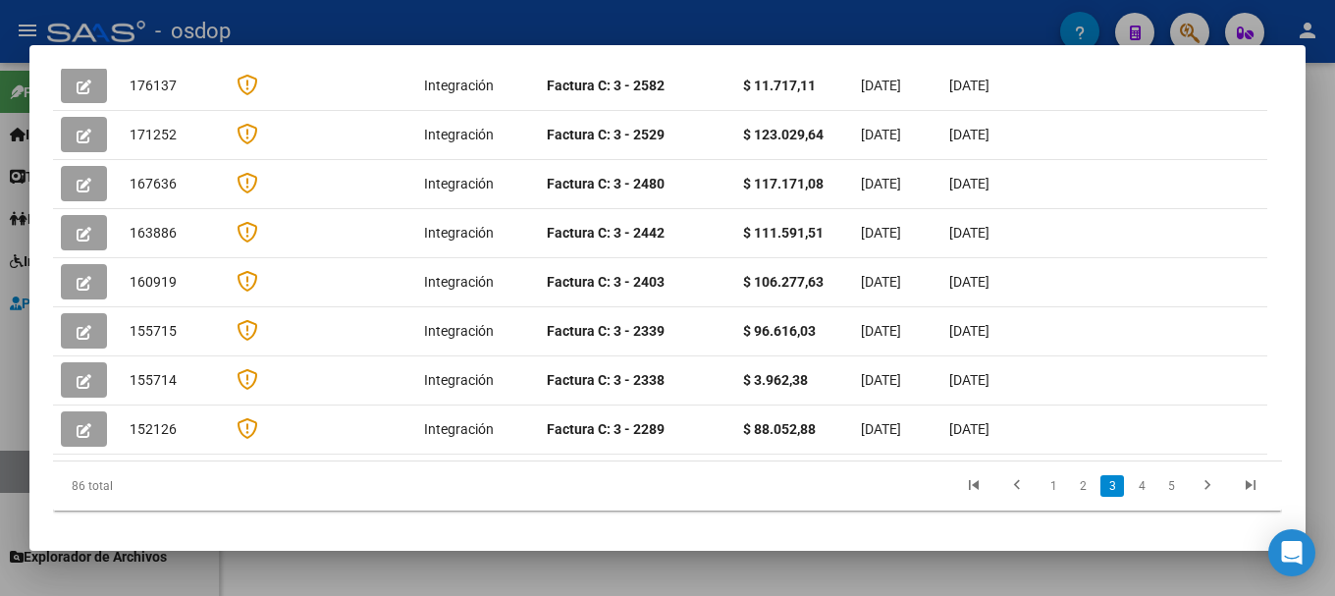
scroll to position [639, 0]
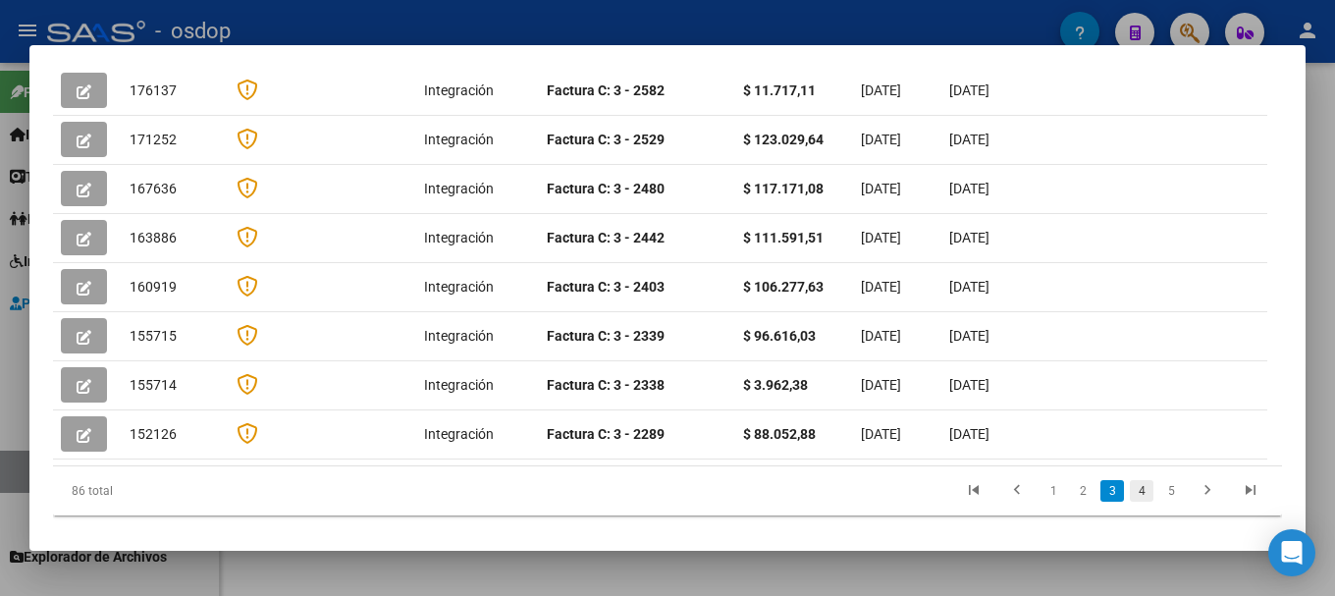
click at [1130, 480] on link "4" at bounding box center [1142, 491] width 24 height 22
click at [1158, 466] on div "86 total 2 3 4 5 6" at bounding box center [667, 490] width 1229 height 49
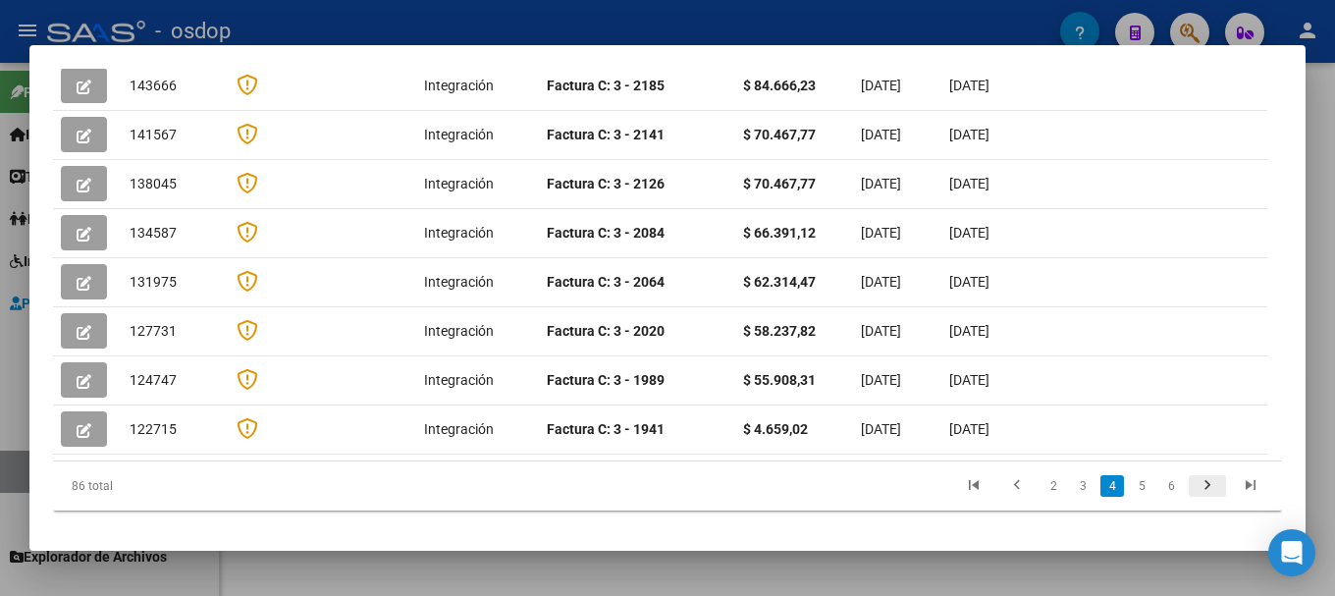
scroll to position [639, 0]
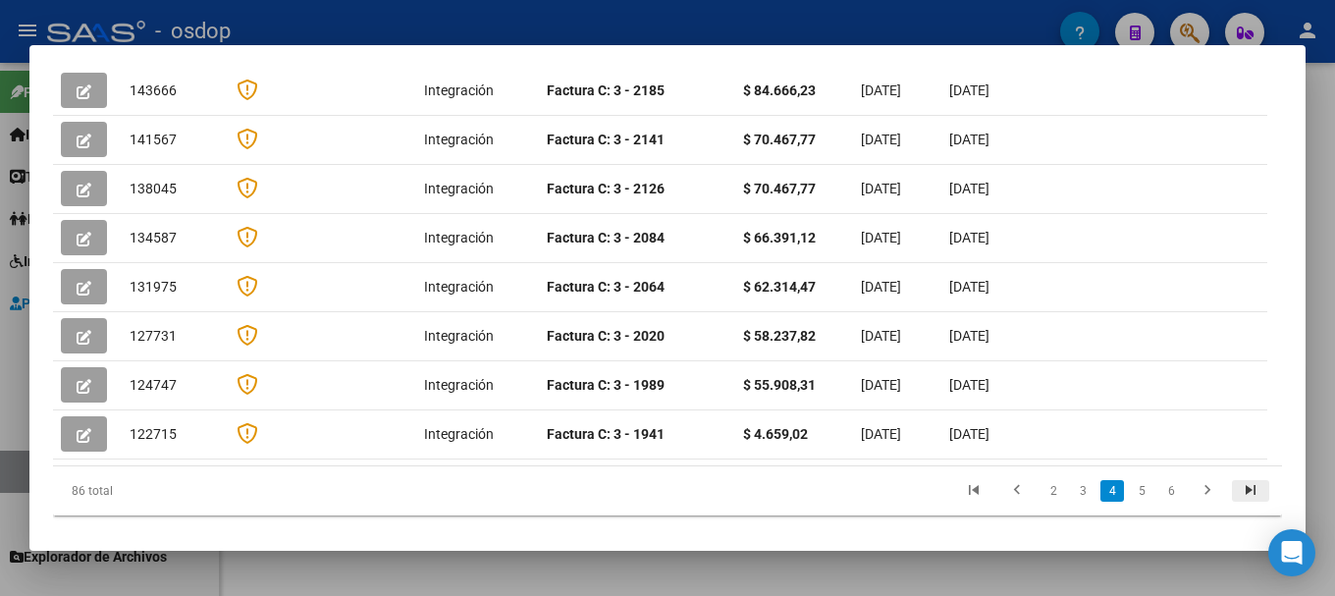
click at [1241, 481] on icon "go to last page" at bounding box center [1251, 493] width 26 height 24
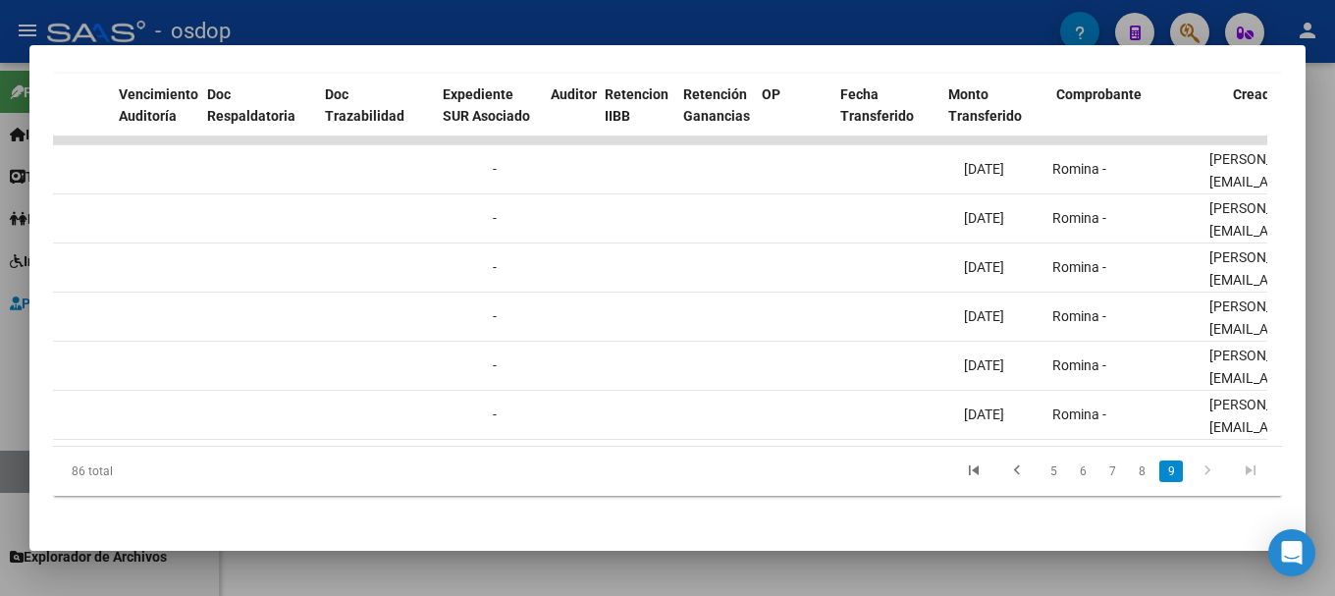
scroll to position [0, 0]
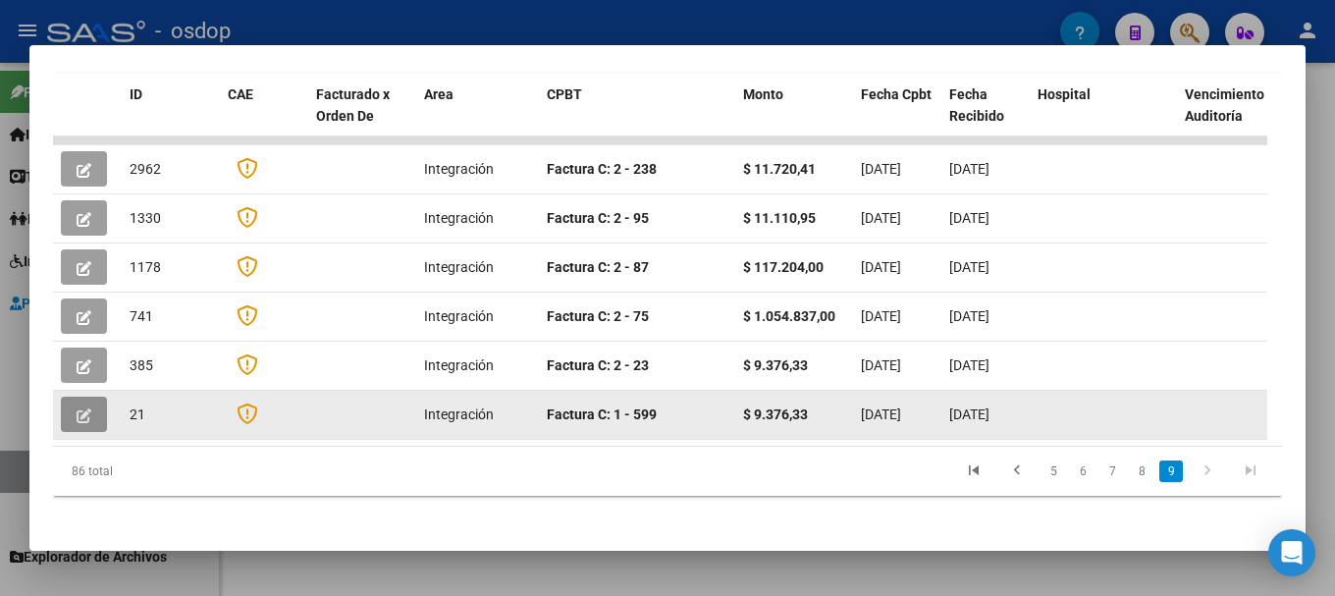
click at [90, 408] on icon "button" at bounding box center [84, 415] width 15 height 15
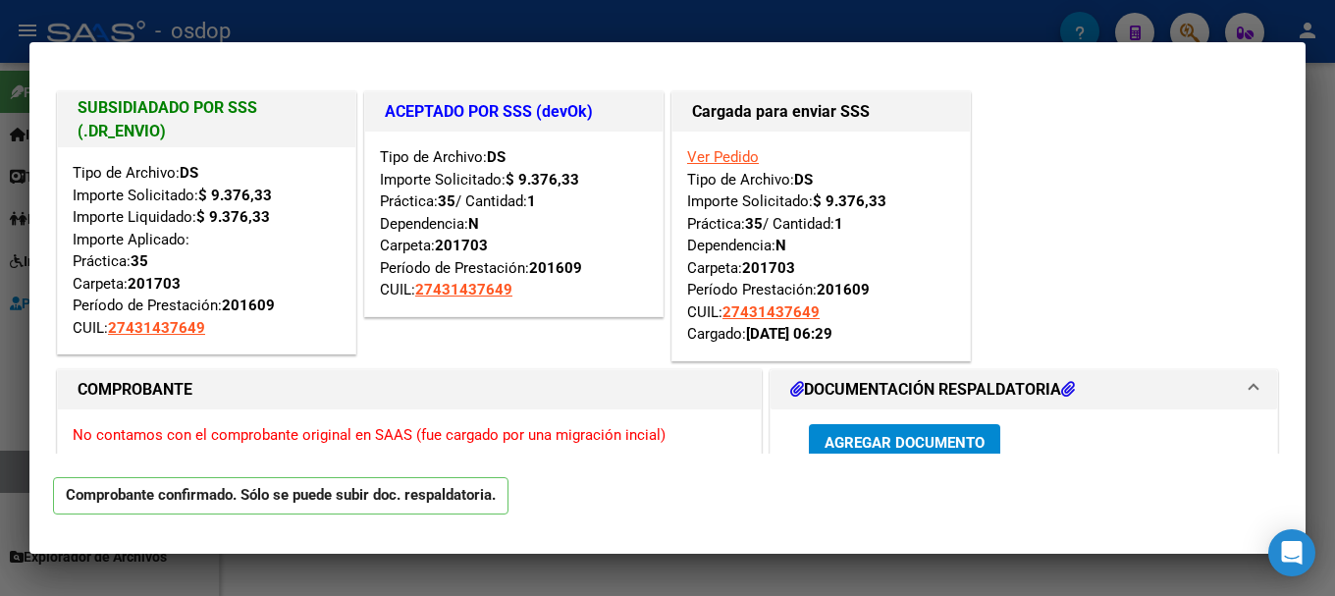
type input "$ 0,00"
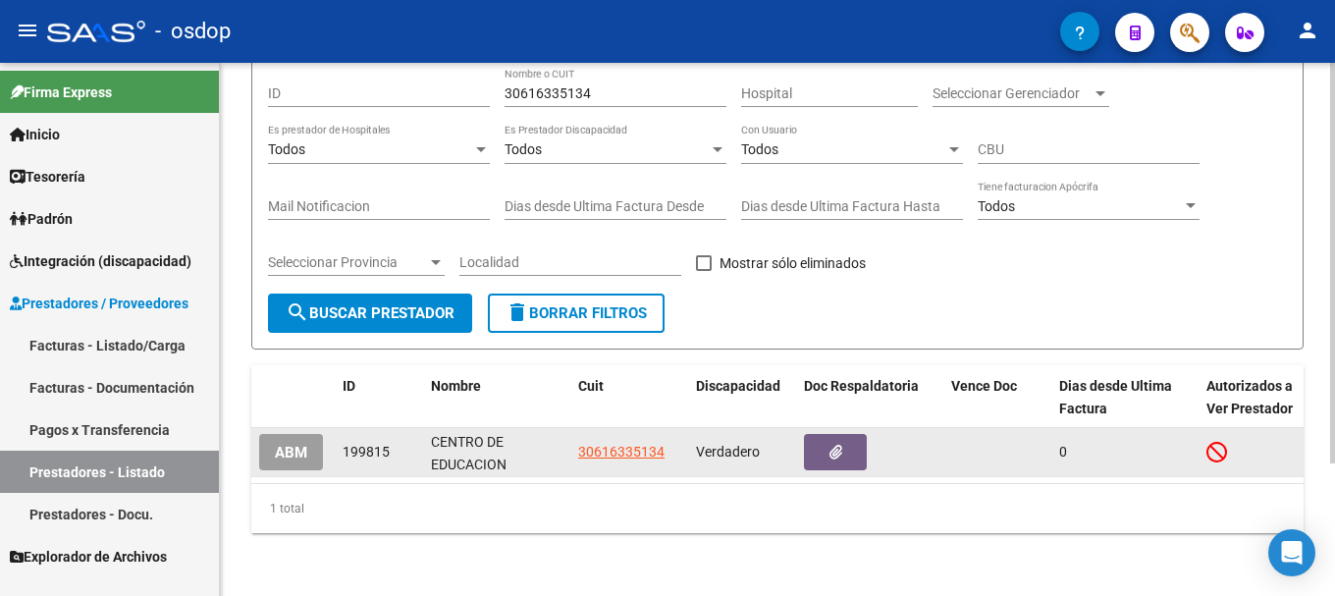
click at [294, 444] on span "ABM" at bounding box center [291, 453] width 32 height 18
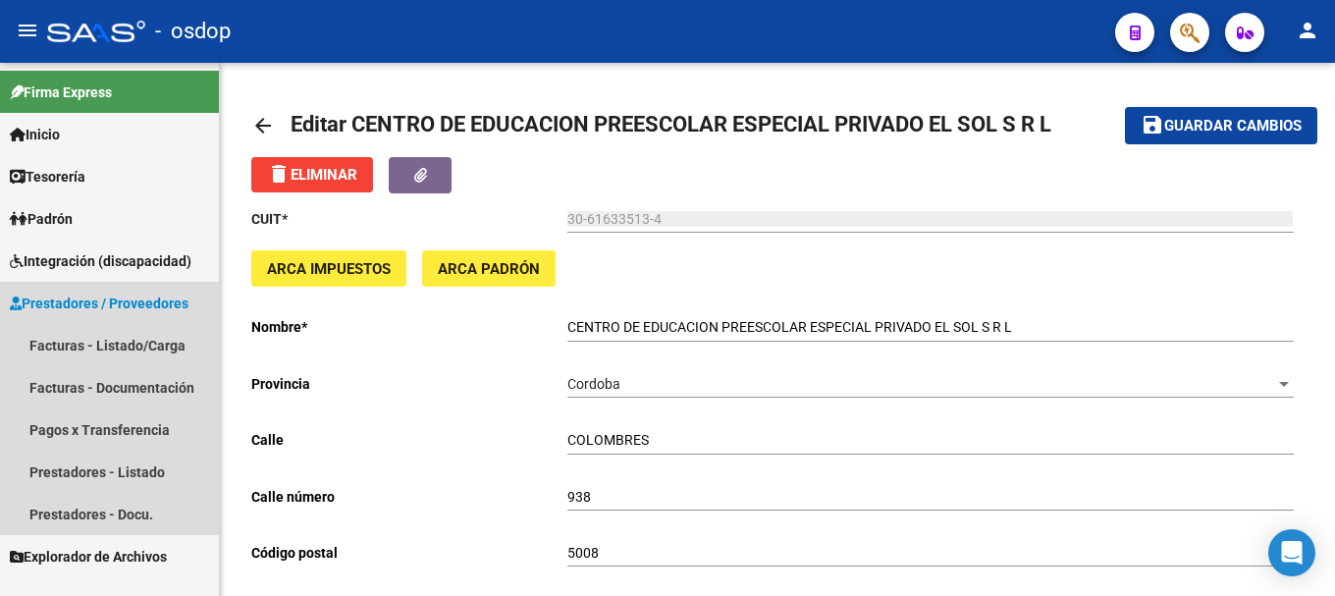
click at [83, 303] on span "Prestadores / Proveedores" at bounding box center [99, 304] width 179 height 22
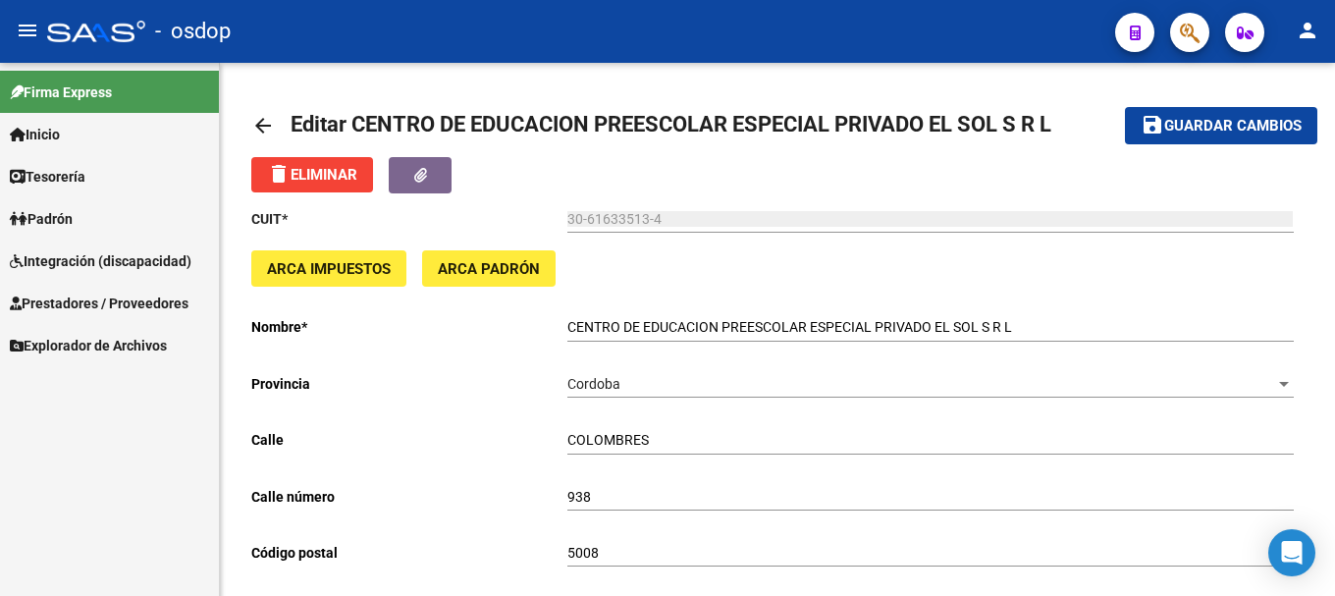
click at [80, 297] on span "Prestadores / Proveedores" at bounding box center [99, 304] width 179 height 22
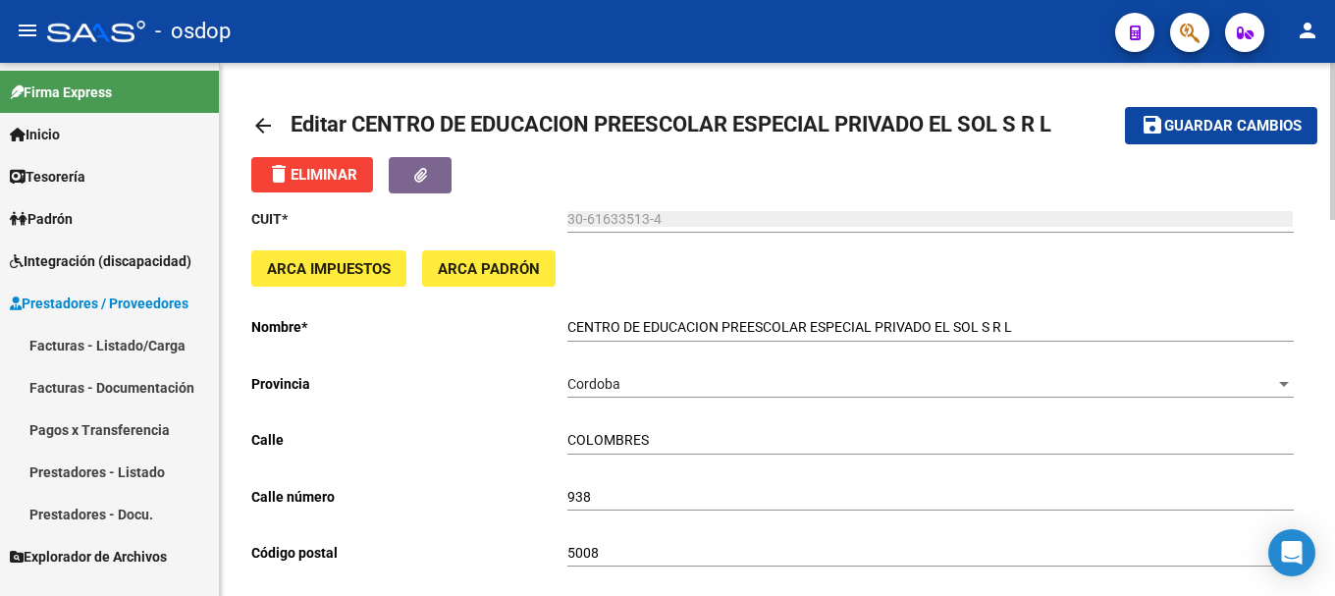
click at [259, 125] on mat-icon "arrow_back" at bounding box center [263, 126] width 24 height 24
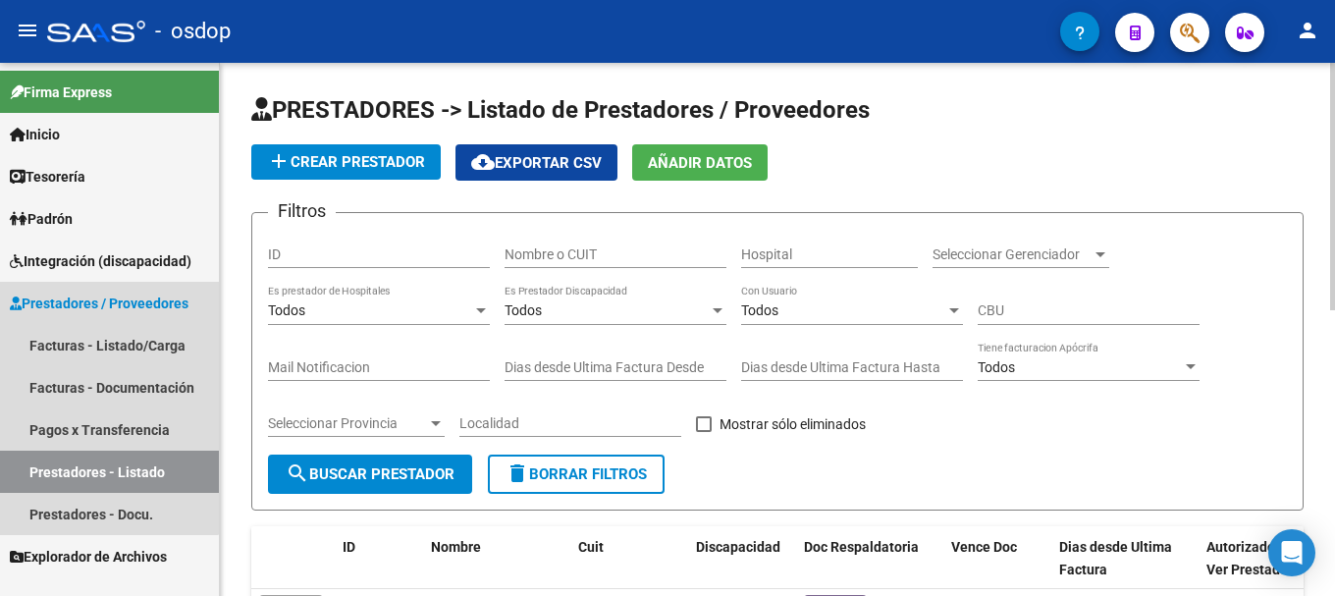
click at [73, 305] on span "Prestadores / Proveedores" at bounding box center [99, 304] width 179 height 22
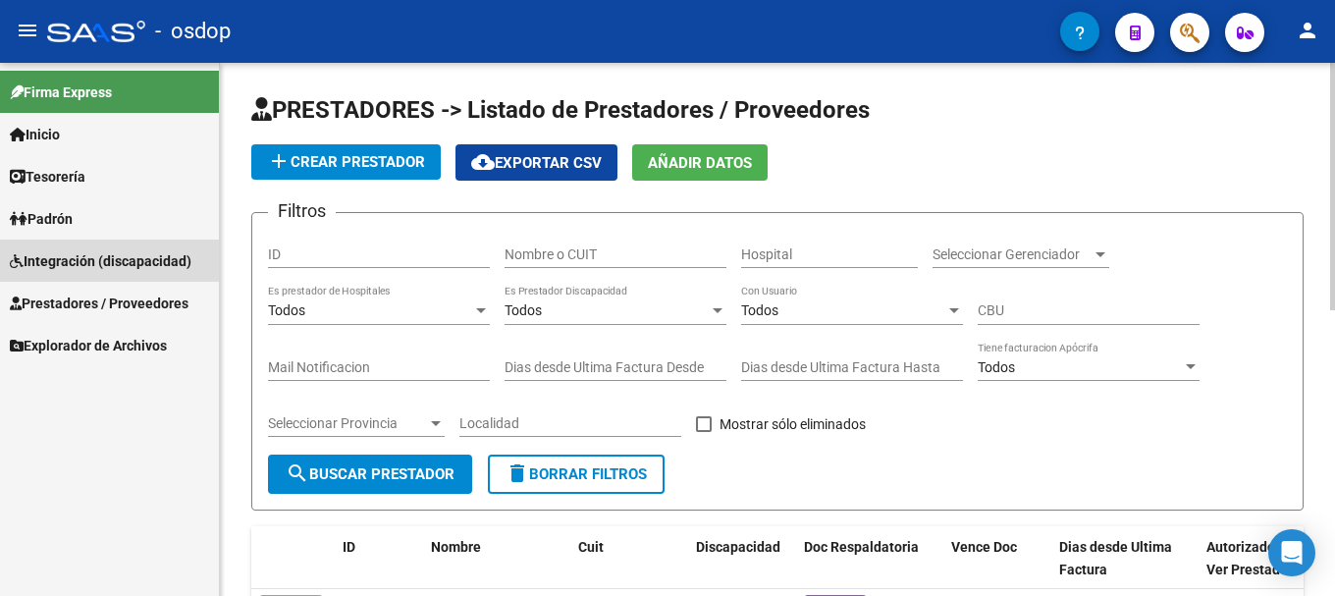
click at [70, 261] on span "Integración (discapacidad)" at bounding box center [101, 261] width 182 height 22
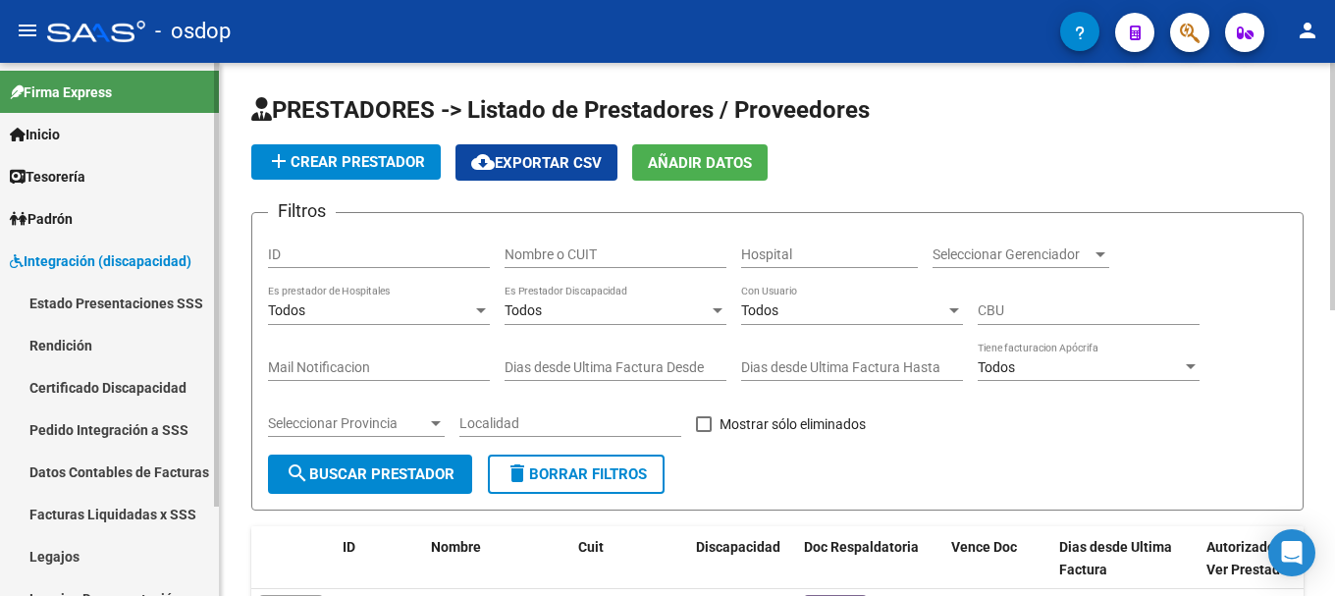
click at [67, 254] on span "Integración (discapacidad)" at bounding box center [101, 261] width 182 height 22
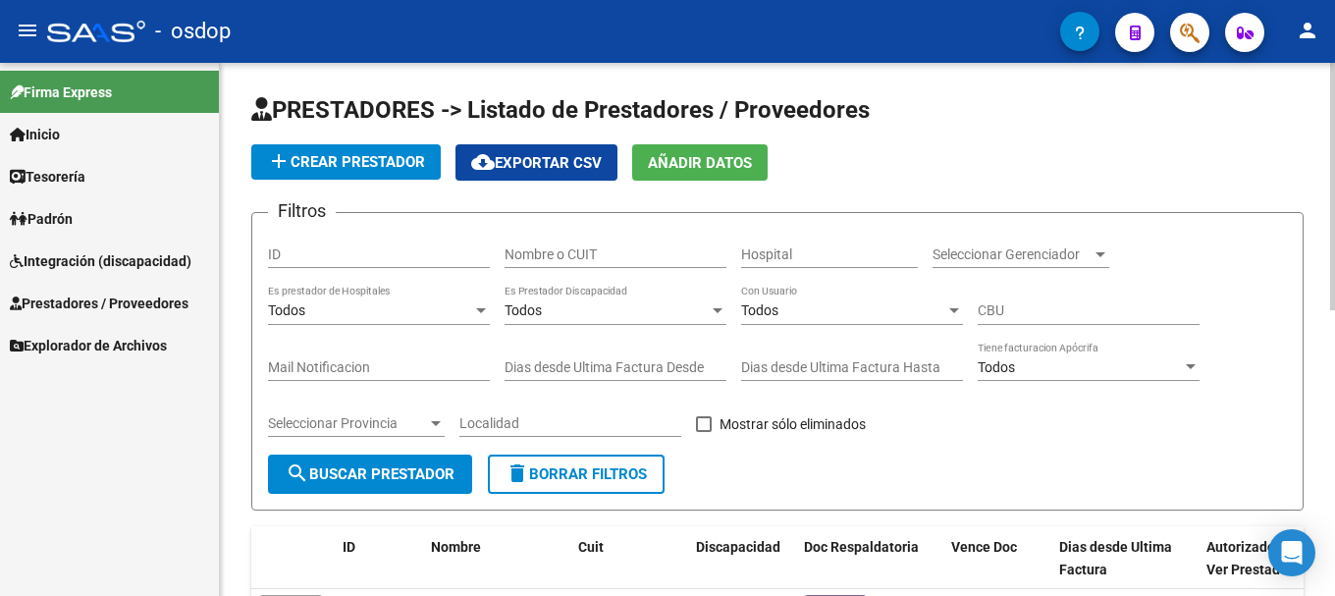
click at [66, 297] on span "Prestadores / Proveedores" at bounding box center [99, 304] width 179 height 22
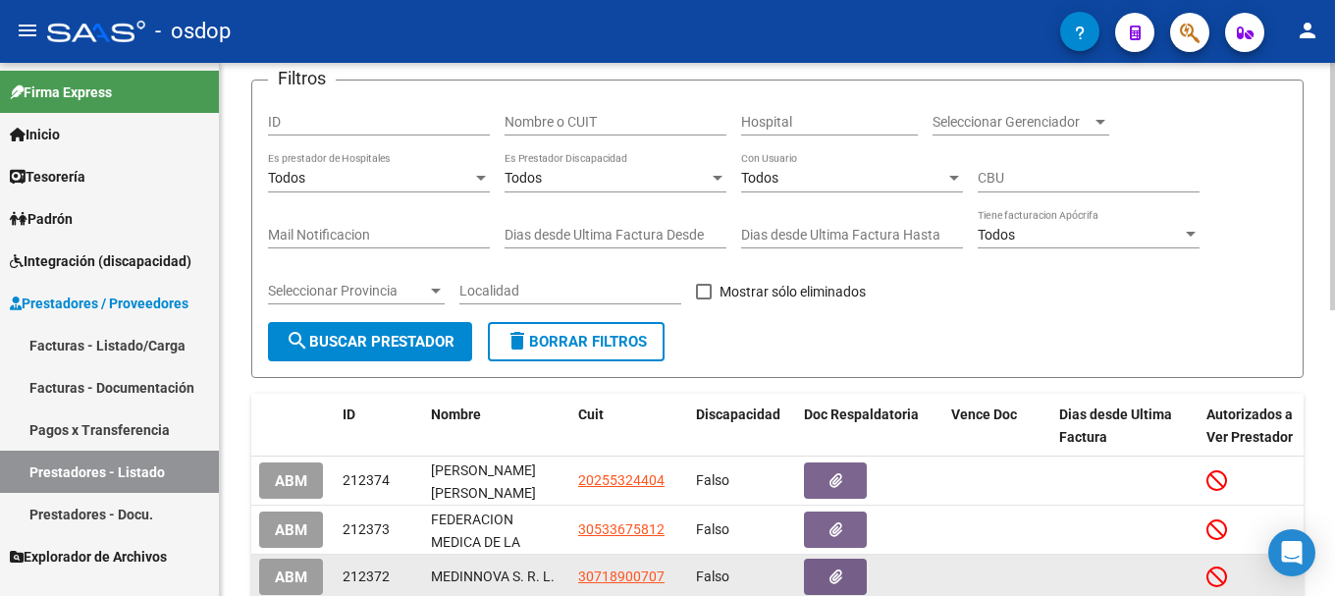
scroll to position [295, 0]
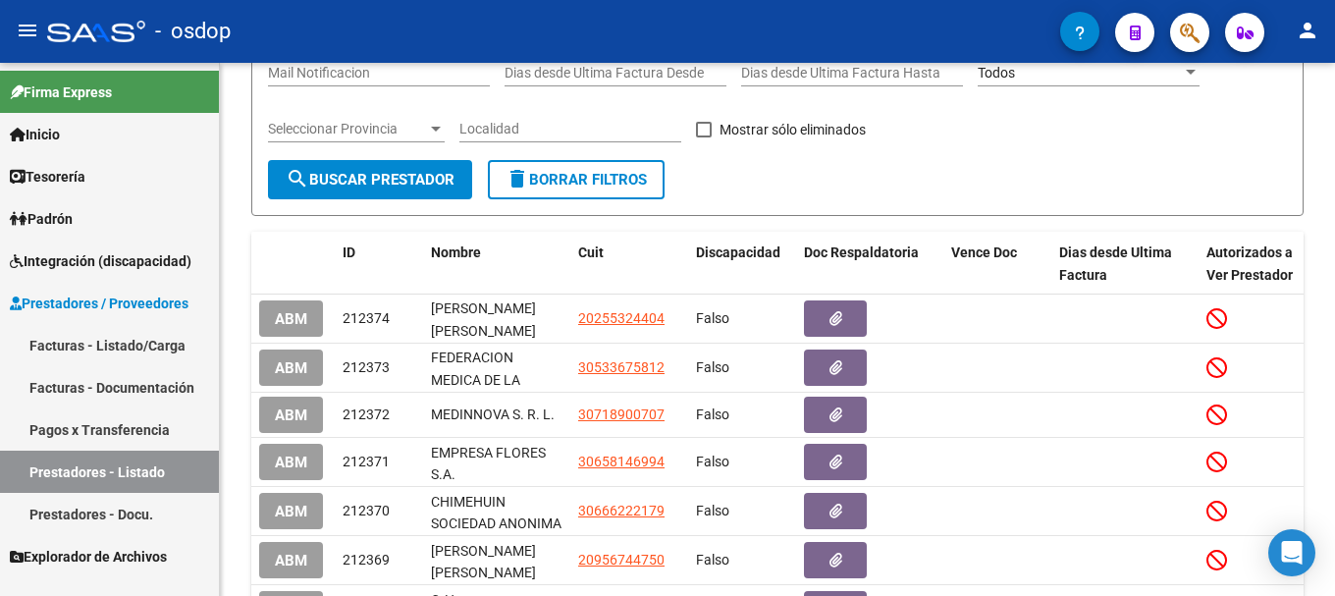
click at [97, 299] on span "Prestadores / Proveedores" at bounding box center [99, 304] width 179 height 22
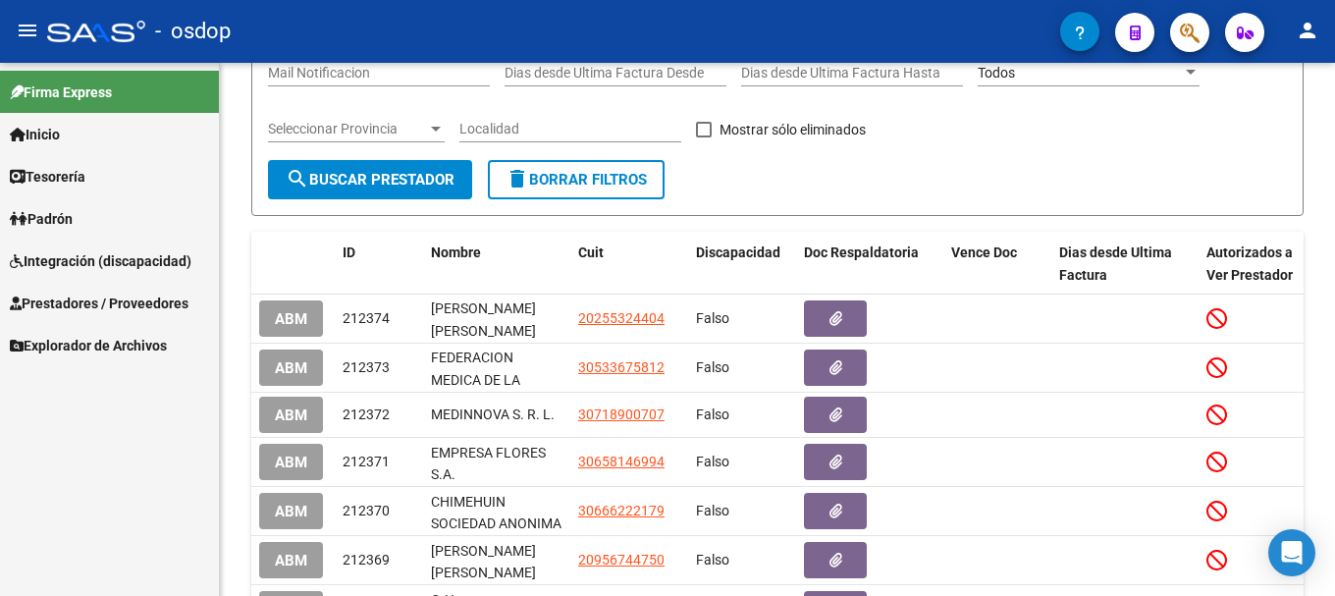
click at [97, 299] on span "Prestadores / Proveedores" at bounding box center [99, 304] width 179 height 22
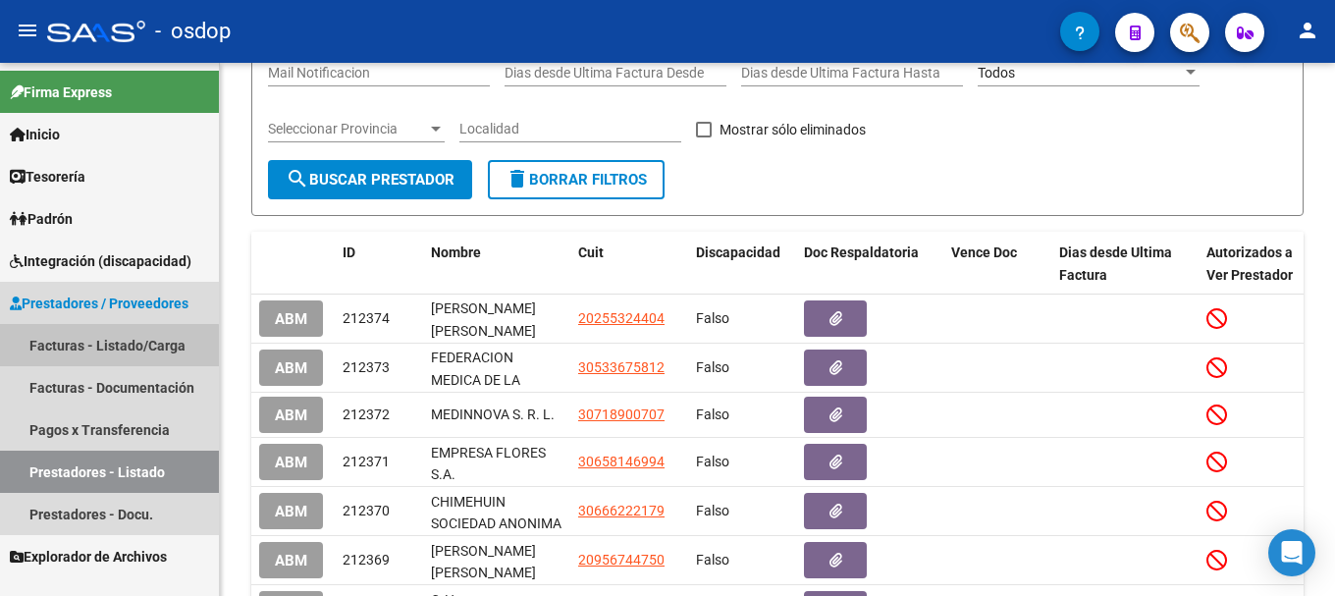
click at [95, 347] on link "Facturas - Listado/Carga" at bounding box center [109, 345] width 219 height 42
